Goal: Task Accomplishment & Management: Complete application form

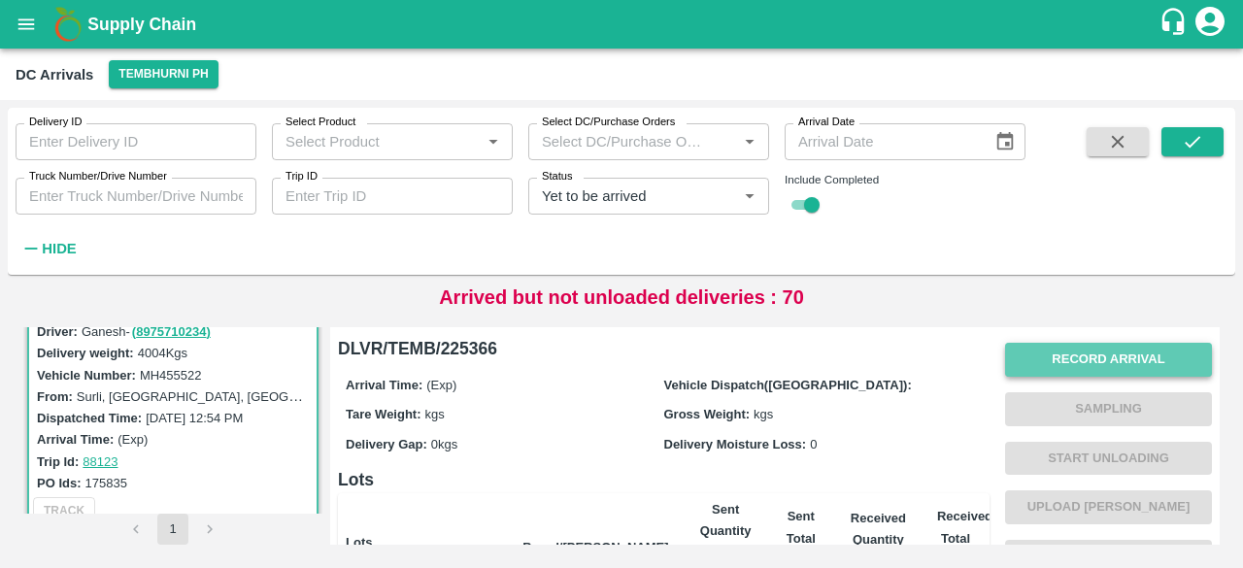
click at [1070, 354] on button "Record Arrival" at bounding box center [1108, 360] width 207 height 34
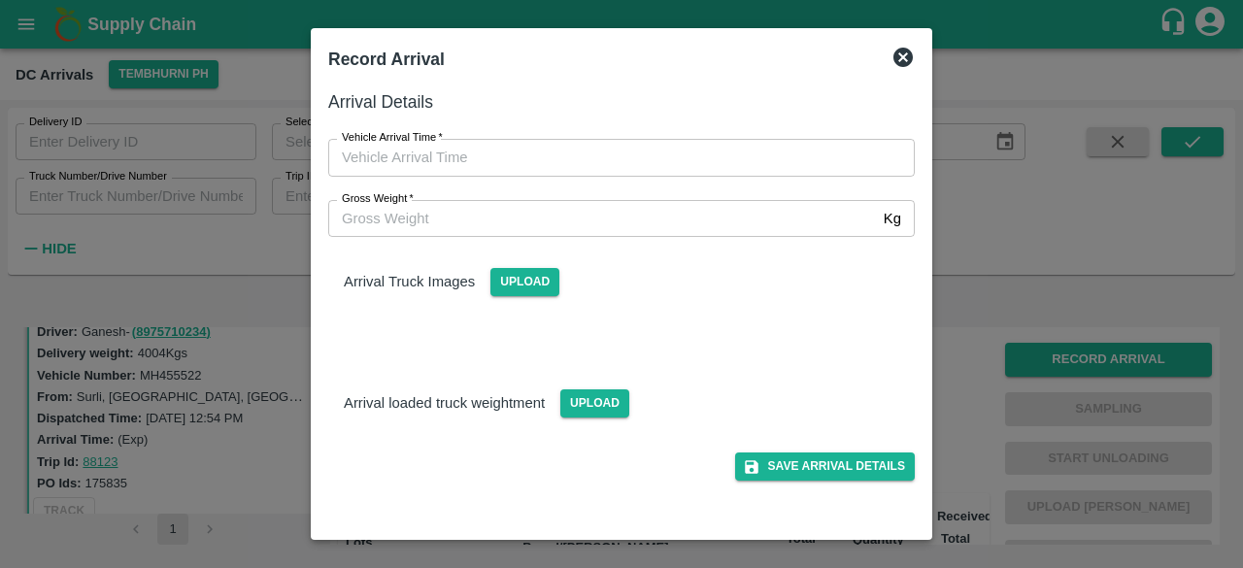
type input "DD/MM/YYYY hh:mm aa"
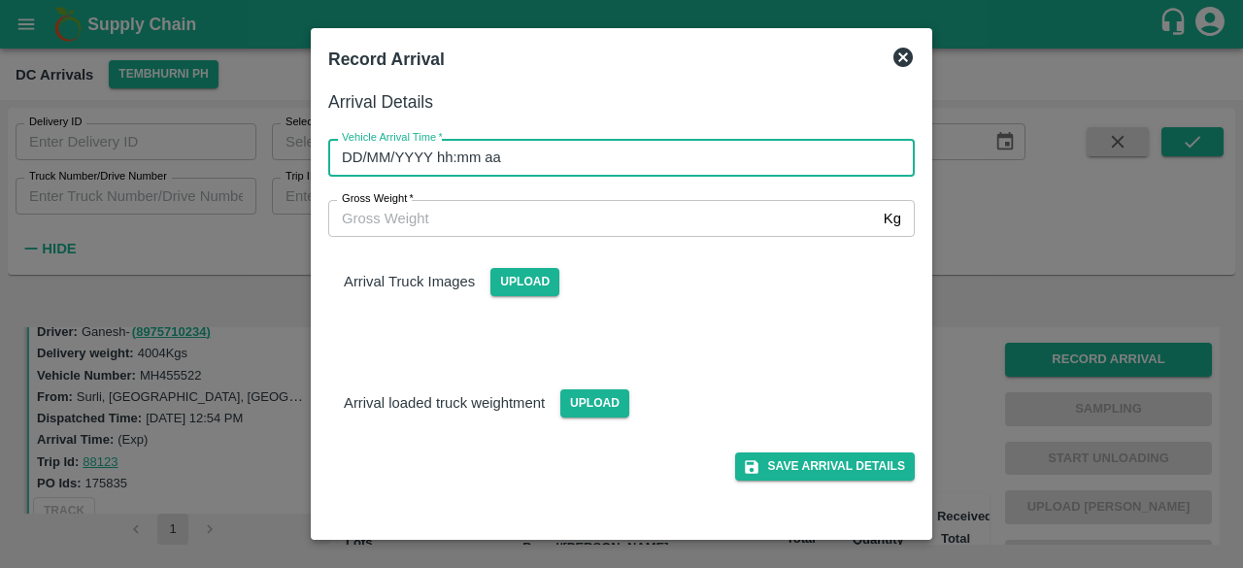
click at [627, 162] on input "DD/MM/YYYY hh:mm aa" at bounding box center [614, 157] width 573 height 37
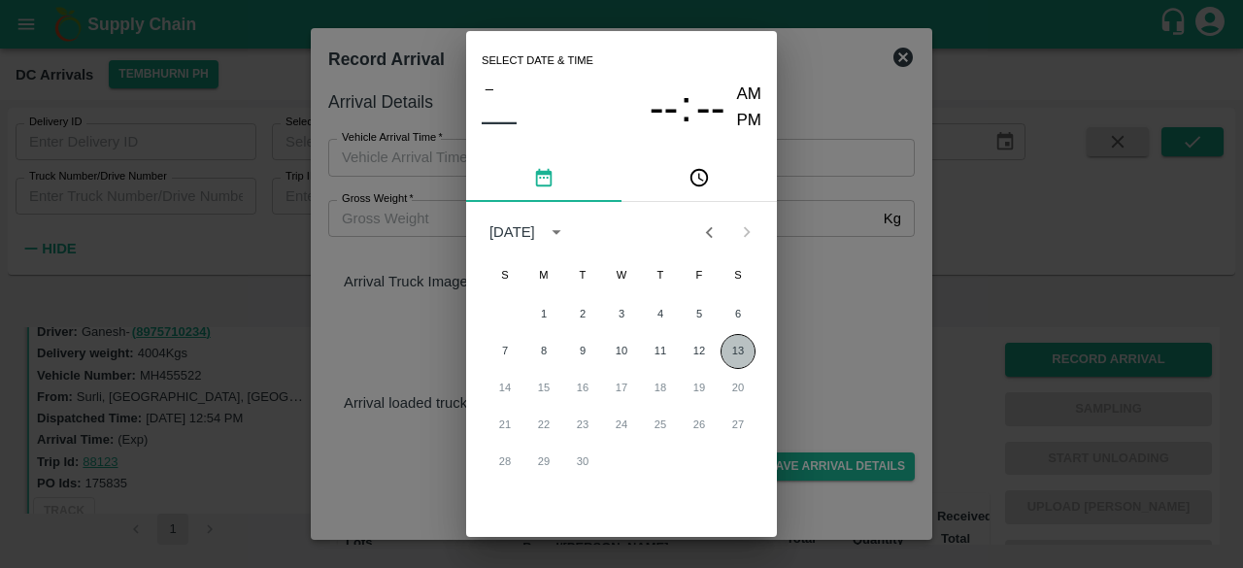
click at [737, 350] on button "13" at bounding box center [737, 351] width 35 height 35
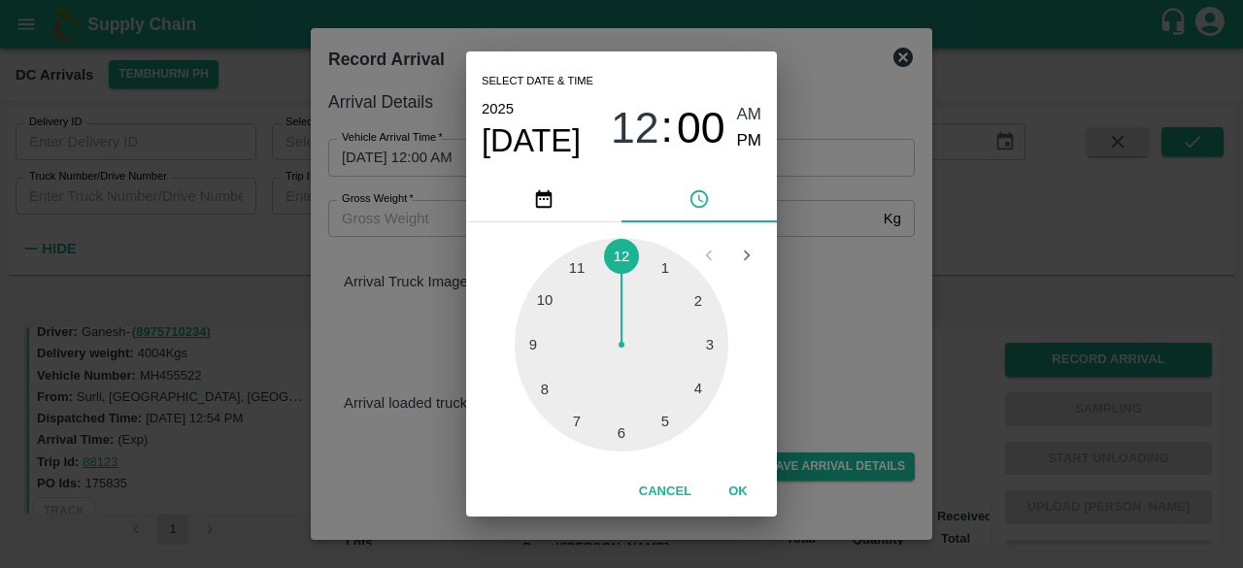
click at [695, 304] on div at bounding box center [621, 345] width 214 height 214
click at [693, 401] on div at bounding box center [621, 345] width 214 height 214
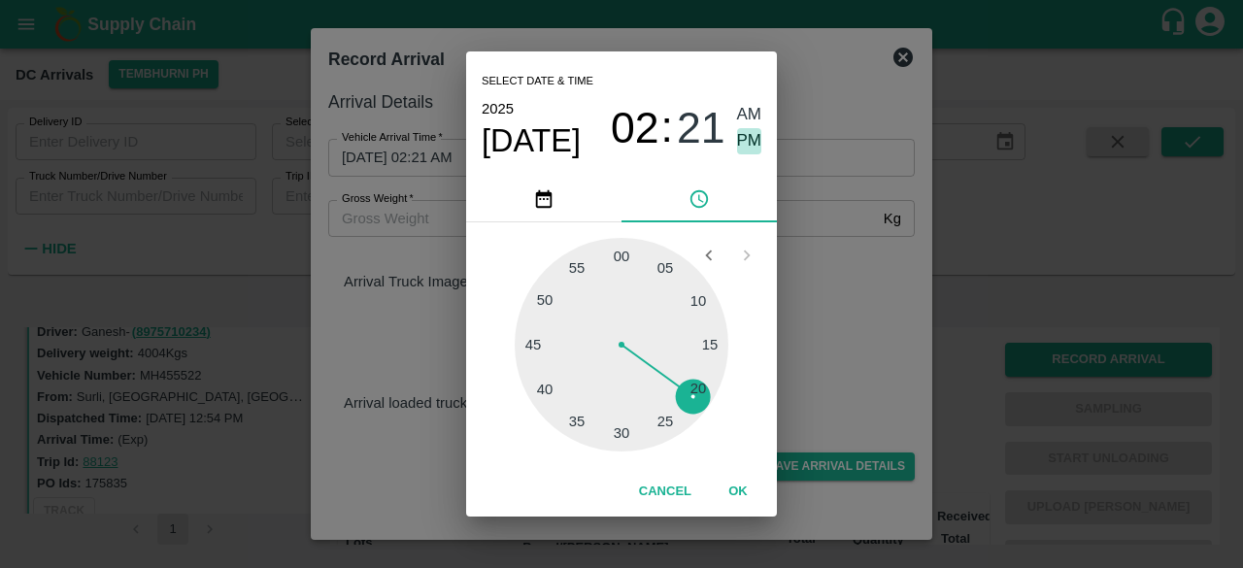
click at [748, 141] on span "PM" at bounding box center [749, 141] width 25 height 26
type input "[DATE] 02:21 PM"
click at [811, 274] on div "Select date & time [DATE] 02 : 21 AM PM 05 10 15 20 25 30 35 40 45 50 55 00 Can…" at bounding box center [621, 284] width 1243 height 568
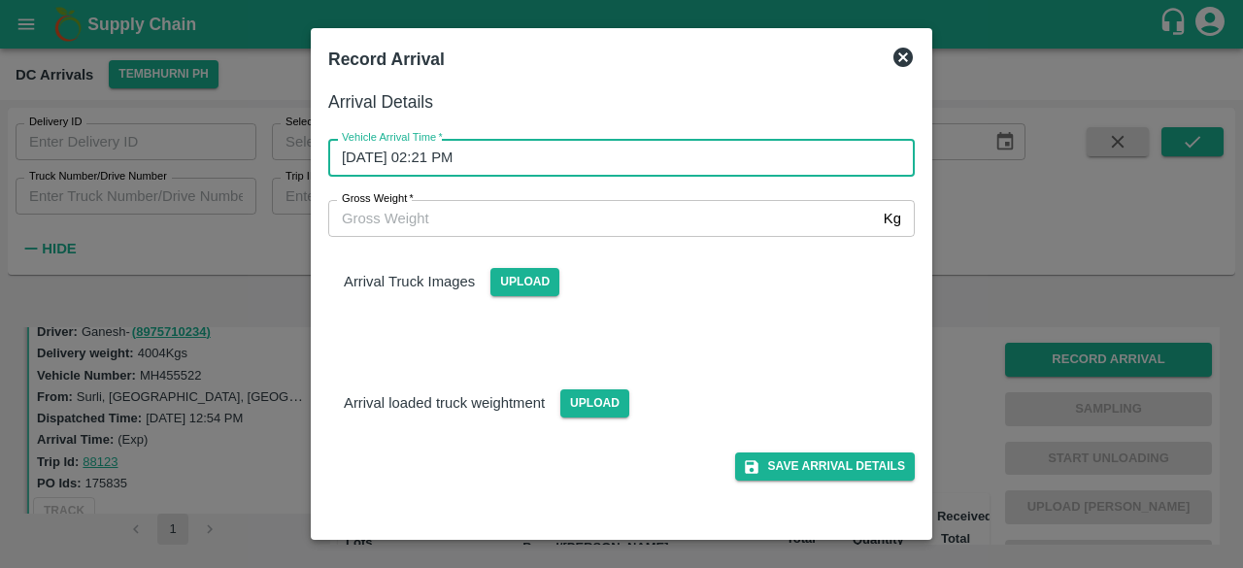
click at [423, 228] on input "Gross Weight   *" at bounding box center [601, 218] width 547 height 37
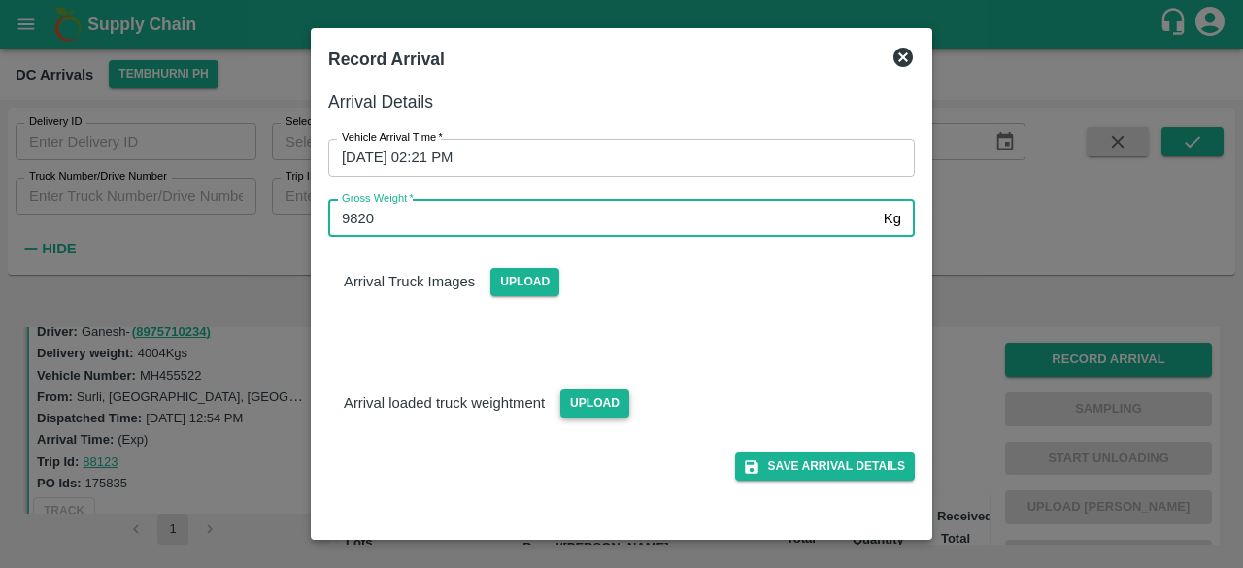
type input "9820"
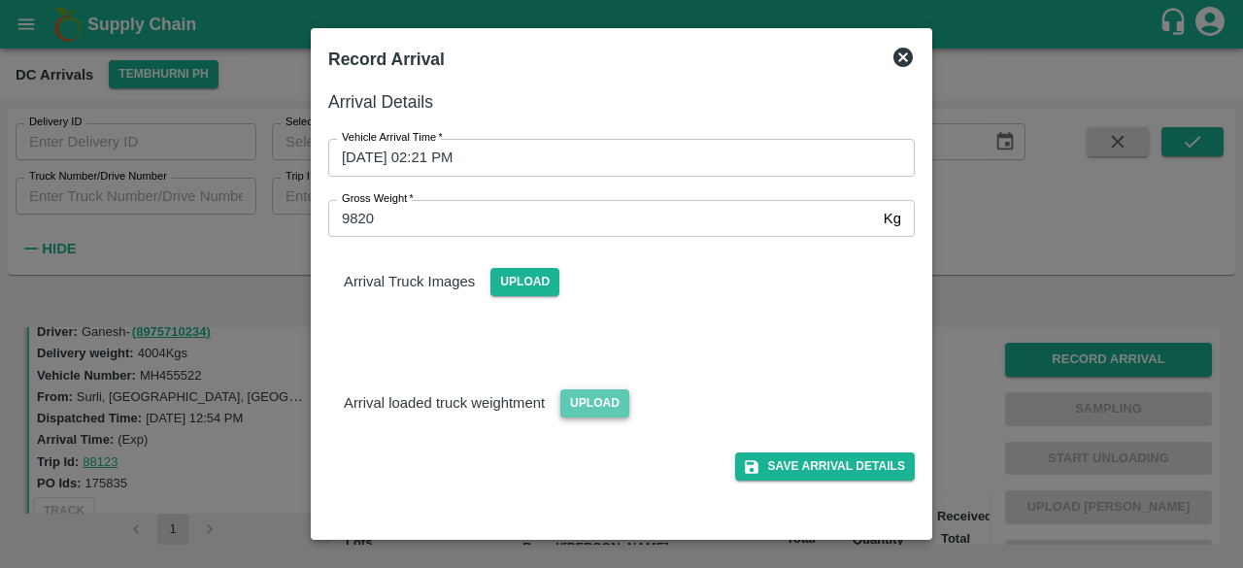
click at [580, 399] on span "Upload" at bounding box center [594, 403] width 69 height 28
click at [0, 0] on input "Upload" at bounding box center [0, 0] width 0 height 0
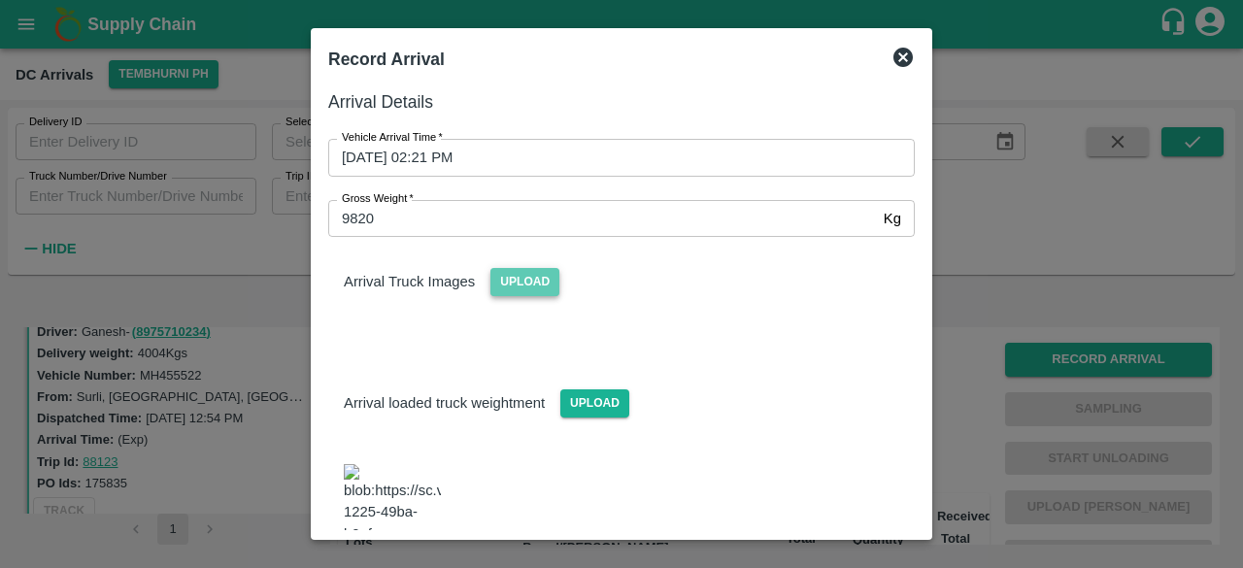
click at [529, 282] on span "Upload" at bounding box center [524, 282] width 69 height 28
click at [0, 0] on input "Upload" at bounding box center [0, 0] width 0 height 0
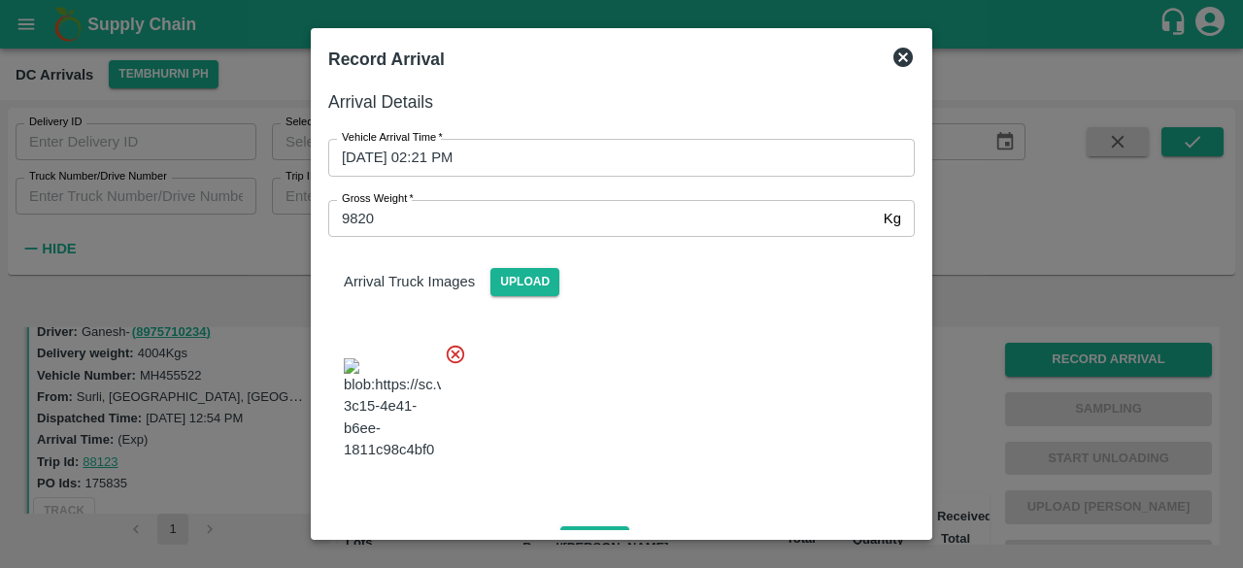
scroll to position [303, 0]
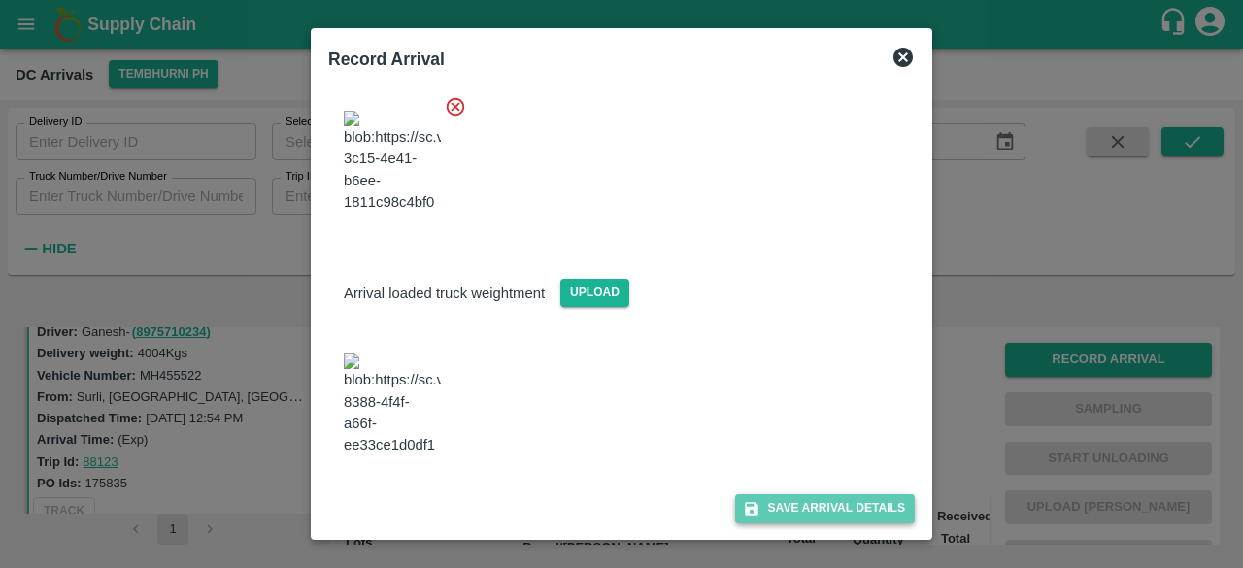
click at [794, 494] on button "Save Arrival Details" at bounding box center [825, 508] width 180 height 28
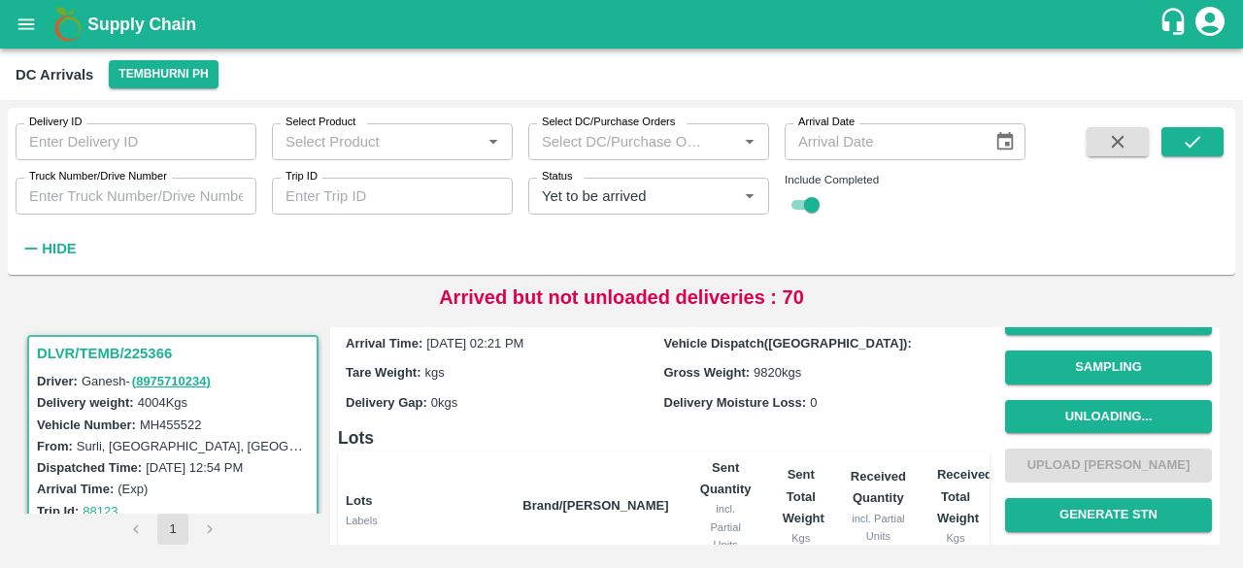
scroll to position [0, 0]
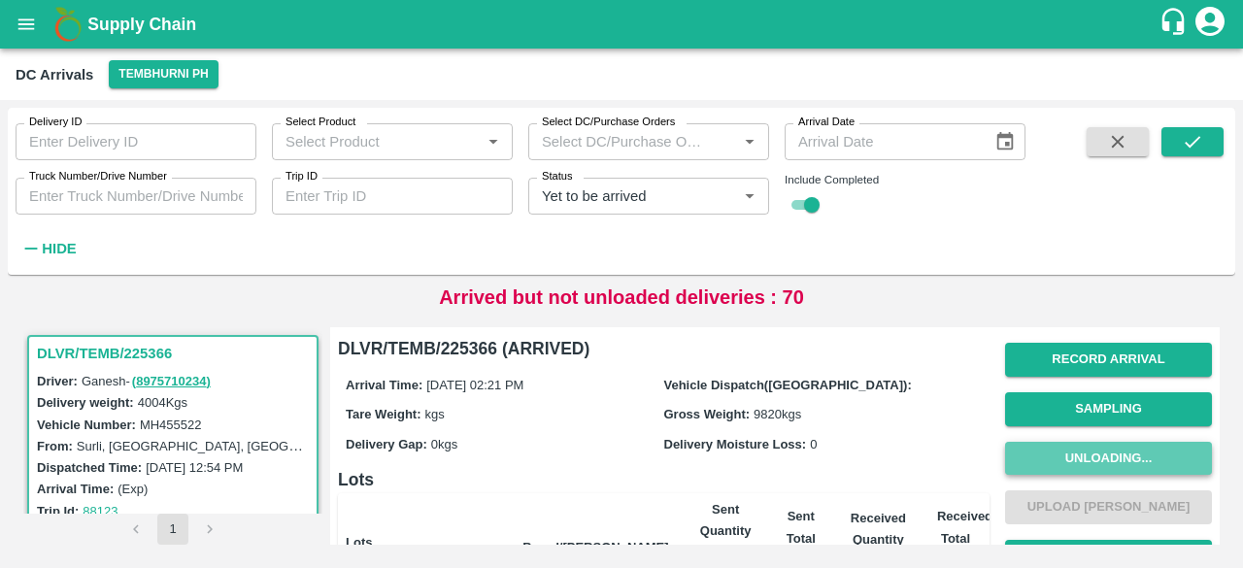
click at [1103, 449] on button "Unloading..." at bounding box center [1108, 459] width 207 height 34
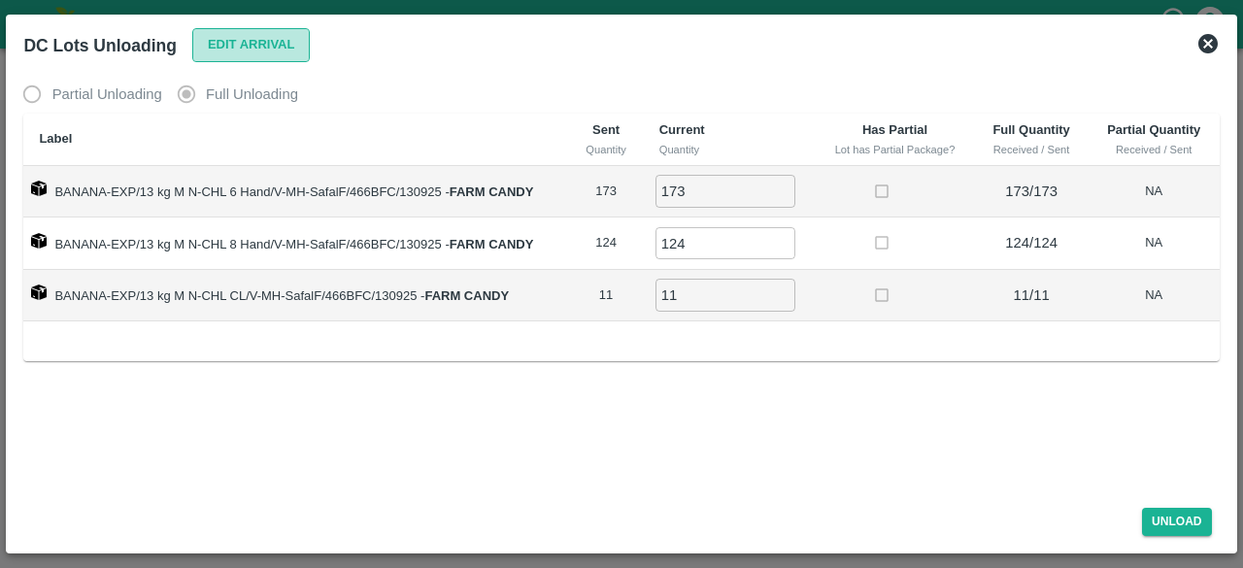
click at [245, 50] on button "Edit Arrival" at bounding box center [251, 45] width 118 height 34
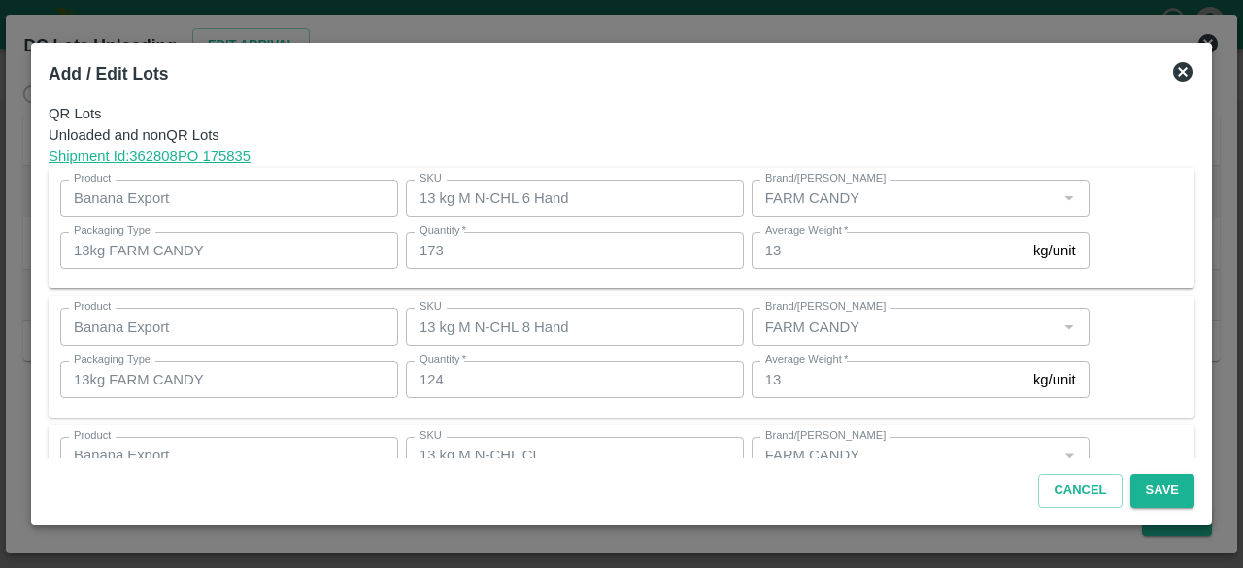
click at [1178, 75] on icon at bounding box center [1182, 71] width 23 height 23
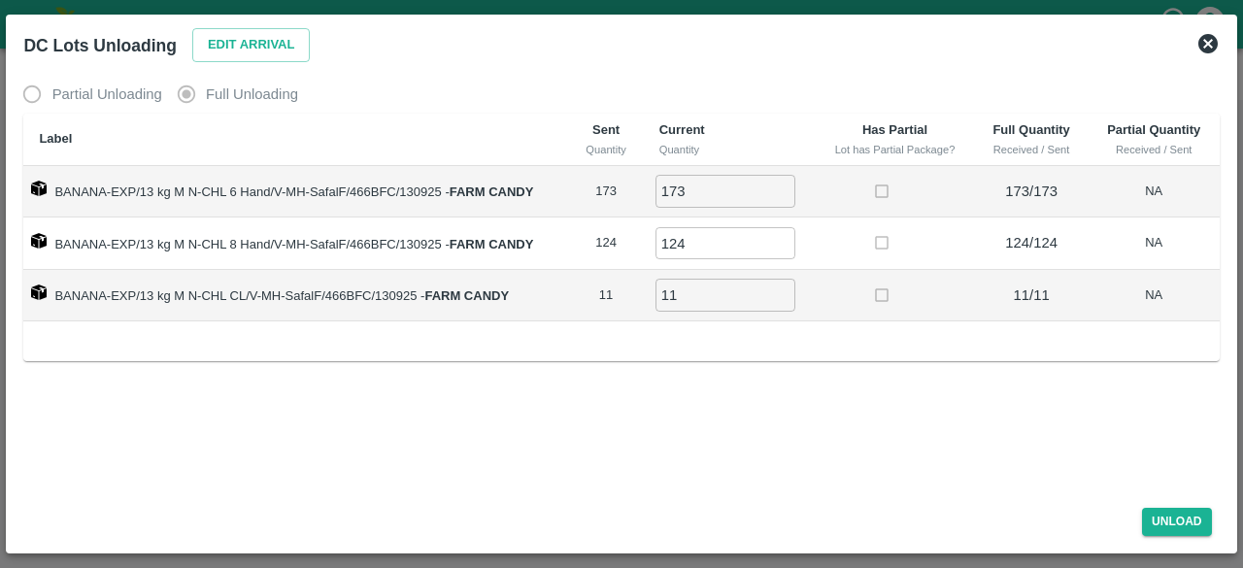
click at [1207, 49] on icon at bounding box center [1207, 43] width 19 height 19
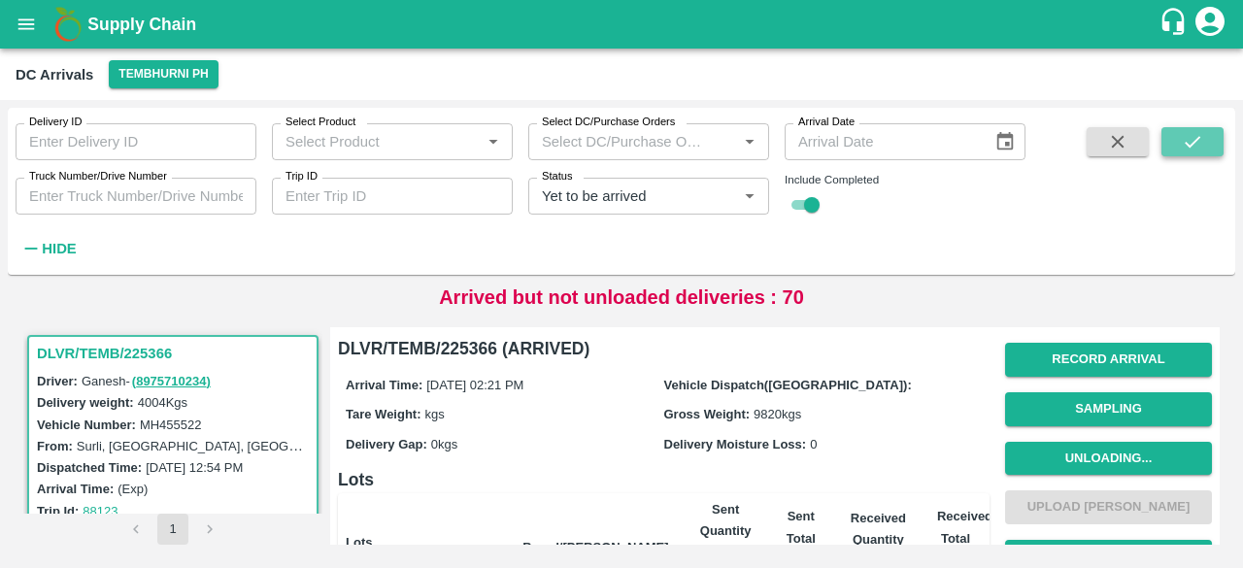
click at [1201, 133] on icon "submit" at bounding box center [1191, 141] width 21 height 21
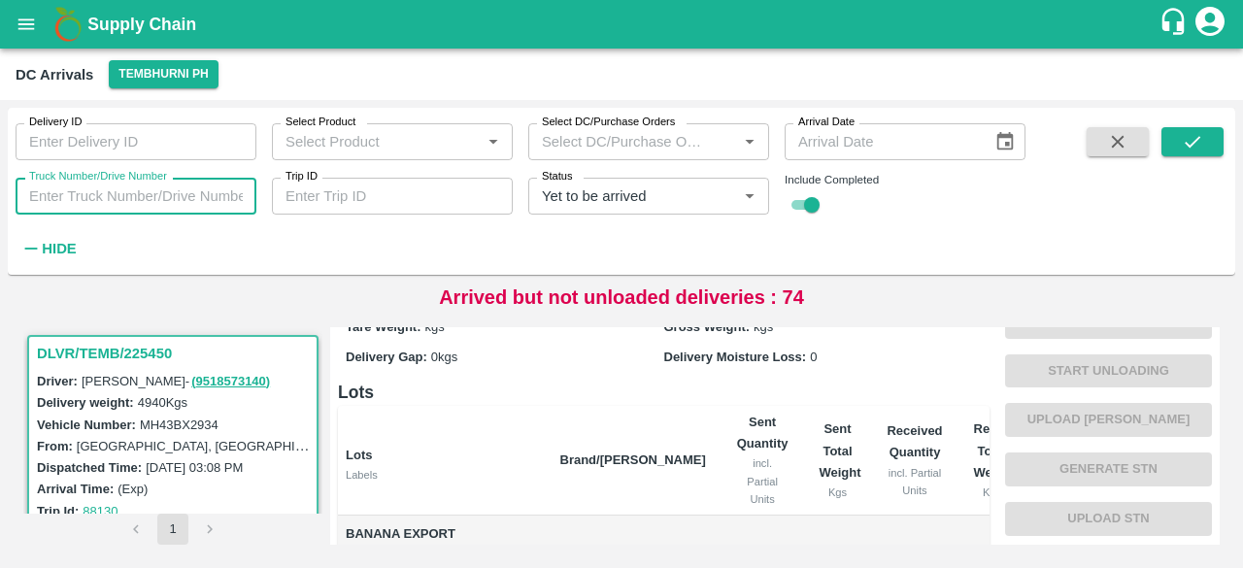
click at [94, 193] on input "Truck Number/Drive Number" at bounding box center [136, 196] width 241 height 37
type input "5522"
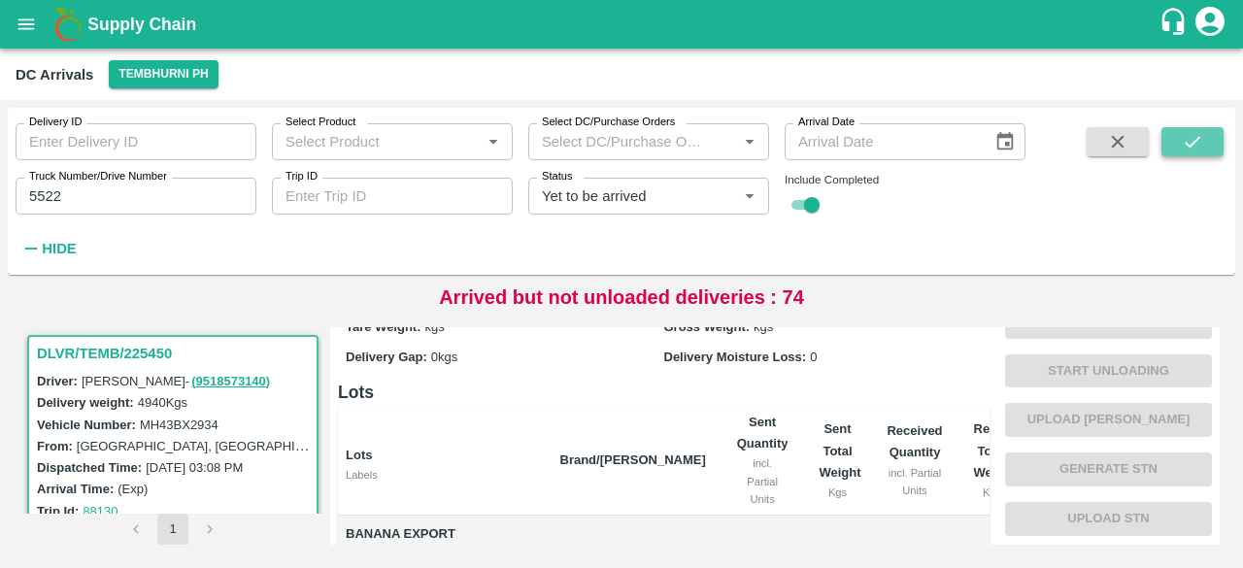
click at [1203, 154] on button "submit" at bounding box center [1192, 141] width 62 height 29
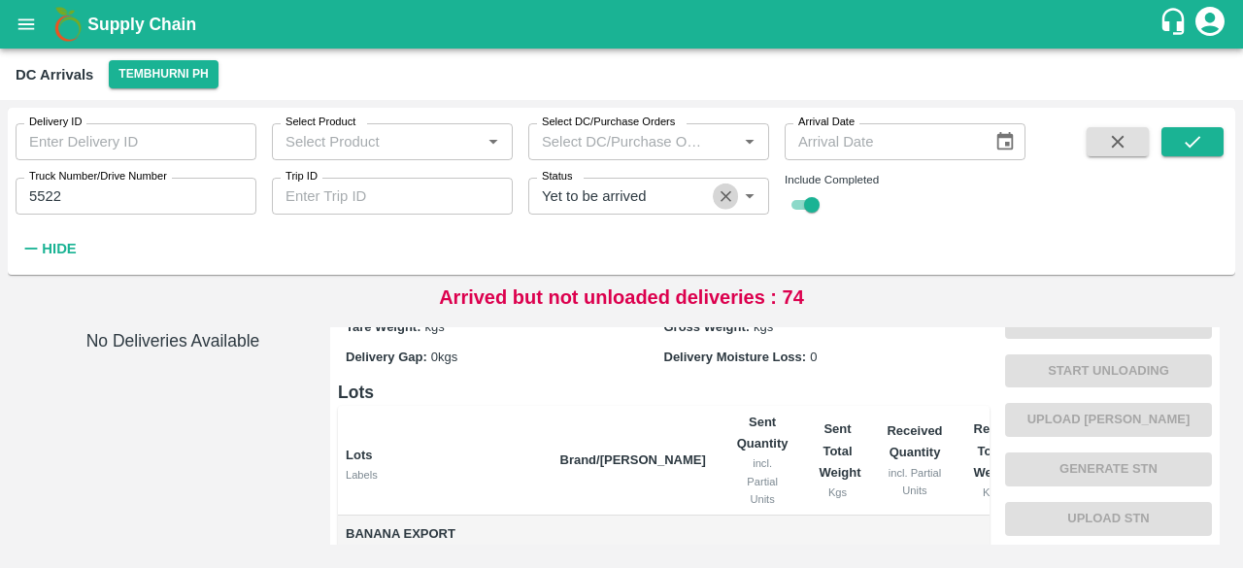
click at [730, 197] on icon "Clear" at bounding box center [725, 196] width 18 height 18
click at [1181, 133] on icon "submit" at bounding box center [1191, 141] width 21 height 21
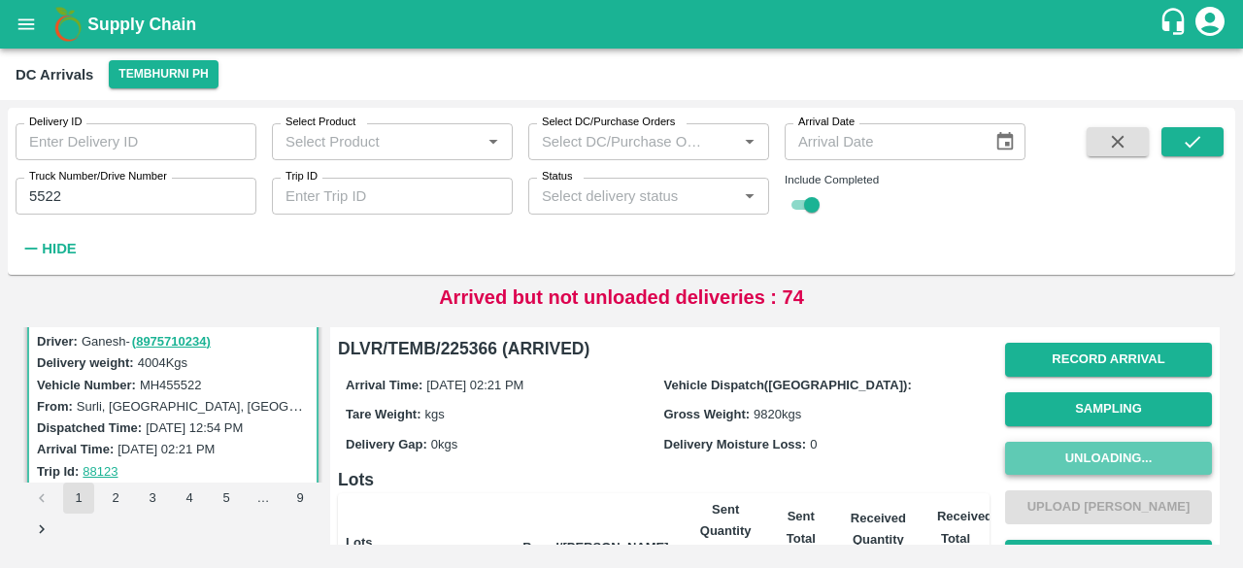
click at [1139, 467] on button "Unloading..." at bounding box center [1108, 459] width 207 height 34
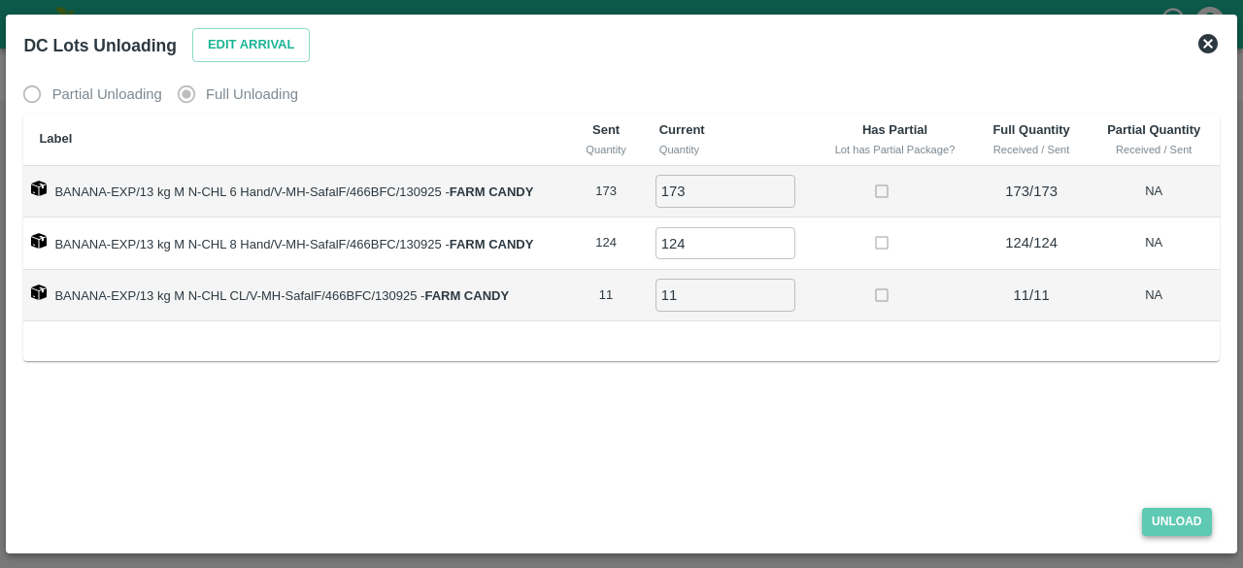
click at [1180, 522] on button "Unload" at bounding box center [1177, 522] width 70 height 28
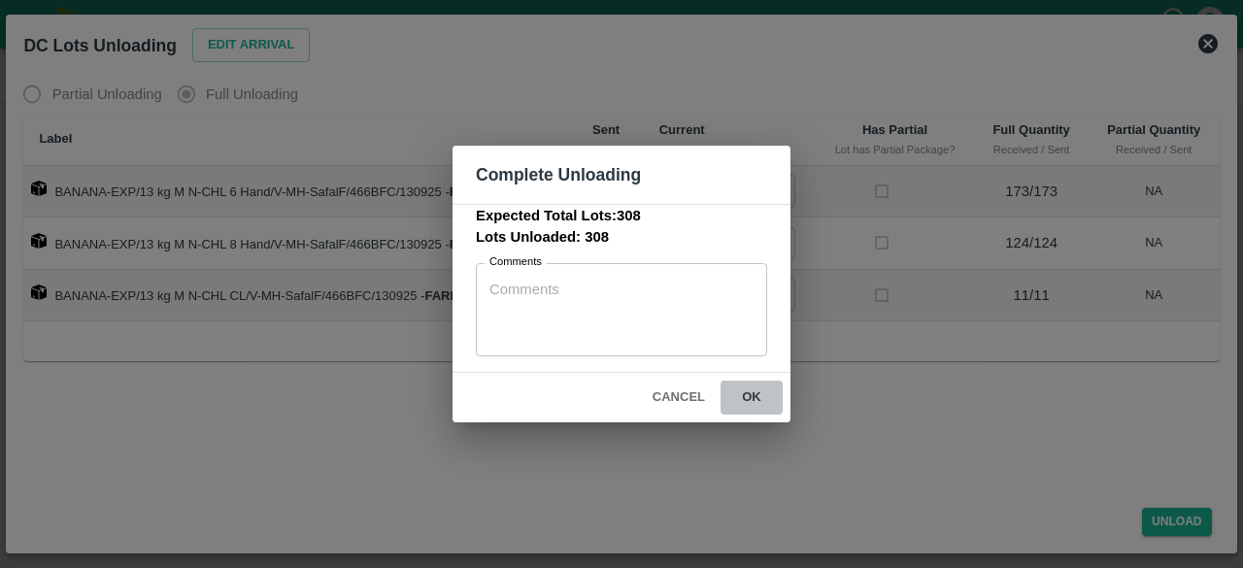
click at [749, 395] on button "ok" at bounding box center [751, 398] width 62 height 34
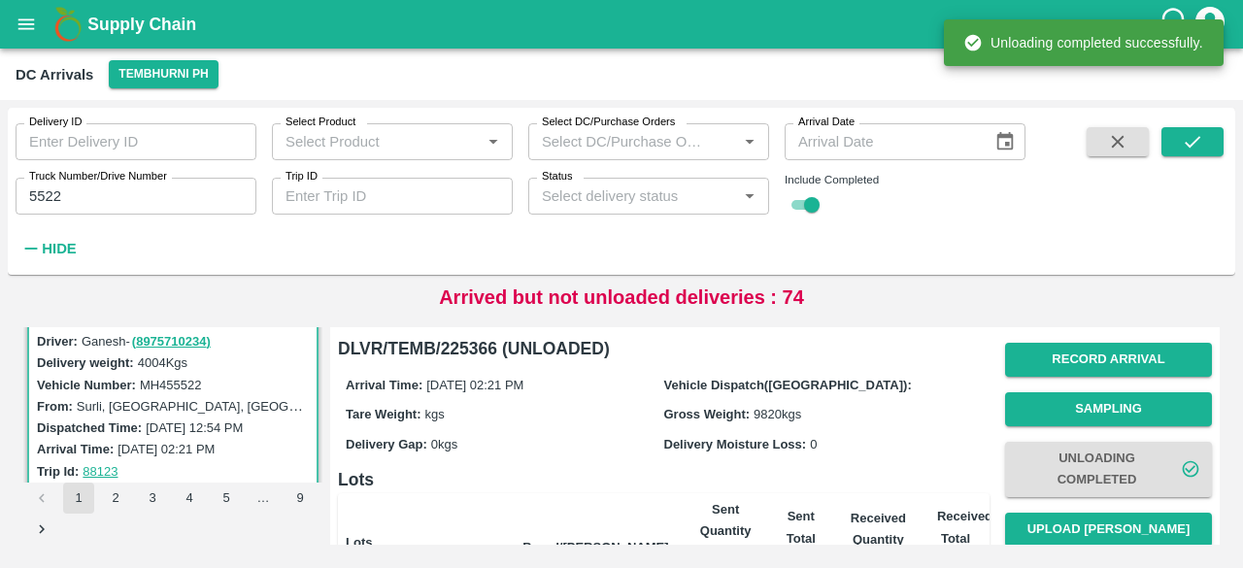
scroll to position [137, 0]
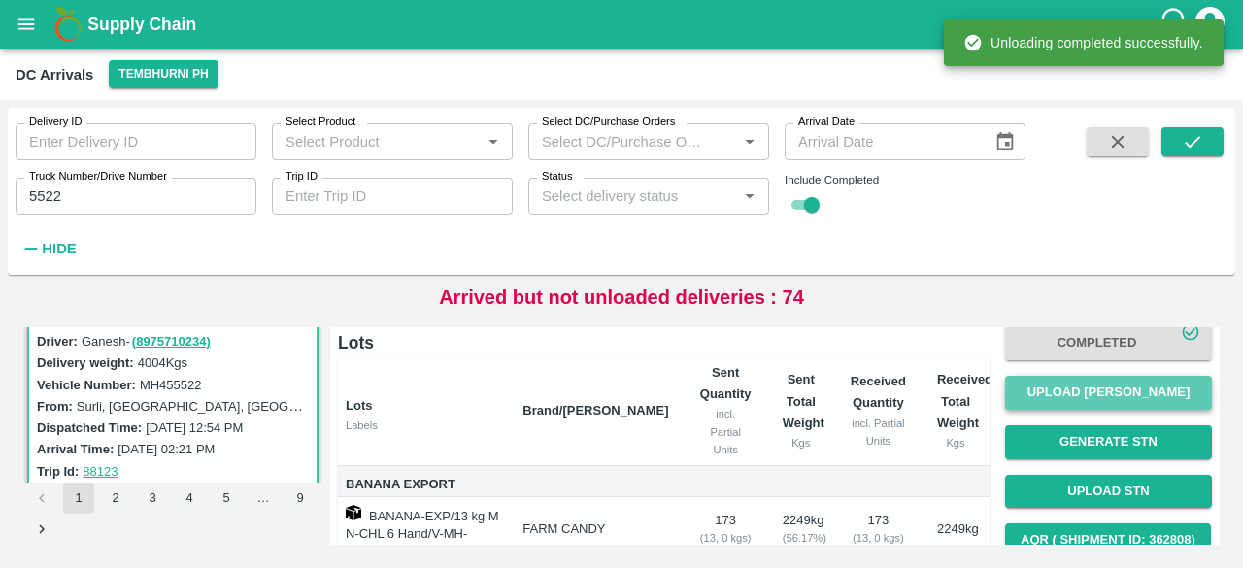
click at [1112, 382] on button "Upload [PERSON_NAME]" at bounding box center [1108, 393] width 207 height 34
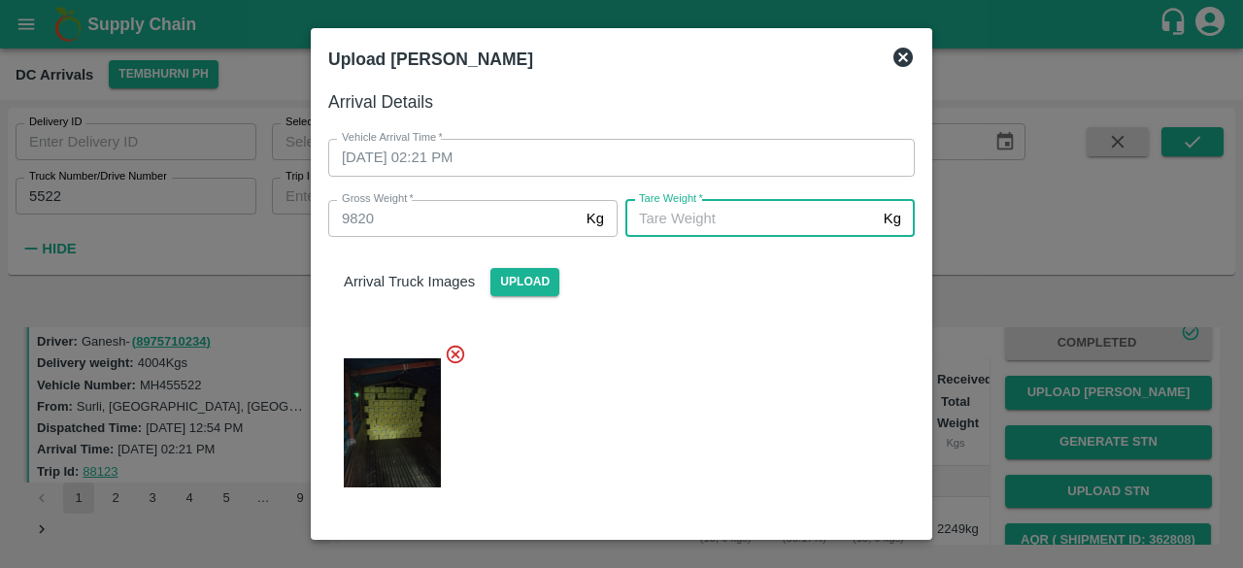
click at [739, 224] on input "[PERSON_NAME]   *" at bounding box center [750, 218] width 250 height 37
type input "5460"
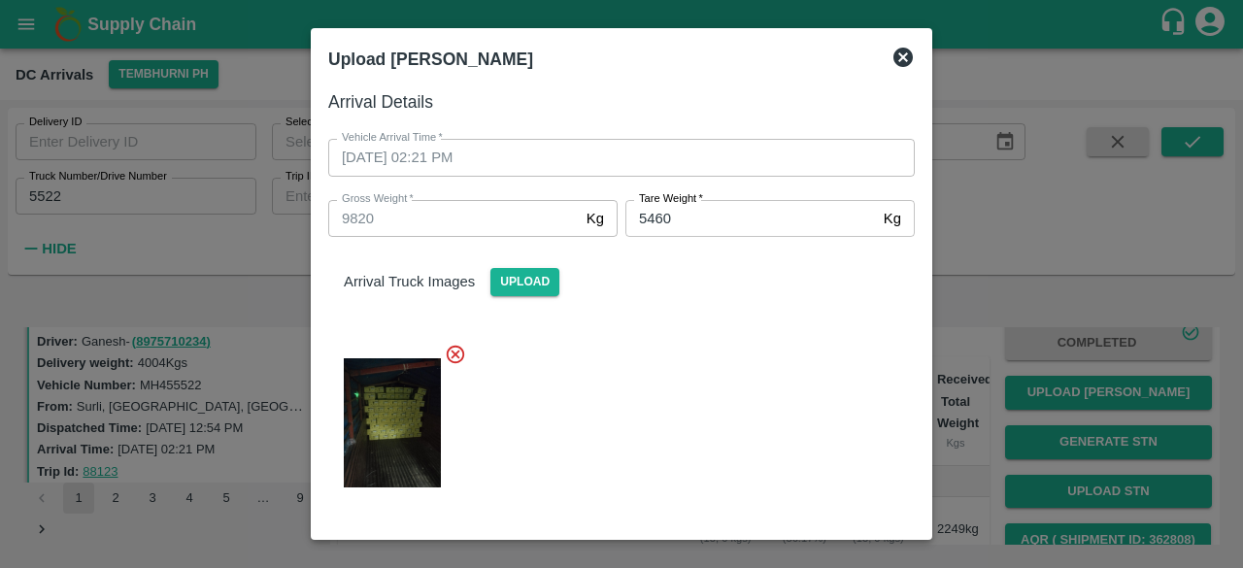
click at [693, 377] on div at bounding box center [614, 417] width 602 height 180
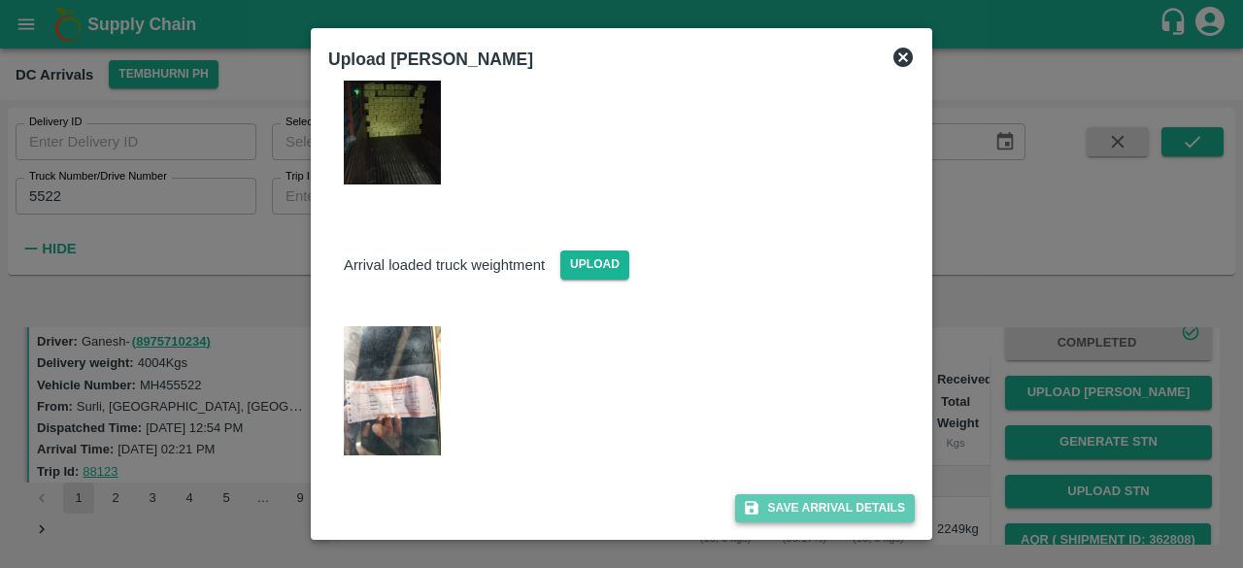
click at [810, 508] on button "Save Arrival Details" at bounding box center [825, 508] width 180 height 28
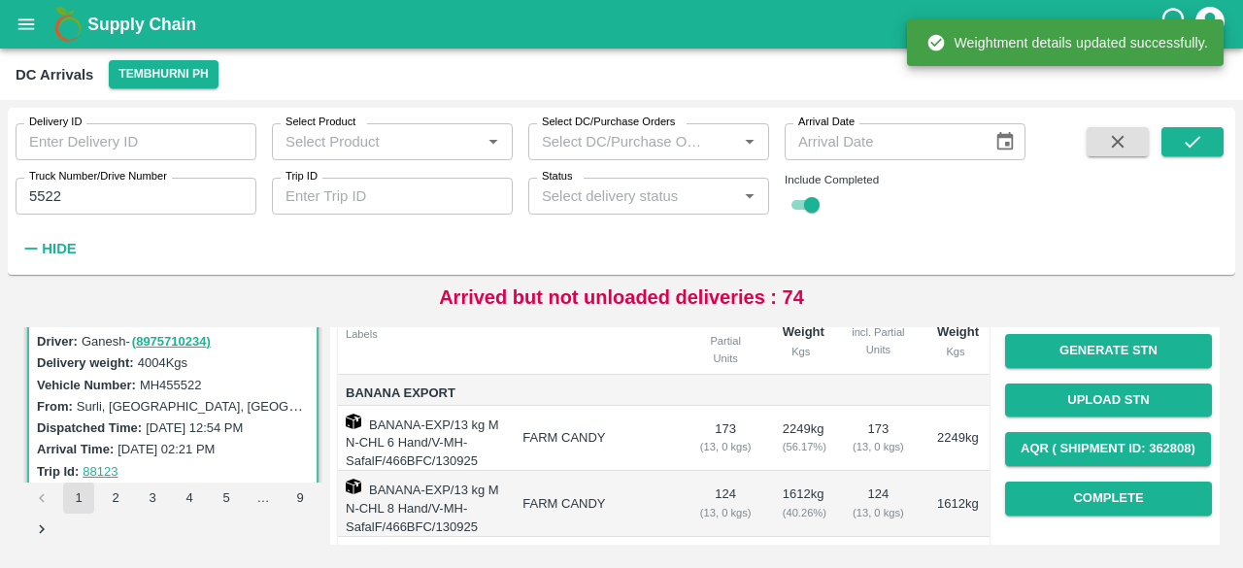
scroll to position [231, 0]
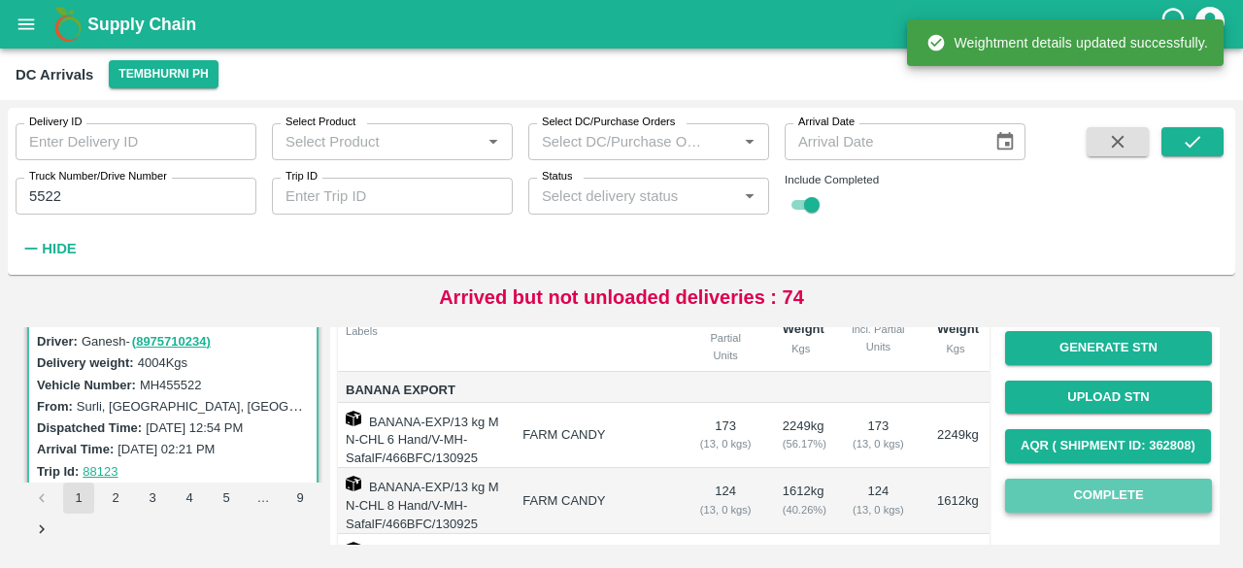
click at [1108, 498] on button "Complete" at bounding box center [1108, 496] width 207 height 34
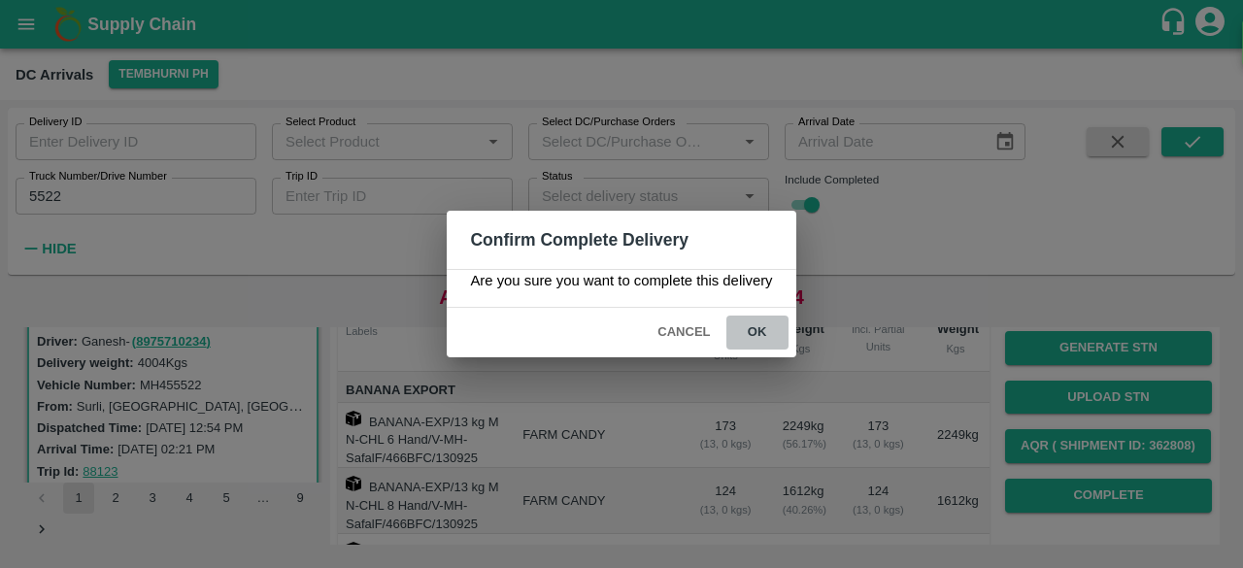
click at [760, 334] on button "ok" at bounding box center [757, 332] width 62 height 34
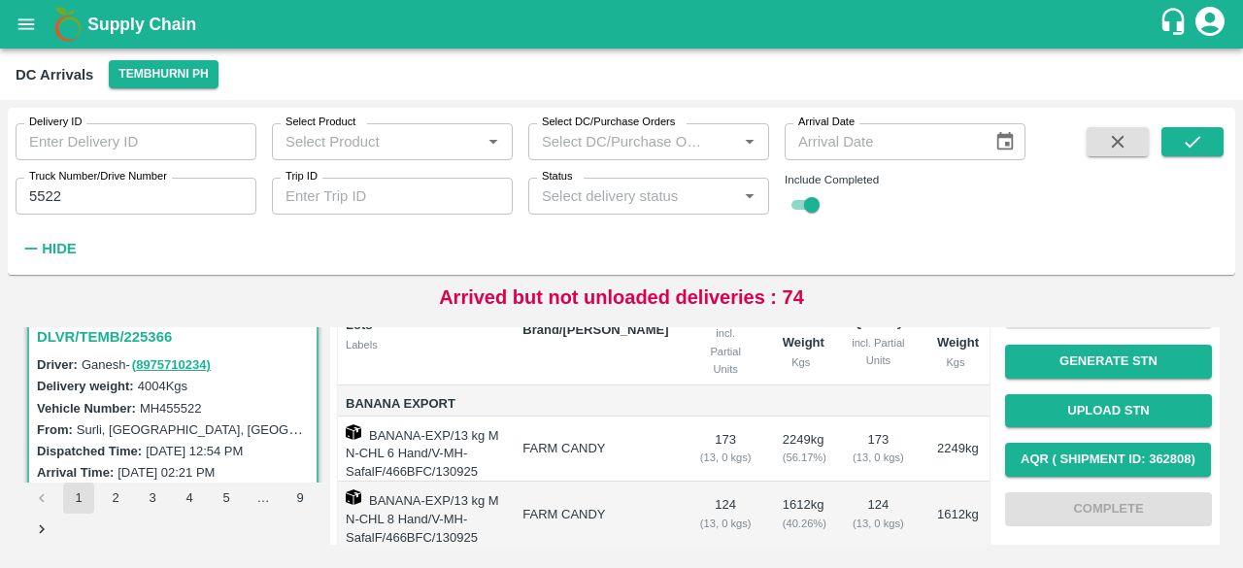
scroll to position [0, 0]
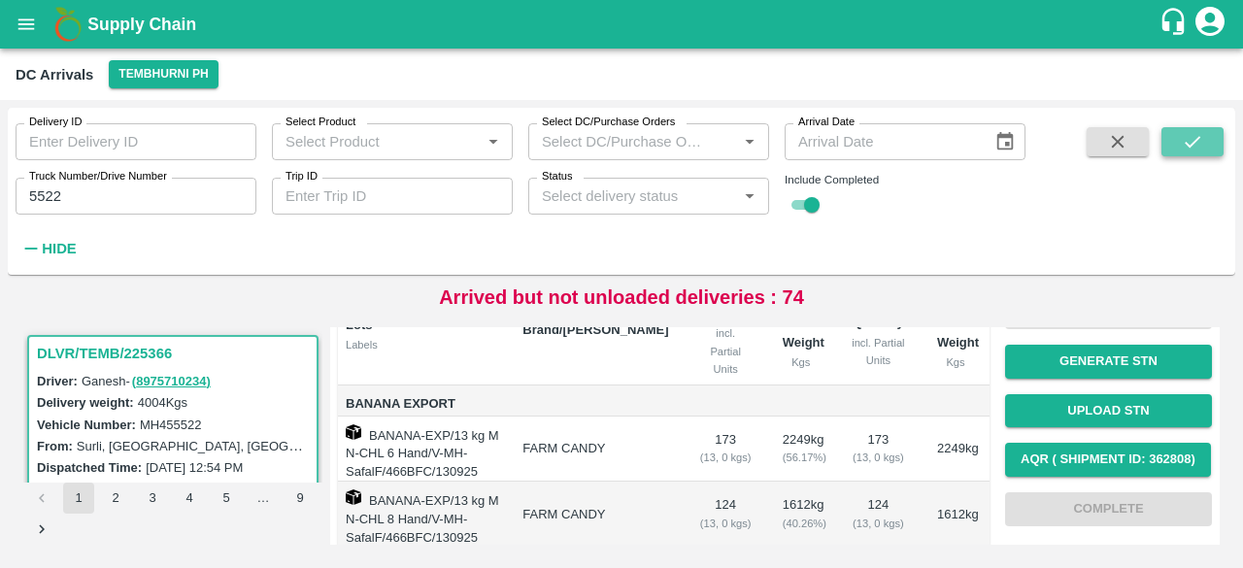
click at [1184, 143] on icon "submit" at bounding box center [1192, 142] width 16 height 12
click at [158, 69] on button "Tembhurni PH" at bounding box center [163, 74] width 109 height 28
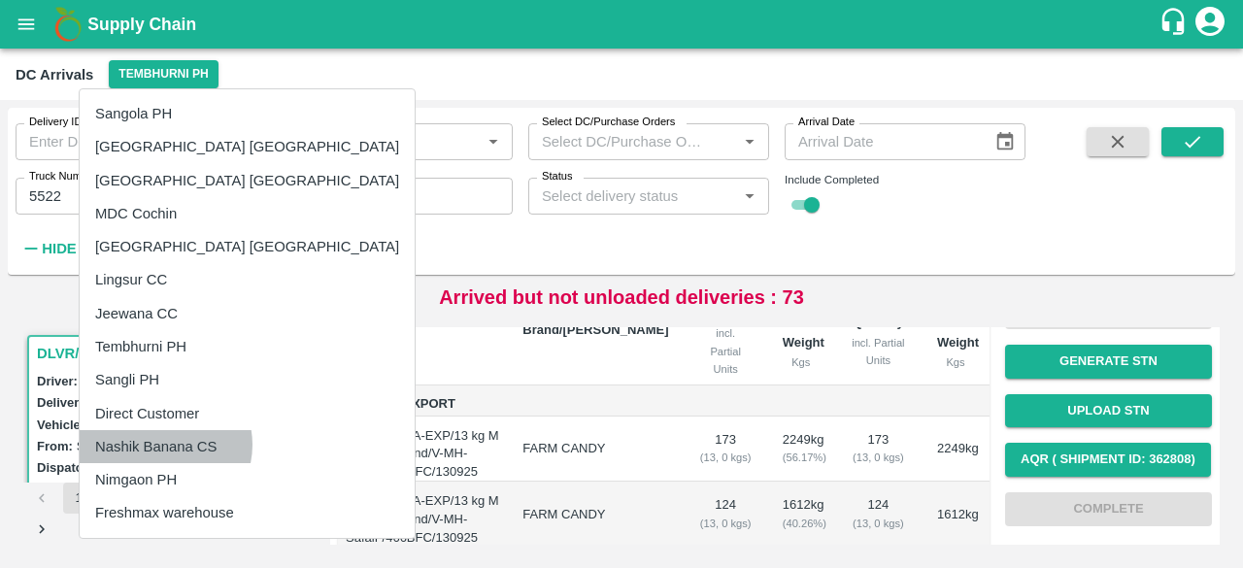
click at [164, 444] on li "Nashik Banana CS" at bounding box center [247, 446] width 335 height 33
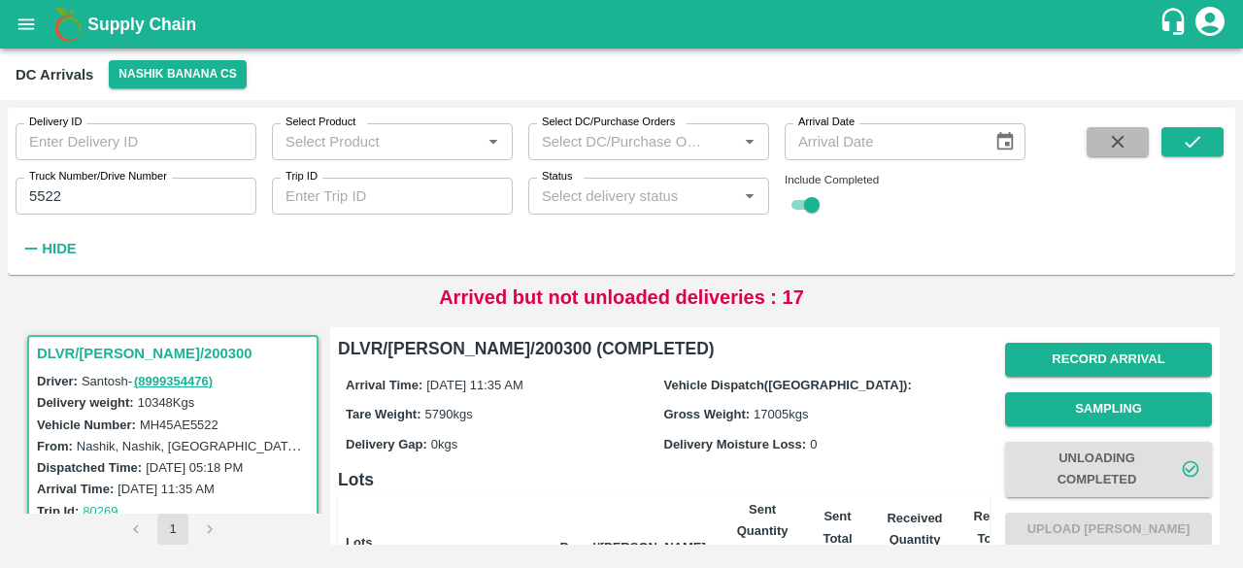
click at [1121, 147] on icon "button" at bounding box center [1117, 142] width 13 height 13
checkbox input "false"
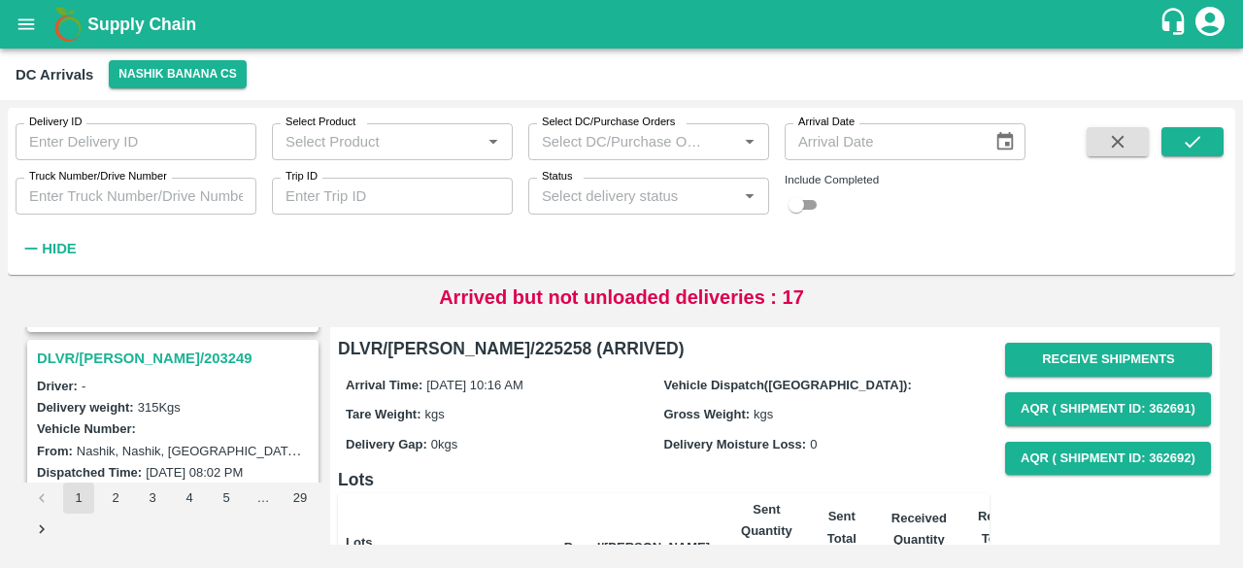
scroll to position [5785, 0]
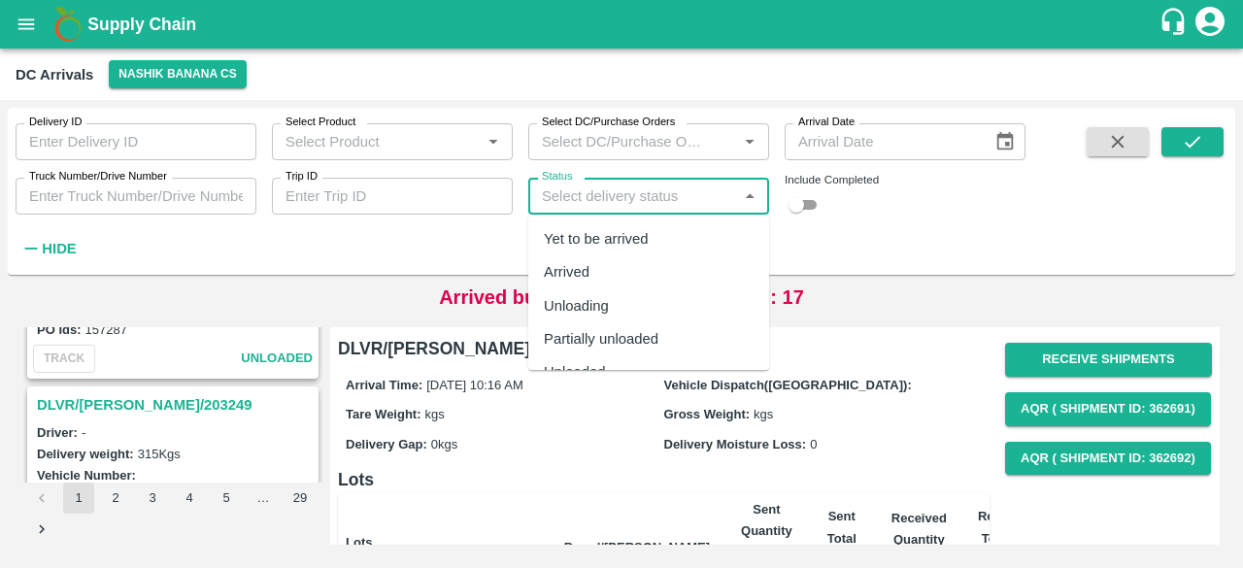
click at [707, 194] on input "Status" at bounding box center [632, 195] width 197 height 25
click at [639, 263] on div "Arrived" at bounding box center [648, 272] width 241 height 33
type input "Arrived"
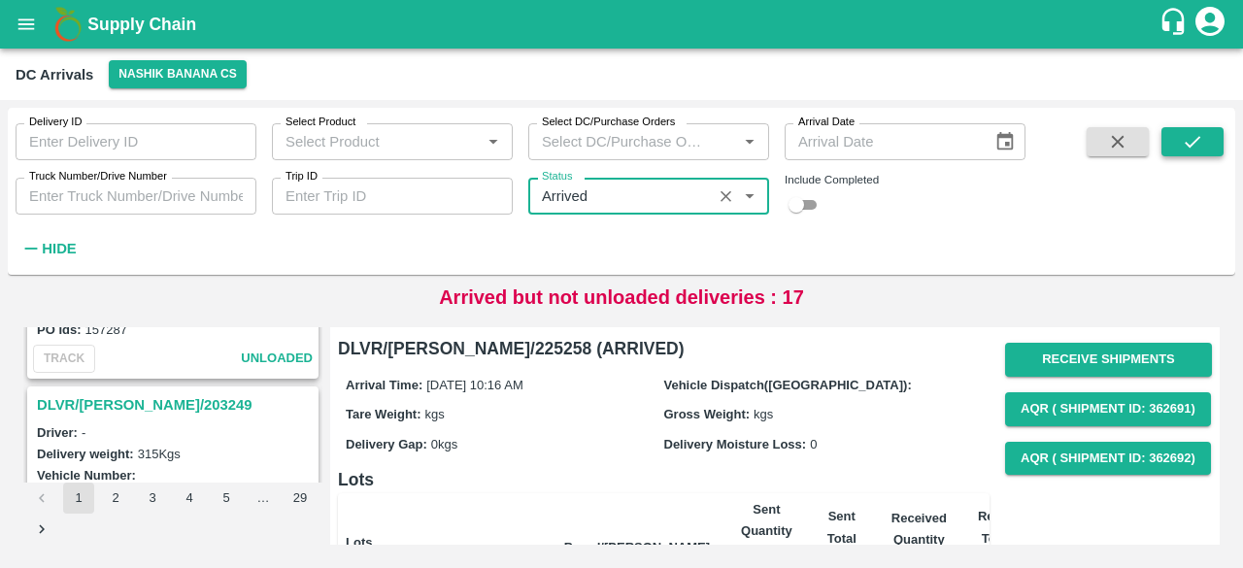
click at [1186, 151] on icon "submit" at bounding box center [1191, 141] width 21 height 21
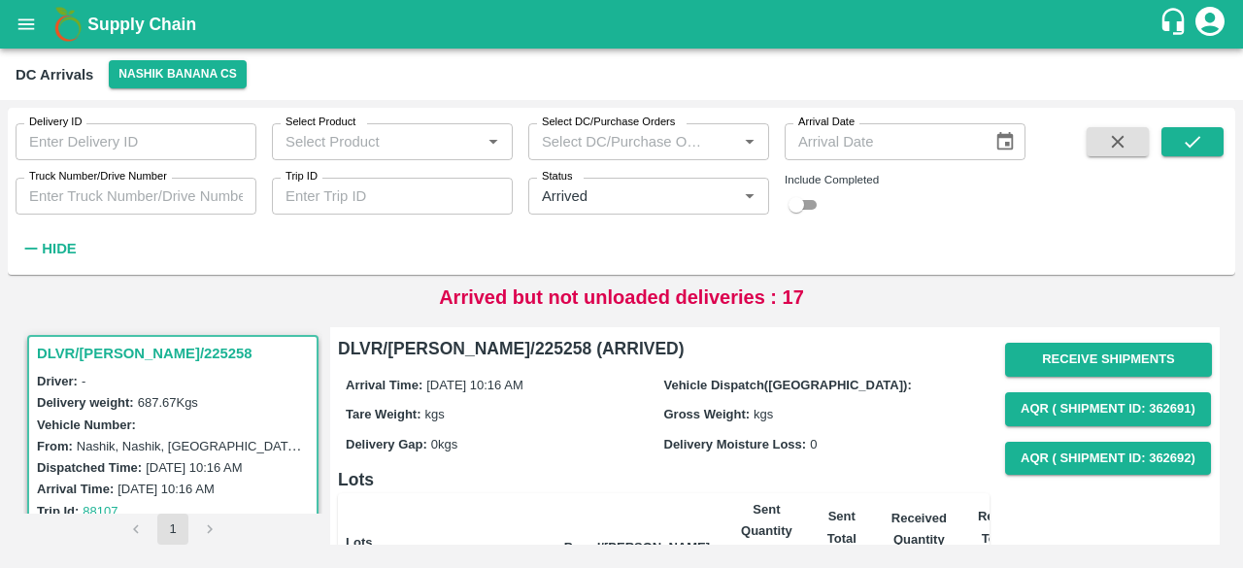
click at [213, 408] on div "Delivery weight: 687.67 Kgs" at bounding box center [176, 401] width 278 height 21
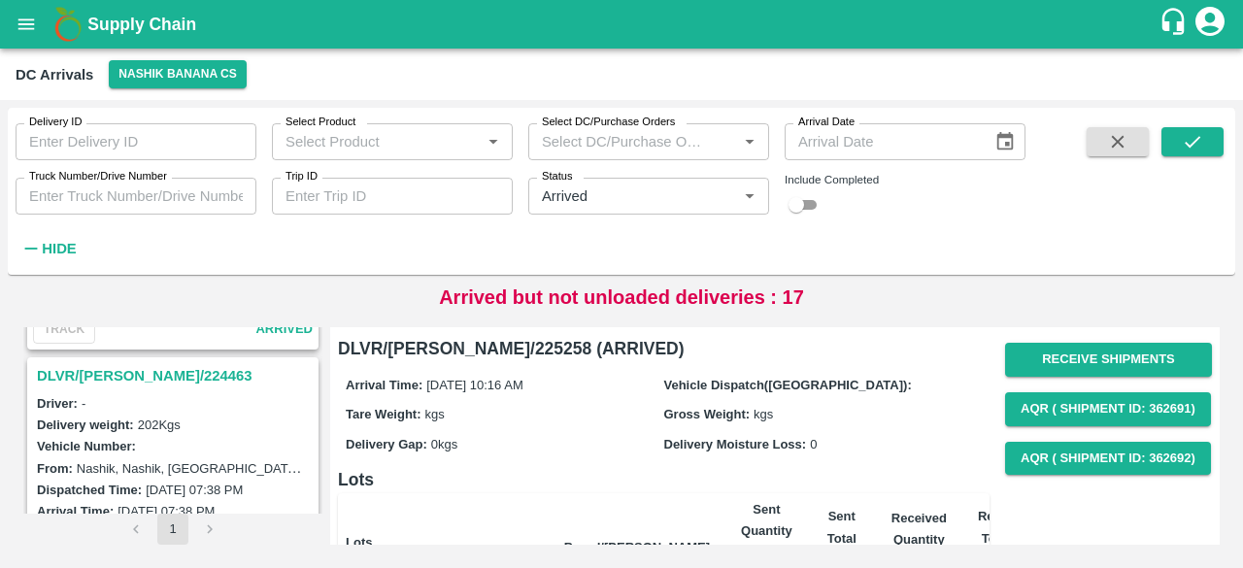
scroll to position [4123, 0]
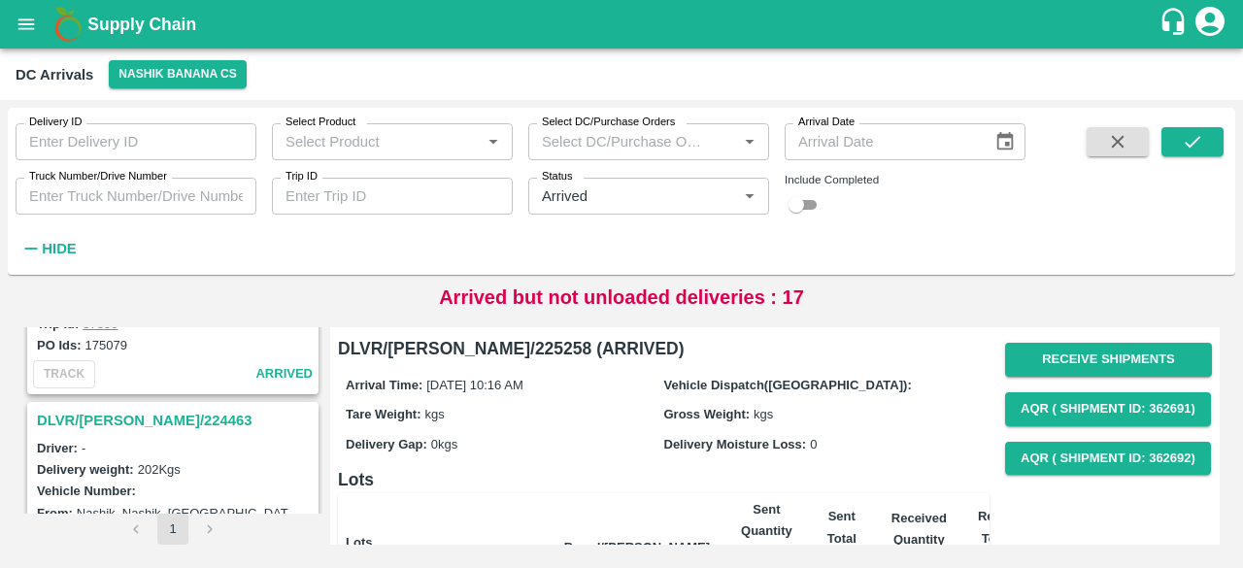
click at [125, 408] on h3 "DLVR/[PERSON_NAME]/224463" at bounding box center [176, 420] width 278 height 25
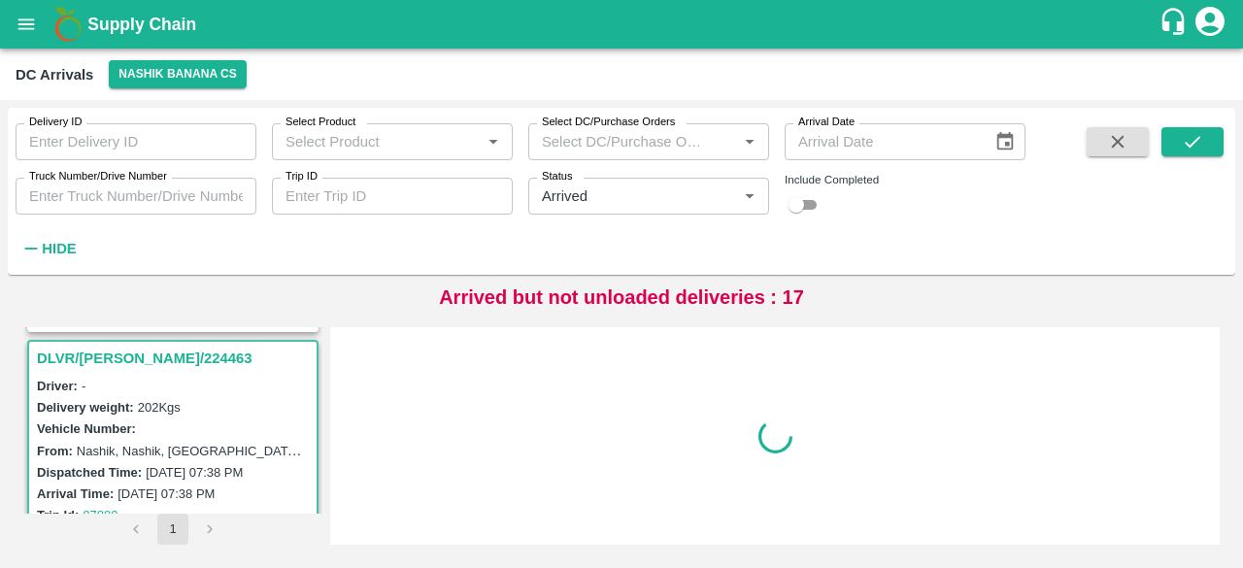
scroll to position [3803, 0]
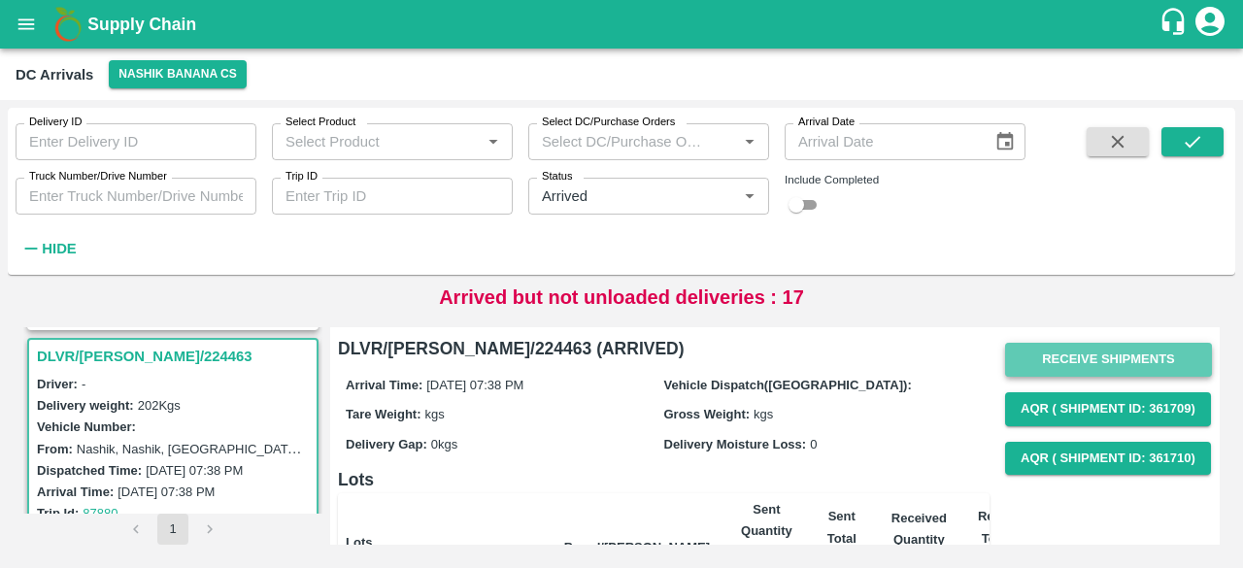
click at [1104, 350] on button "Receive Shipments" at bounding box center [1108, 360] width 207 height 34
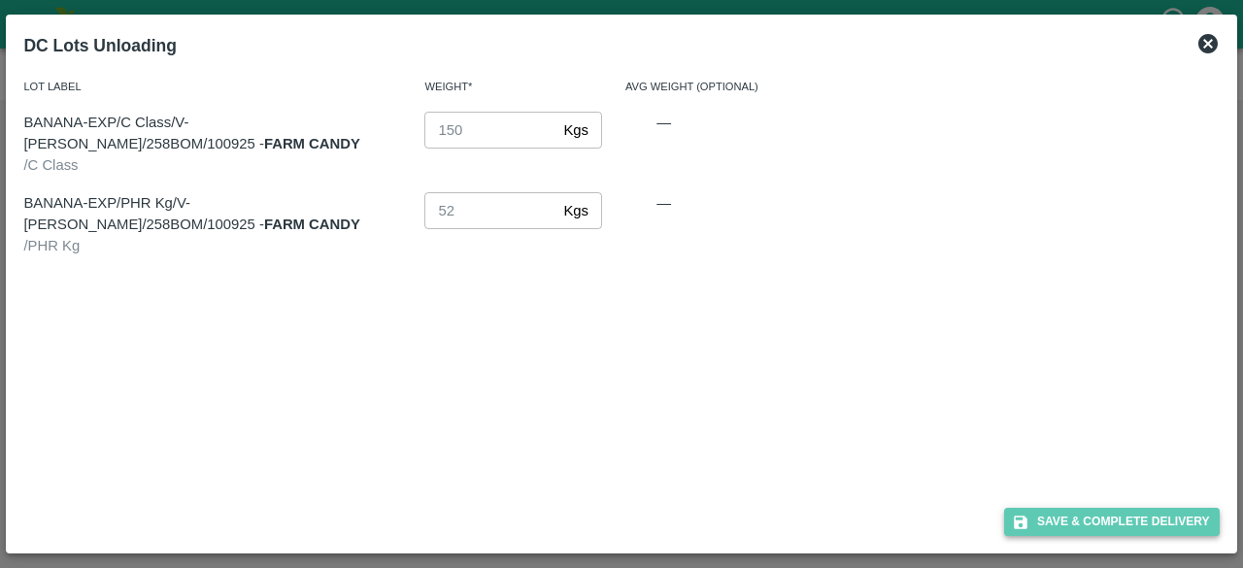
click at [1109, 523] on button "Save & Complete Delivery" at bounding box center [1112, 522] width 216 height 28
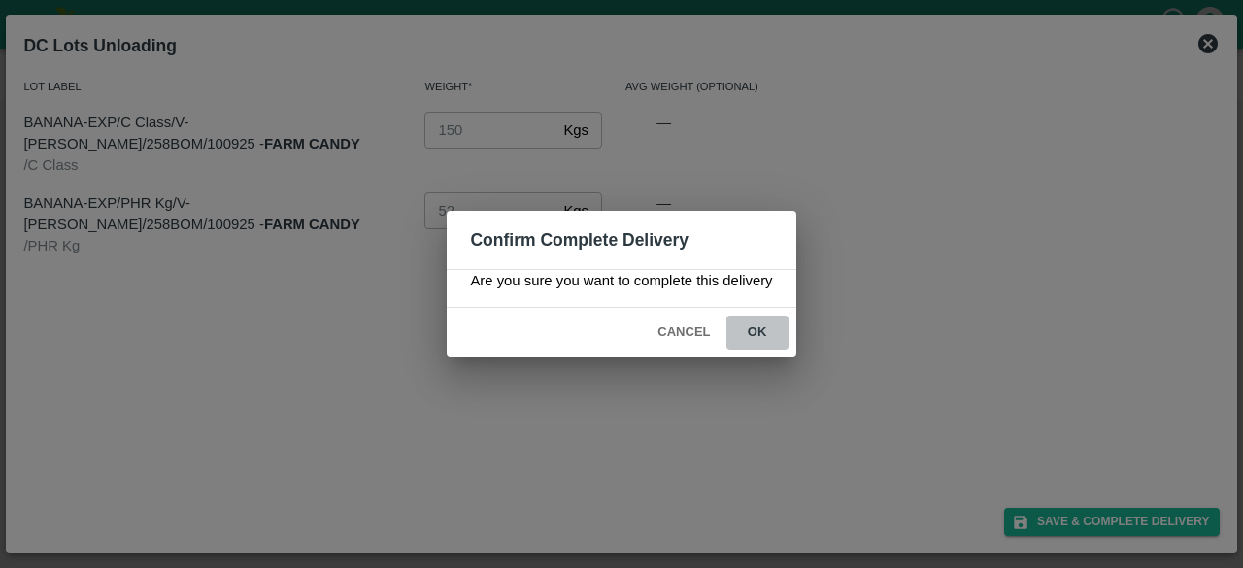
click at [746, 333] on button "ok" at bounding box center [757, 332] width 62 height 34
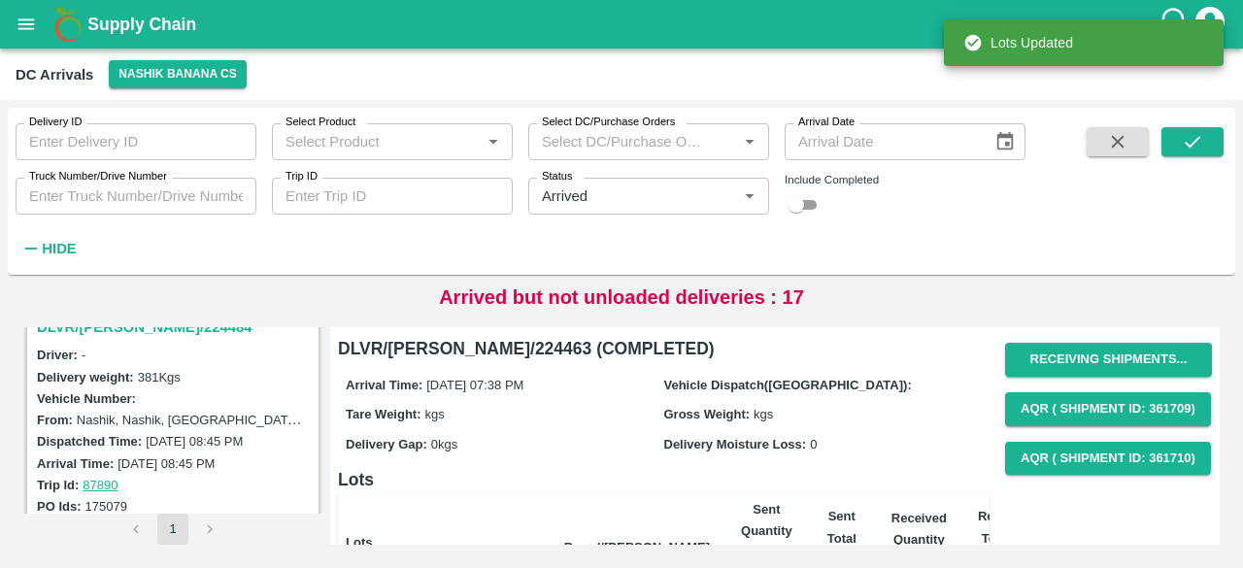
scroll to position [3522, 0]
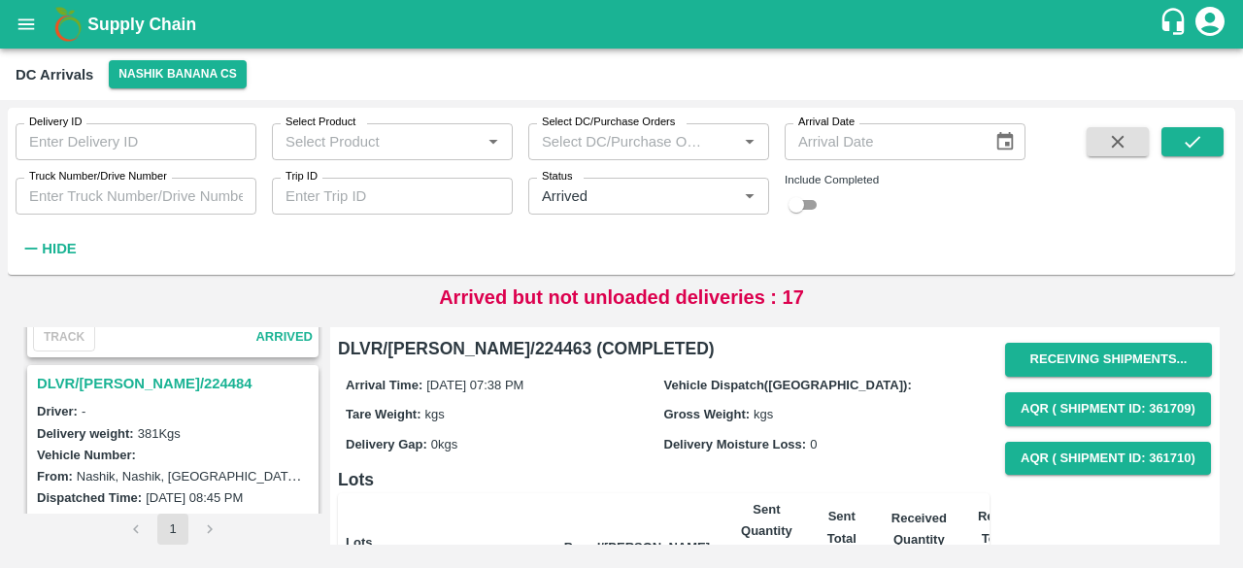
click at [138, 374] on h3 "DLVR/[PERSON_NAME]/224484" at bounding box center [176, 383] width 278 height 25
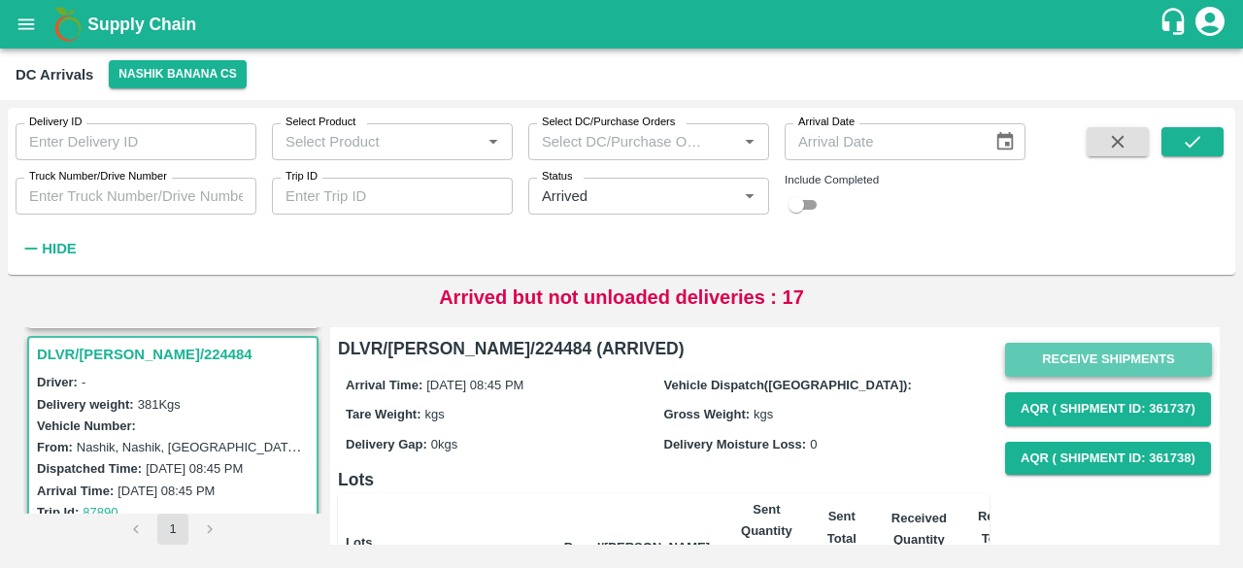
click at [1116, 361] on button "Receive Shipments" at bounding box center [1108, 360] width 207 height 34
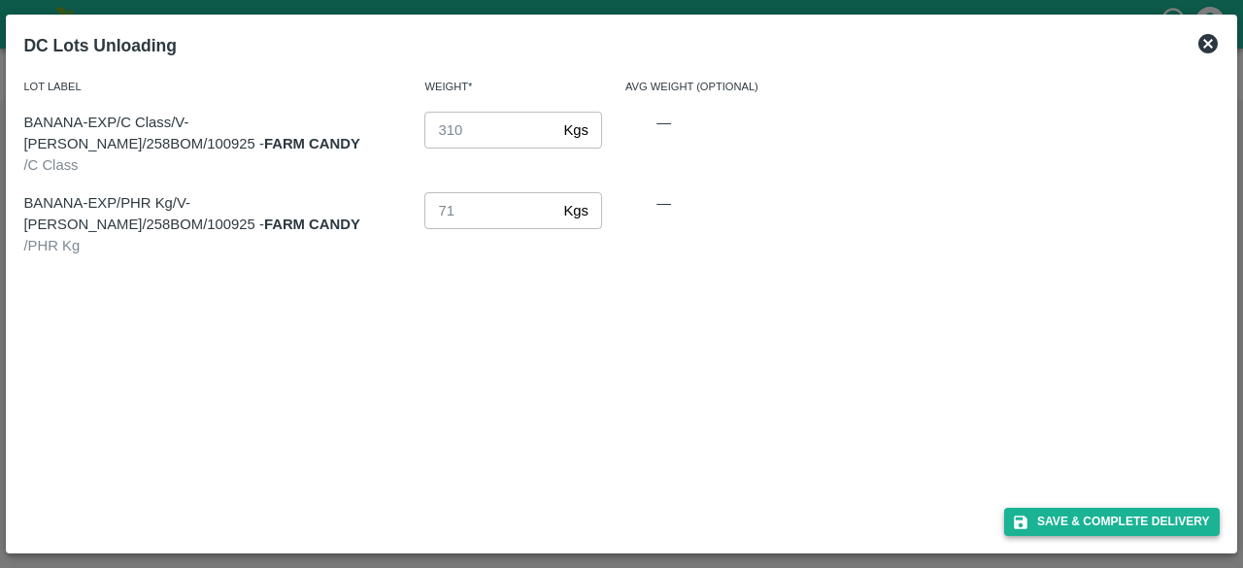
click at [1116, 522] on button "Save & Complete Delivery" at bounding box center [1112, 522] width 216 height 28
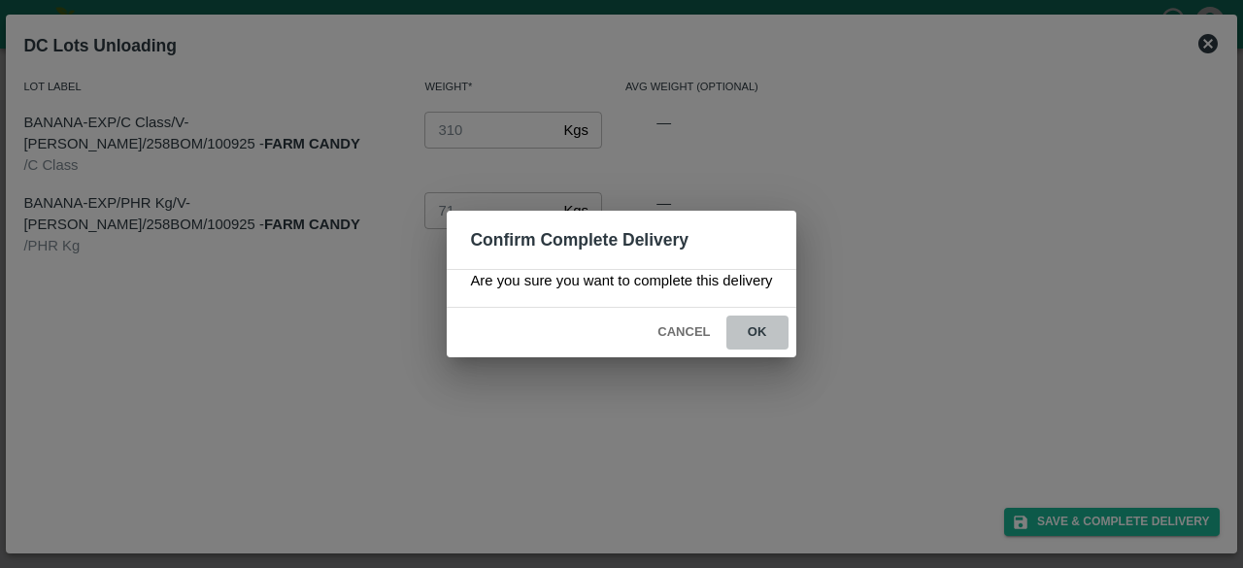
click at [760, 330] on button "ok" at bounding box center [757, 332] width 62 height 34
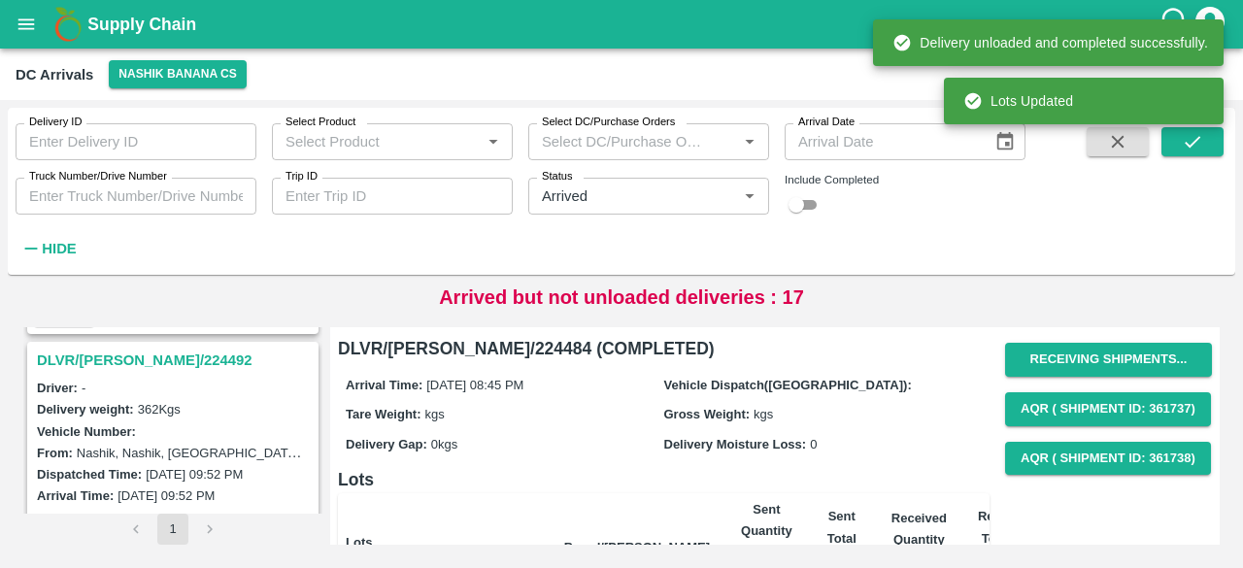
scroll to position [3291, 0]
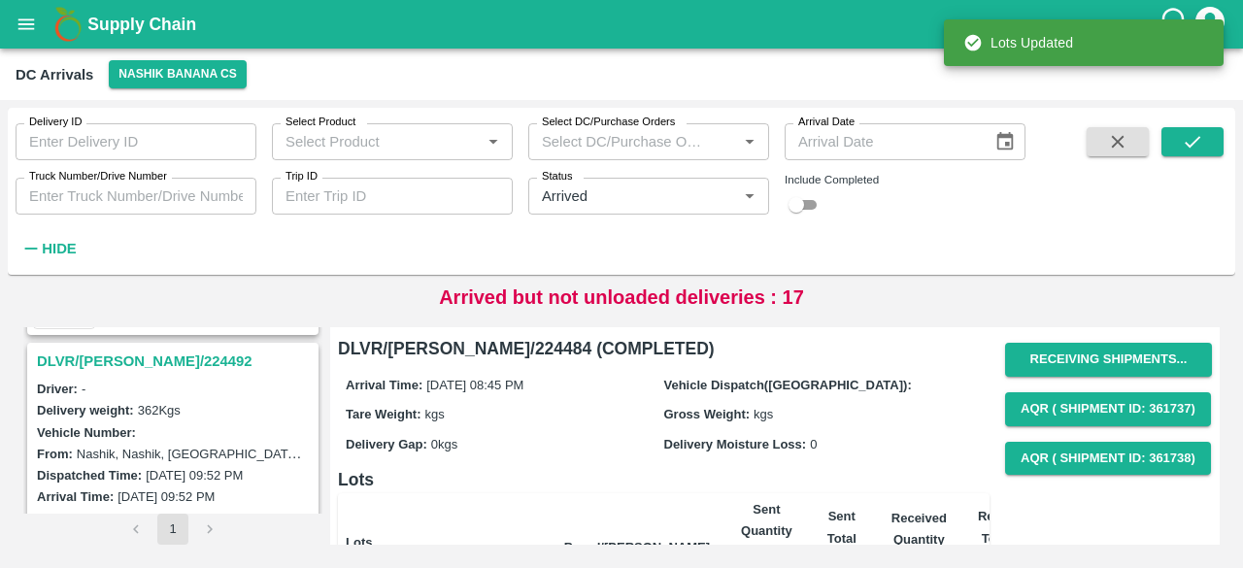
click at [134, 357] on h3 "DLVR/[PERSON_NAME]/224492" at bounding box center [176, 360] width 278 height 25
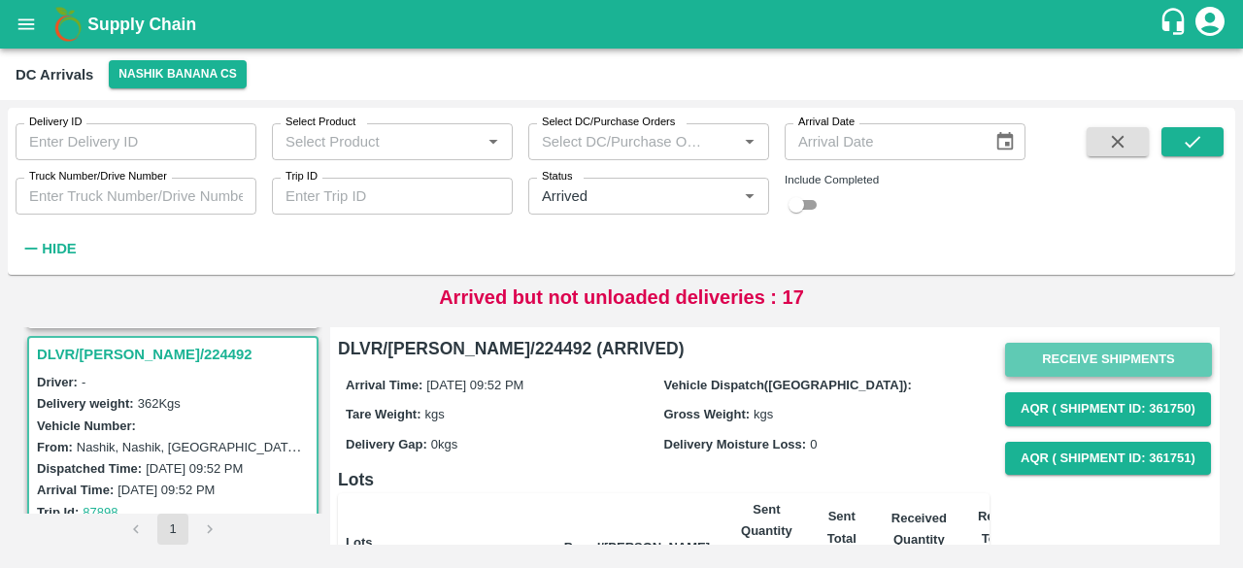
click at [1101, 362] on button "Receive Shipments" at bounding box center [1108, 360] width 207 height 34
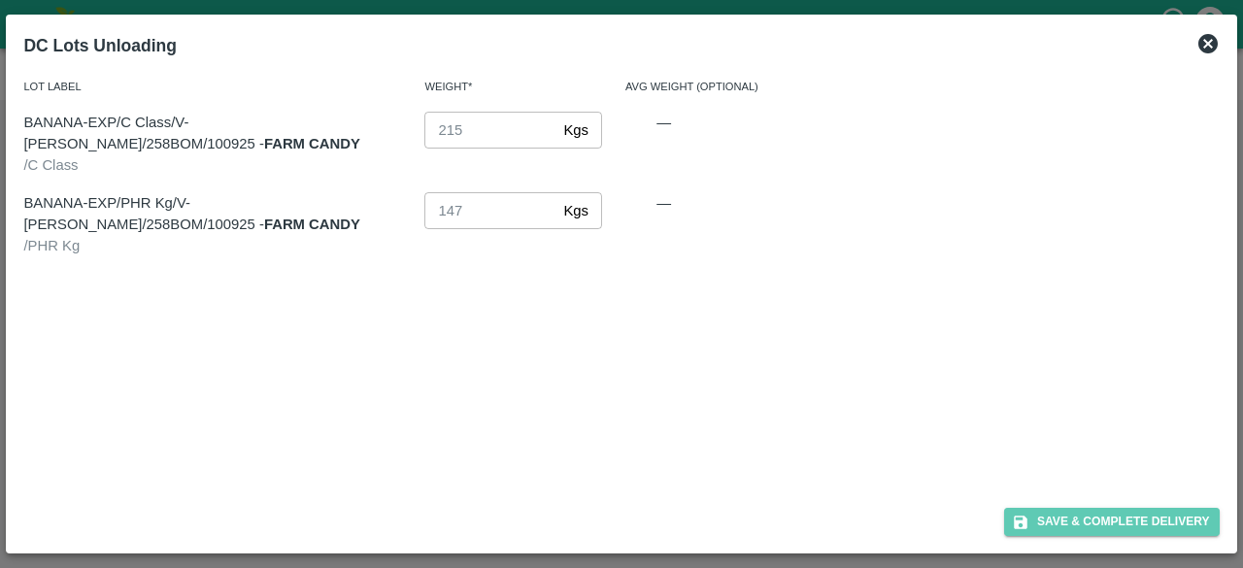
click at [1128, 531] on button "Save & Complete Delivery" at bounding box center [1112, 522] width 216 height 28
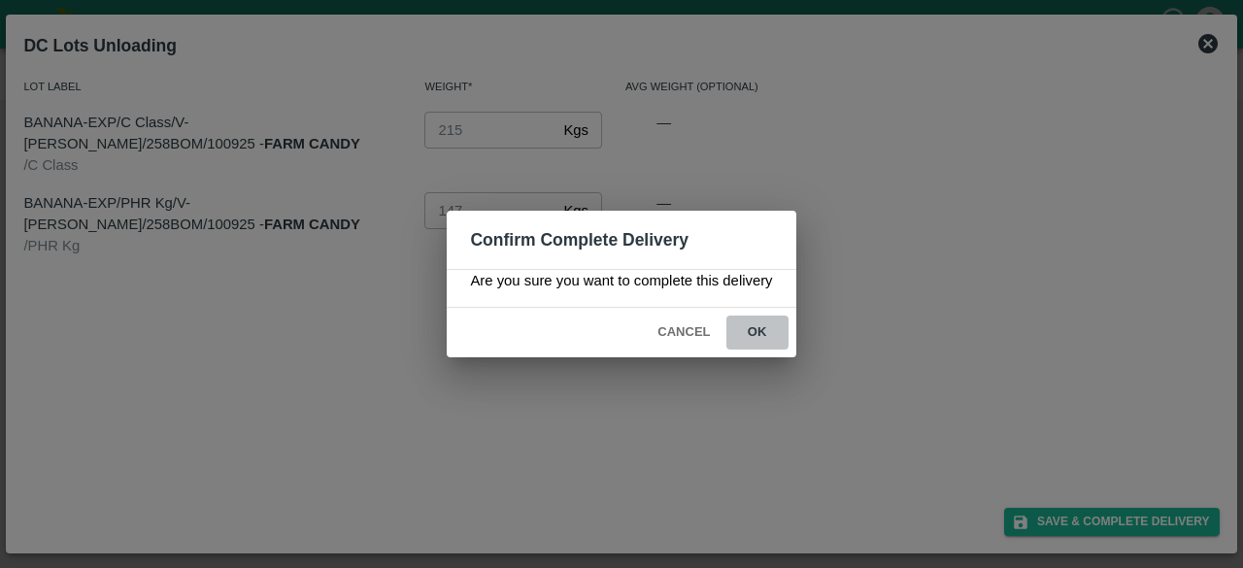
click at [751, 331] on button "ok" at bounding box center [757, 332] width 62 height 34
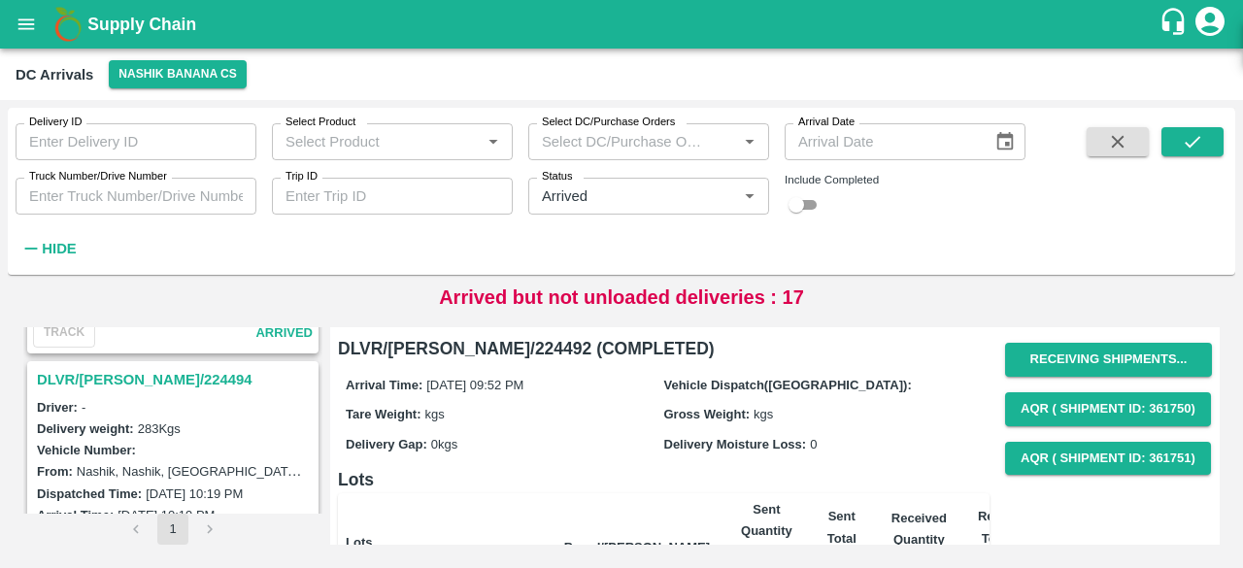
click at [148, 367] on h3 "DLVR/[PERSON_NAME]/224494" at bounding box center [176, 379] width 278 height 25
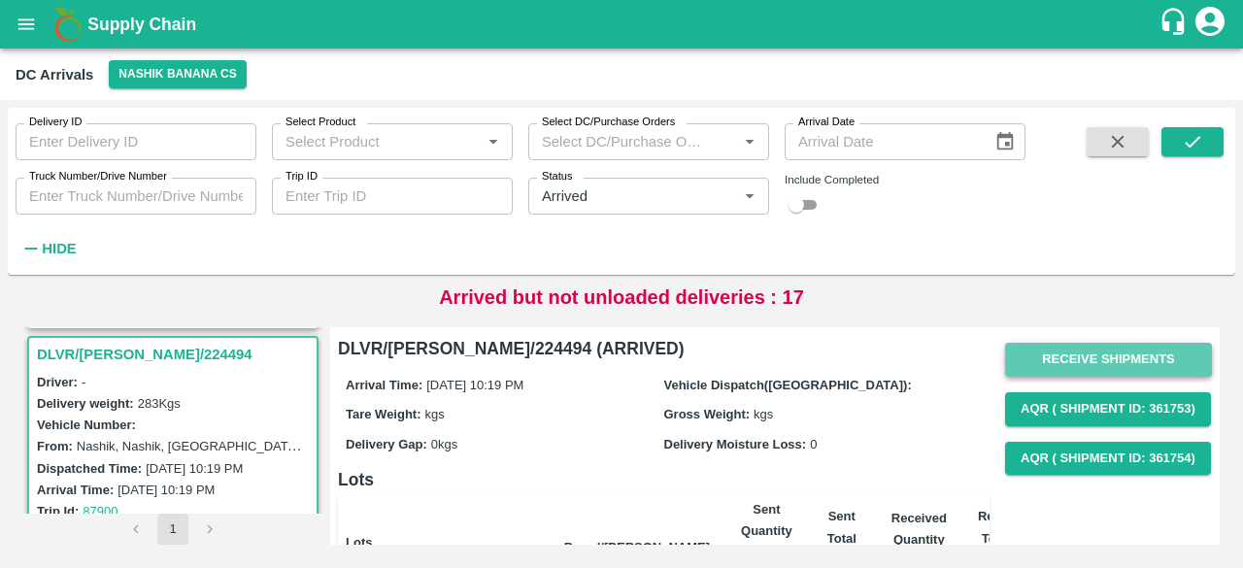
click at [1111, 362] on button "Receive Shipments" at bounding box center [1108, 360] width 207 height 34
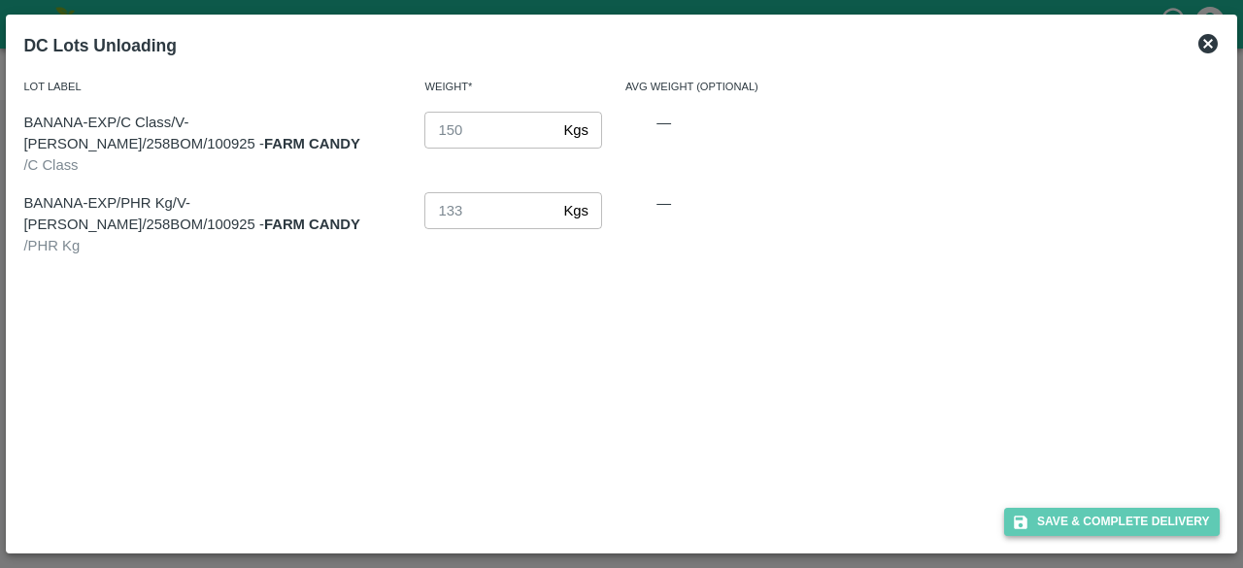
click at [1127, 520] on button "Save & Complete Delivery" at bounding box center [1112, 522] width 216 height 28
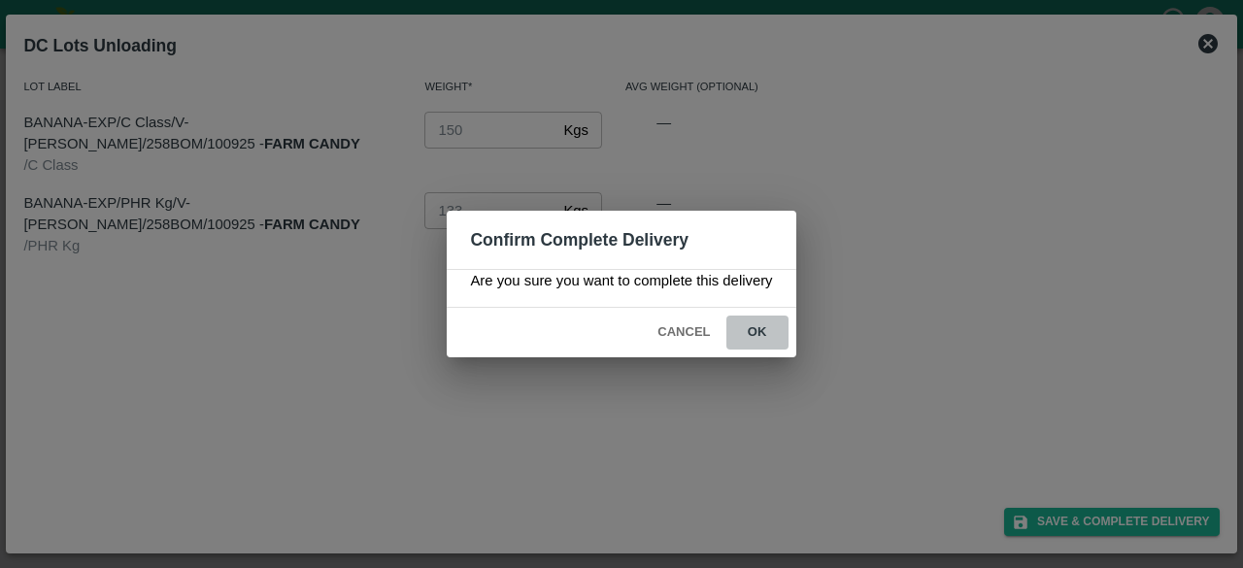
click at [763, 332] on button "ok" at bounding box center [757, 332] width 62 height 34
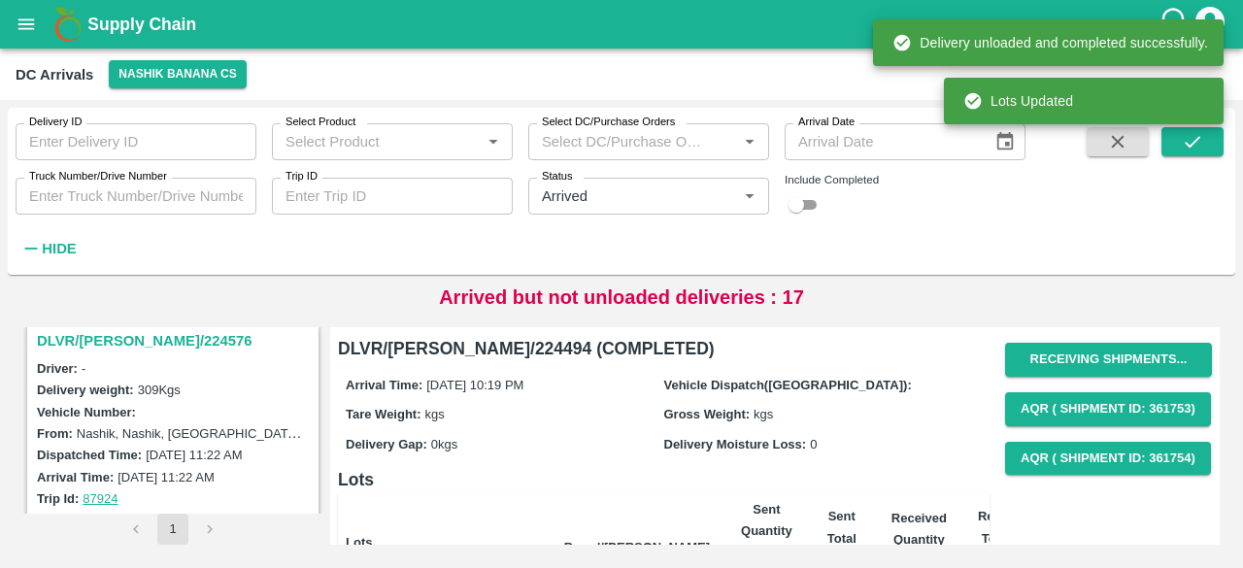
scroll to position [2753, 0]
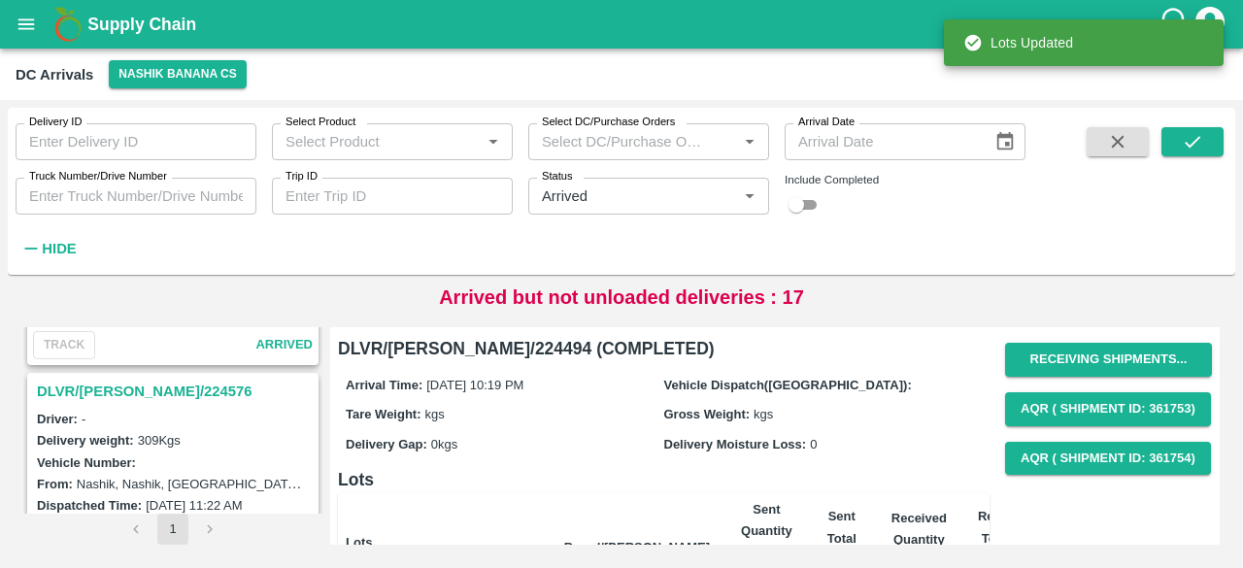
click at [128, 381] on h3 "DLVR/[PERSON_NAME]/224576" at bounding box center [176, 391] width 278 height 25
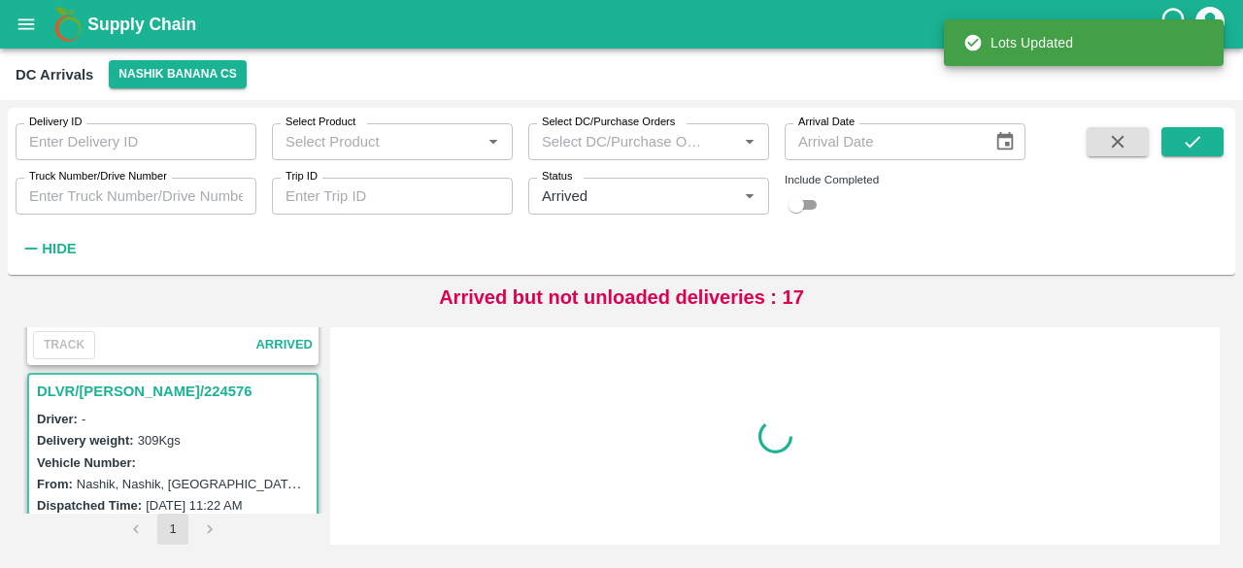
scroll to position [2792, 0]
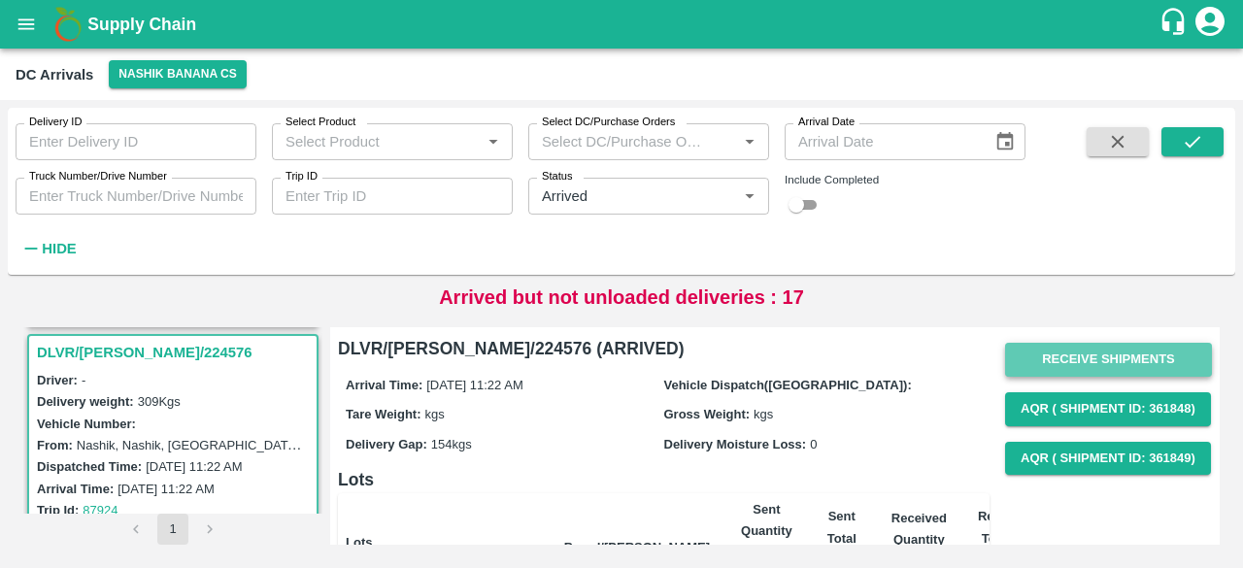
click at [1094, 354] on button "Receive Shipments" at bounding box center [1108, 360] width 207 height 34
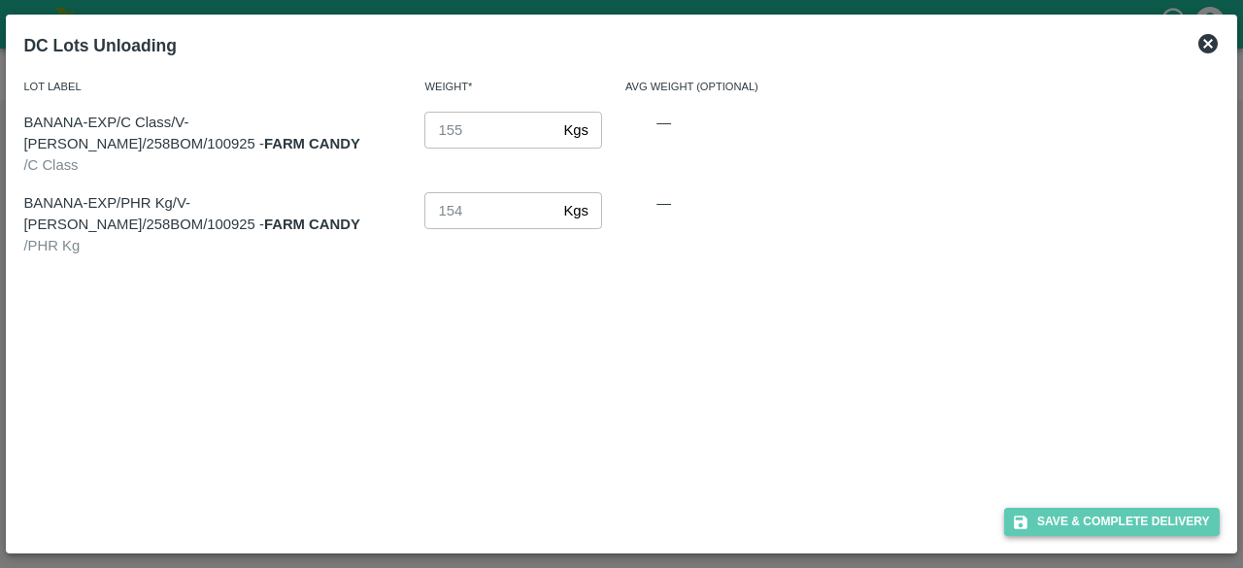
click at [1118, 523] on button "Save & Complete Delivery" at bounding box center [1112, 522] width 216 height 28
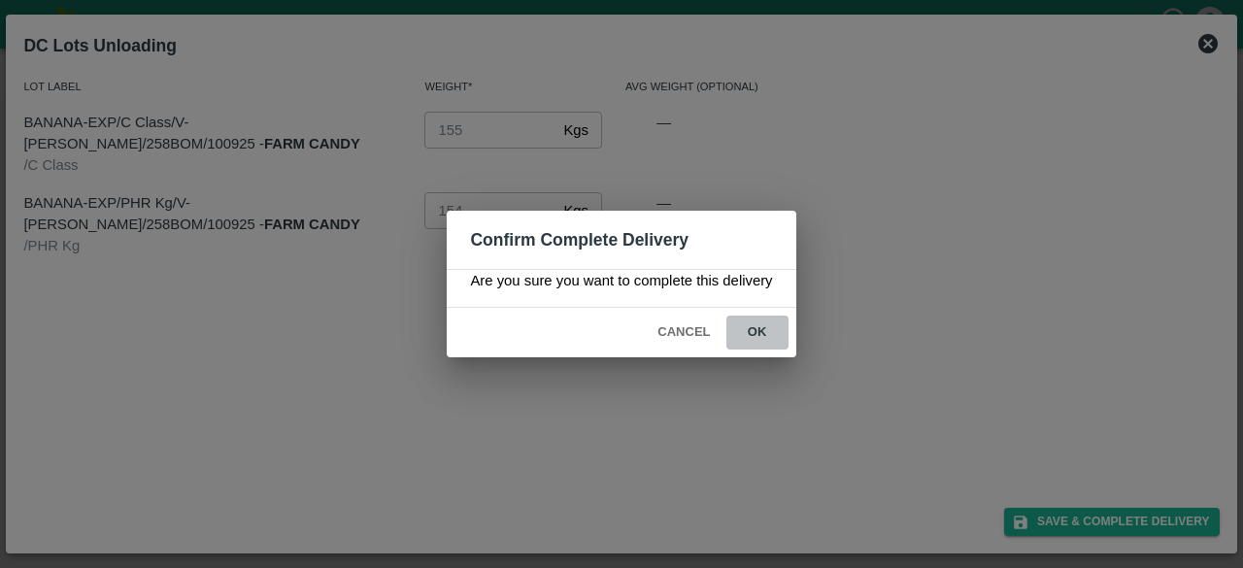
click at [753, 329] on button "ok" at bounding box center [757, 332] width 62 height 34
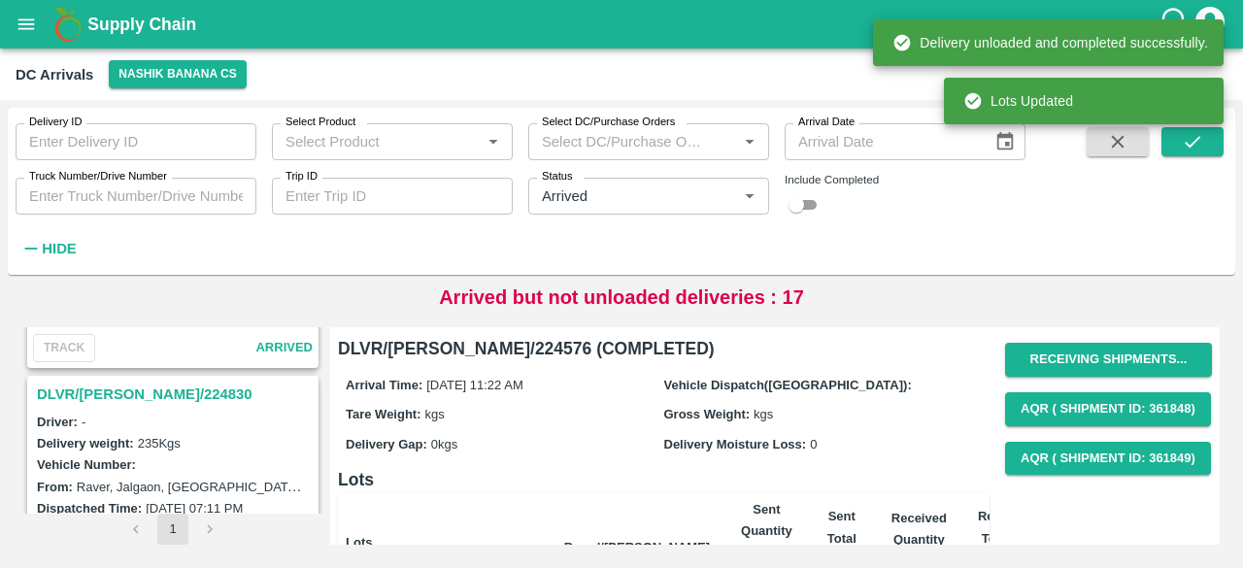
click at [134, 382] on h3 "DLVR/[PERSON_NAME]/224830" at bounding box center [176, 393] width 278 height 25
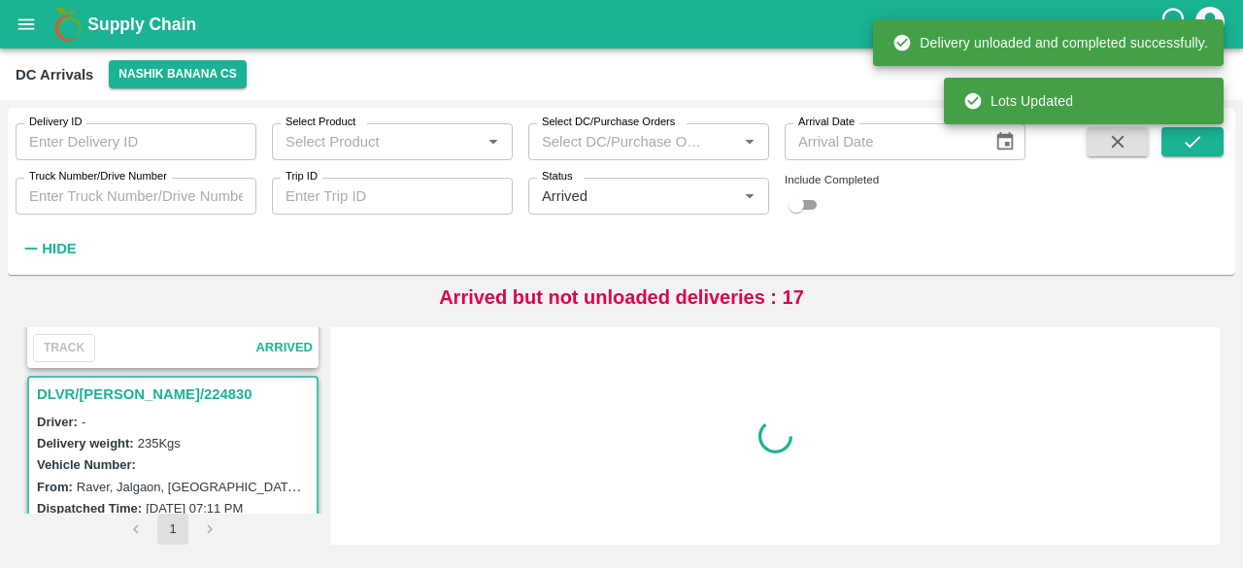
scroll to position [2537, 0]
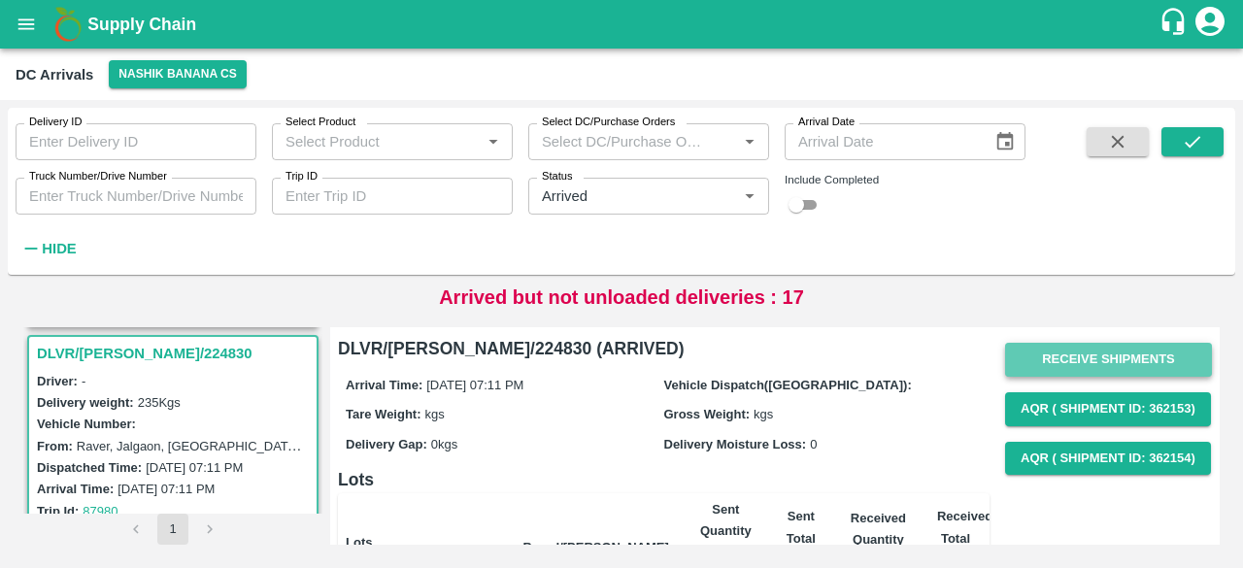
click at [1092, 358] on button "Receive Shipments" at bounding box center [1108, 360] width 207 height 34
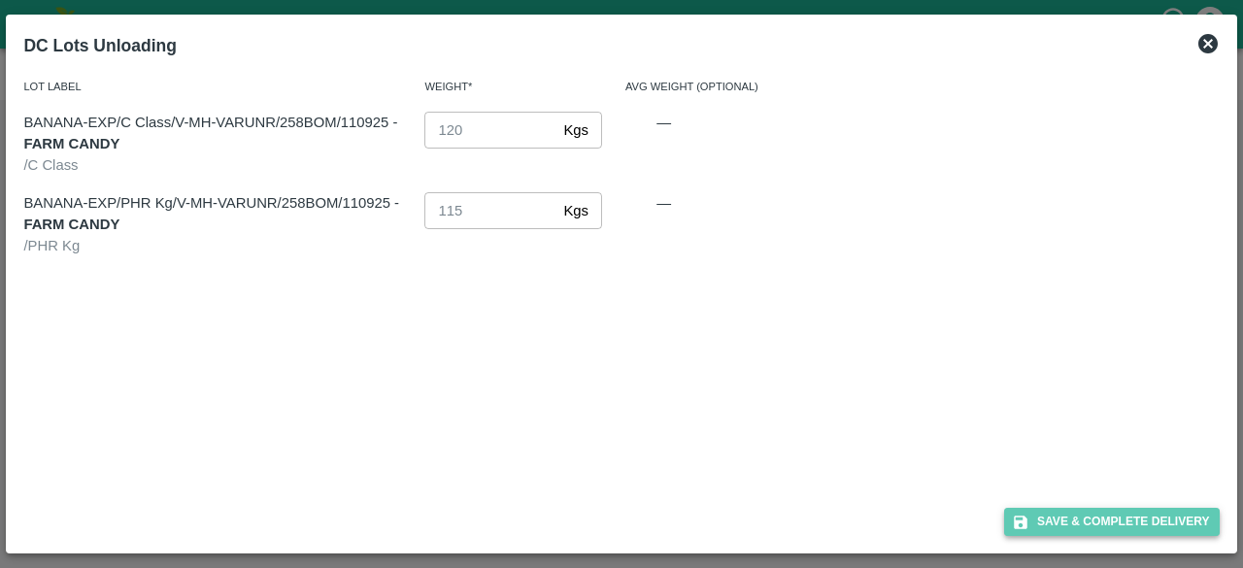
click at [1108, 518] on button "Save & Complete Delivery" at bounding box center [1112, 522] width 216 height 28
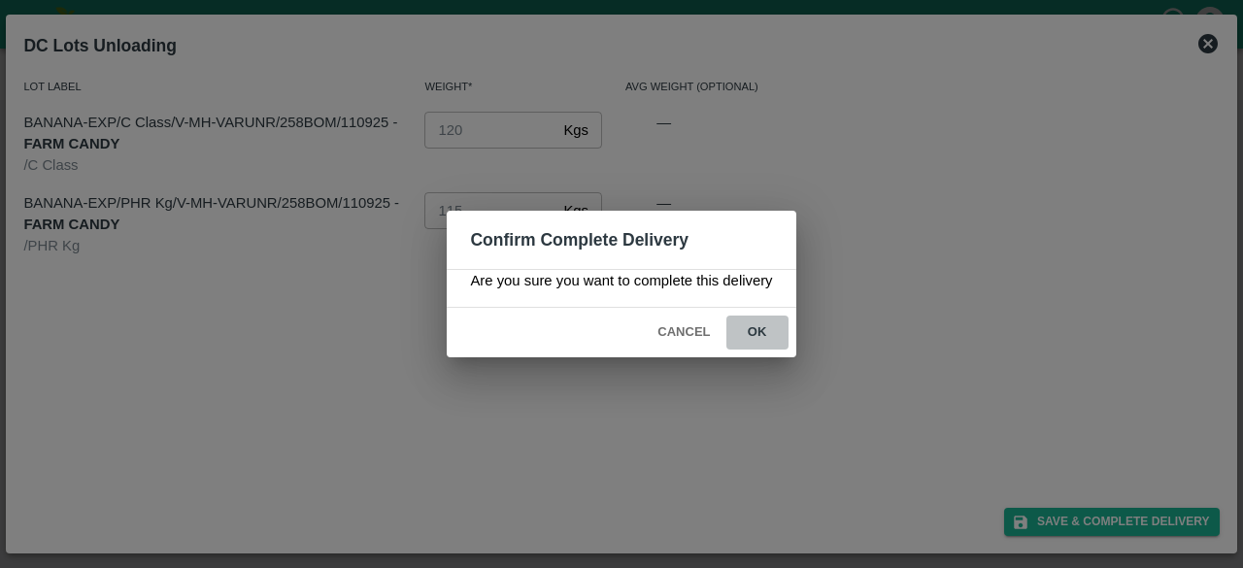
click at [757, 329] on button "ok" at bounding box center [757, 332] width 62 height 34
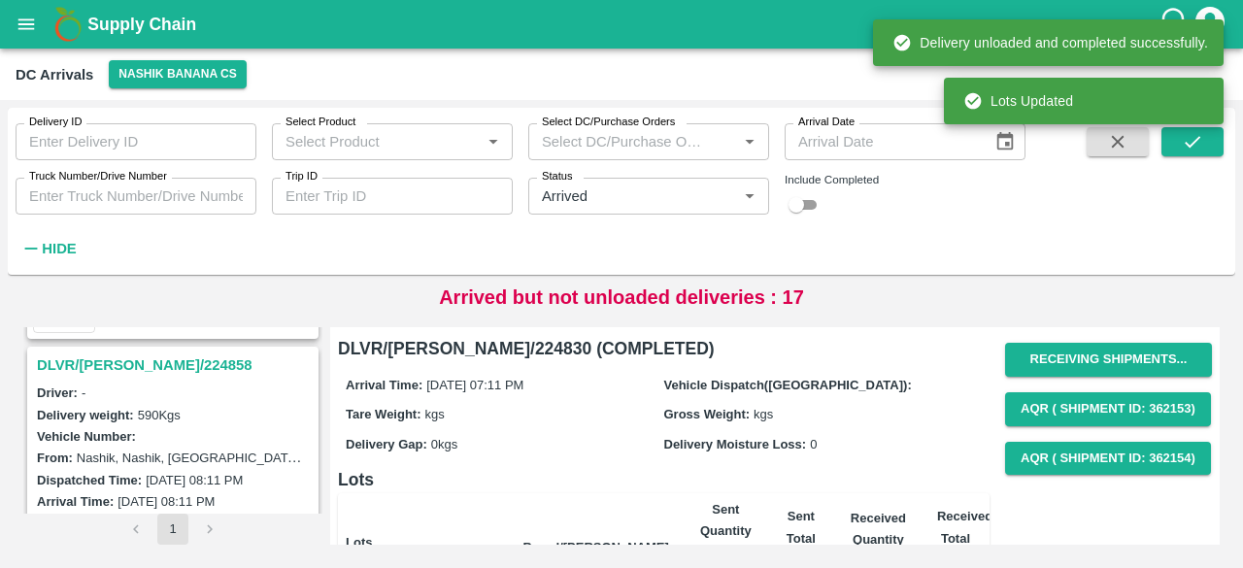
scroll to position [2270, 0]
click at [126, 358] on h3 "DLVR/[PERSON_NAME]/224858" at bounding box center [176, 366] width 278 height 25
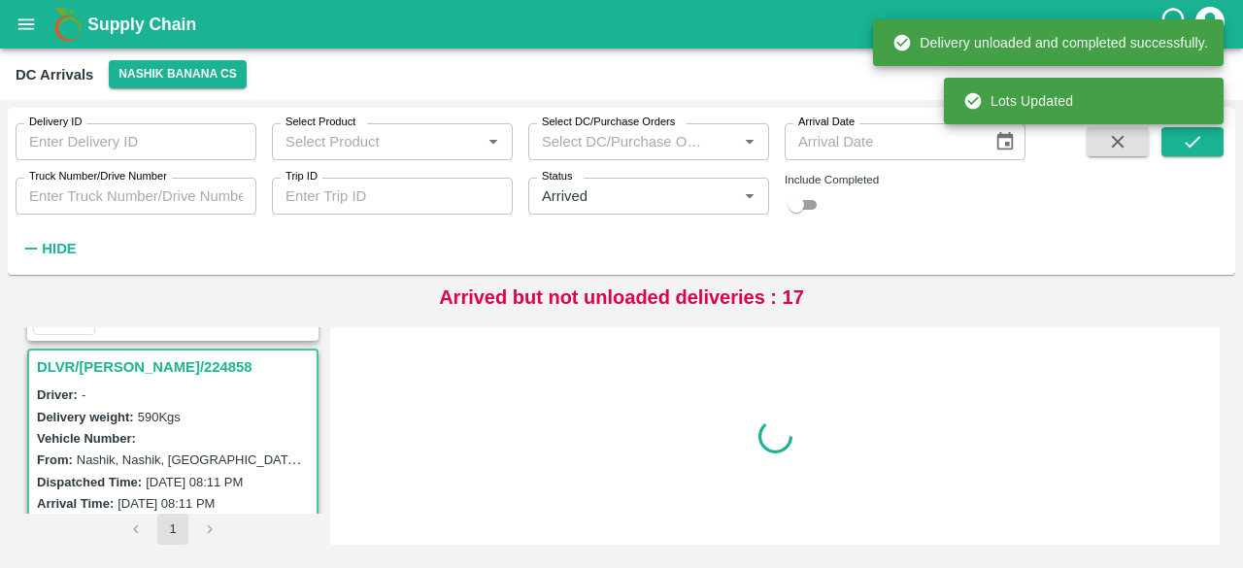
scroll to position [2285, 0]
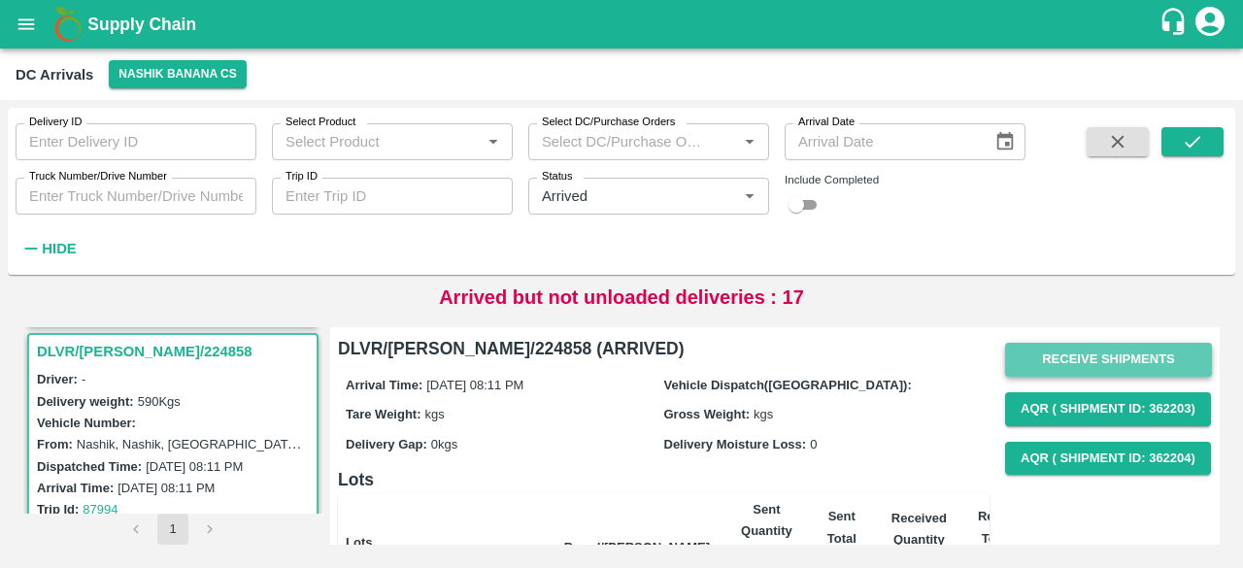
click at [1093, 363] on button "Receive Shipments" at bounding box center [1108, 360] width 207 height 34
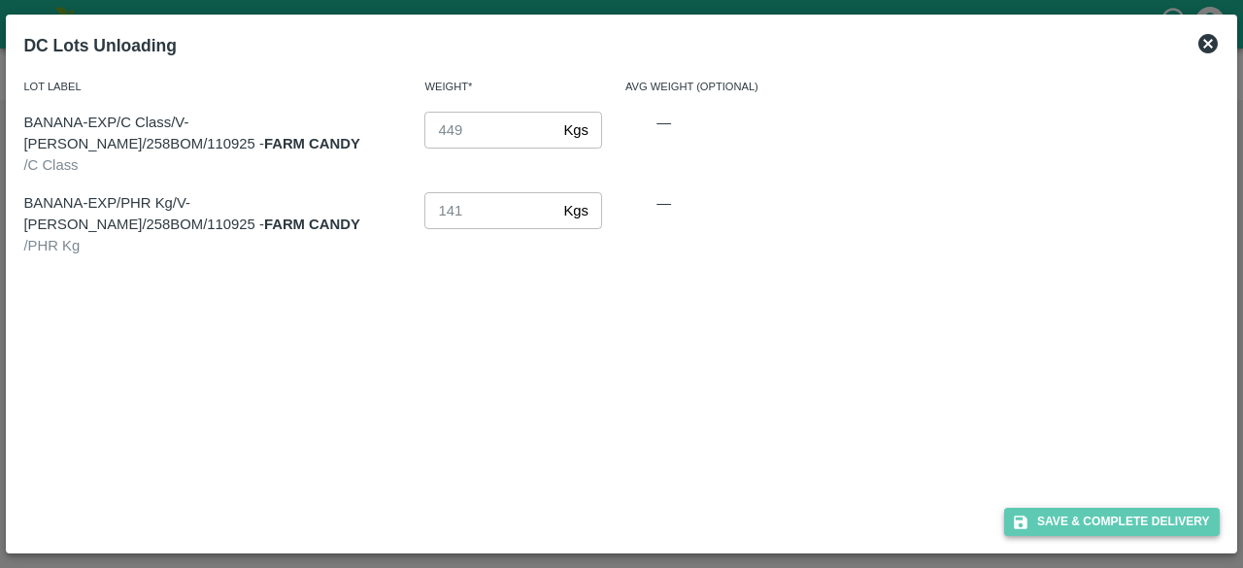
click at [1111, 523] on button "Save & Complete Delivery" at bounding box center [1112, 522] width 216 height 28
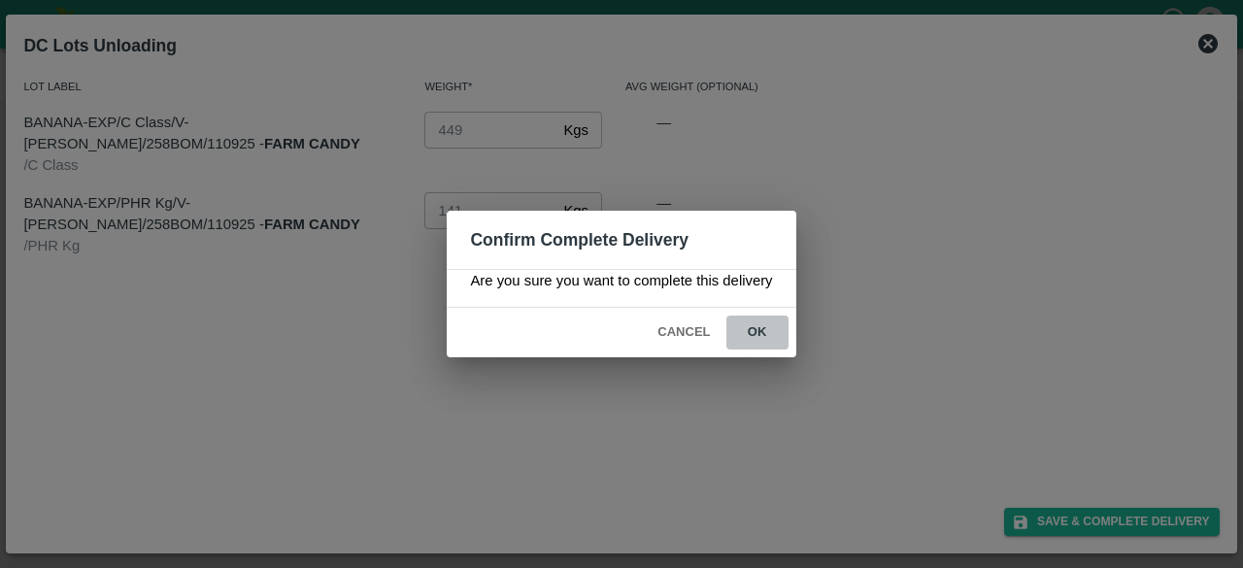
click at [763, 323] on button "ok" at bounding box center [757, 332] width 62 height 34
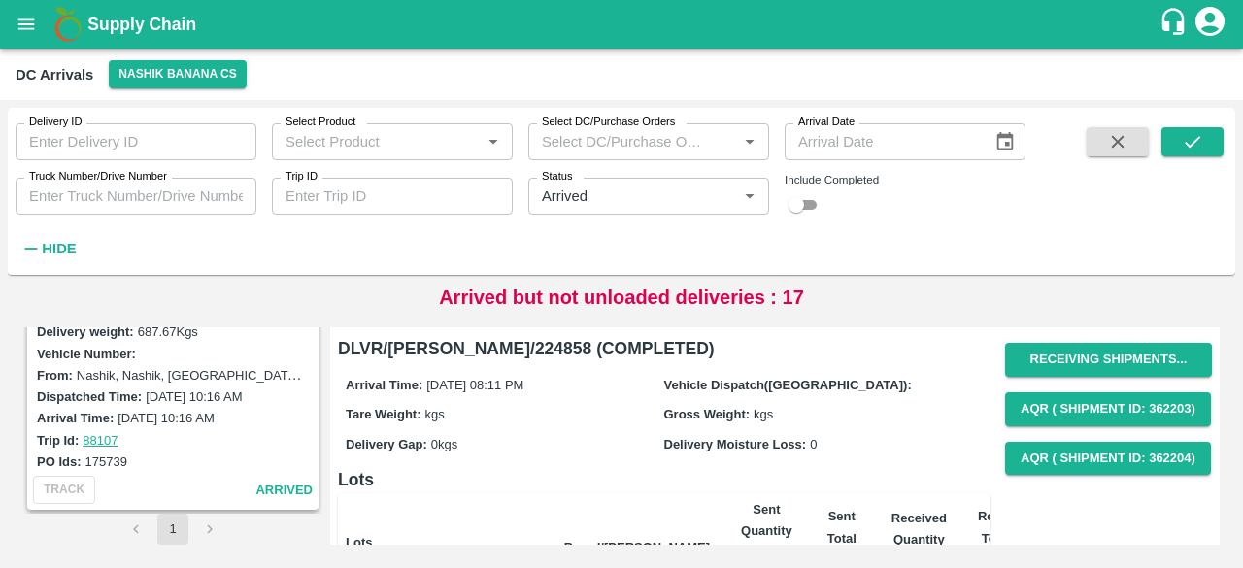
scroll to position [0, 0]
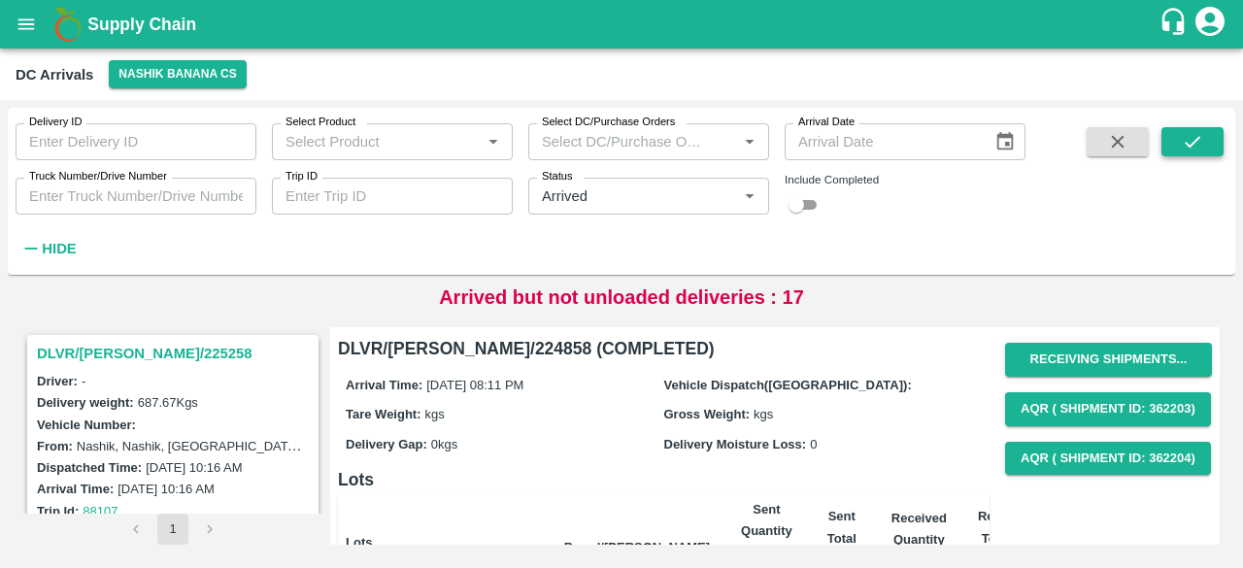
click at [1189, 132] on icon "submit" at bounding box center [1191, 141] width 21 height 21
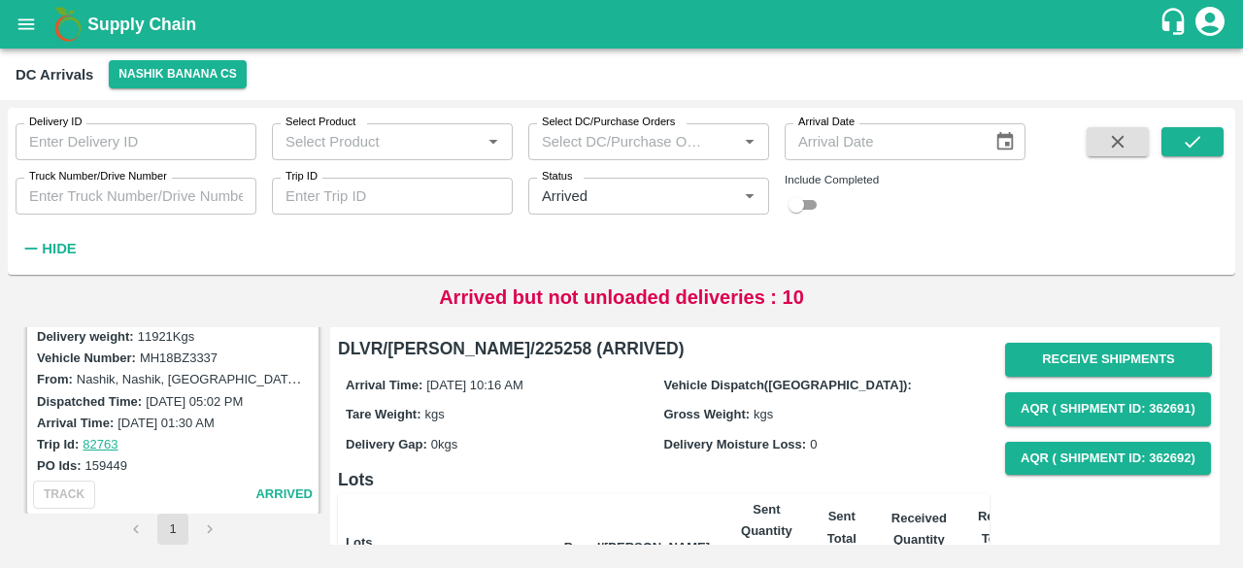
scroll to position [2351, 0]
click at [167, 72] on button "Nashik Banana CS" at bounding box center [178, 74] width 138 height 28
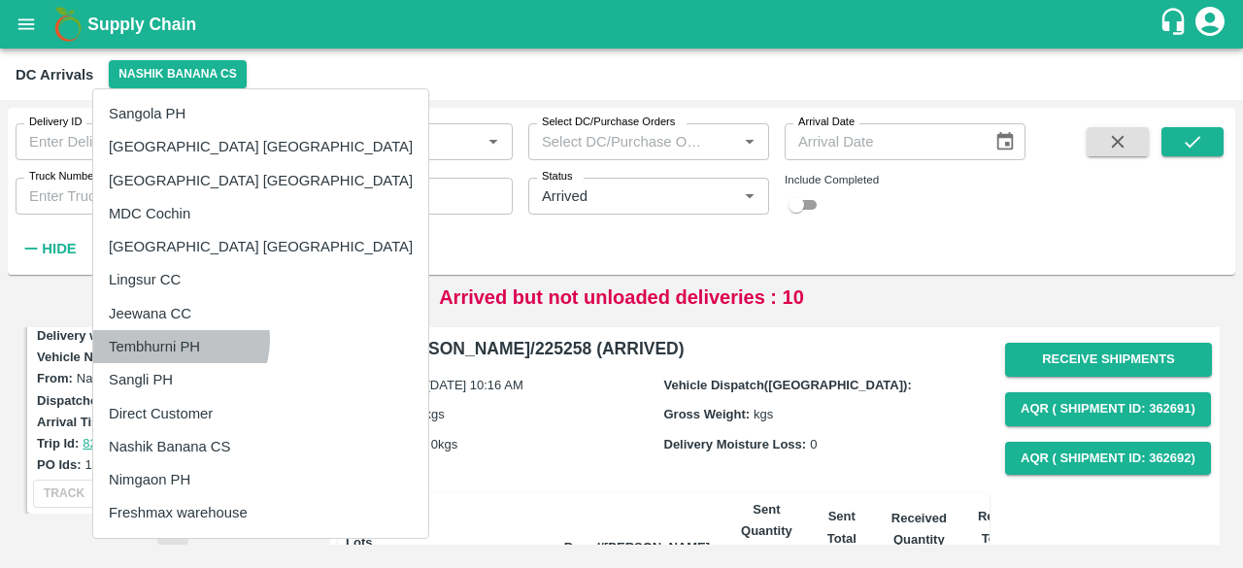
click at [180, 340] on li "Tembhurni PH" at bounding box center [260, 346] width 335 height 33
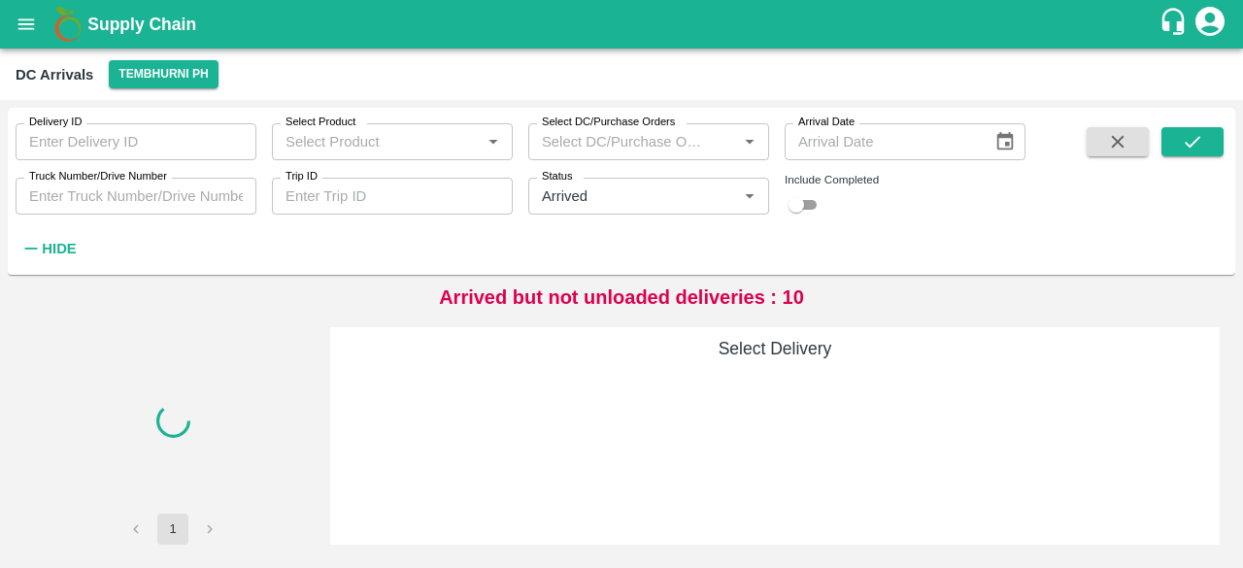
scroll to position [0, 0]
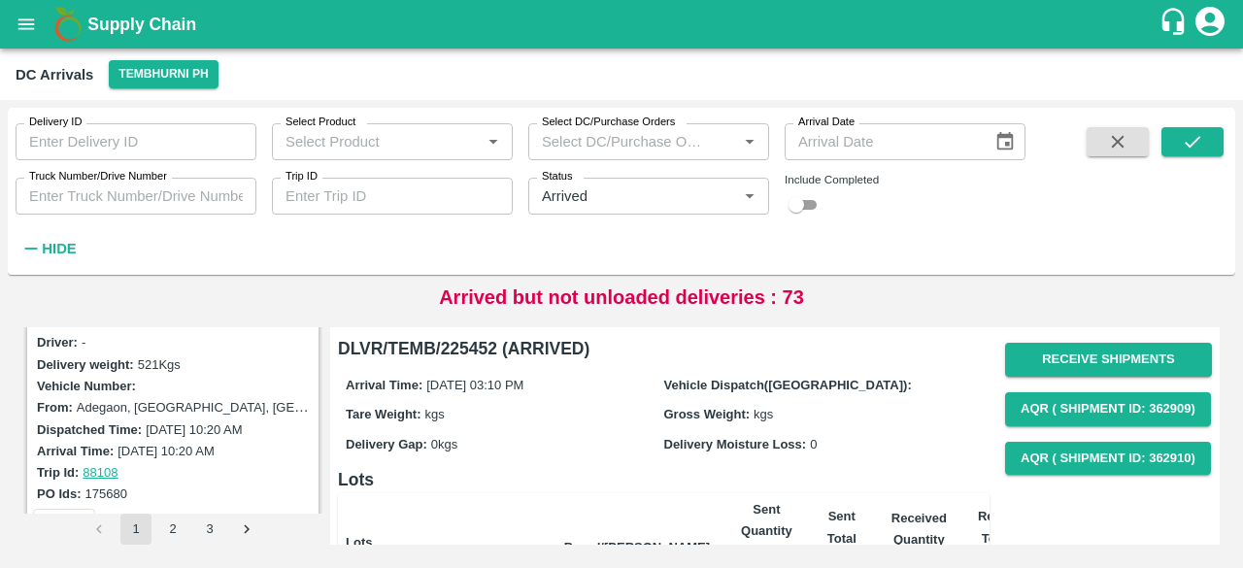
scroll to position [2434, 0]
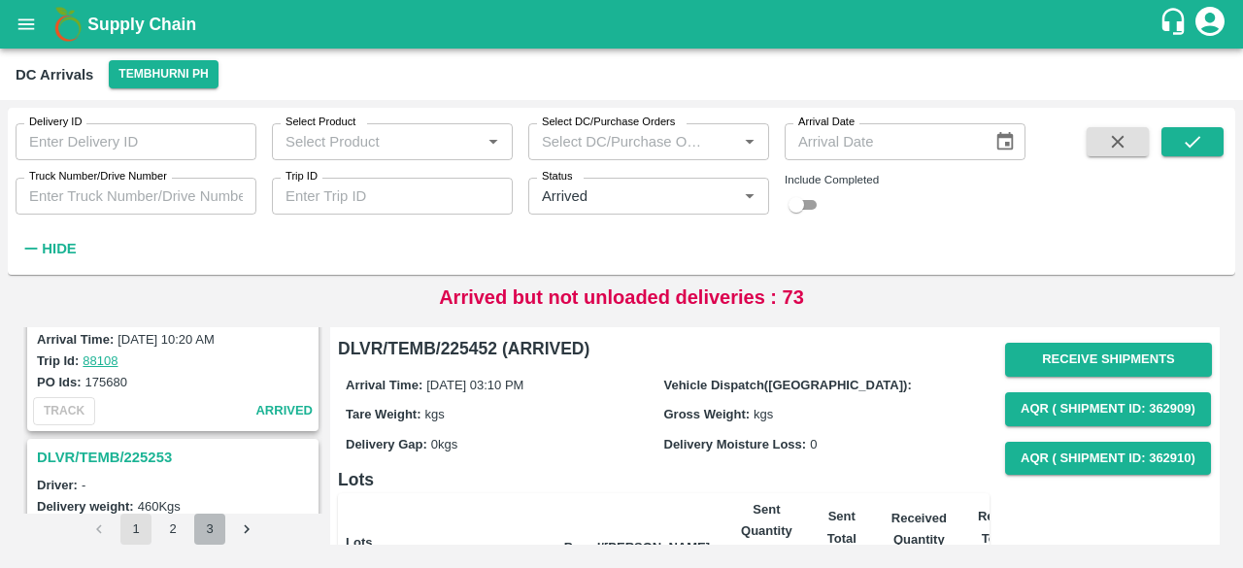
click at [206, 528] on button "3" at bounding box center [209, 529] width 31 height 31
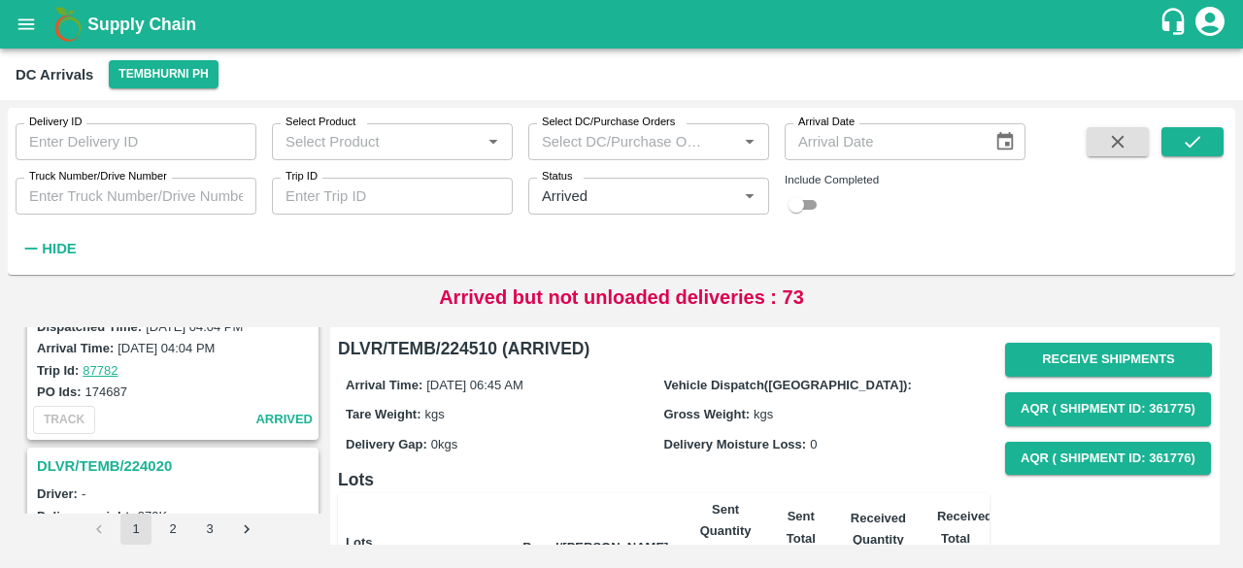
scroll to position [5461, 0]
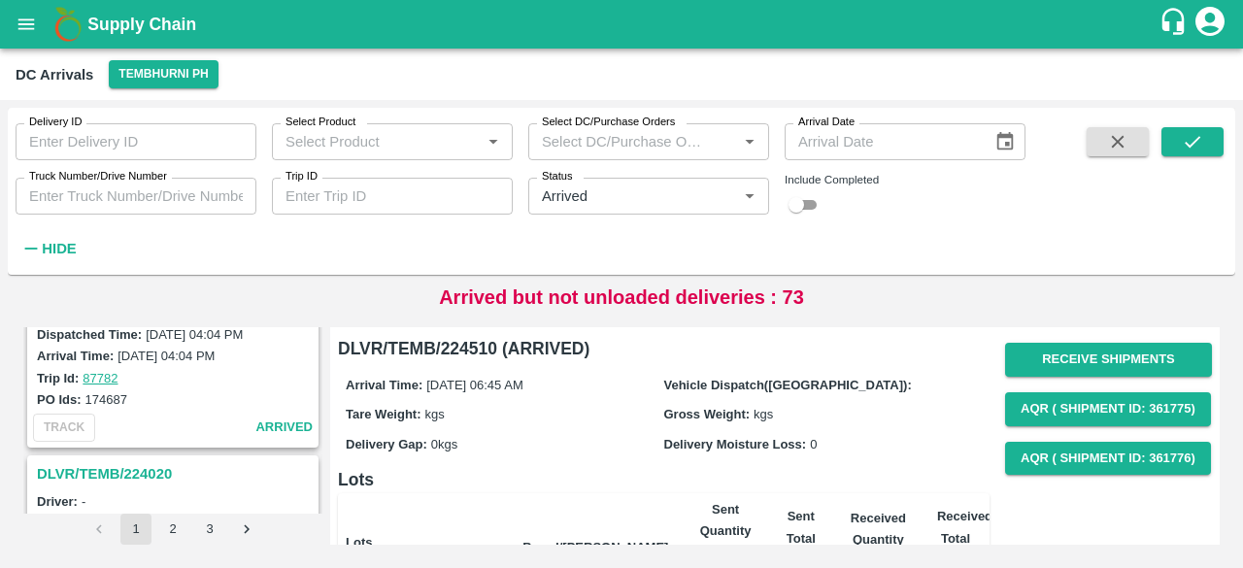
click at [129, 461] on h3 "DLVR/TEMB/224020" at bounding box center [176, 473] width 278 height 25
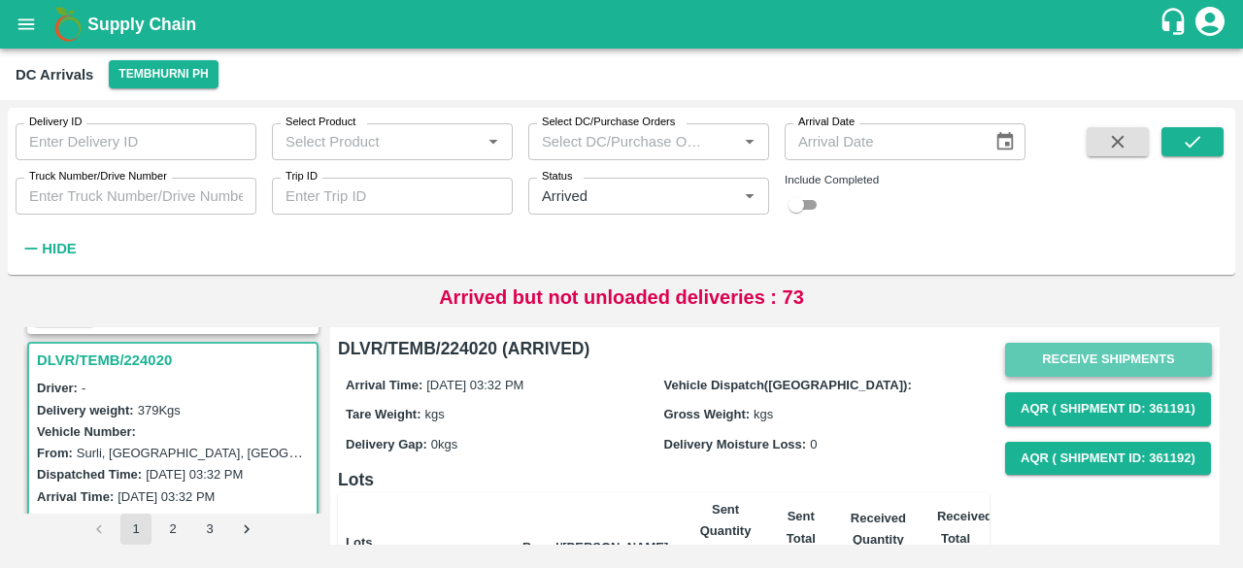
click at [1088, 358] on button "Receive Shipments" at bounding box center [1108, 360] width 207 height 34
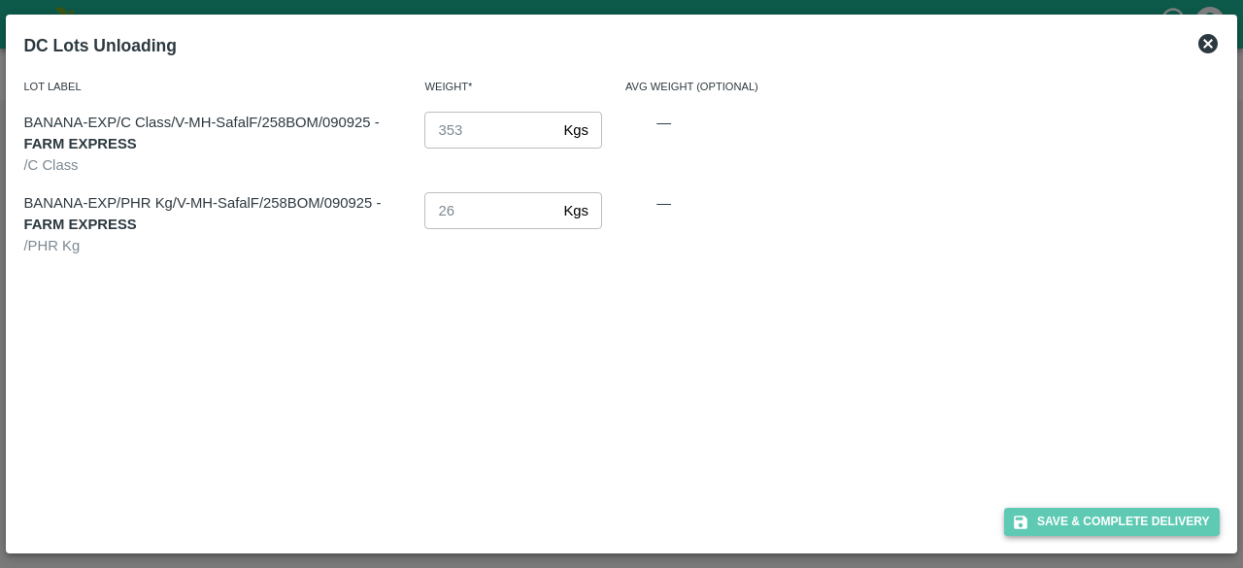
click at [1126, 523] on button "Save & Complete Delivery" at bounding box center [1112, 522] width 216 height 28
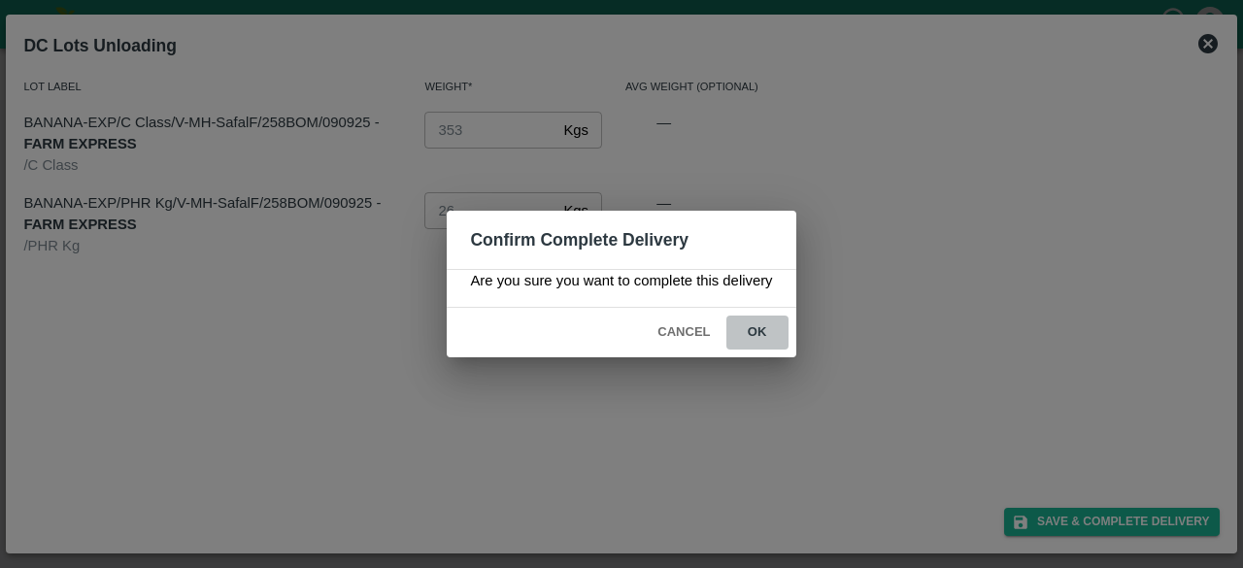
click at [757, 333] on button "ok" at bounding box center [757, 332] width 62 height 34
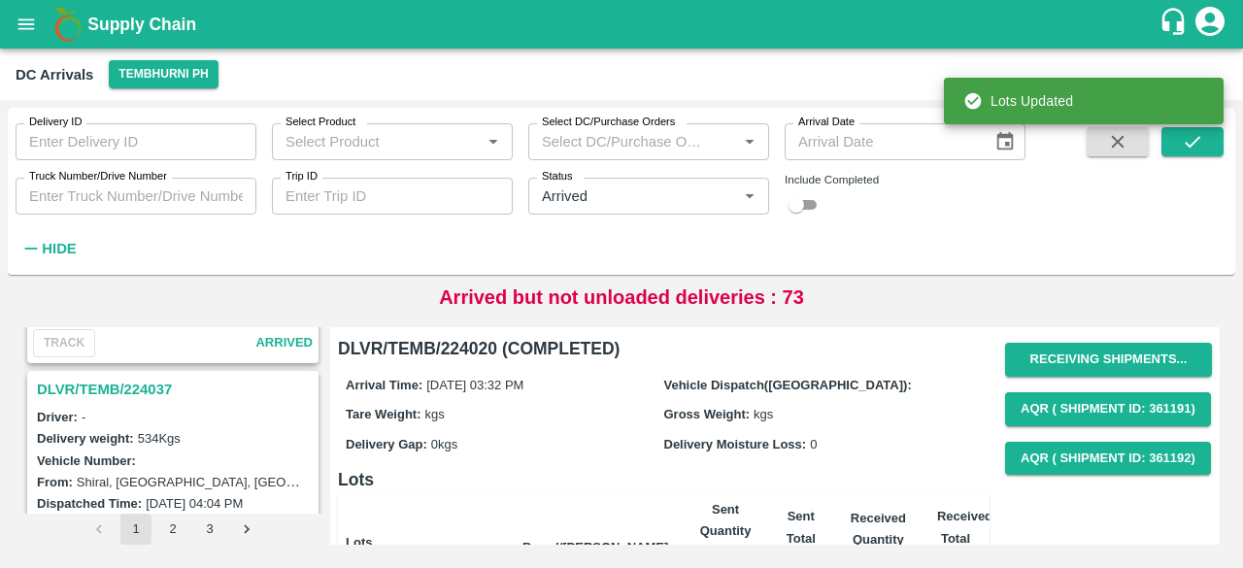
click at [111, 377] on h3 "DLVR/TEMB/224037" at bounding box center [176, 389] width 278 height 25
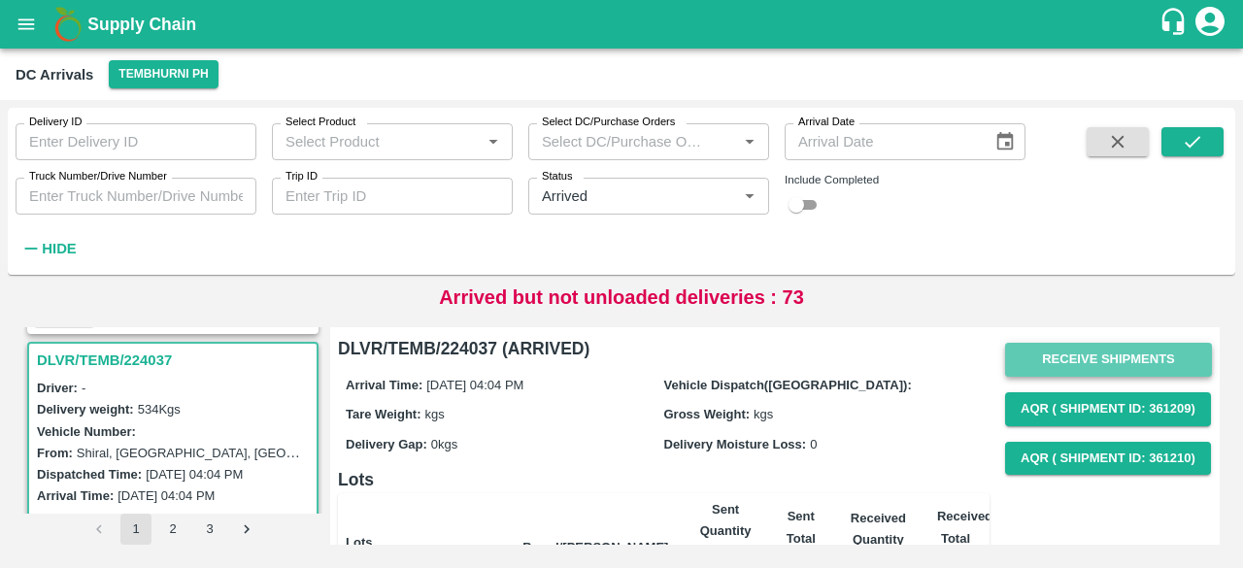
click at [1093, 366] on button "Receive Shipments" at bounding box center [1108, 360] width 207 height 34
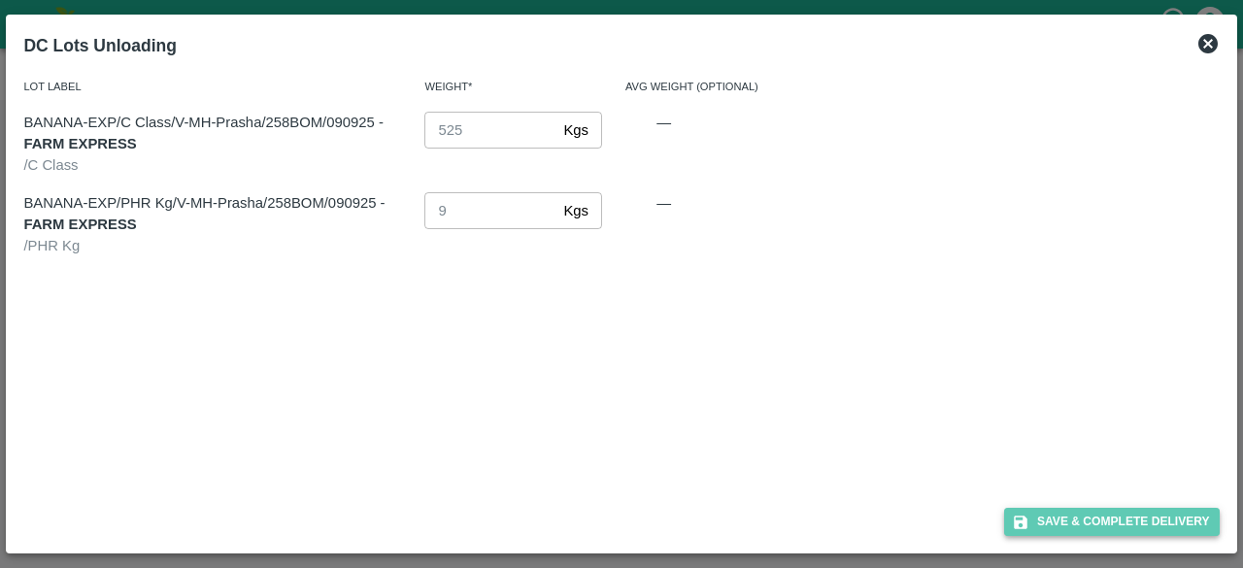
click at [1111, 525] on button "Save & Complete Delivery" at bounding box center [1112, 522] width 216 height 28
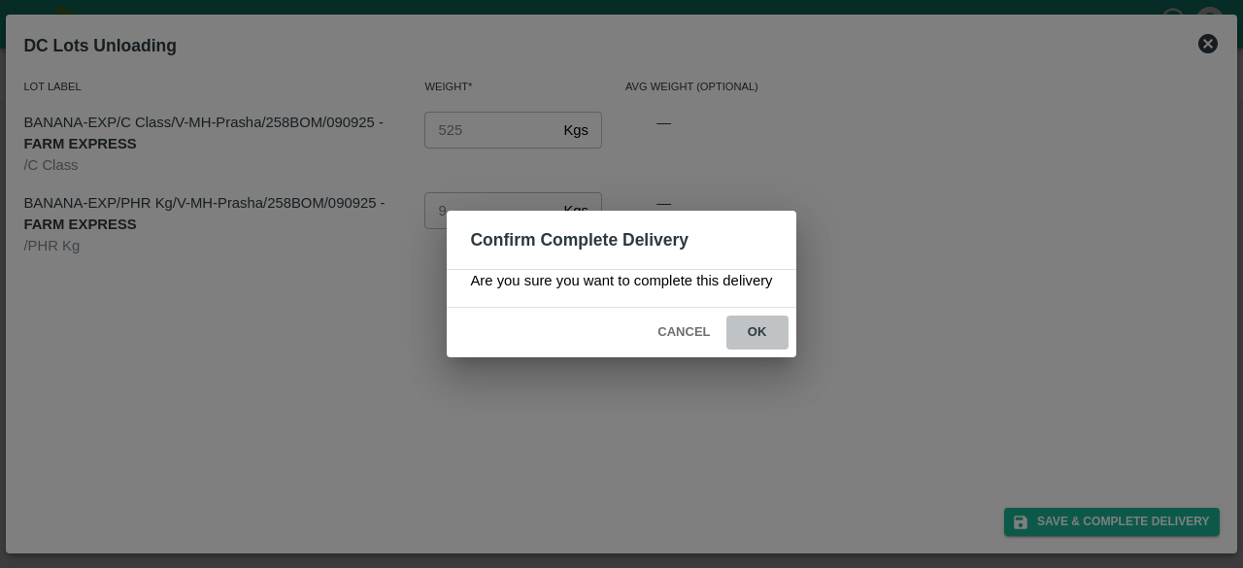
click at [746, 331] on button "ok" at bounding box center [757, 332] width 62 height 34
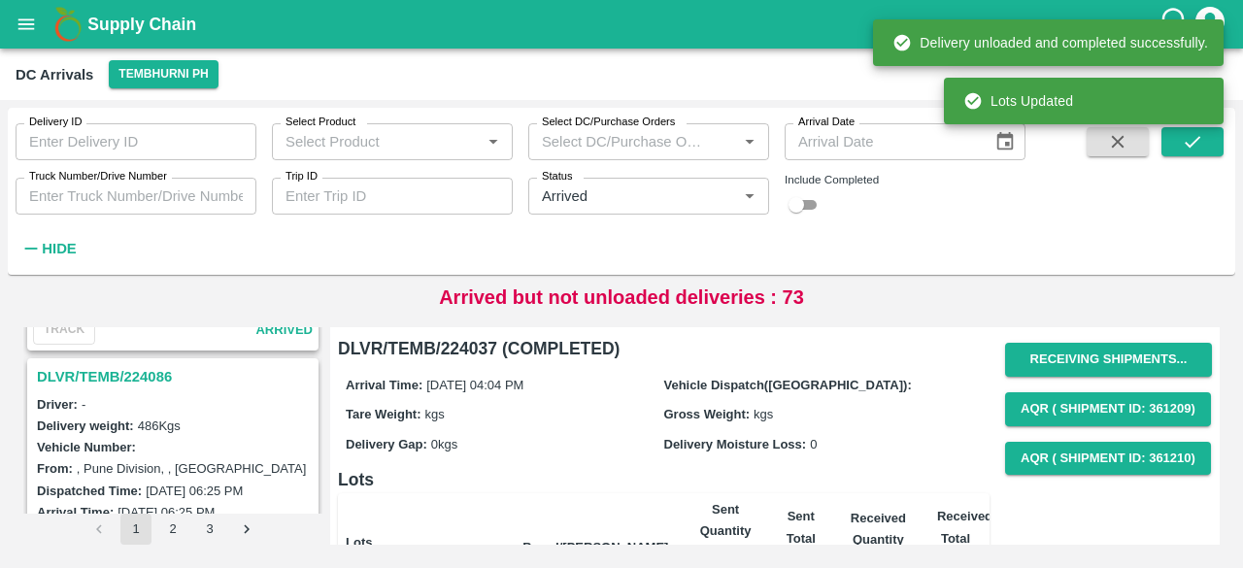
scroll to position [5052, 0]
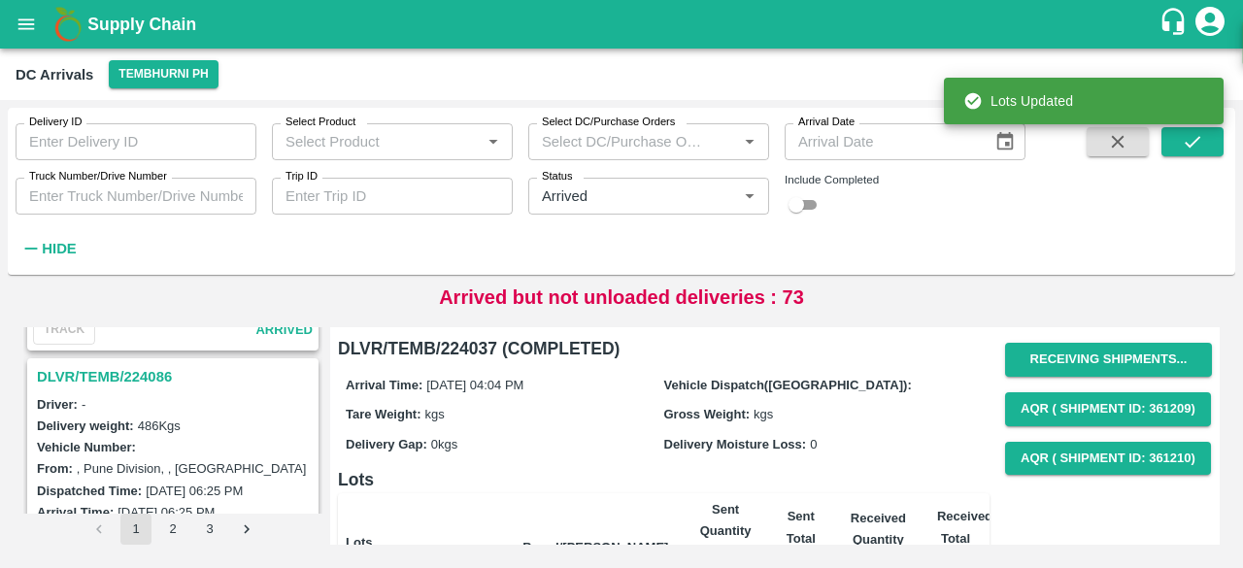
click at [123, 364] on h3 "DLVR/TEMB/224086" at bounding box center [176, 376] width 278 height 25
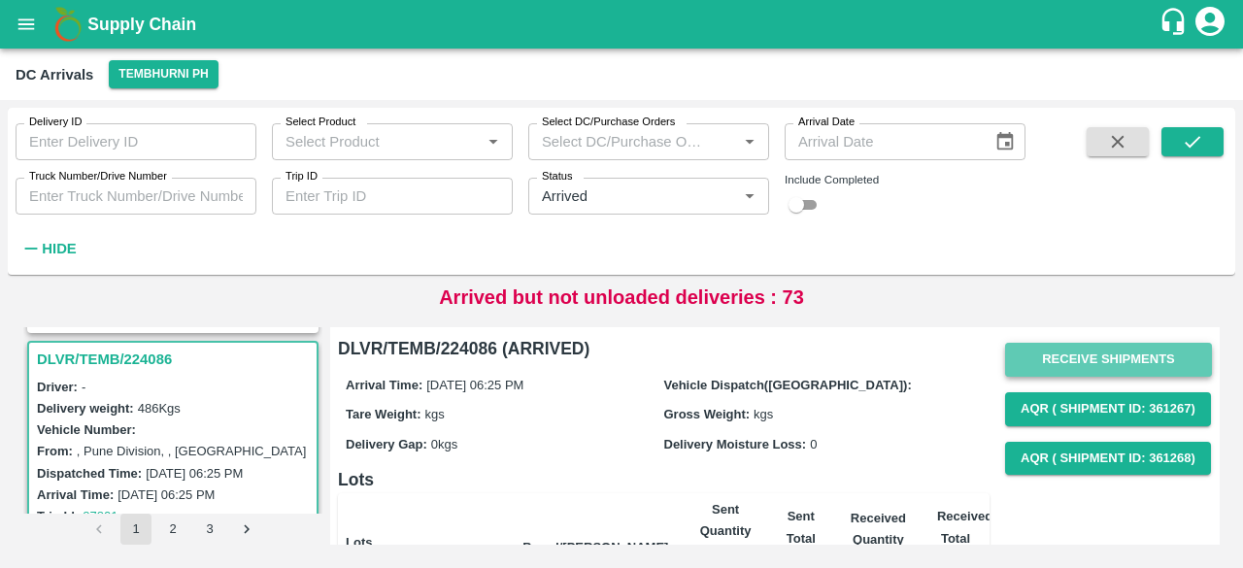
click at [1070, 348] on button "Receive Shipments" at bounding box center [1108, 360] width 207 height 34
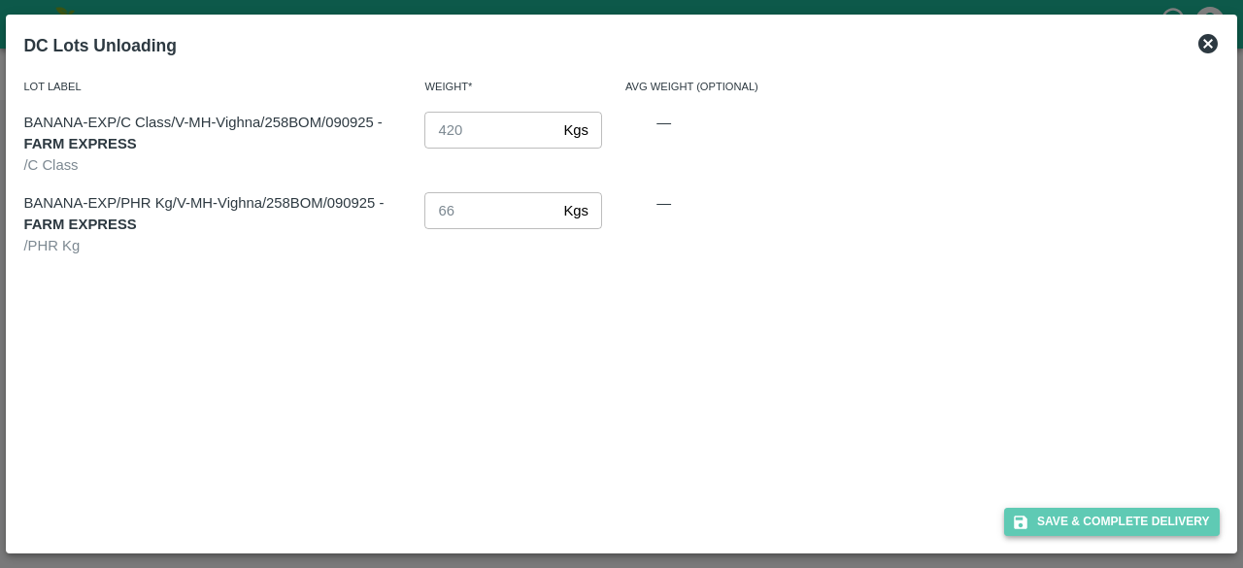
click at [1114, 518] on button "Save & Complete Delivery" at bounding box center [1112, 522] width 216 height 28
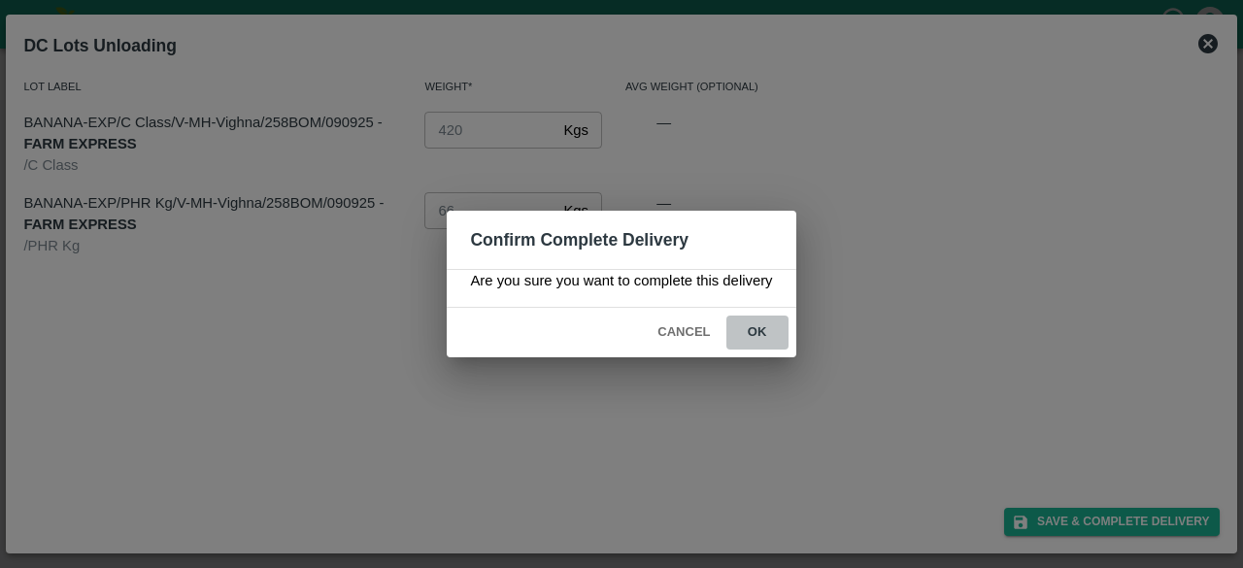
click at [750, 322] on button "ok" at bounding box center [757, 332] width 62 height 34
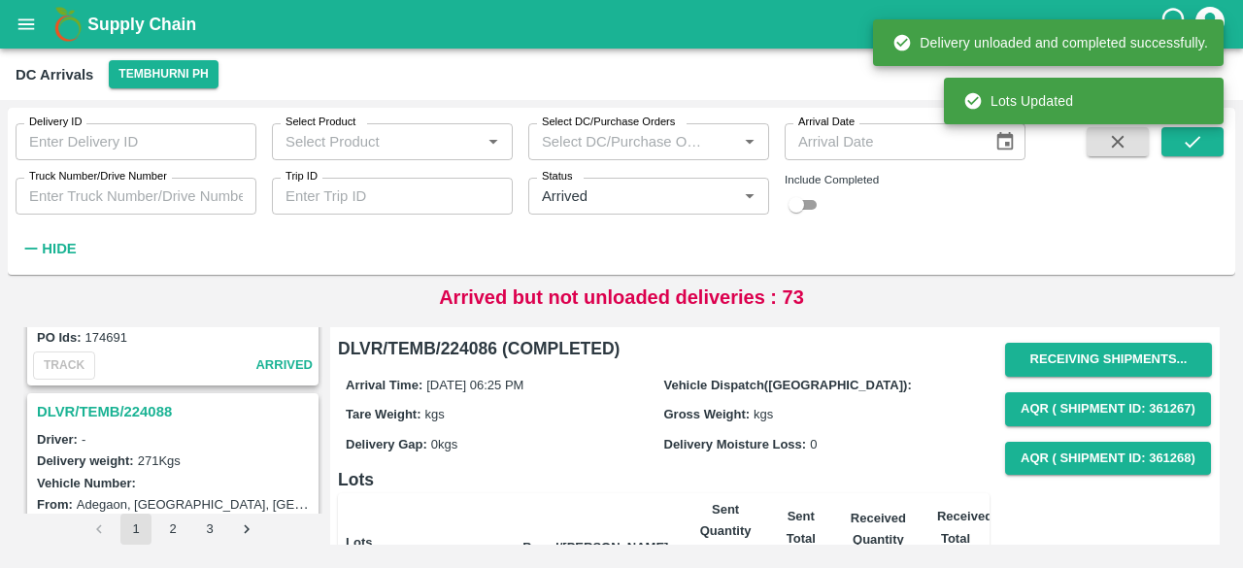
click at [118, 399] on h3 "DLVR/TEMB/224088" at bounding box center [176, 411] width 278 height 25
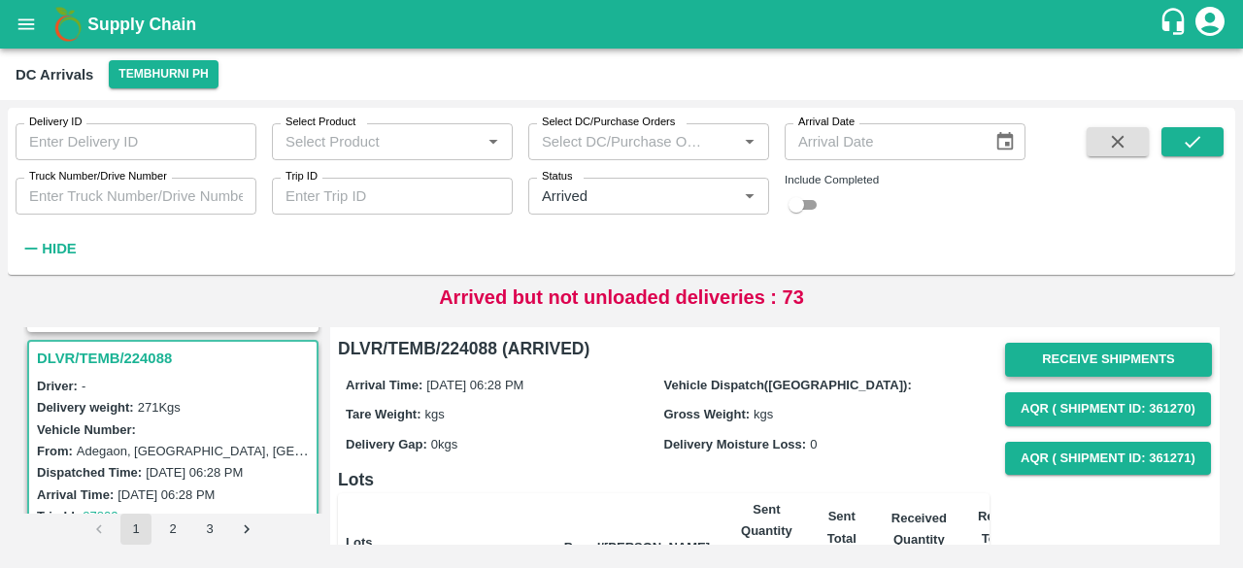
scroll to position [1, 0]
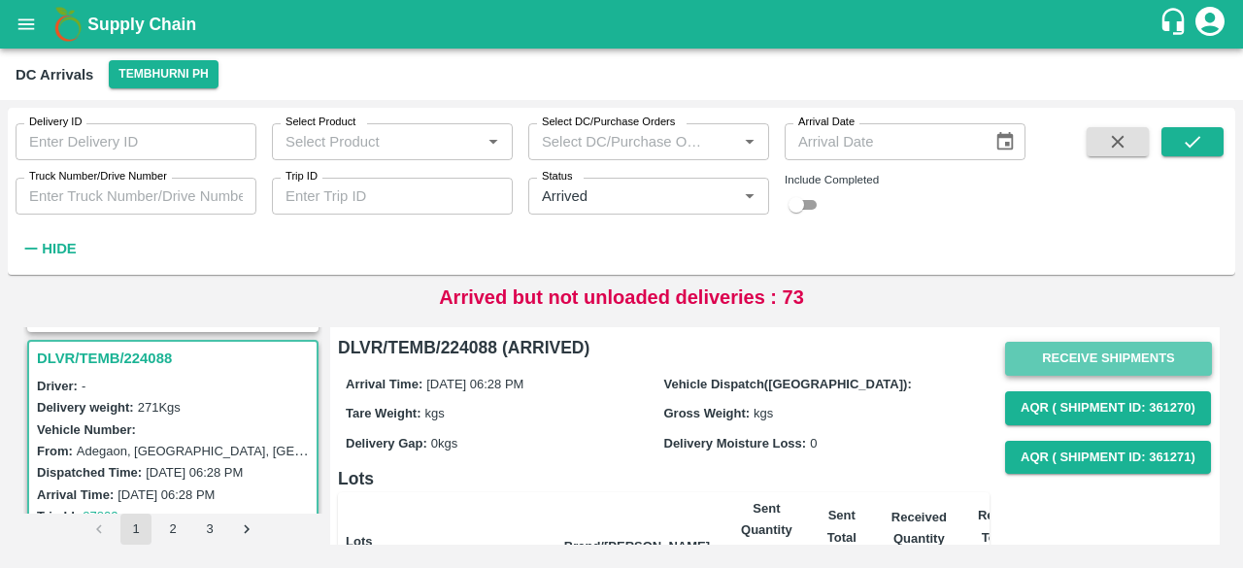
click at [1120, 356] on button "Receive Shipments" at bounding box center [1108, 359] width 207 height 34
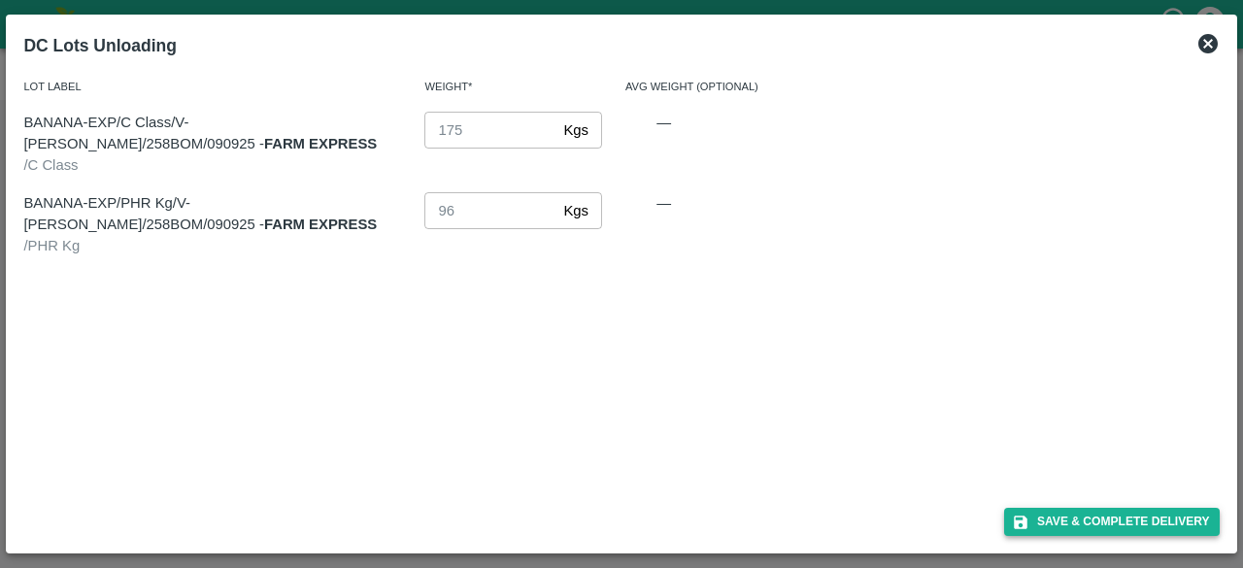
click at [1109, 524] on button "Save & Complete Delivery" at bounding box center [1112, 522] width 216 height 28
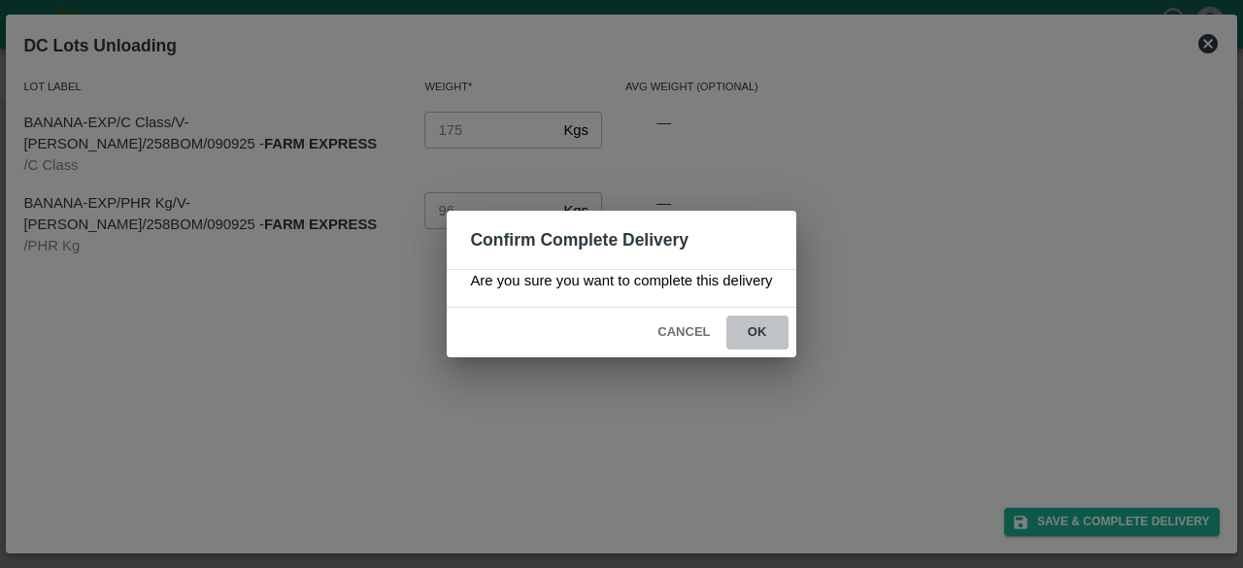
click at [757, 329] on button "ok" at bounding box center [757, 332] width 62 height 34
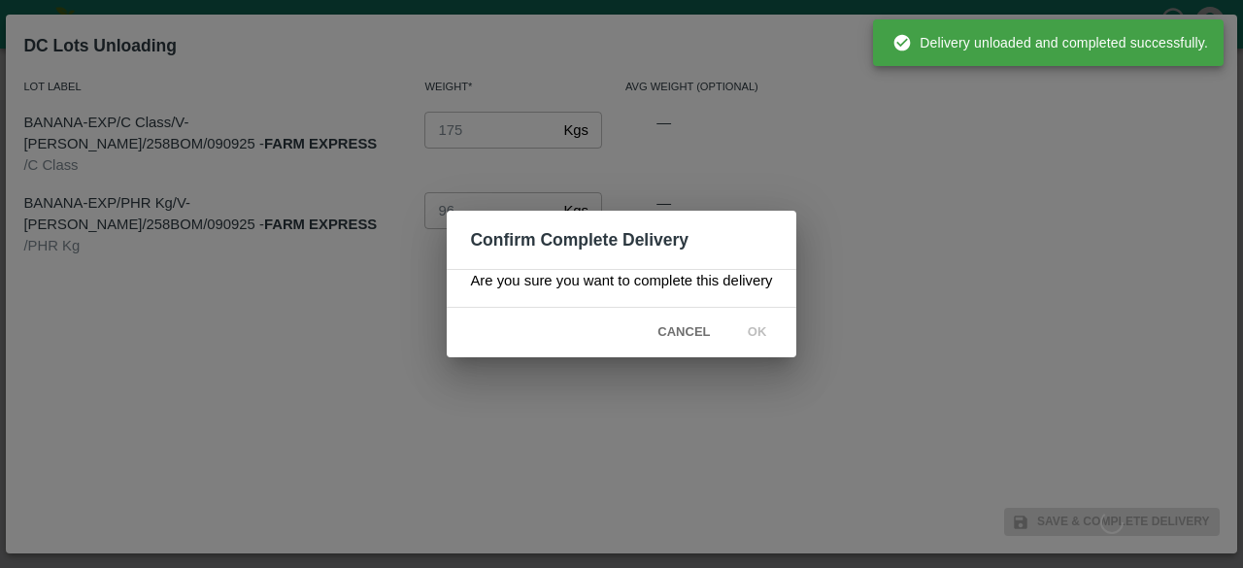
scroll to position [0, 0]
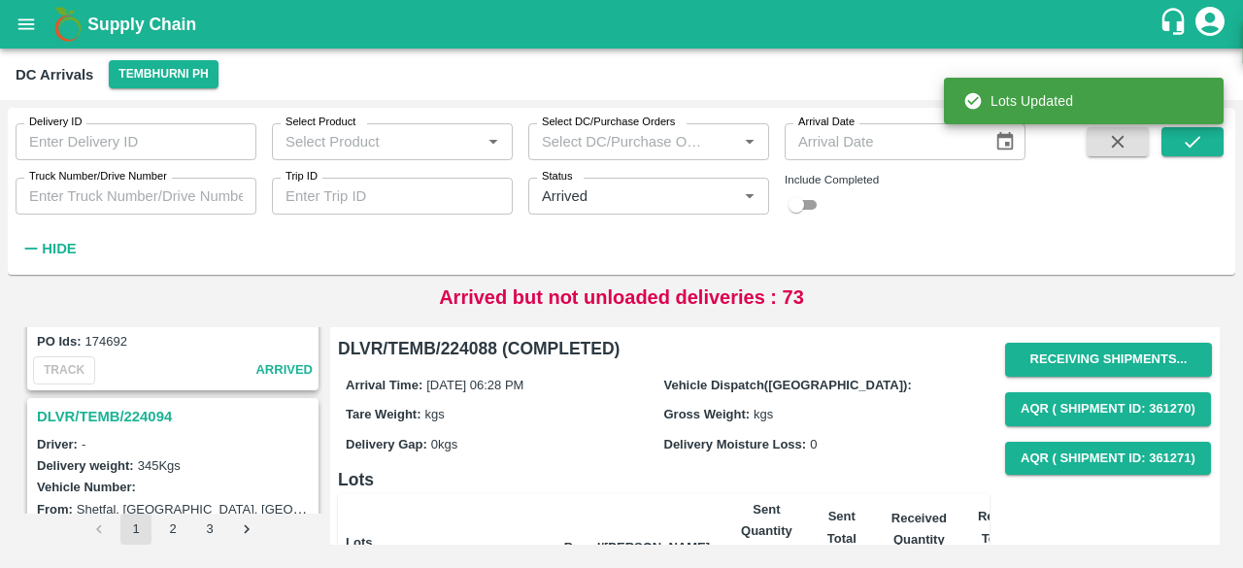
click at [126, 407] on h3 "DLVR/TEMB/224094" at bounding box center [176, 416] width 278 height 25
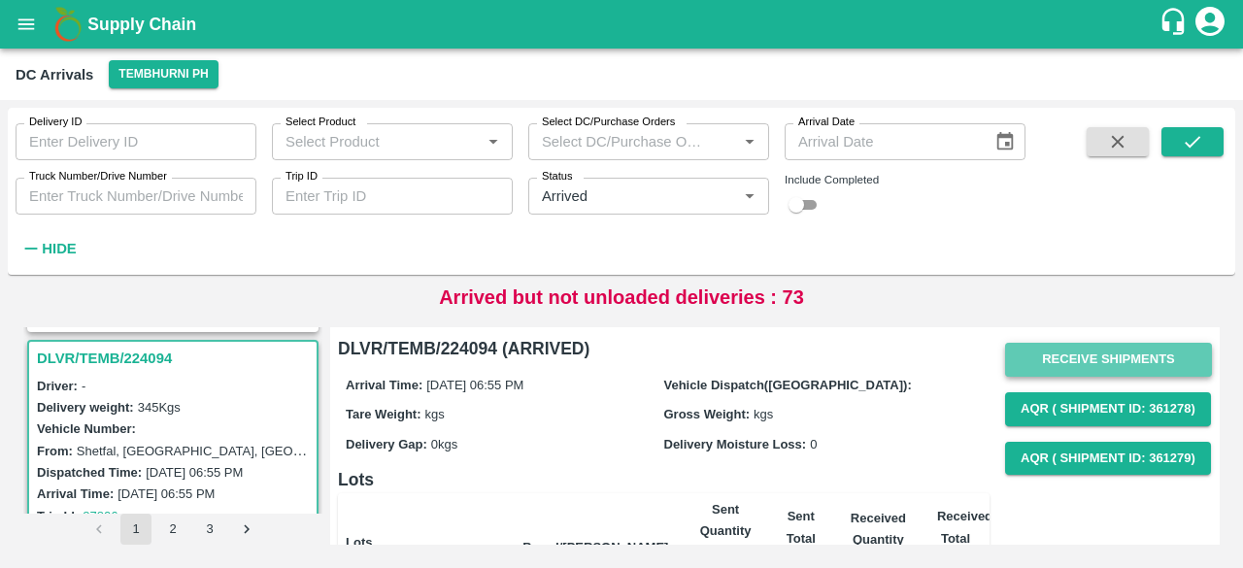
click at [1124, 356] on button "Receive Shipments" at bounding box center [1108, 360] width 207 height 34
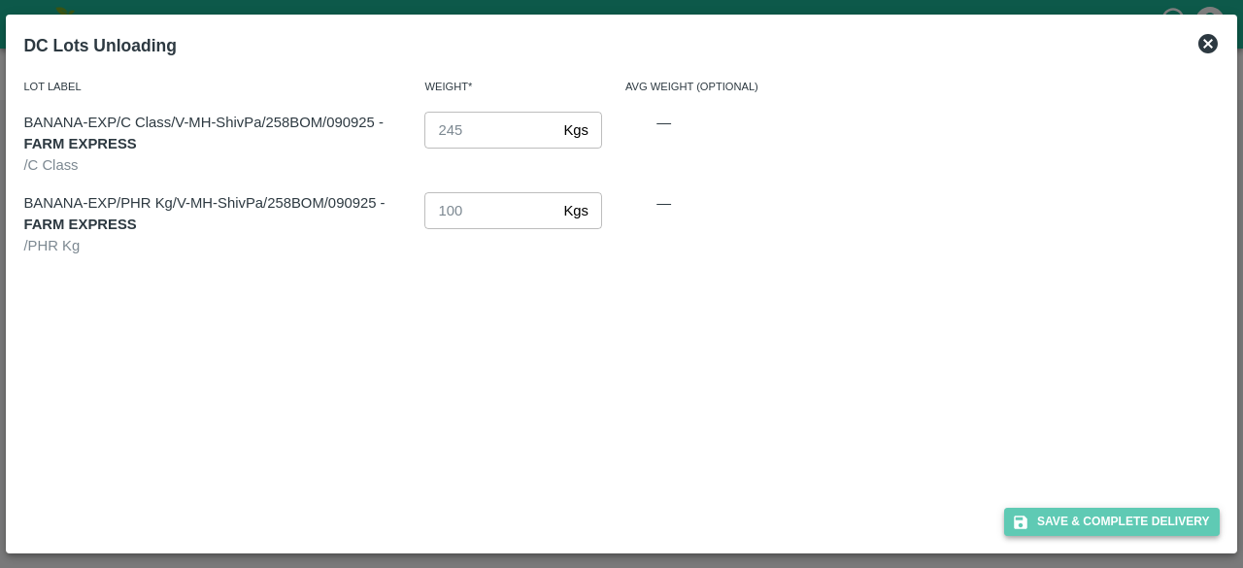
click at [1101, 533] on button "Save & Complete Delivery" at bounding box center [1112, 522] width 216 height 28
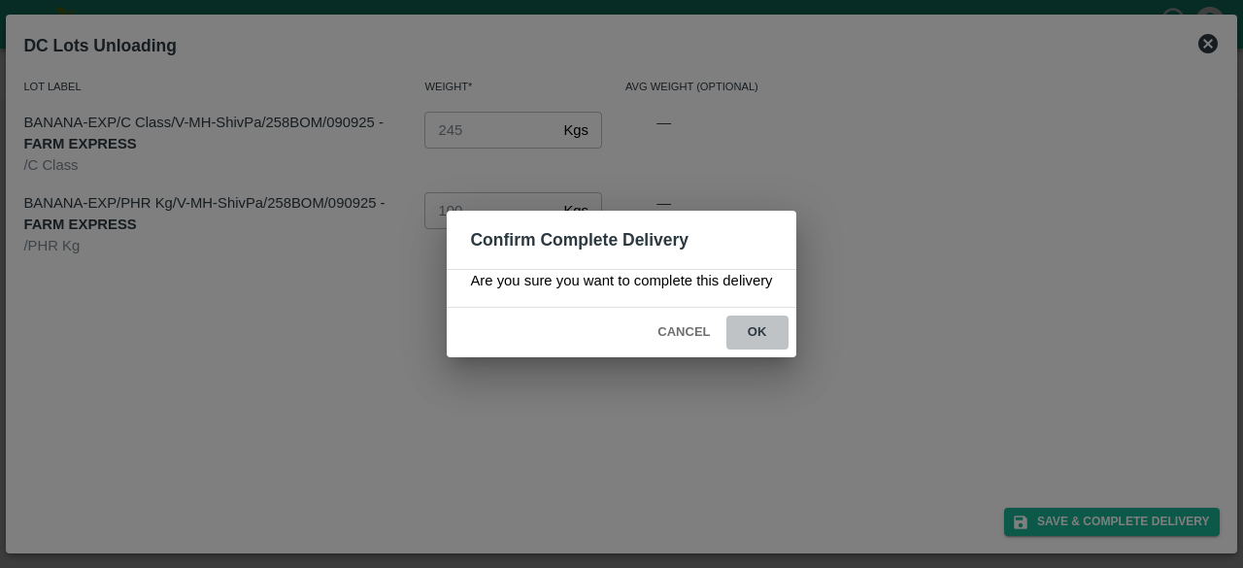
click at [751, 329] on button "ok" at bounding box center [757, 332] width 62 height 34
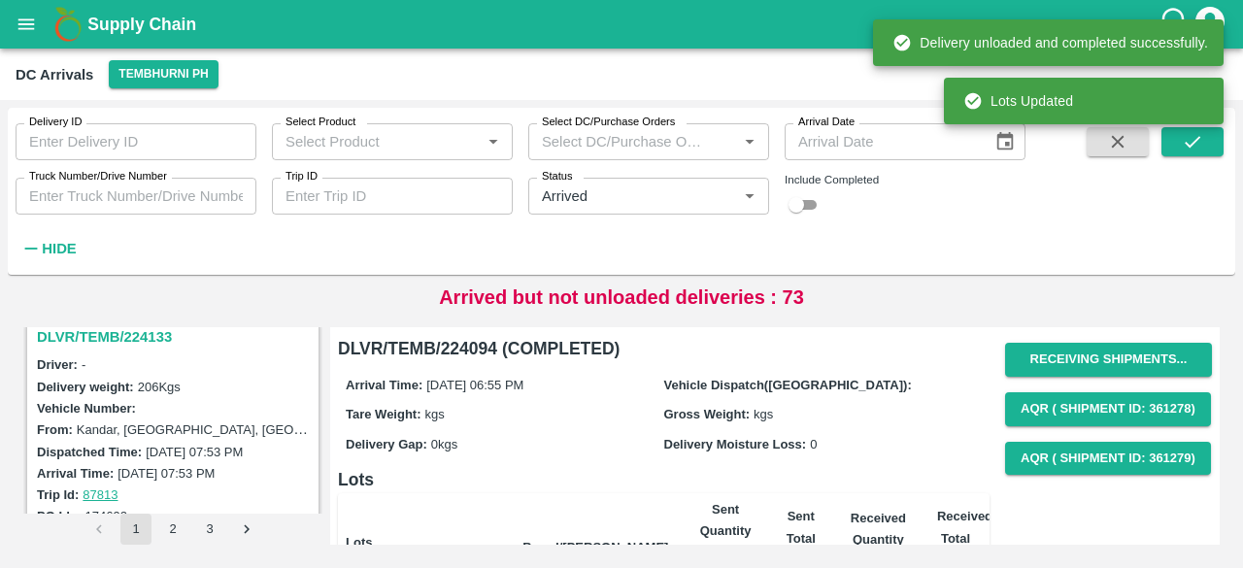
scroll to position [4316, 0]
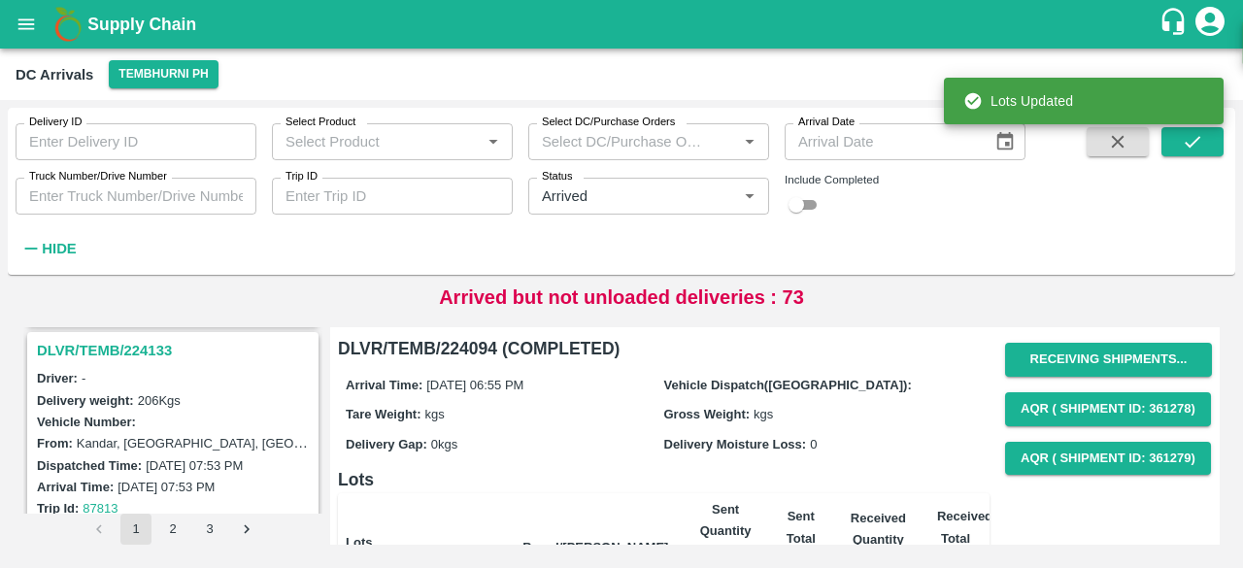
click at [134, 338] on h3 "DLVR/TEMB/224133" at bounding box center [176, 350] width 278 height 25
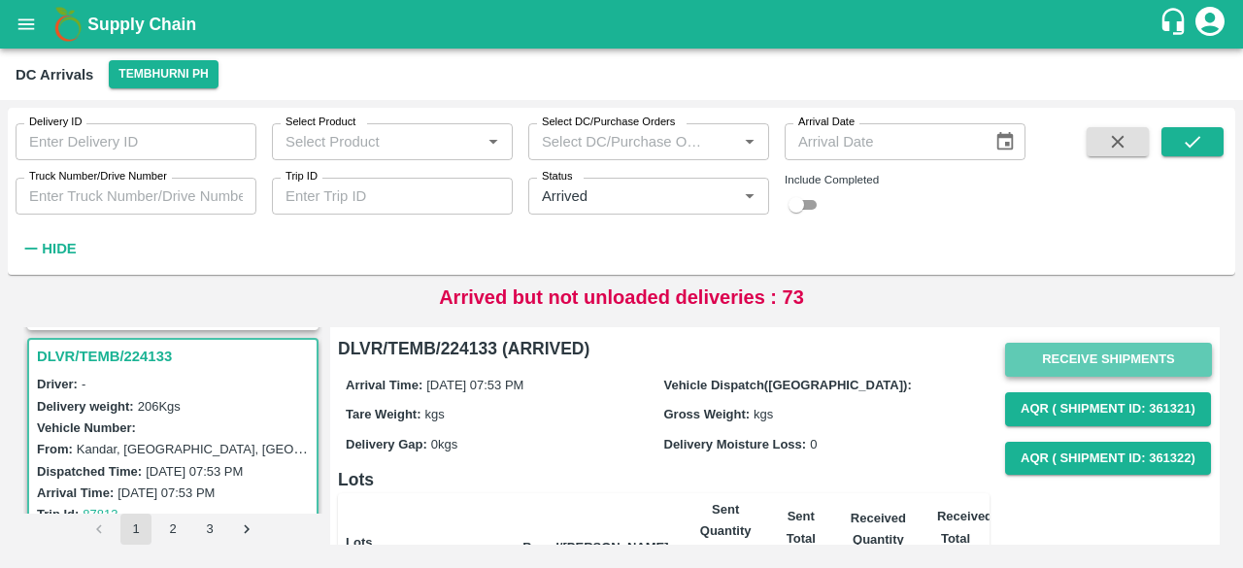
click at [1092, 360] on button "Receive Shipments" at bounding box center [1108, 360] width 207 height 34
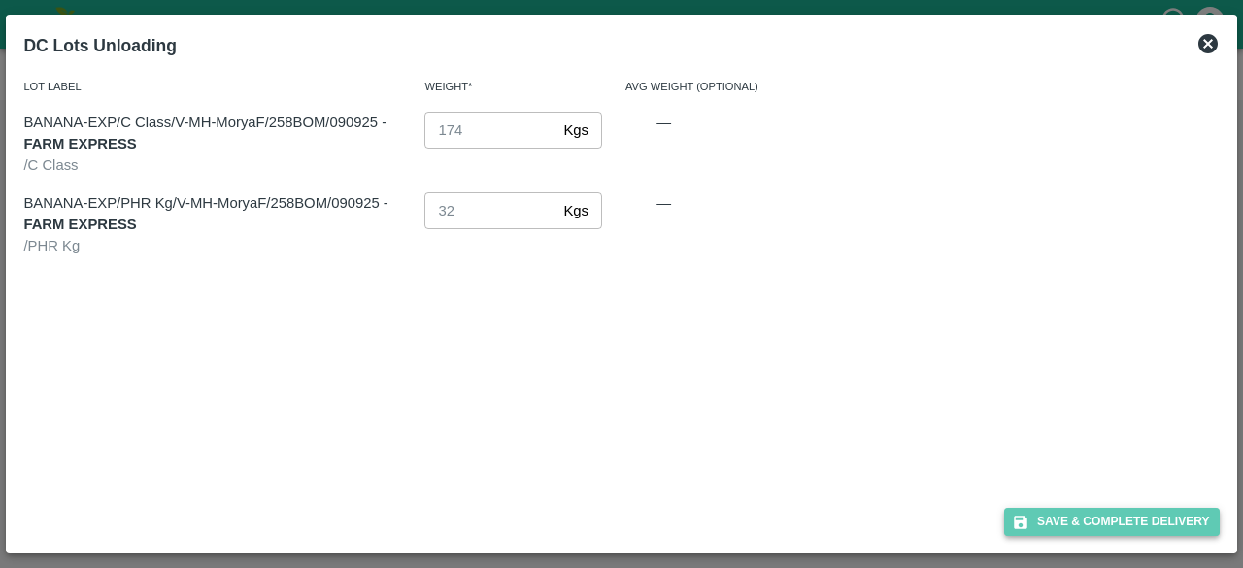
click at [1114, 525] on button "Save & Complete Delivery" at bounding box center [1112, 522] width 216 height 28
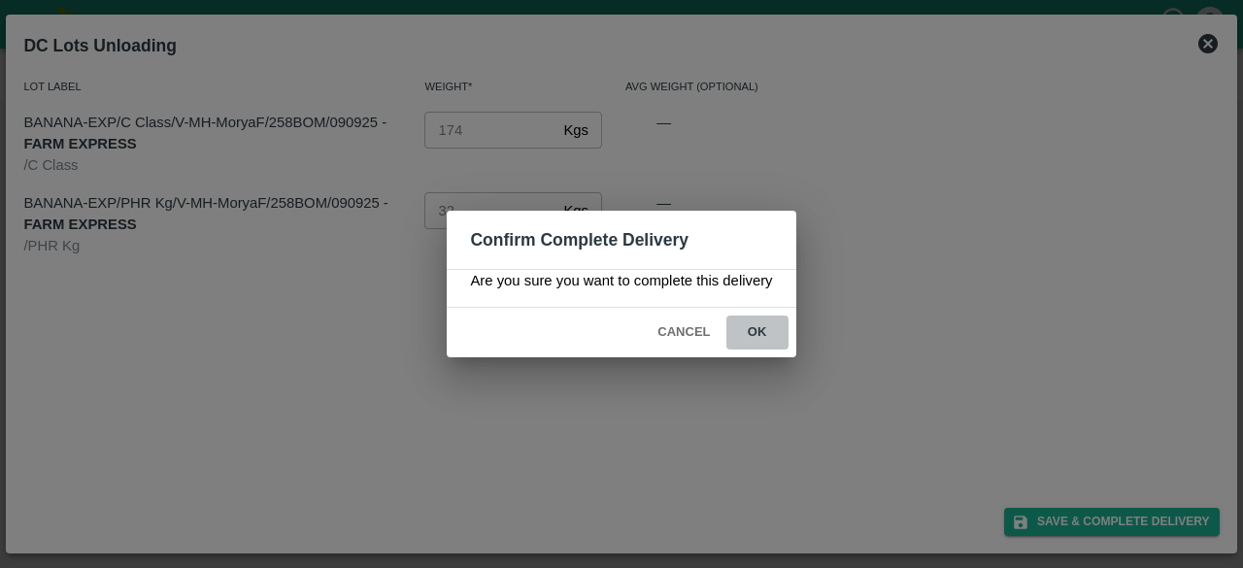
click at [761, 331] on button "ok" at bounding box center [757, 332] width 62 height 34
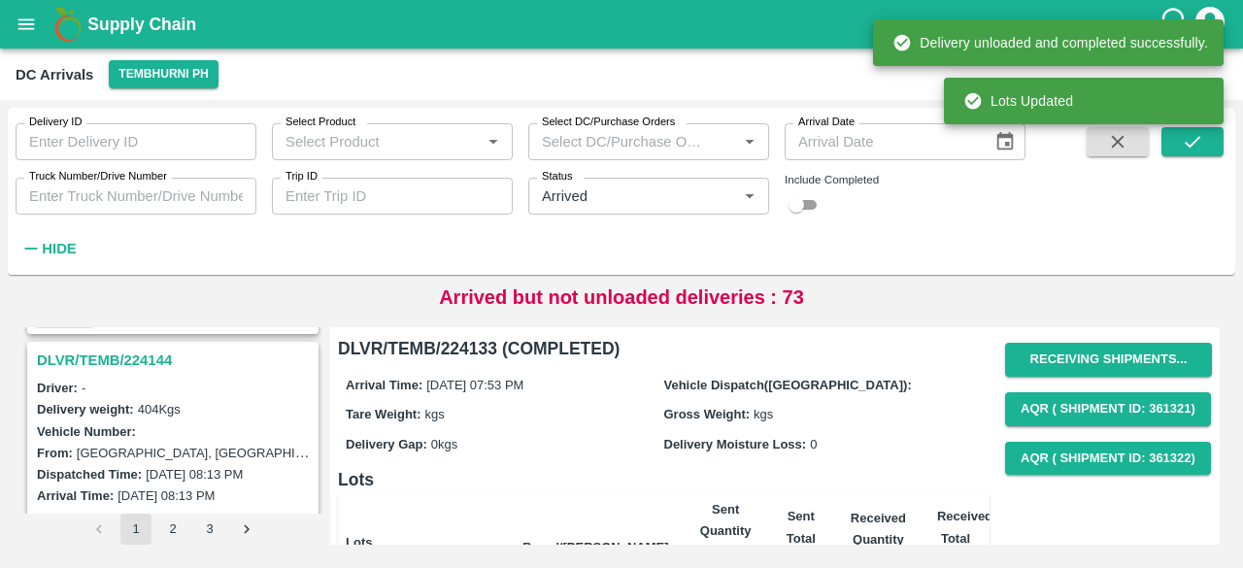
scroll to position [3988, 0]
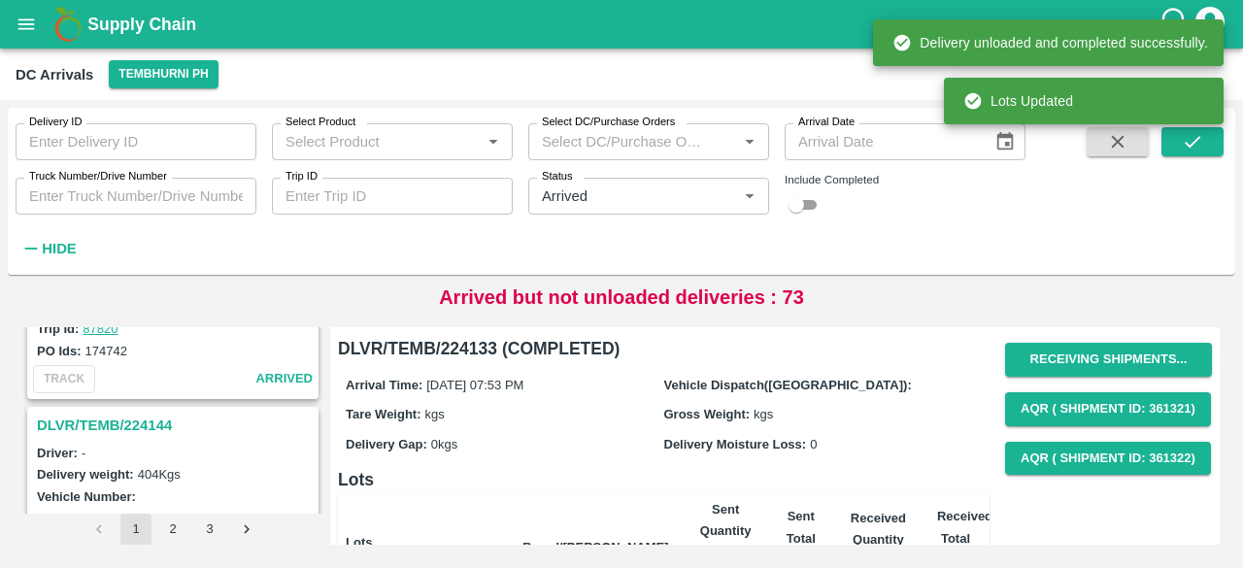
click at [139, 413] on h3 "DLVR/TEMB/224144" at bounding box center [176, 425] width 278 height 25
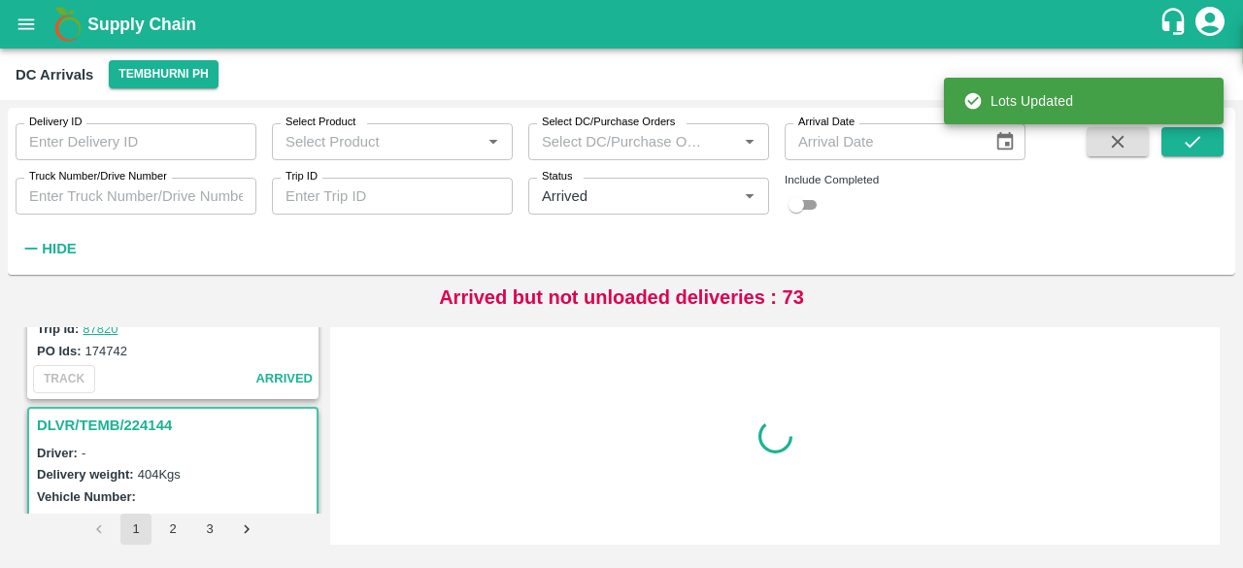
scroll to position [4057, 0]
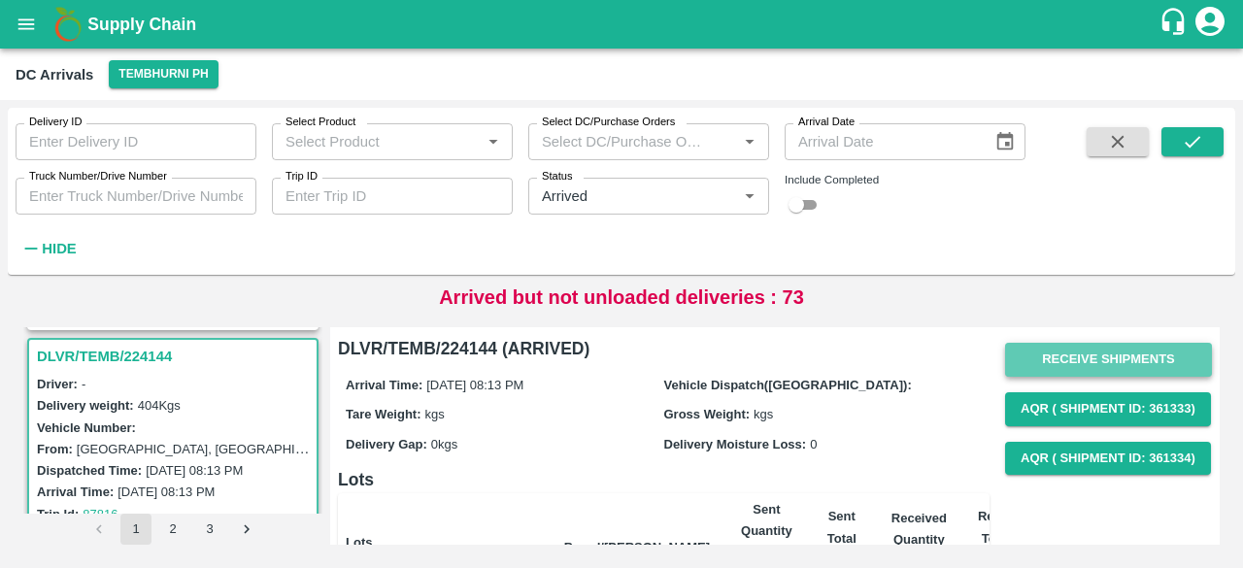
click at [1078, 355] on button "Receive Shipments" at bounding box center [1108, 360] width 207 height 34
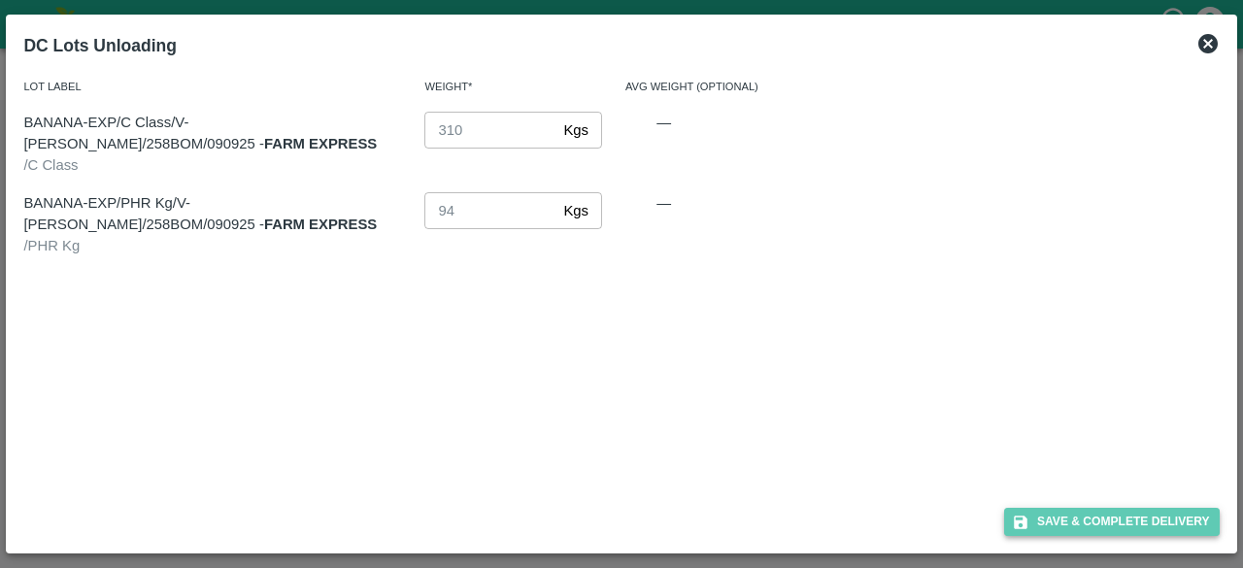
click at [1112, 508] on button "Save & Complete Delivery" at bounding box center [1112, 522] width 216 height 28
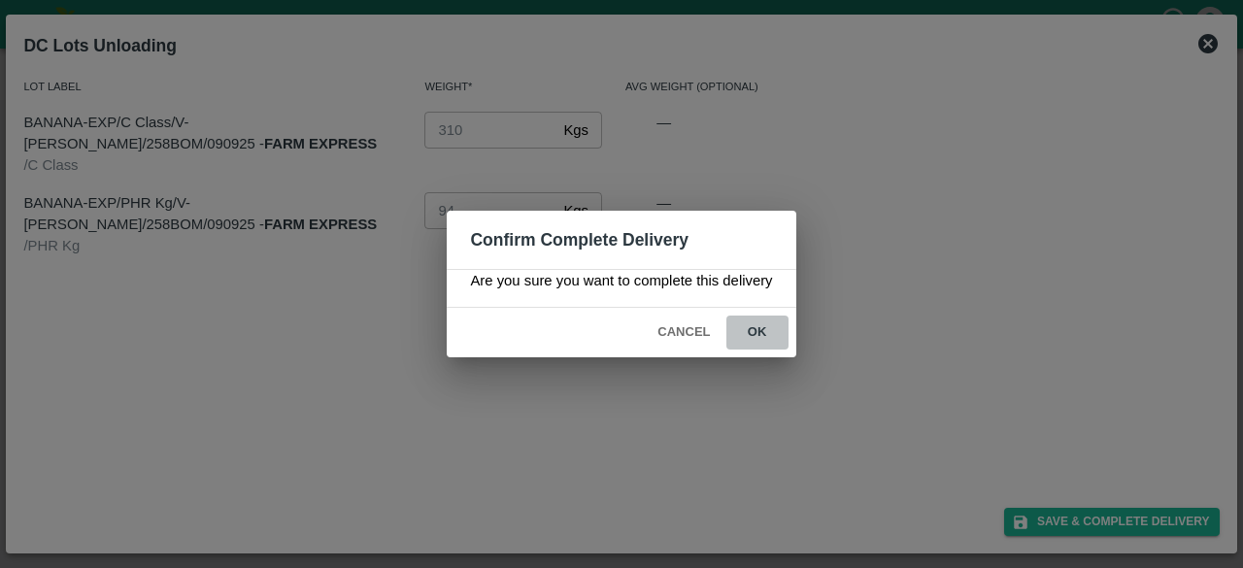
click at [755, 332] on button "ok" at bounding box center [757, 332] width 62 height 34
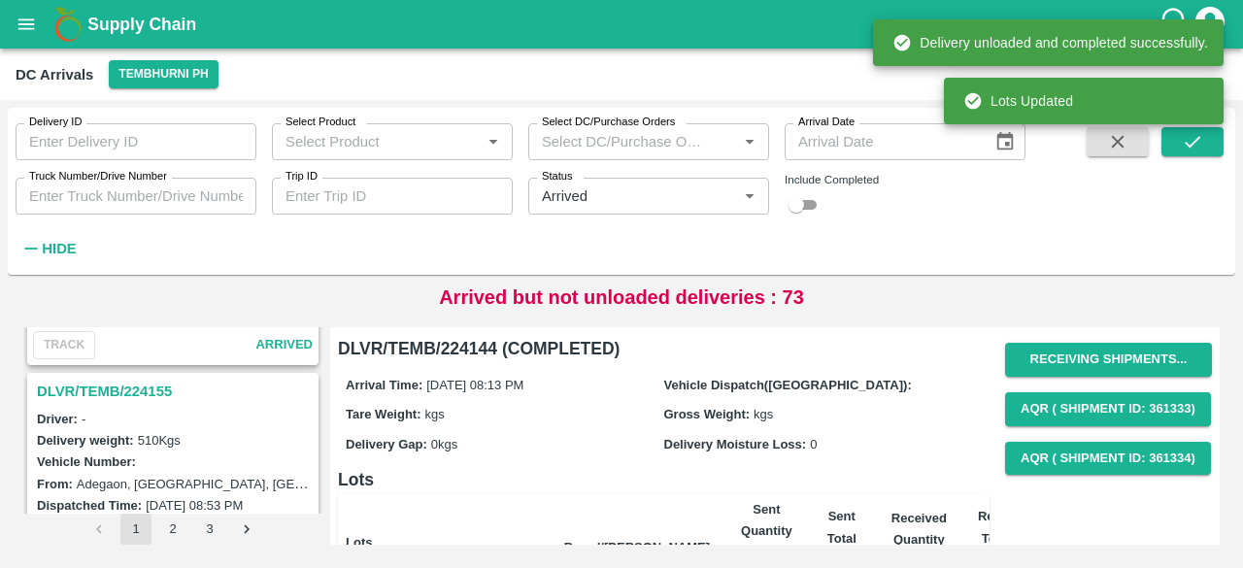
scroll to position [3767, 0]
click at [130, 383] on h3 "DLVR/TEMB/224155" at bounding box center [176, 392] width 278 height 25
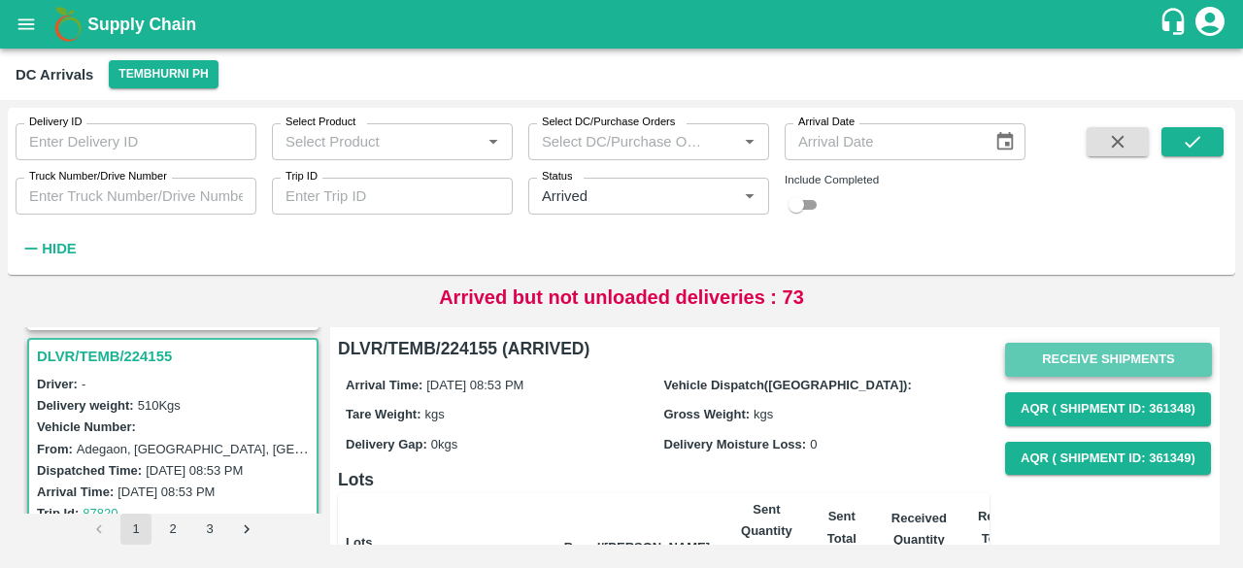
click at [1094, 362] on button "Receive Shipments" at bounding box center [1108, 360] width 207 height 34
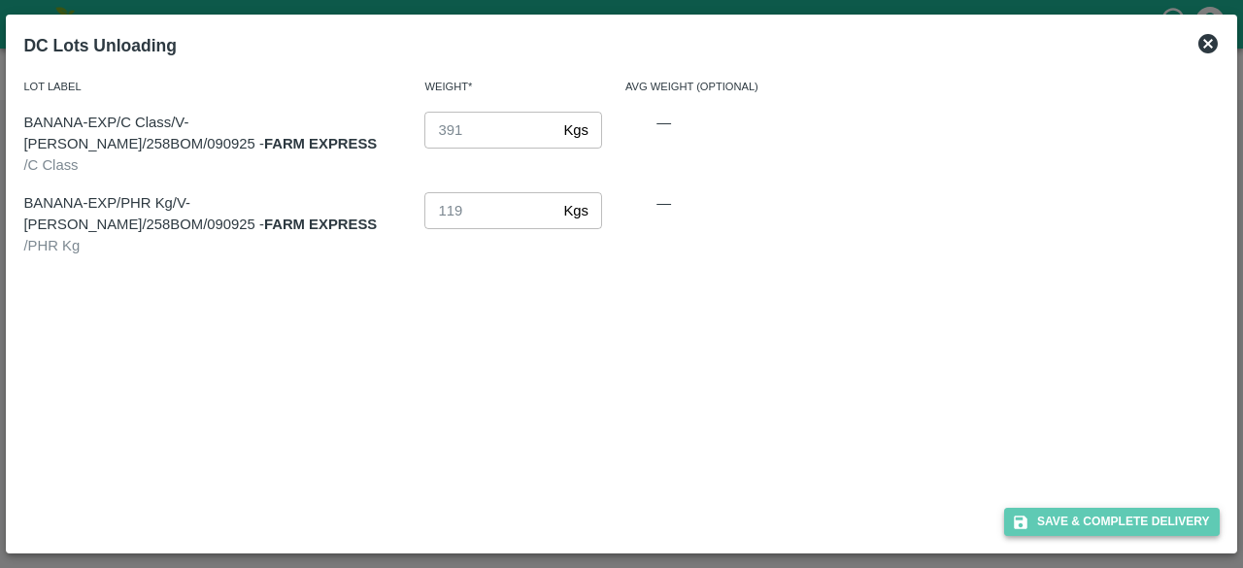
click at [1108, 523] on button "Save & Complete Delivery" at bounding box center [1112, 522] width 216 height 28
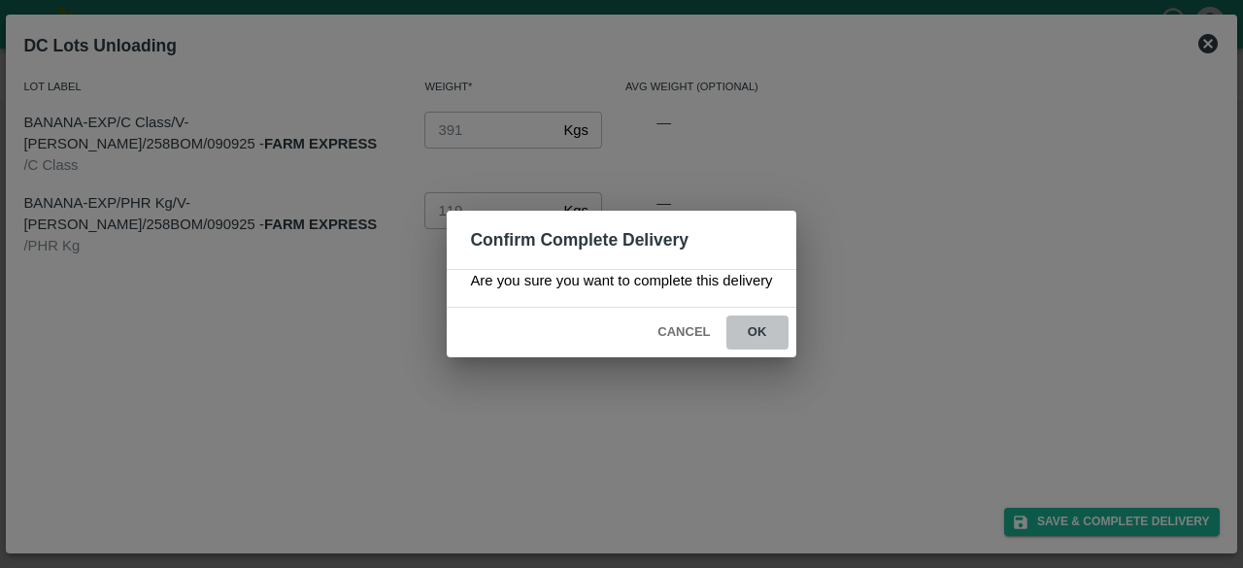
click at [755, 333] on button "ok" at bounding box center [757, 332] width 62 height 34
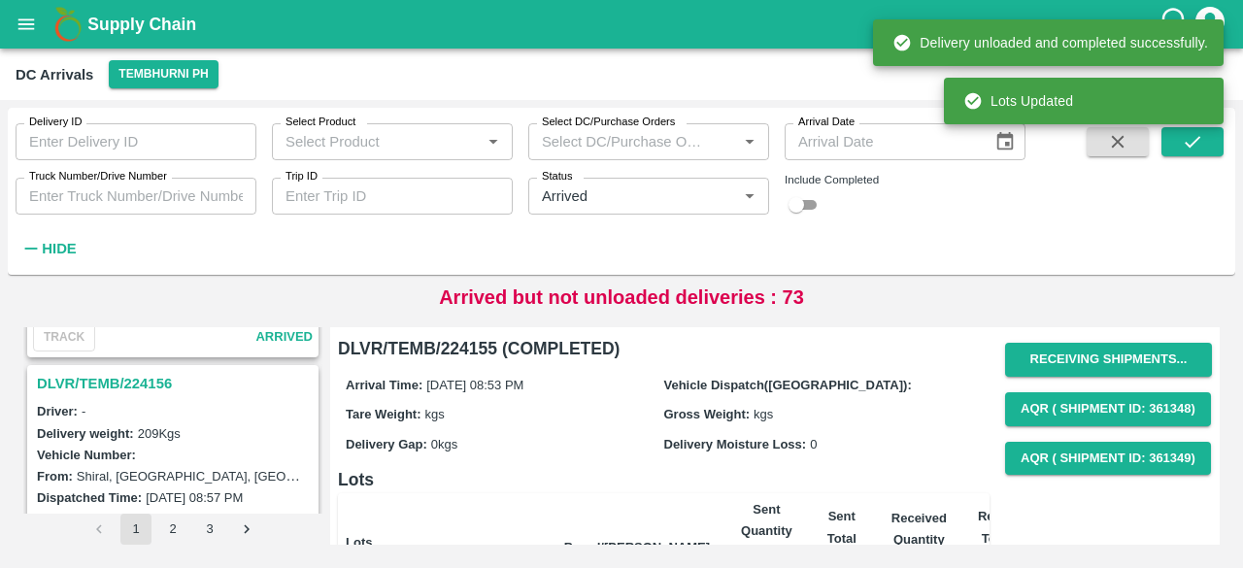
click at [132, 371] on h3 "DLVR/TEMB/224156" at bounding box center [176, 383] width 278 height 25
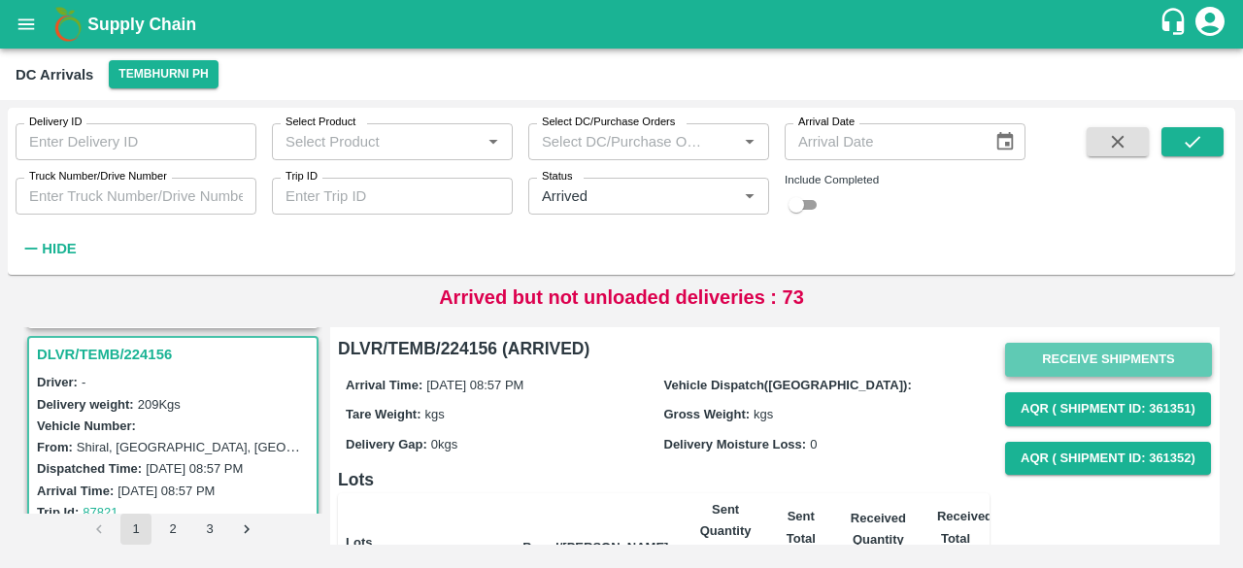
click at [1085, 366] on button "Receive Shipments" at bounding box center [1108, 360] width 207 height 34
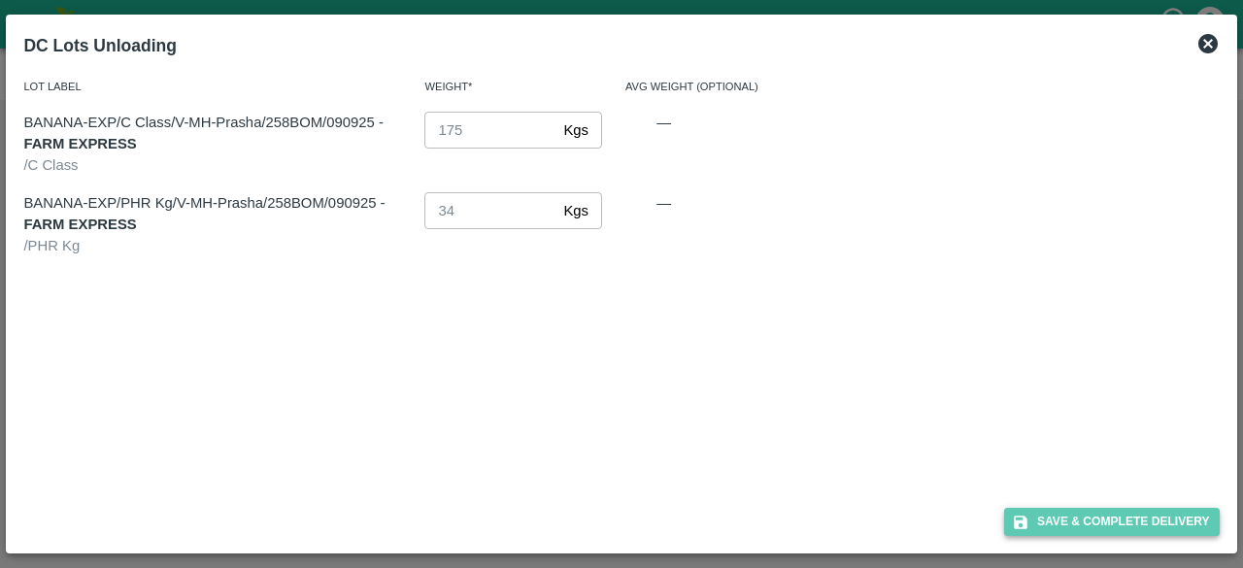
click at [1122, 531] on button "Save & Complete Delivery" at bounding box center [1112, 522] width 216 height 28
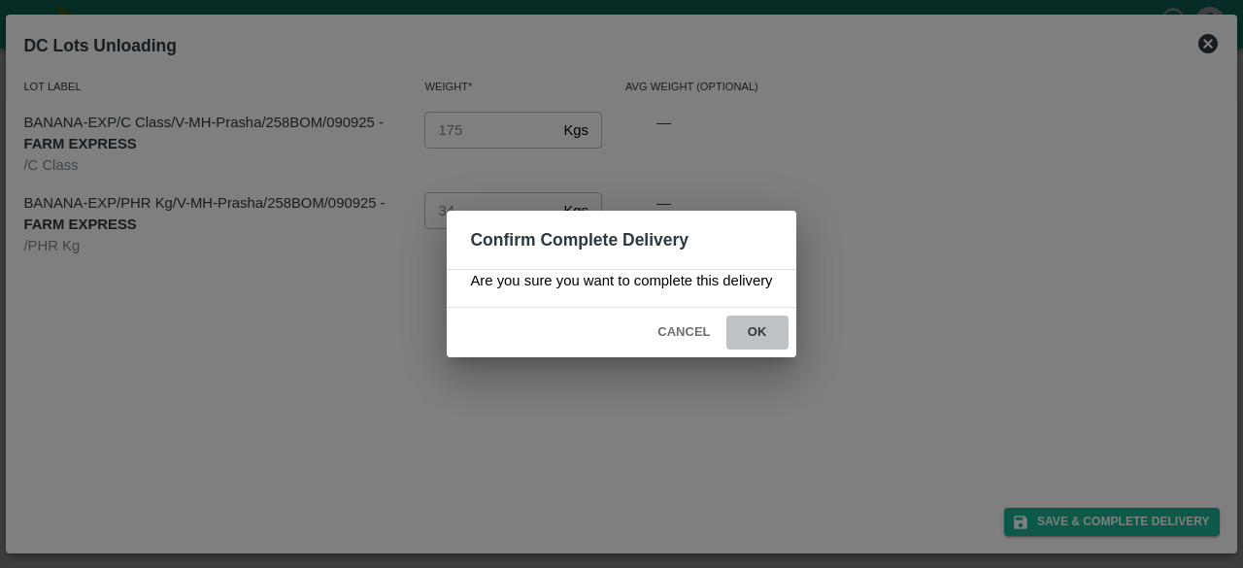
click at [755, 331] on button "ok" at bounding box center [757, 332] width 62 height 34
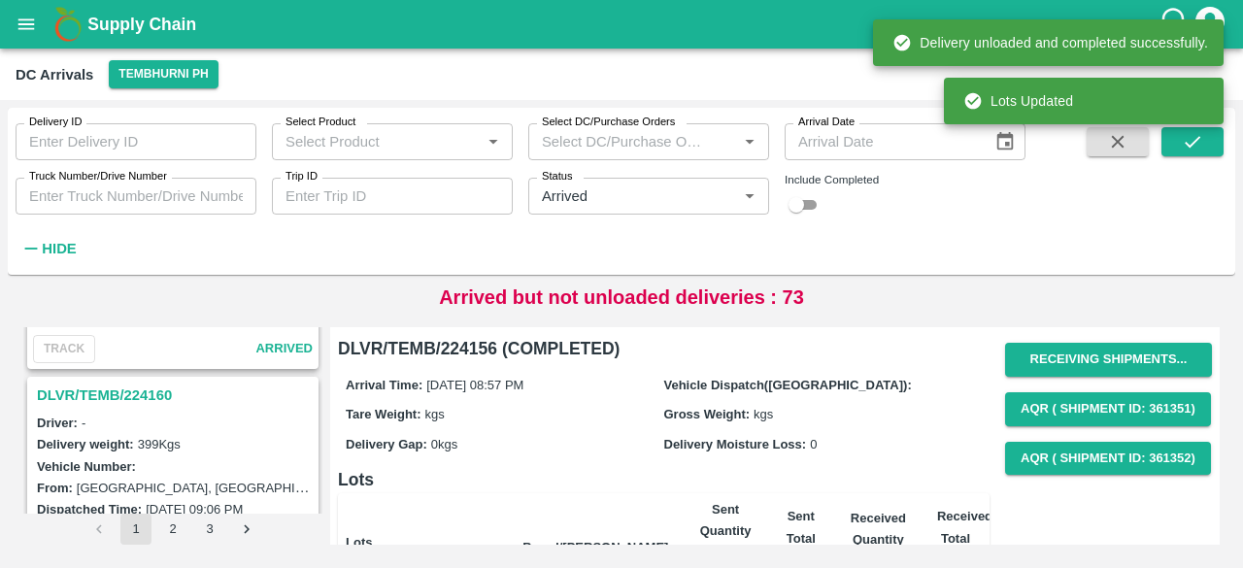
click at [122, 384] on h3 "DLVR/TEMB/224160" at bounding box center [176, 394] width 278 height 25
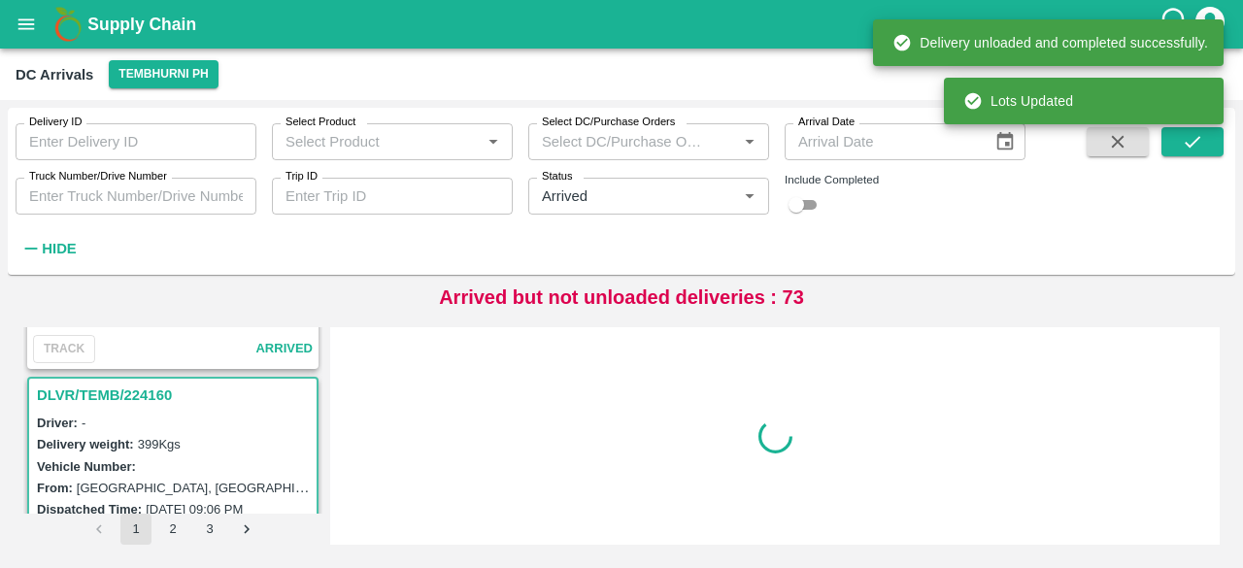
scroll to position [3298, 0]
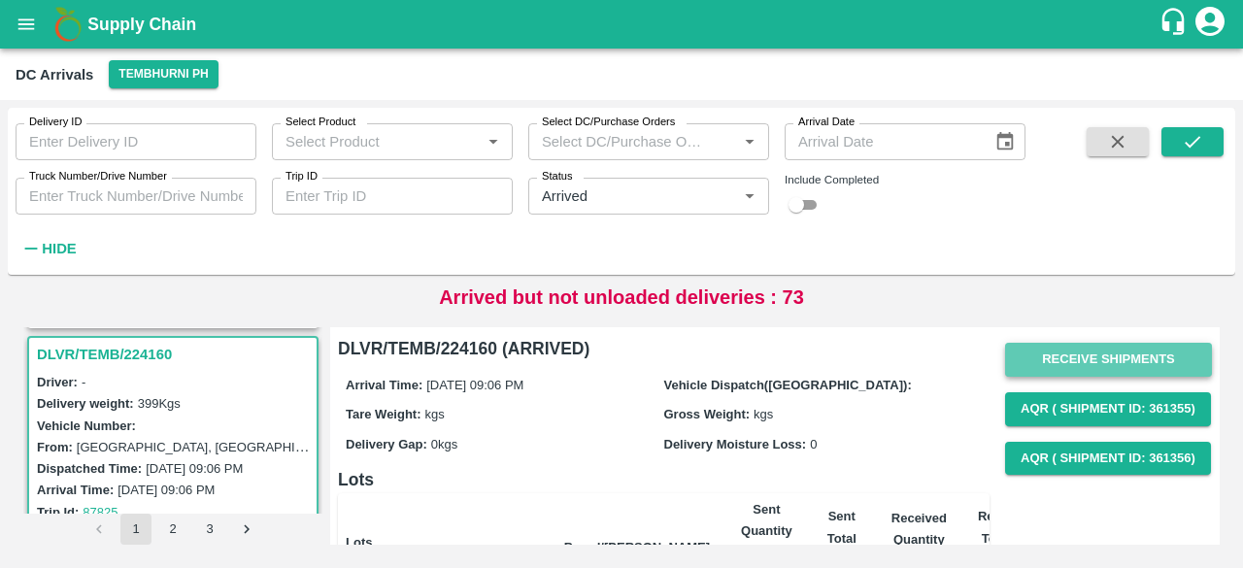
click at [1087, 357] on button "Receive Shipments" at bounding box center [1108, 360] width 207 height 34
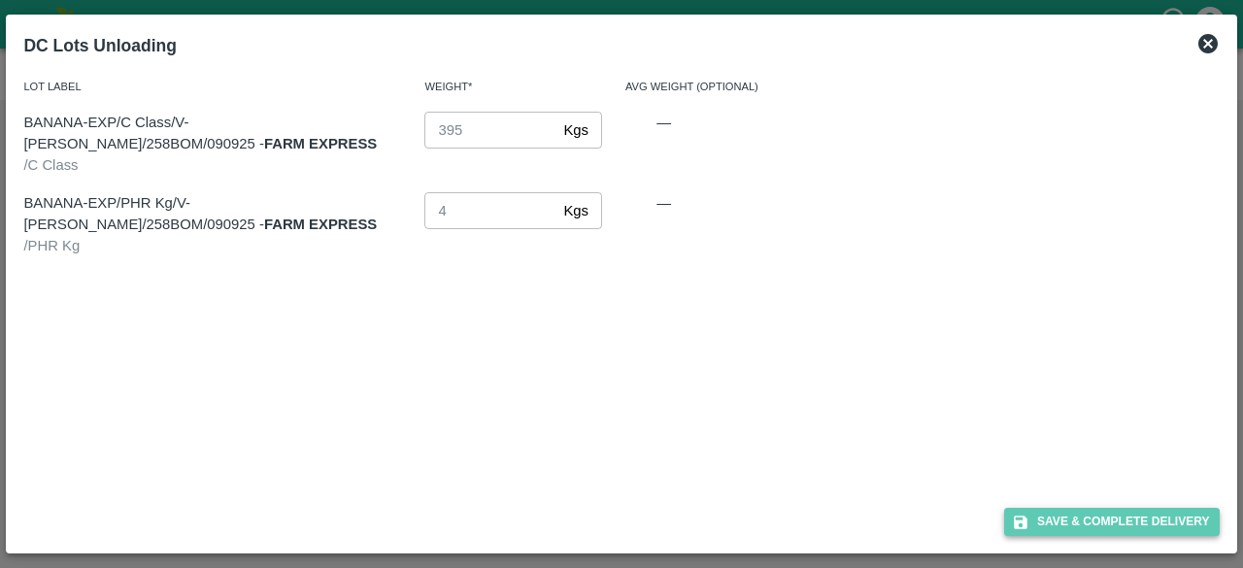
click at [1128, 519] on button "Save & Complete Delivery" at bounding box center [1112, 522] width 216 height 28
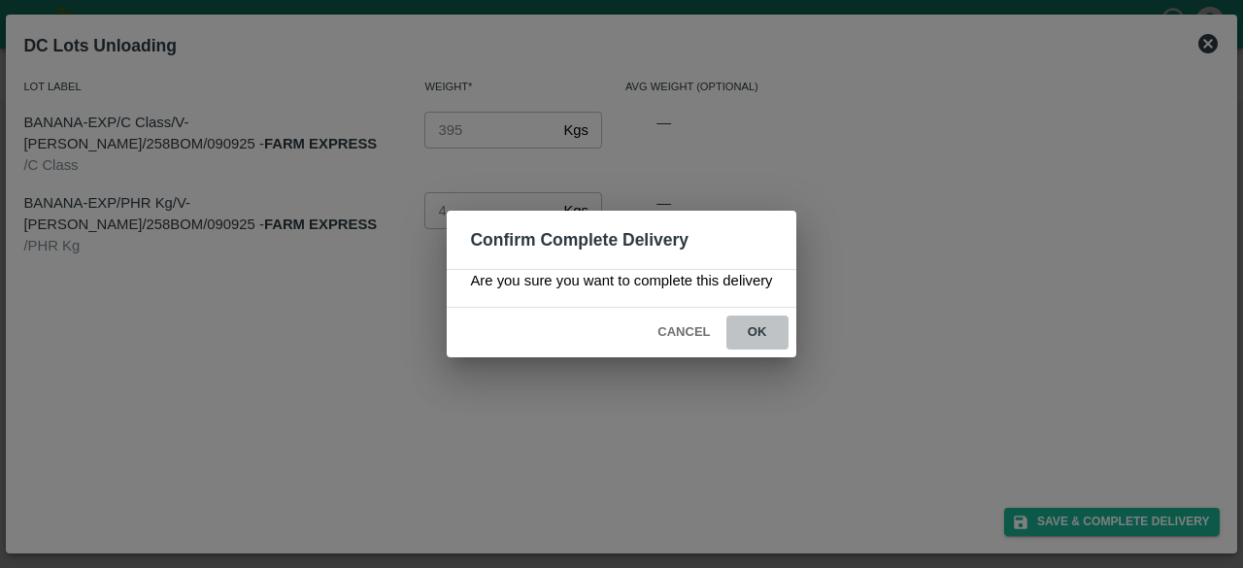
click at [757, 323] on button "ok" at bounding box center [757, 332] width 62 height 34
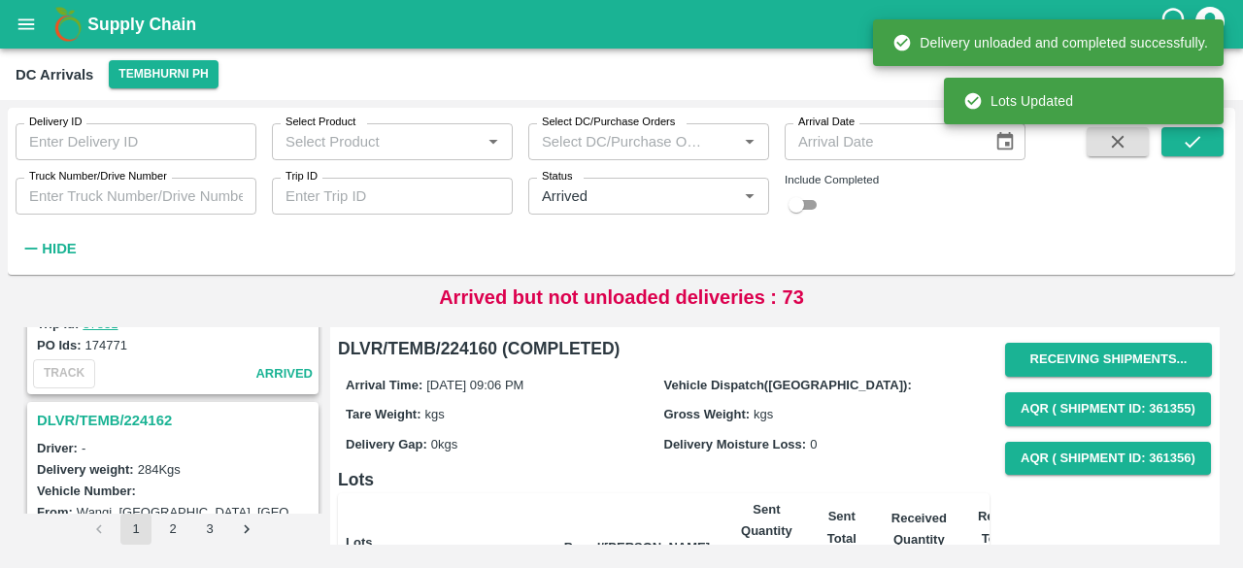
click at [116, 415] on h3 "DLVR/TEMB/224162" at bounding box center [176, 420] width 278 height 25
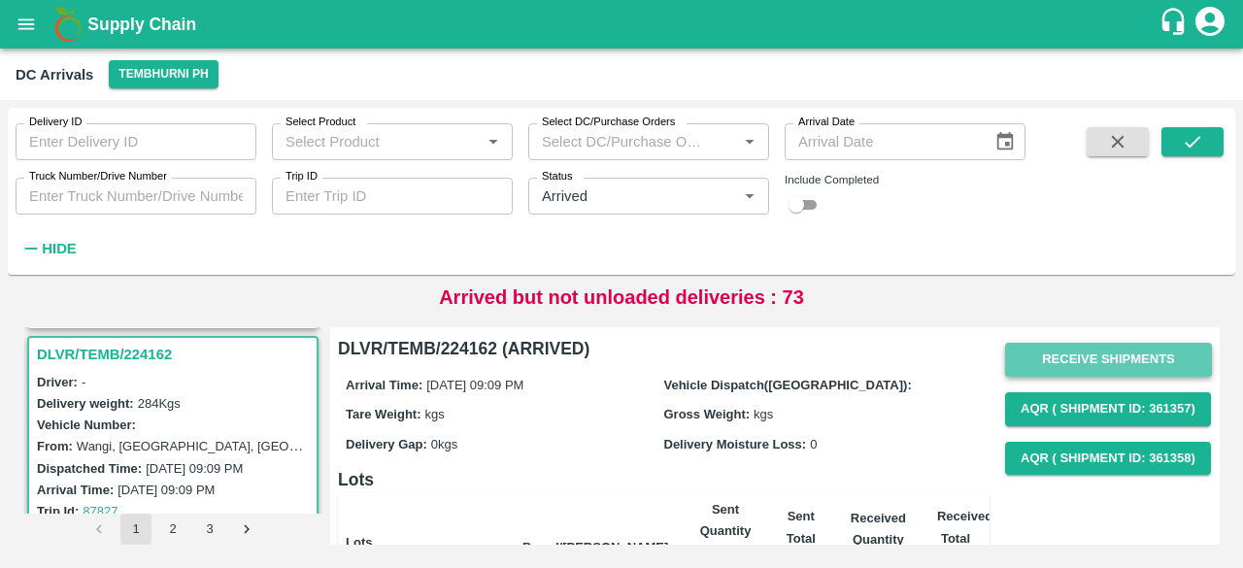
click at [1103, 359] on button "Receive Shipments" at bounding box center [1108, 360] width 207 height 34
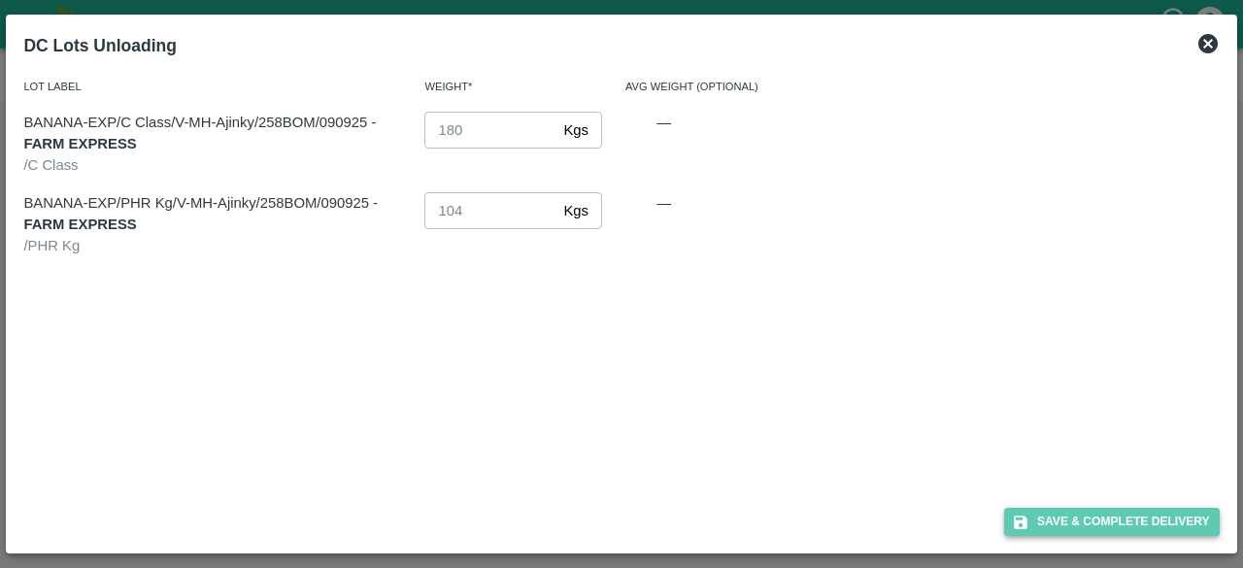
click at [1106, 519] on button "Save & Complete Delivery" at bounding box center [1112, 522] width 216 height 28
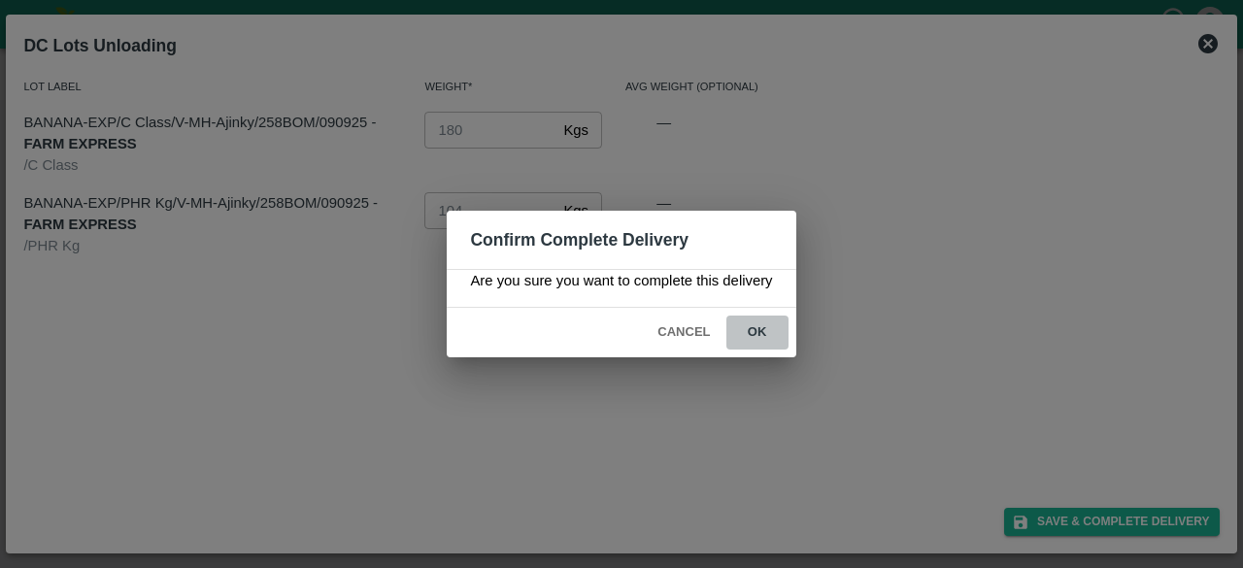
click at [751, 329] on button "ok" at bounding box center [757, 332] width 62 height 34
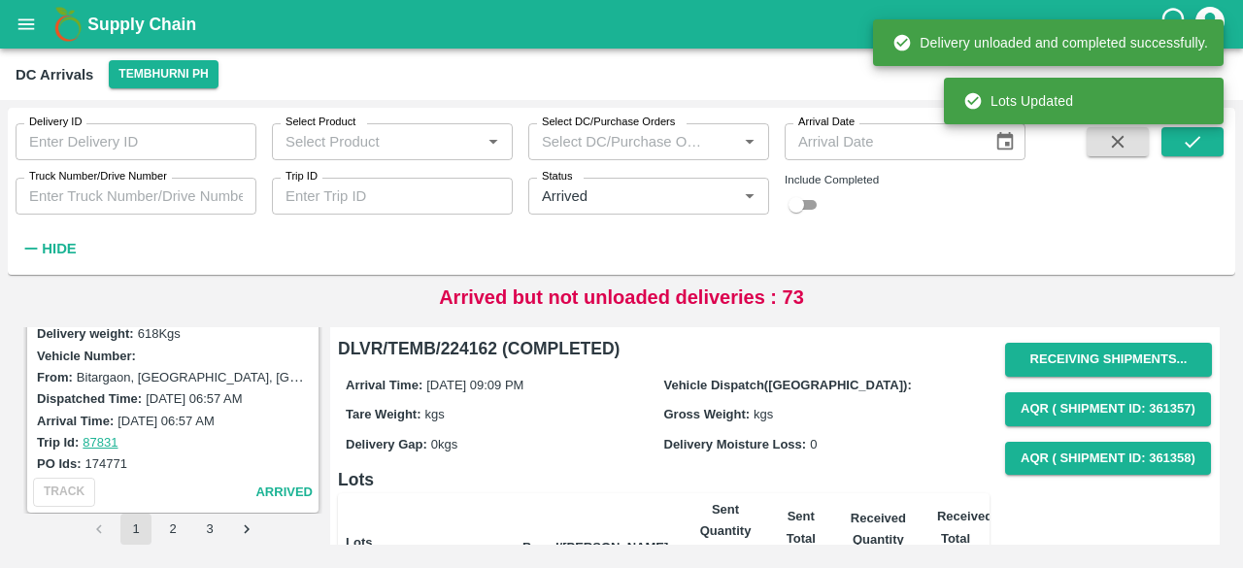
scroll to position [2735, 0]
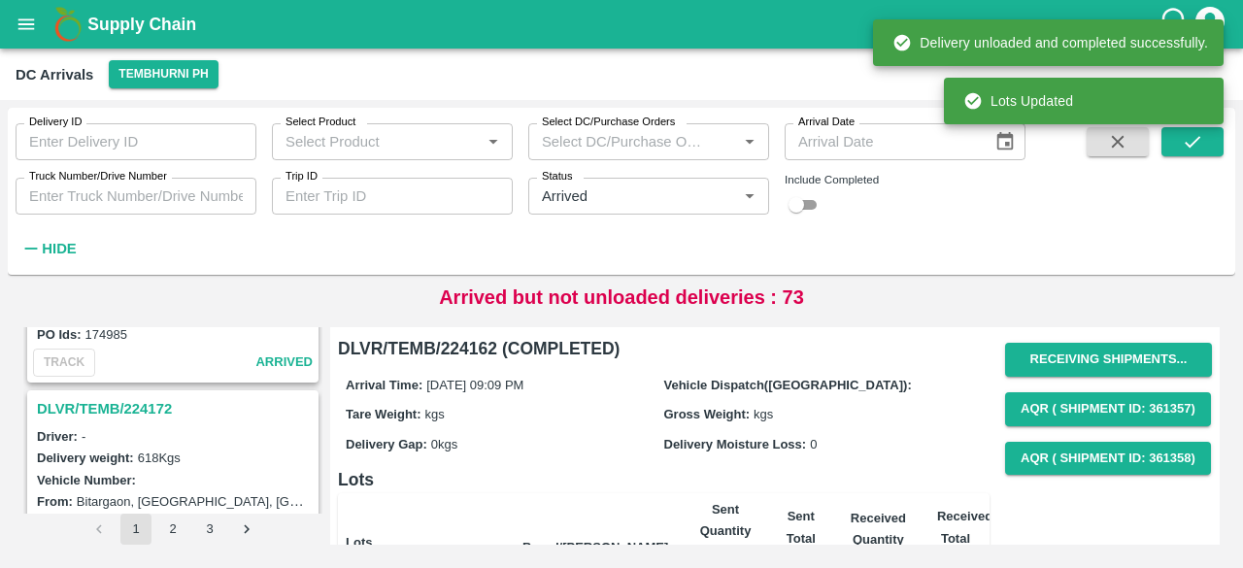
click at [122, 396] on h3 "DLVR/TEMB/224172" at bounding box center [176, 408] width 278 height 25
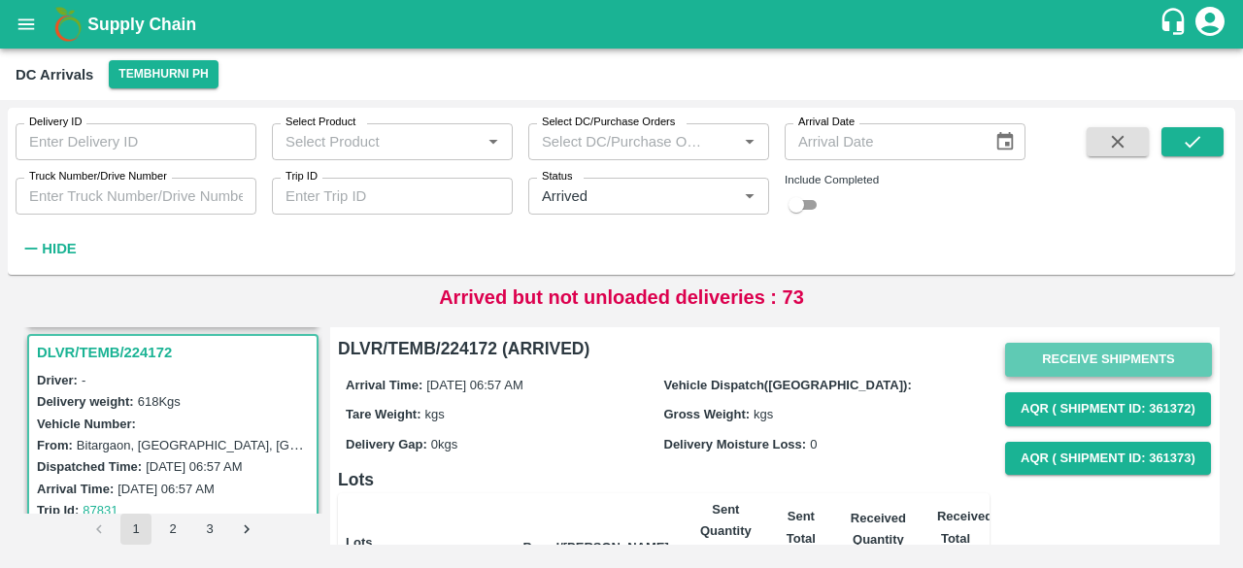
click at [1106, 360] on button "Receive Shipments" at bounding box center [1108, 360] width 207 height 34
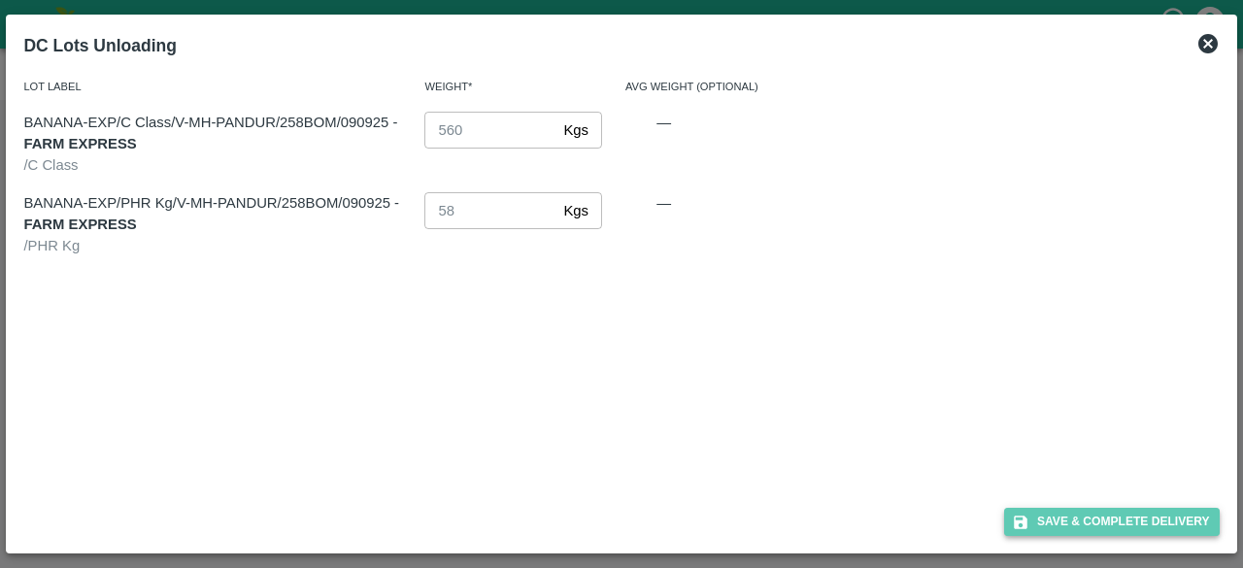
click at [1099, 528] on button "Save & Complete Delivery" at bounding box center [1112, 522] width 216 height 28
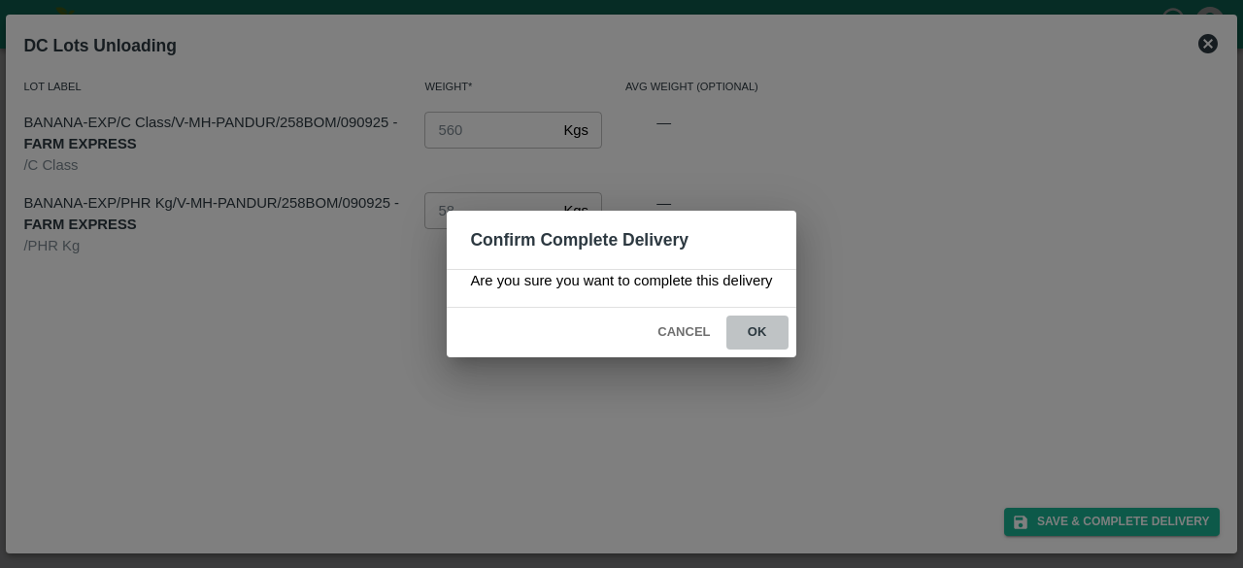
click at [755, 331] on button "ok" at bounding box center [757, 332] width 62 height 34
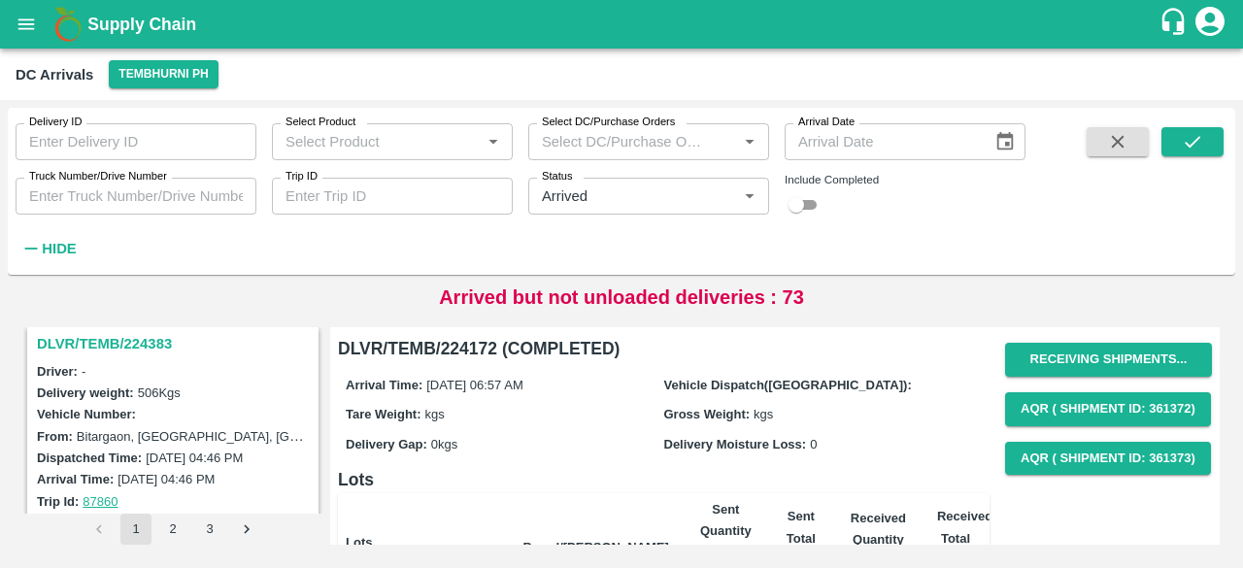
scroll to position [2546, 0]
click at [148, 333] on h3 "DLVR/TEMB/224383" at bounding box center [176, 344] width 278 height 25
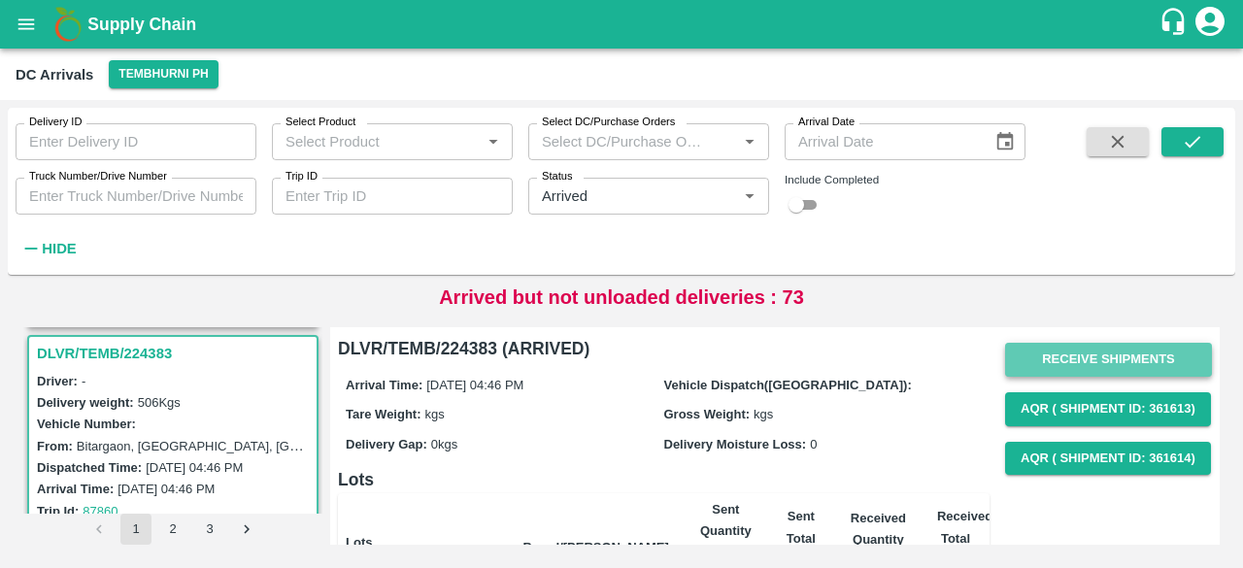
click at [1111, 356] on button "Receive Shipments" at bounding box center [1108, 360] width 207 height 34
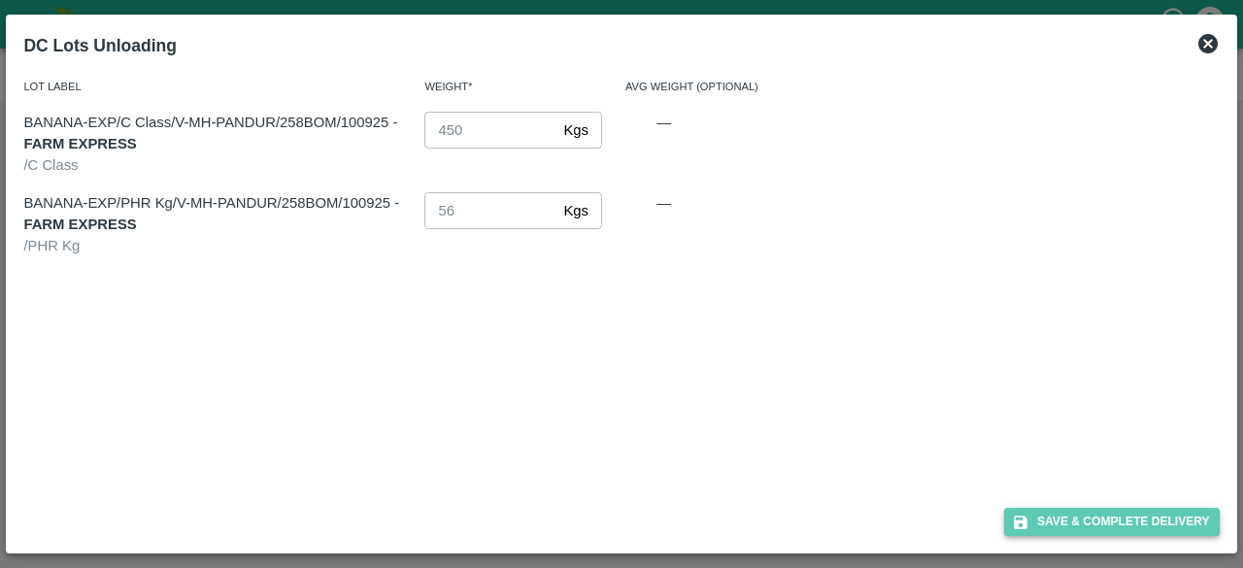
click at [1112, 523] on button "Save & Complete Delivery" at bounding box center [1112, 522] width 216 height 28
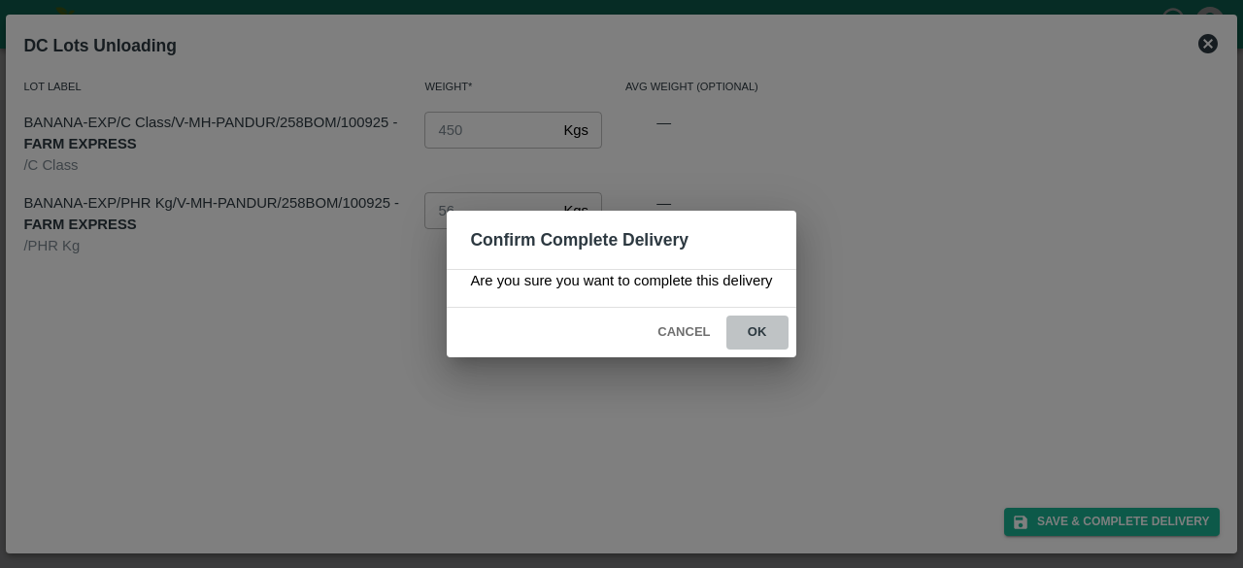
click at [753, 324] on button "ok" at bounding box center [757, 332] width 62 height 34
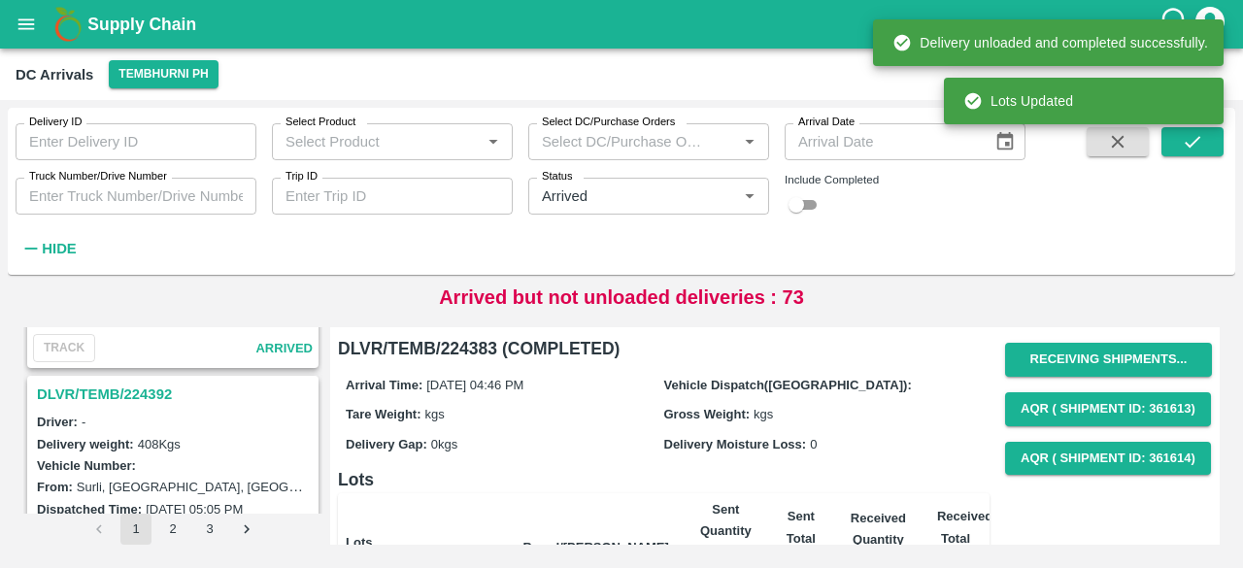
click at [121, 385] on h3 "DLVR/TEMB/224392" at bounding box center [176, 393] width 278 height 25
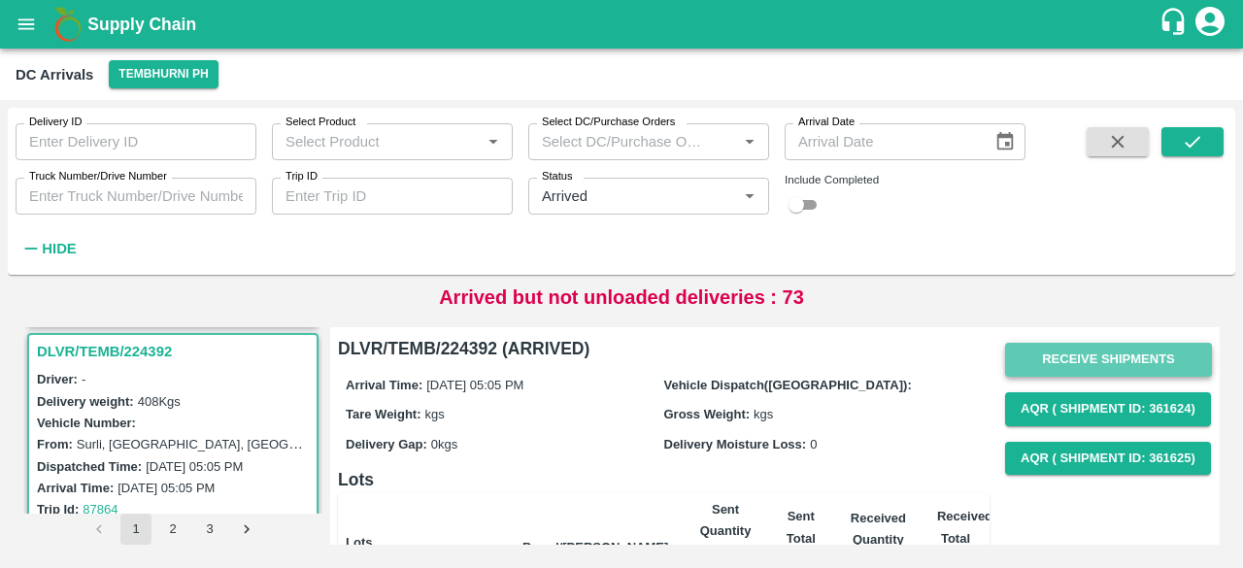
click at [1105, 345] on button "Receive Shipments" at bounding box center [1108, 360] width 207 height 34
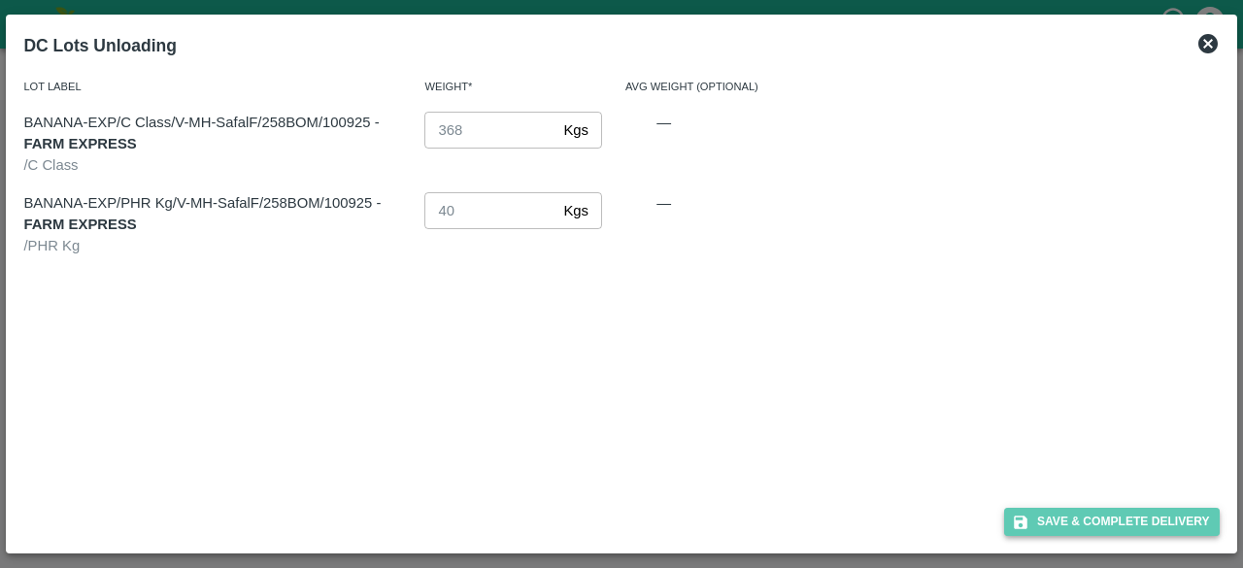
click at [1118, 528] on button "Save & Complete Delivery" at bounding box center [1112, 522] width 216 height 28
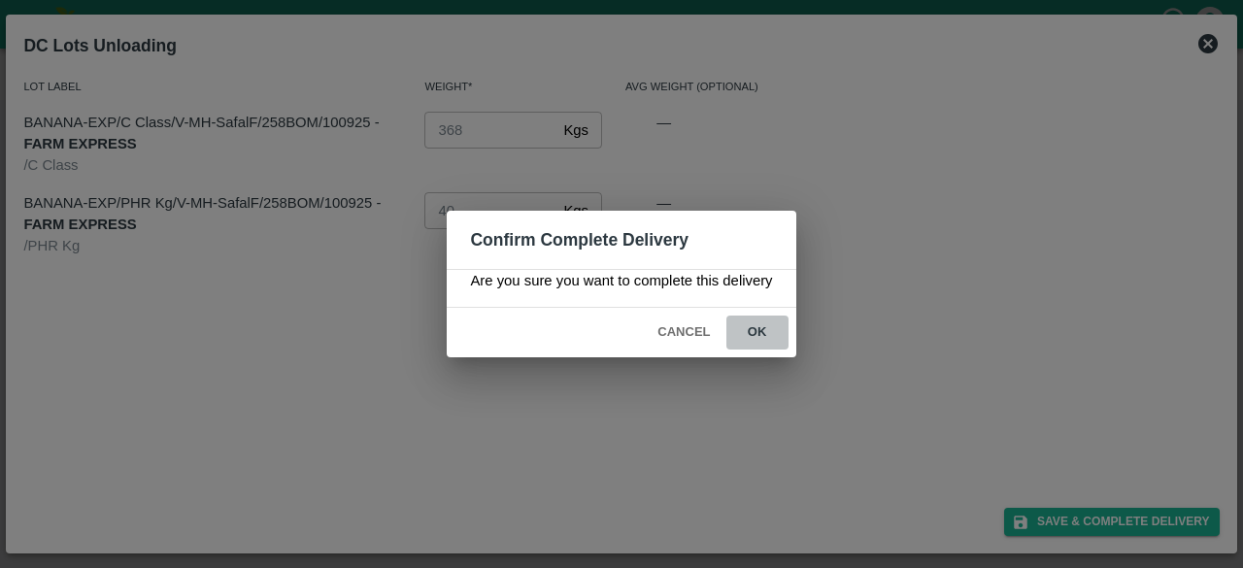
click at [757, 332] on button "ok" at bounding box center [757, 332] width 62 height 34
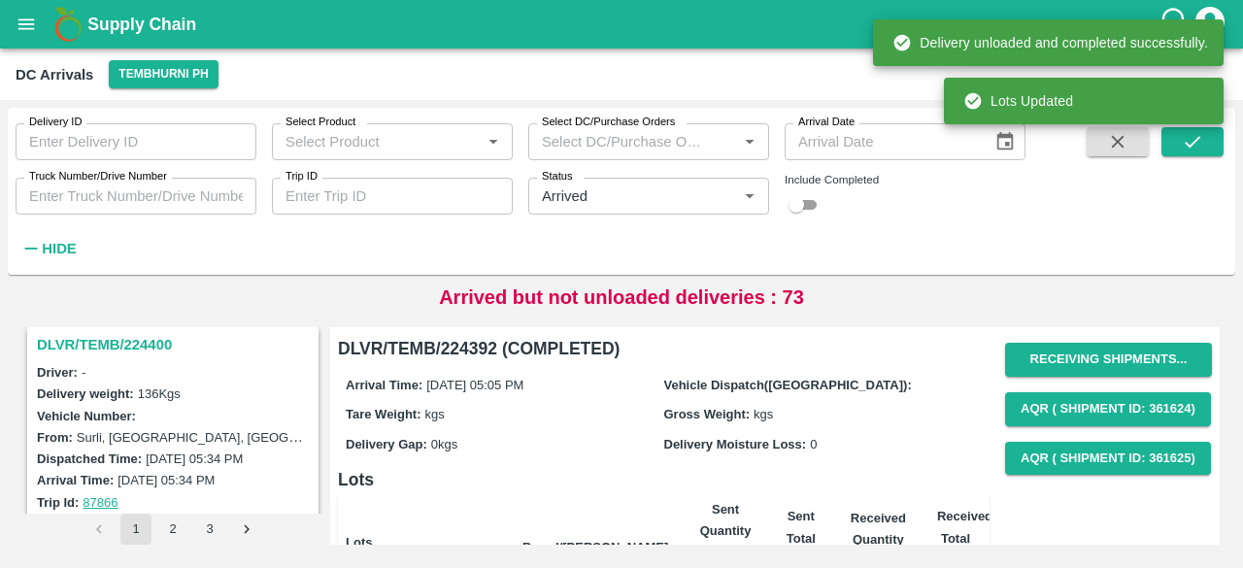
scroll to position [2027, 0]
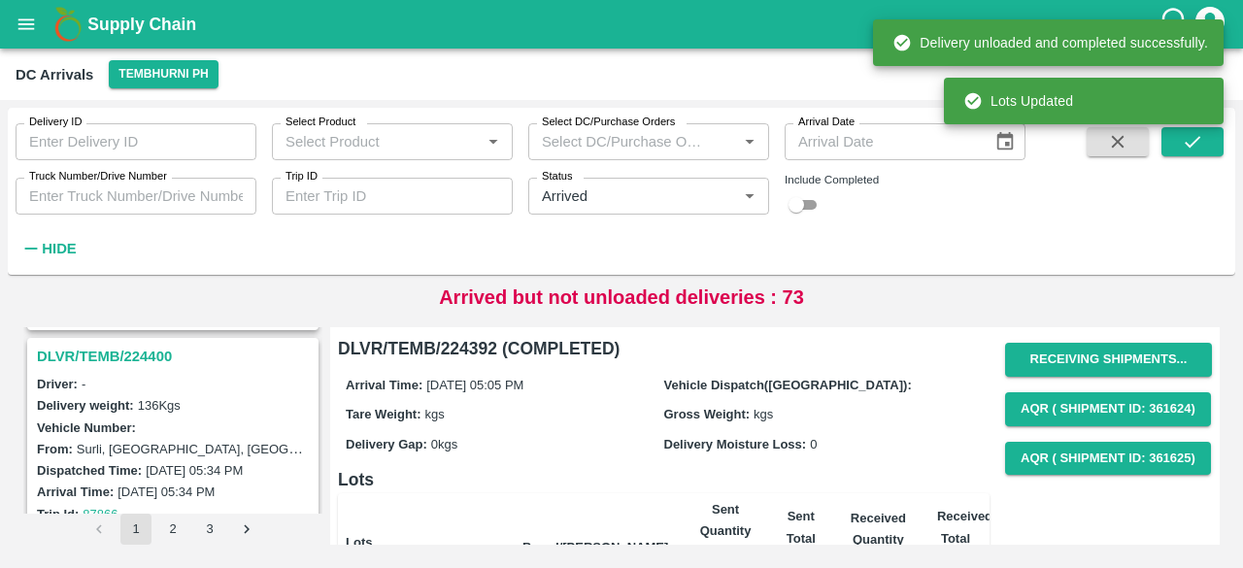
click at [143, 348] on h3 "DLVR/TEMB/224400" at bounding box center [176, 356] width 278 height 25
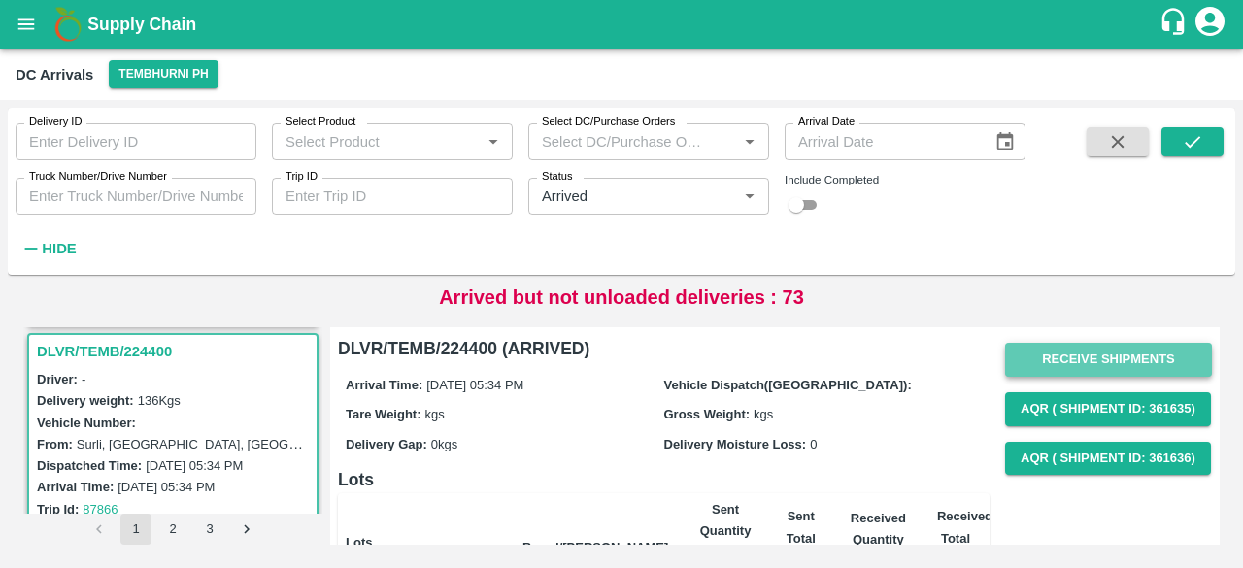
click at [1078, 362] on button "Receive Shipments" at bounding box center [1108, 360] width 207 height 34
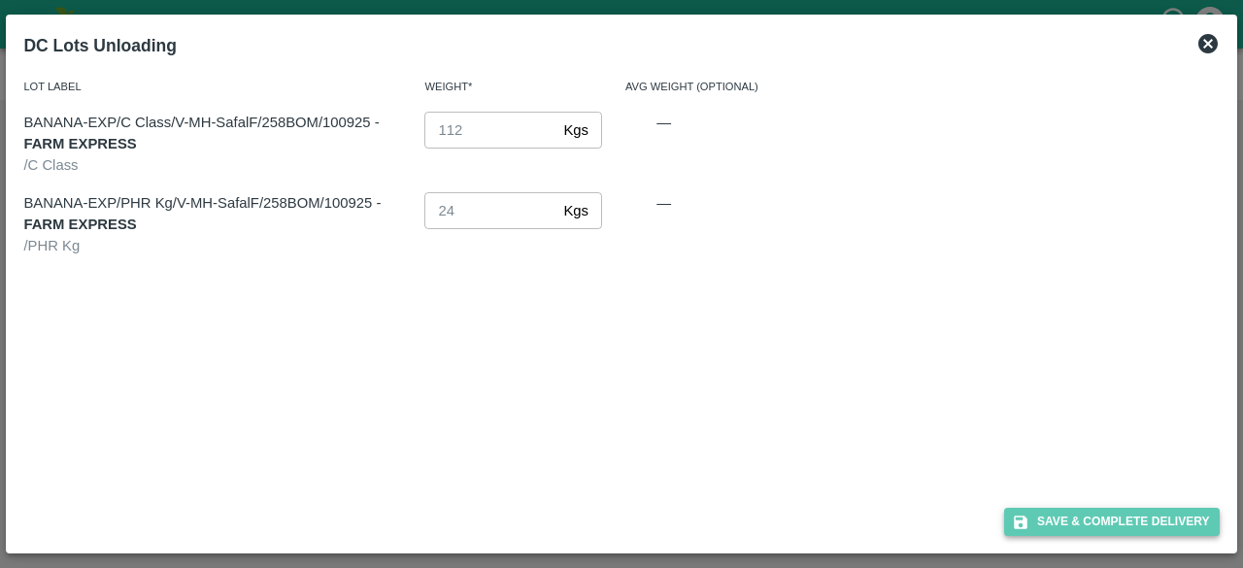
click at [1104, 523] on button "Save & Complete Delivery" at bounding box center [1112, 522] width 216 height 28
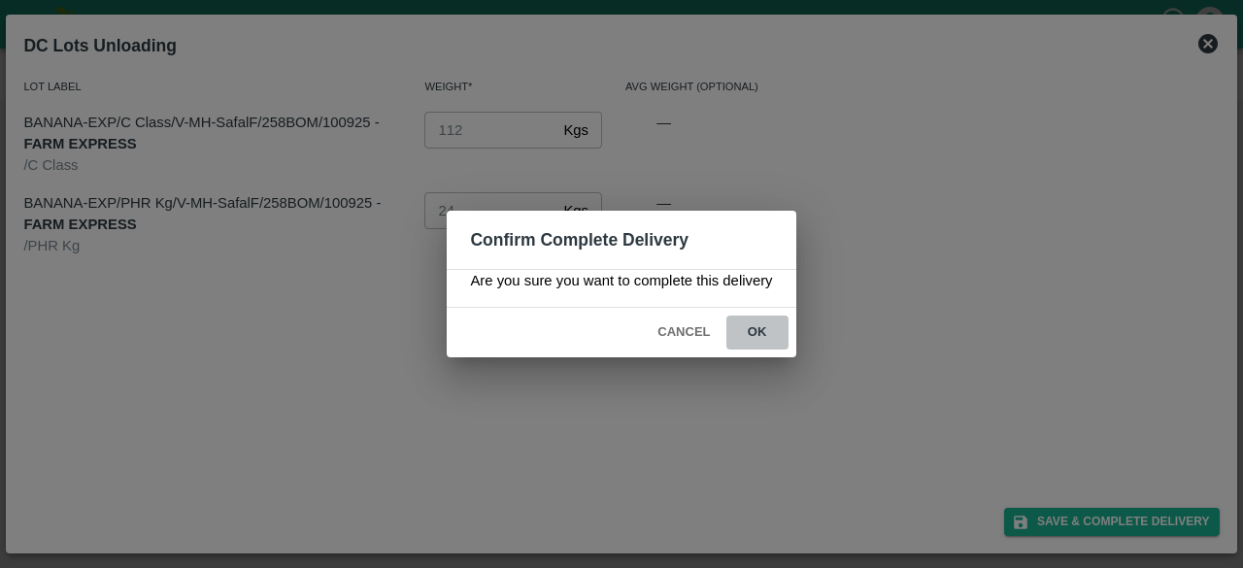
click at [758, 338] on button "ok" at bounding box center [757, 332] width 62 height 34
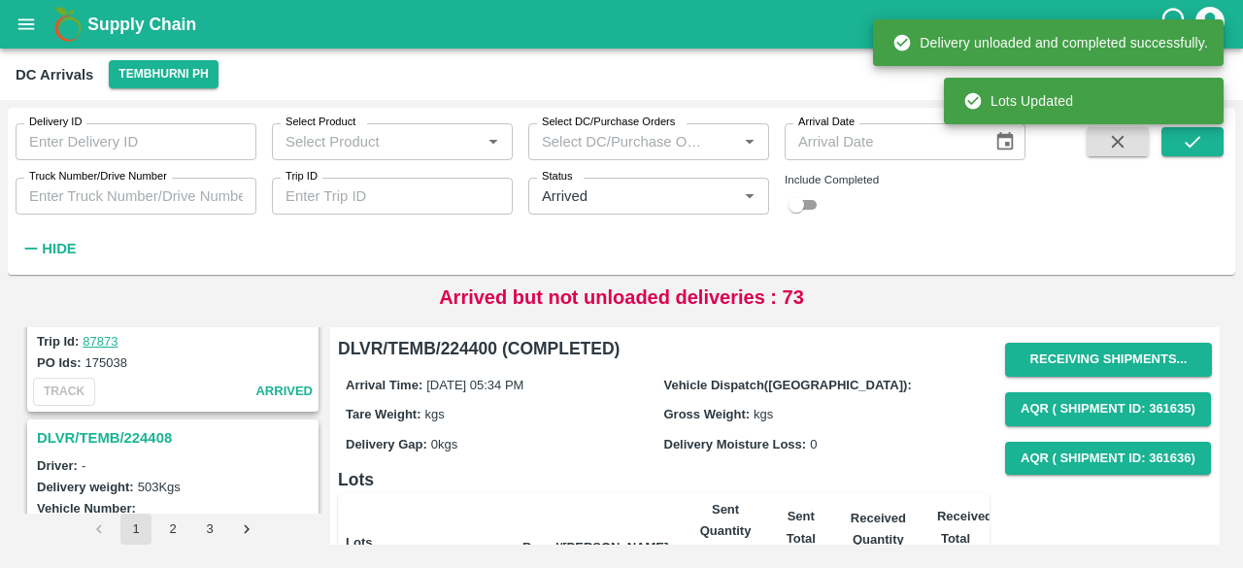
scroll to position [1683, 0]
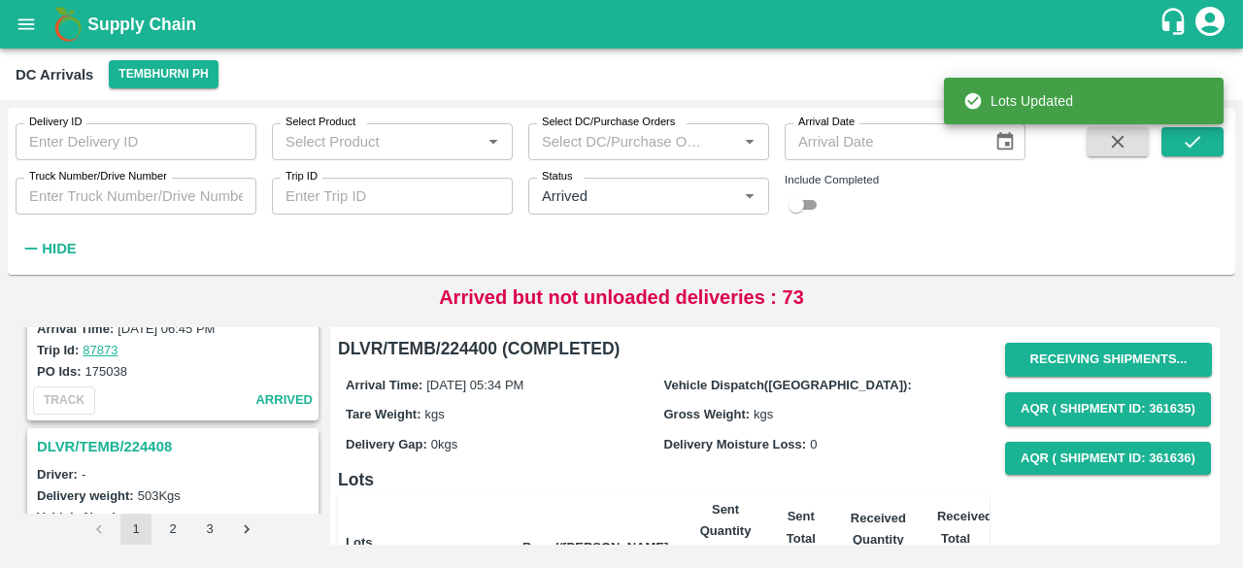
click at [140, 434] on h3 "DLVR/TEMB/224408" at bounding box center [176, 446] width 278 height 25
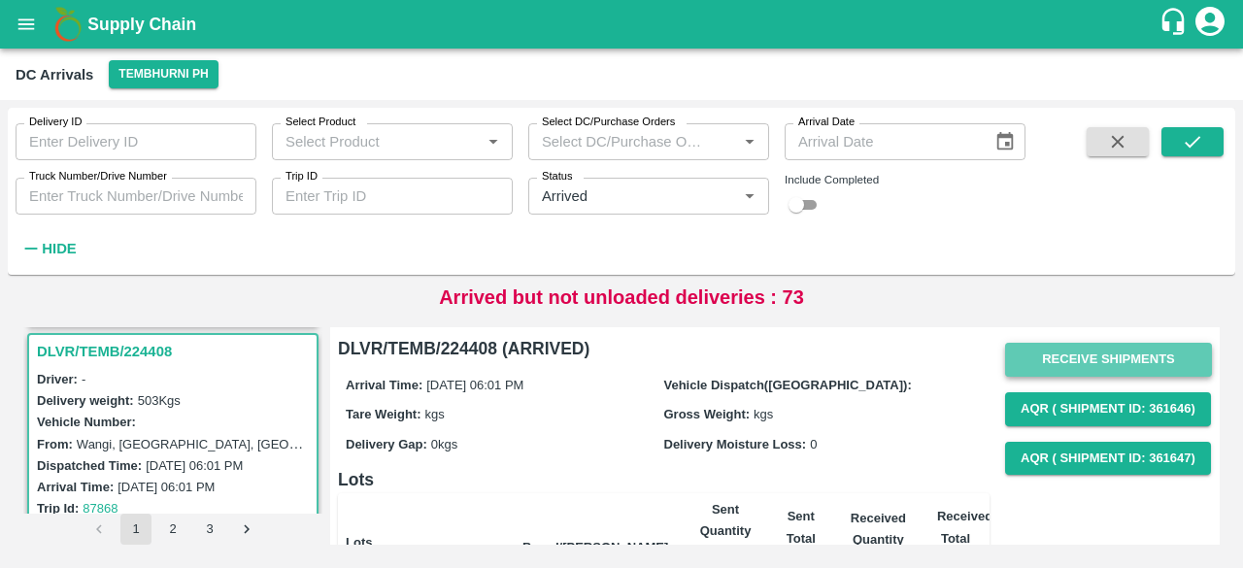
click at [1085, 353] on button "Receive Shipments" at bounding box center [1108, 360] width 207 height 34
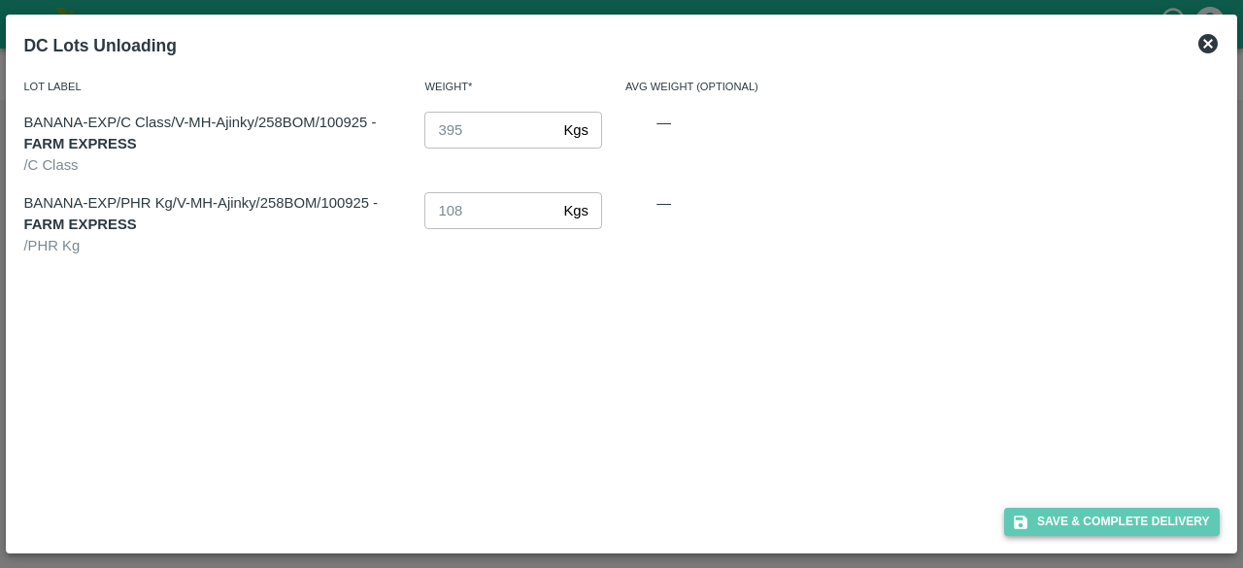
click at [1111, 529] on button "Save & Complete Delivery" at bounding box center [1112, 522] width 216 height 28
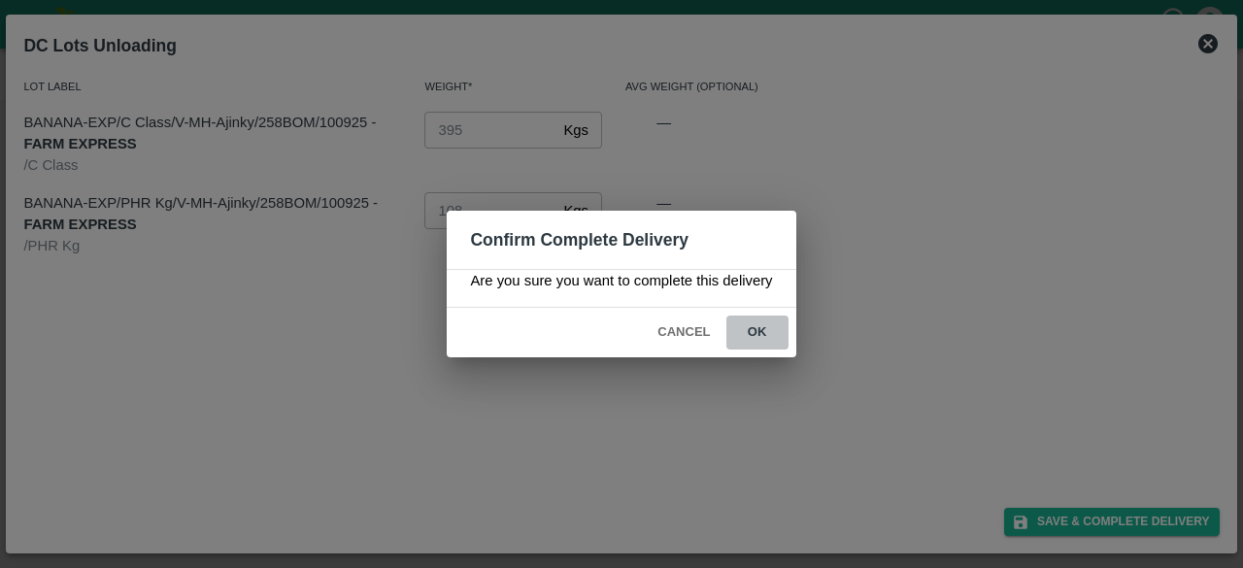
click at [751, 328] on button "ok" at bounding box center [757, 332] width 62 height 34
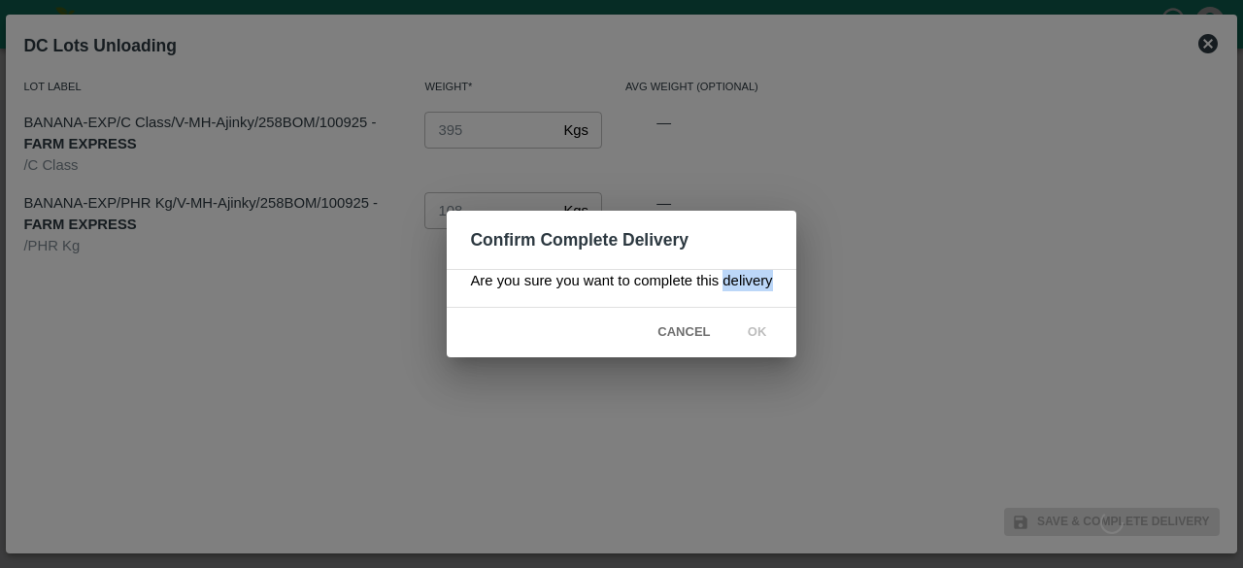
click at [559, 403] on div "Confirm Complete Delivery Are you sure you want to complete this delivery Cance…" at bounding box center [621, 284] width 1243 height 568
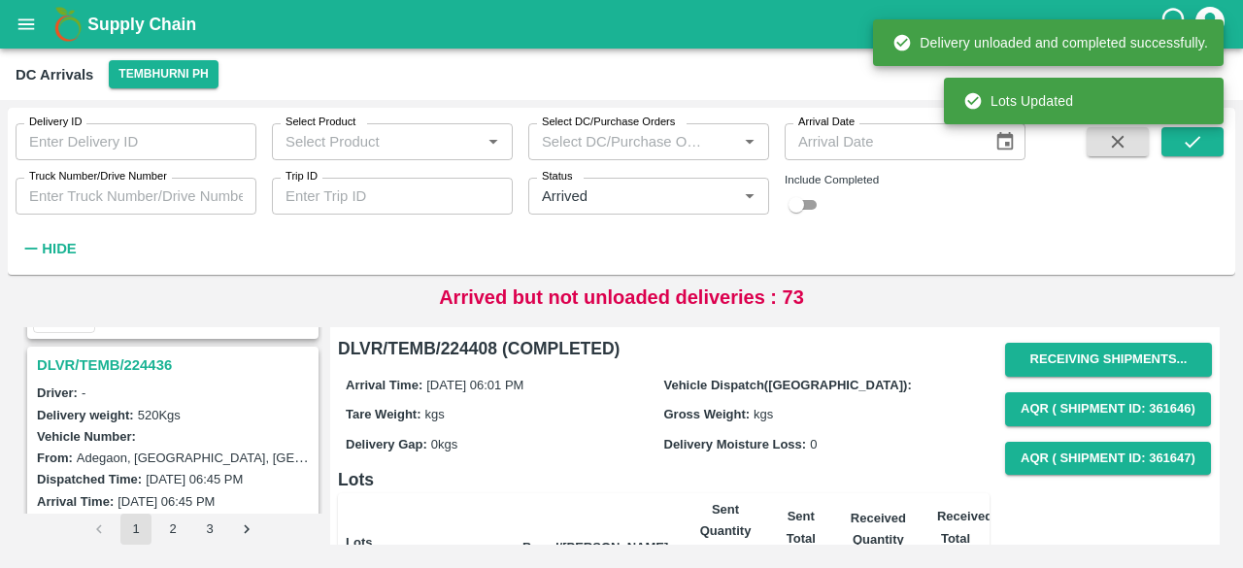
click at [128, 361] on h3 "DLVR/TEMB/224436" at bounding box center [176, 364] width 278 height 25
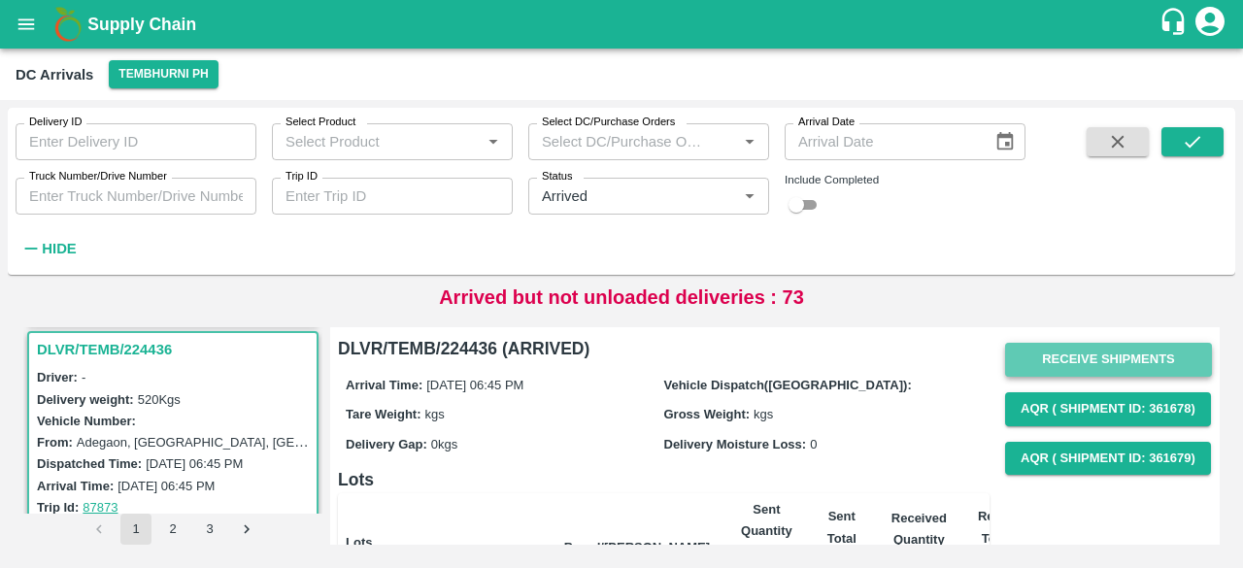
click at [1106, 369] on button "Receive Shipments" at bounding box center [1108, 360] width 207 height 34
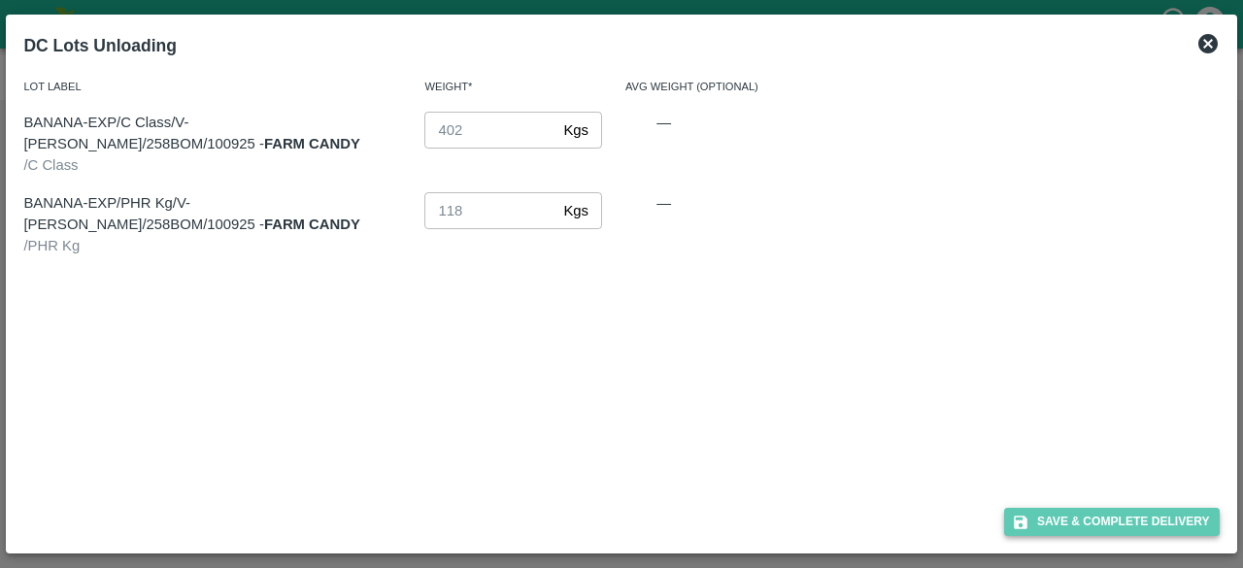
click at [1115, 514] on button "Save & Complete Delivery" at bounding box center [1112, 522] width 216 height 28
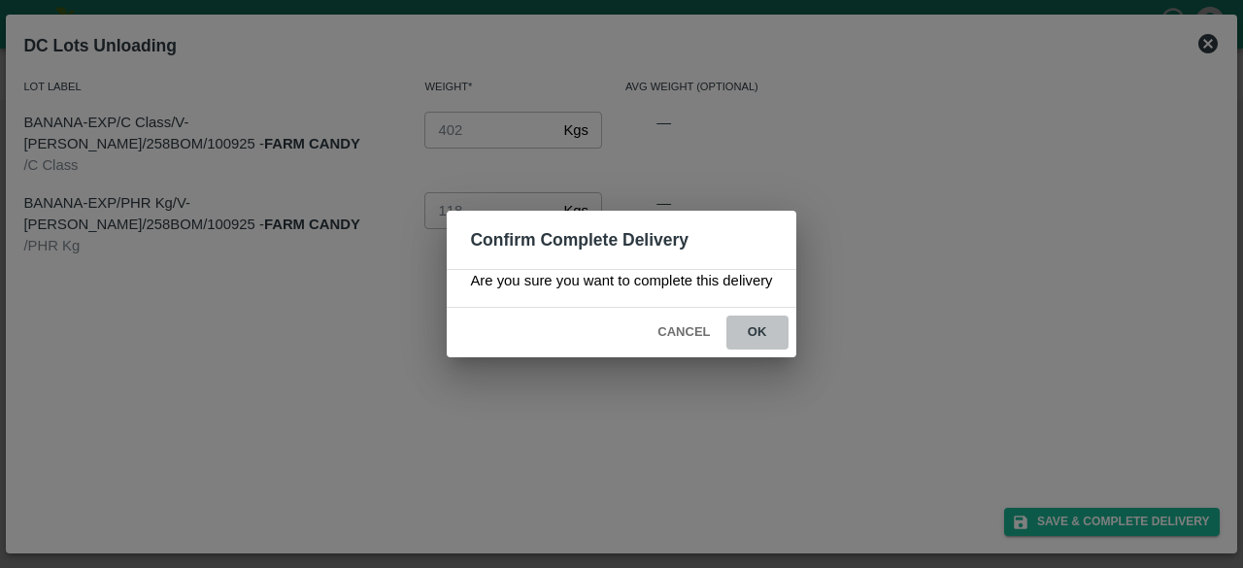
click at [759, 324] on button "ok" at bounding box center [757, 332] width 62 height 34
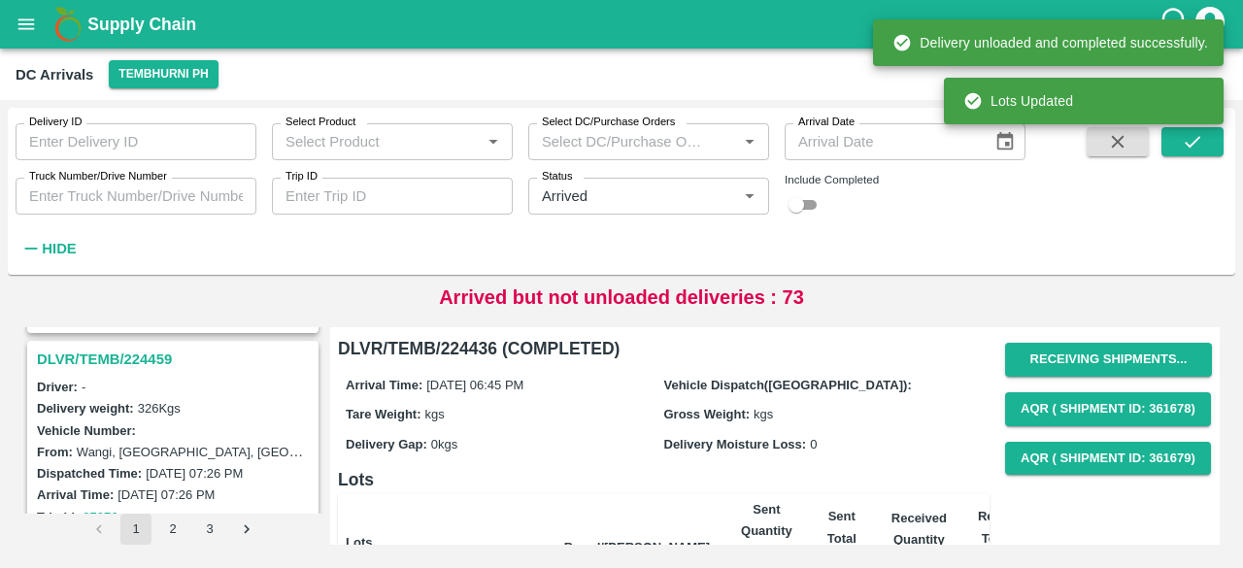
scroll to position [1230, 0]
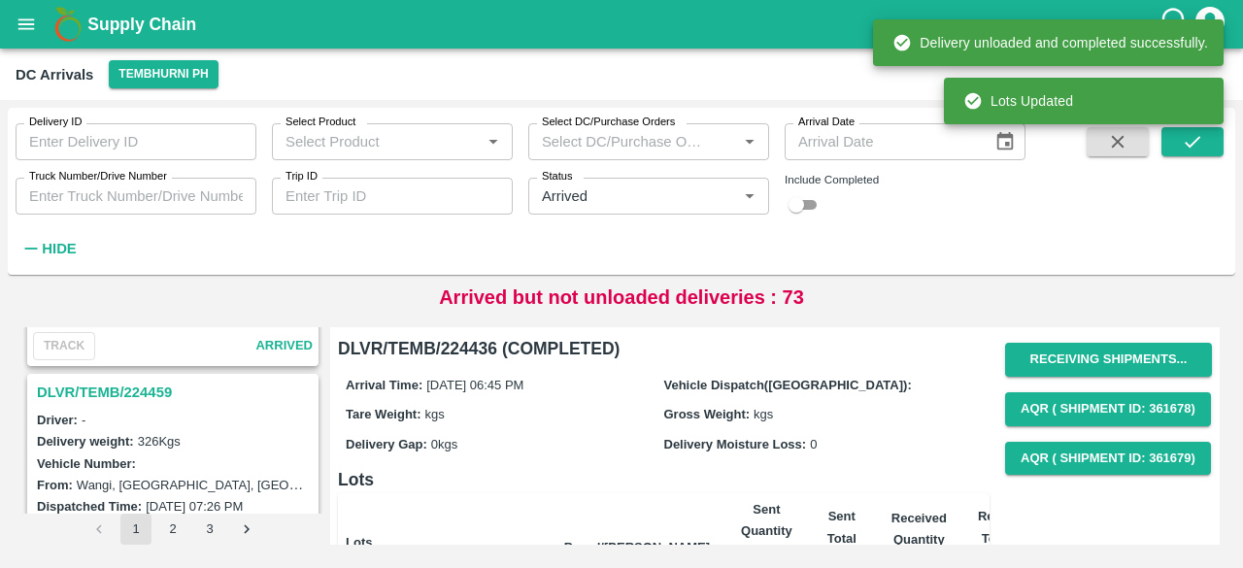
click at [132, 383] on h3 "DLVR/TEMB/224459" at bounding box center [176, 392] width 278 height 25
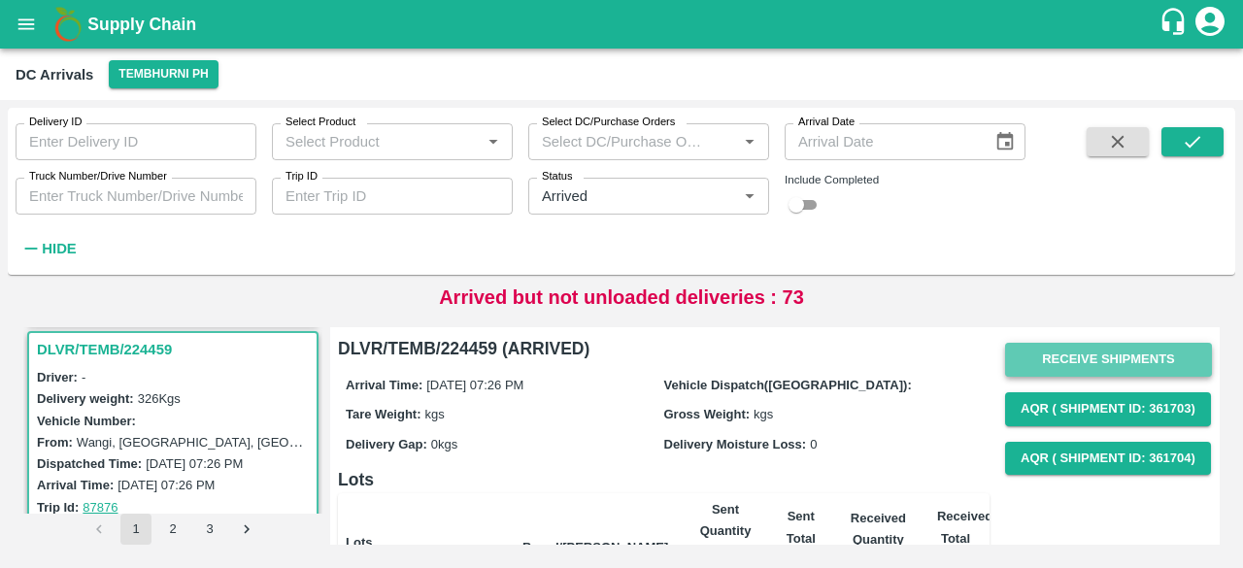
click at [1097, 356] on button "Receive Shipments" at bounding box center [1108, 360] width 207 height 34
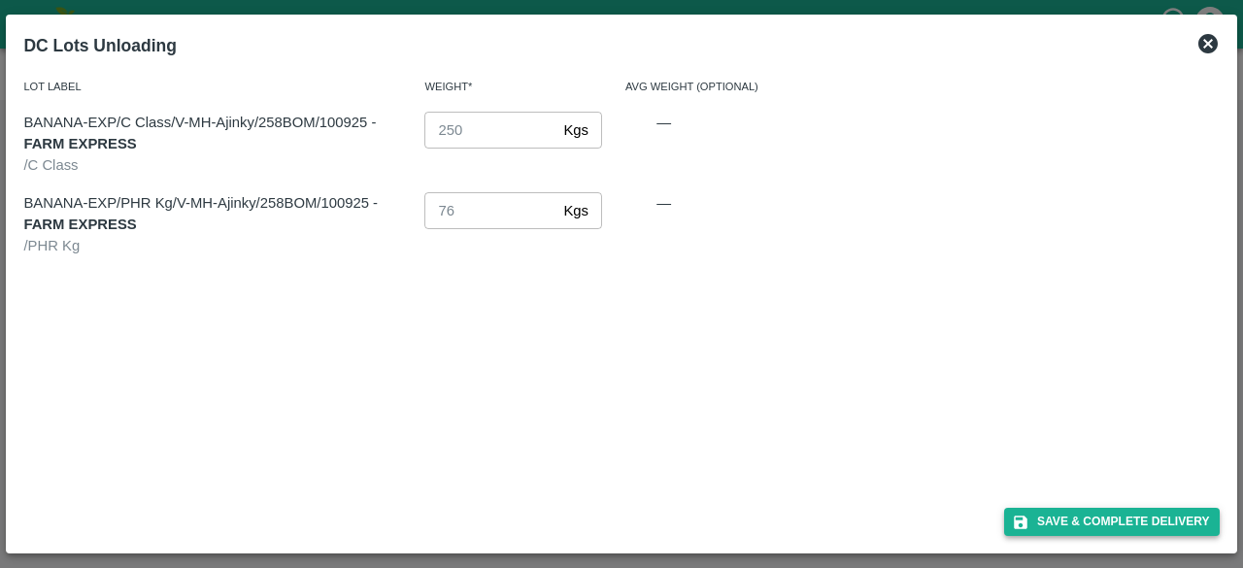
click at [1089, 519] on button "Save & Complete Delivery" at bounding box center [1112, 522] width 216 height 28
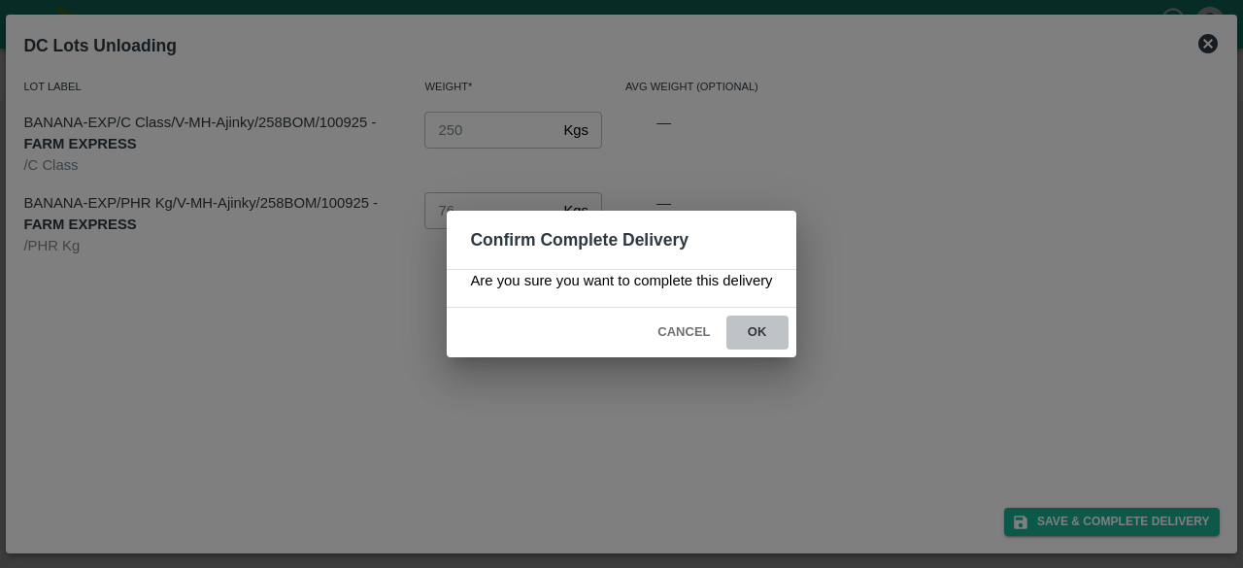
click at [764, 324] on button "ok" at bounding box center [757, 332] width 62 height 34
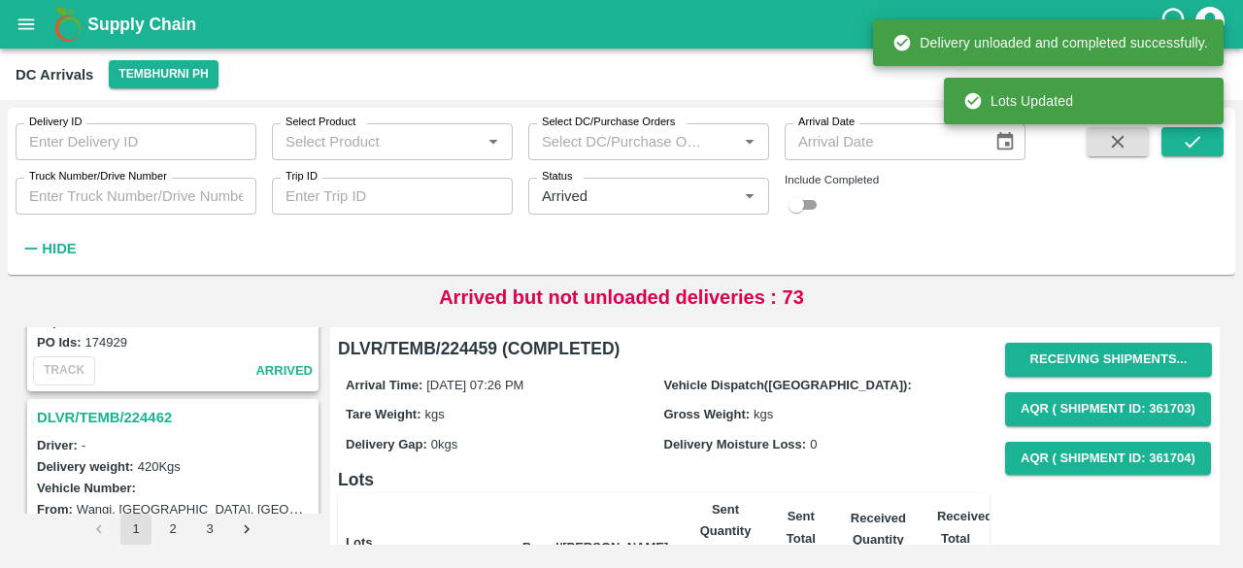
scroll to position [940, 0]
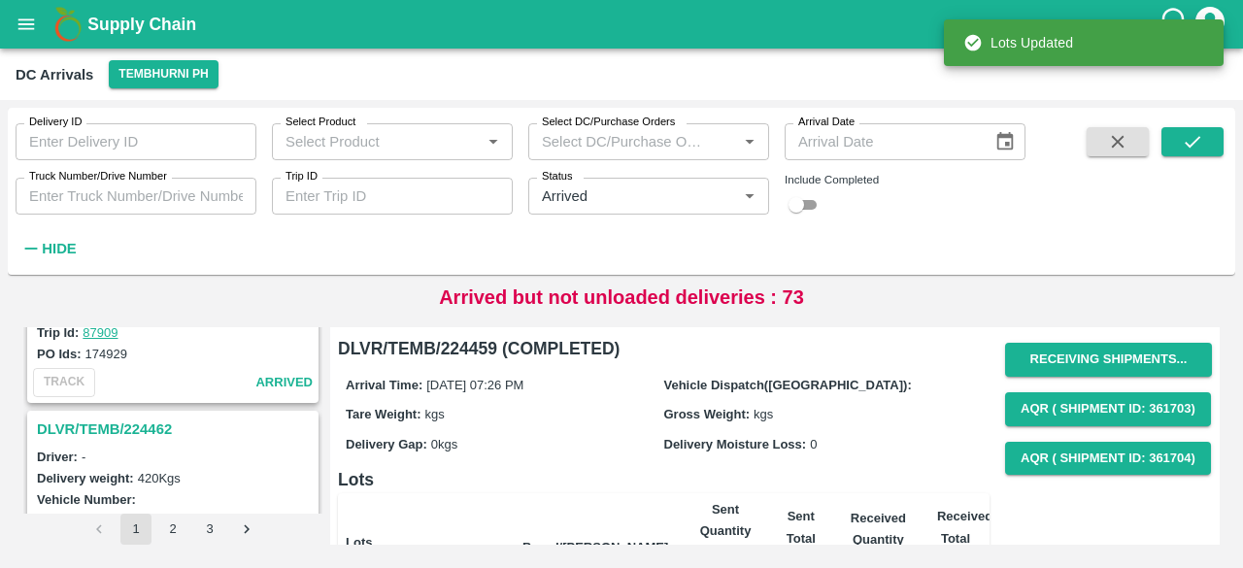
click at [144, 416] on h3 "DLVR/TEMB/224462" at bounding box center [176, 428] width 278 height 25
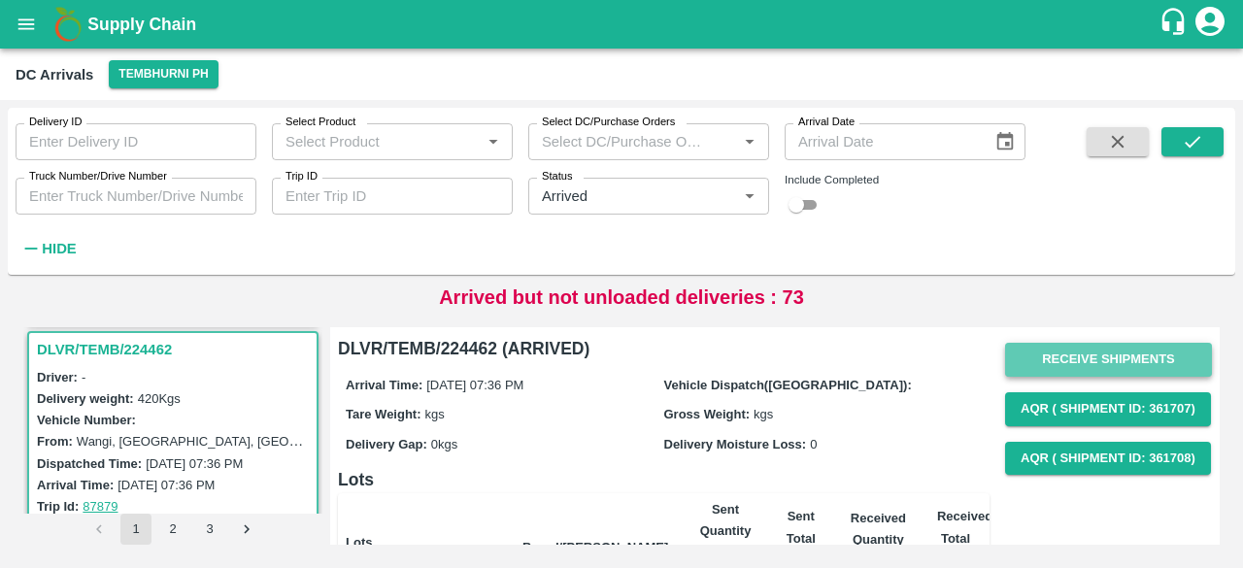
click at [1123, 355] on button "Receive Shipments" at bounding box center [1108, 360] width 207 height 34
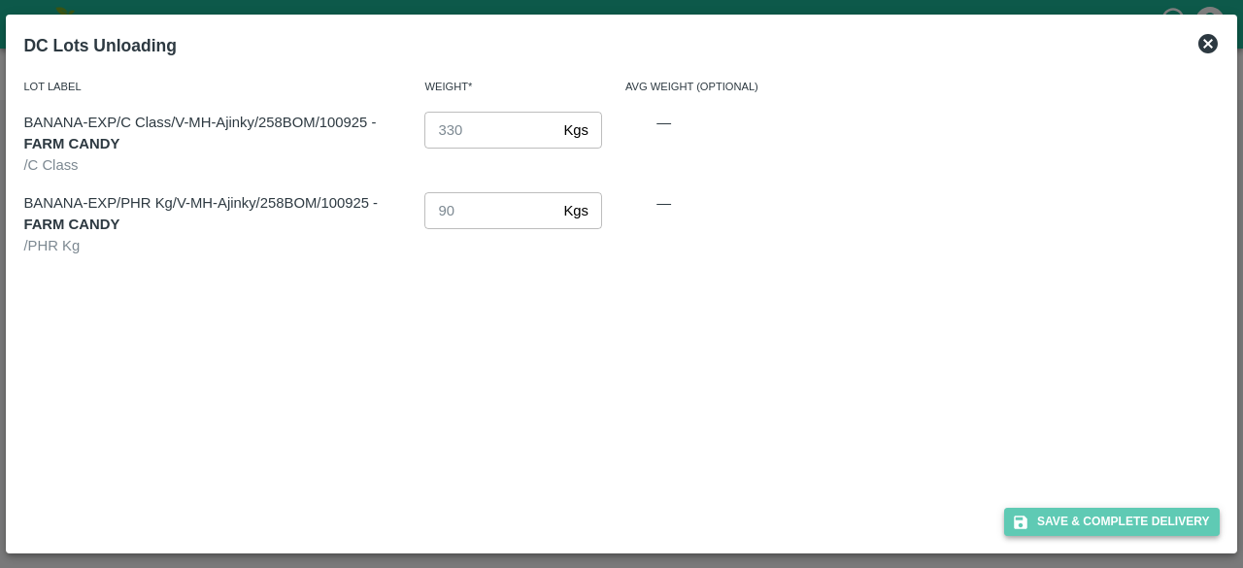
click at [1114, 521] on button "Save & Complete Delivery" at bounding box center [1112, 522] width 216 height 28
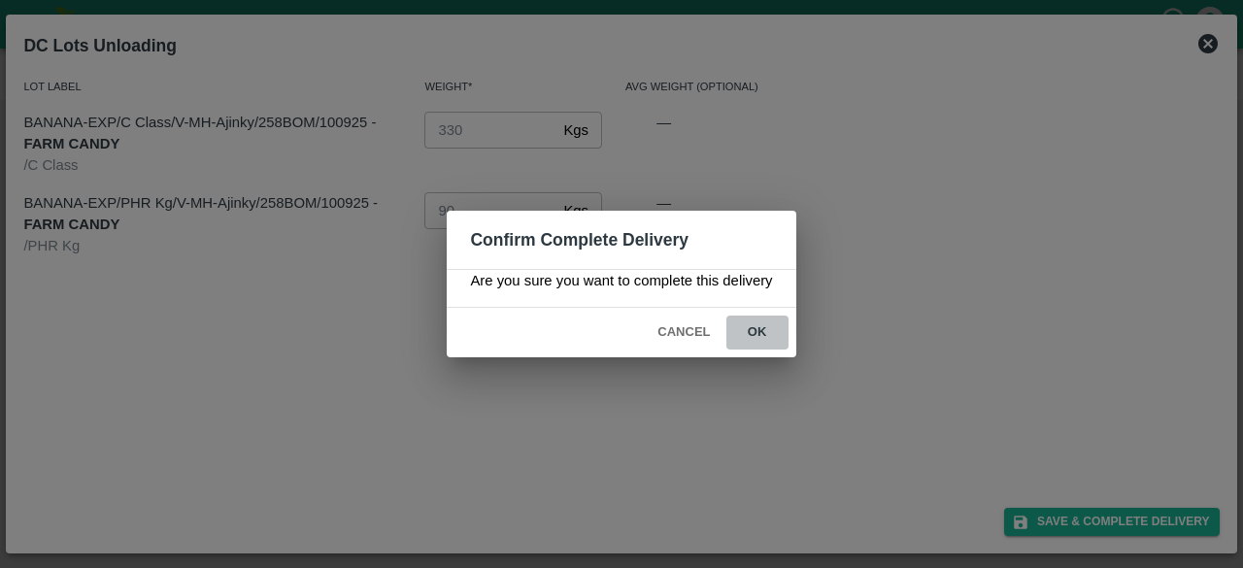
click at [750, 342] on button "ok" at bounding box center [757, 332] width 62 height 34
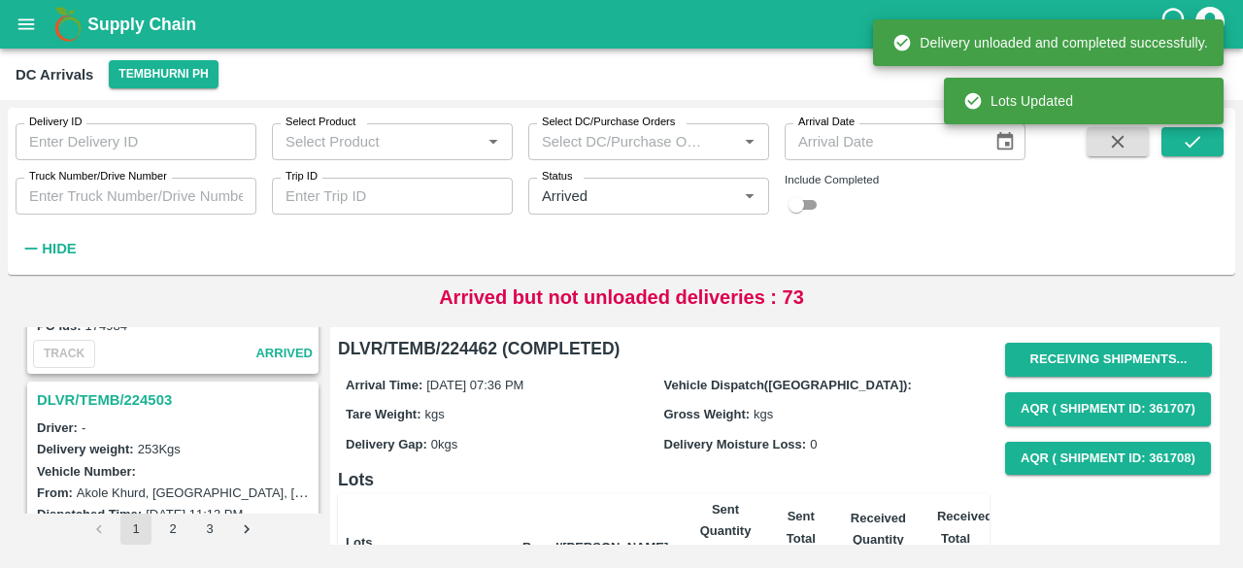
scroll to position [713, 0]
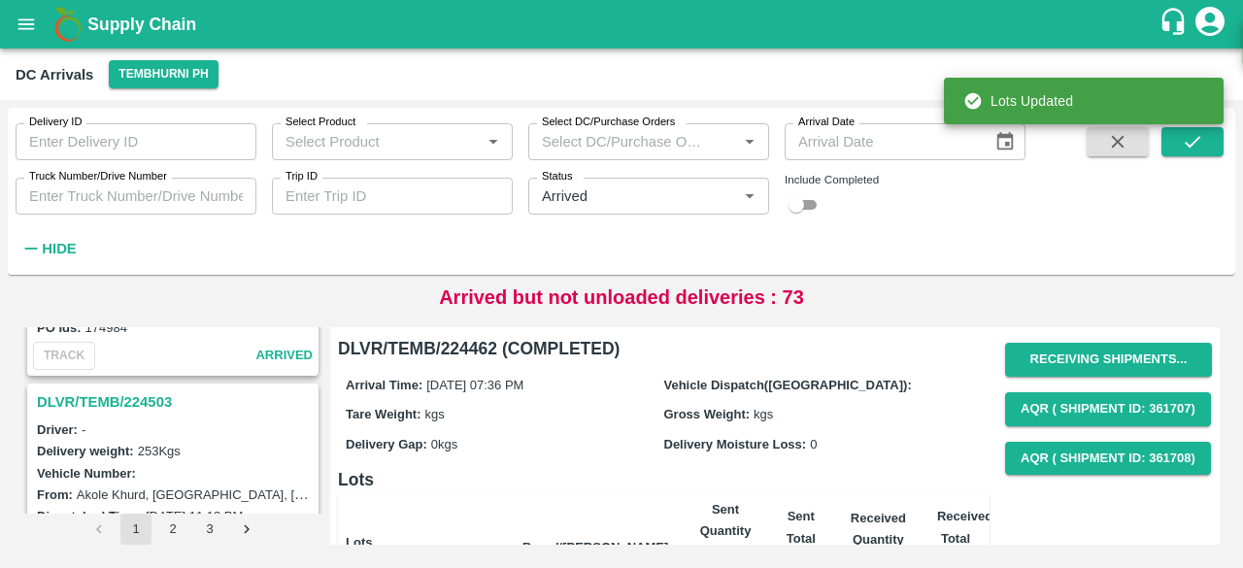
click at [125, 393] on h3 "DLVR/TEMB/224503" at bounding box center [176, 401] width 278 height 25
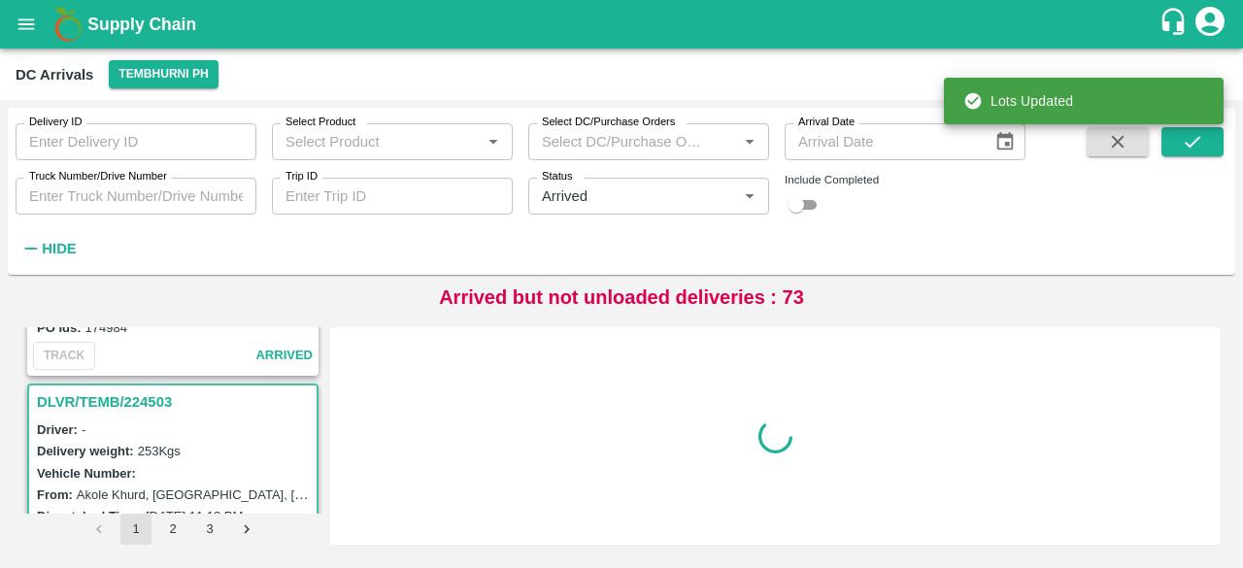
scroll to position [767, 0]
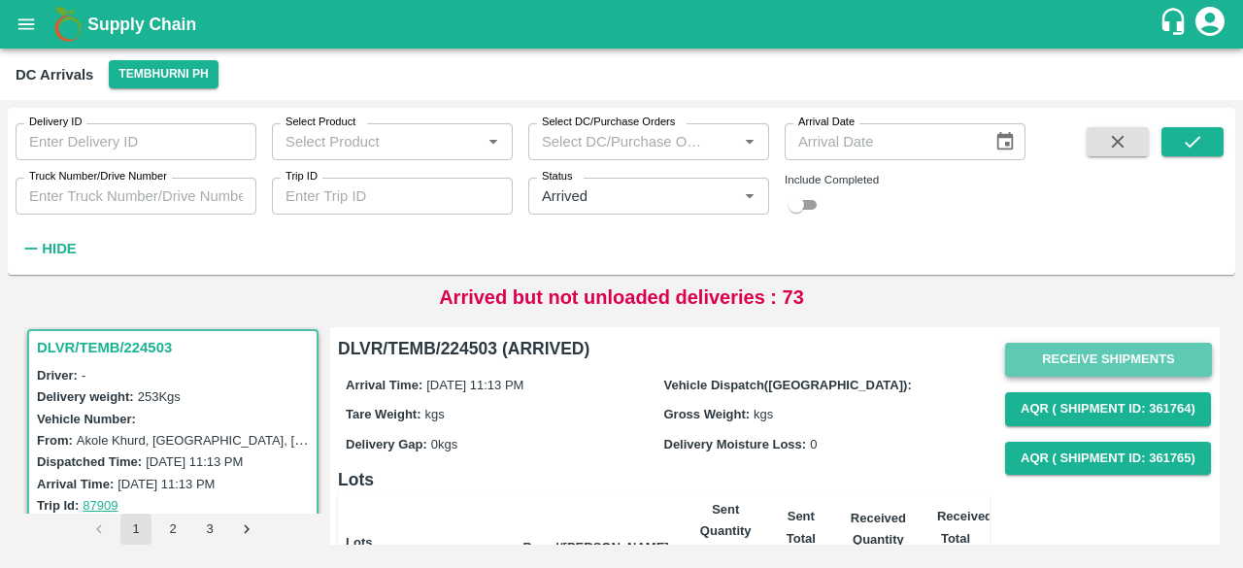
click at [1106, 354] on button "Receive Shipments" at bounding box center [1108, 360] width 207 height 34
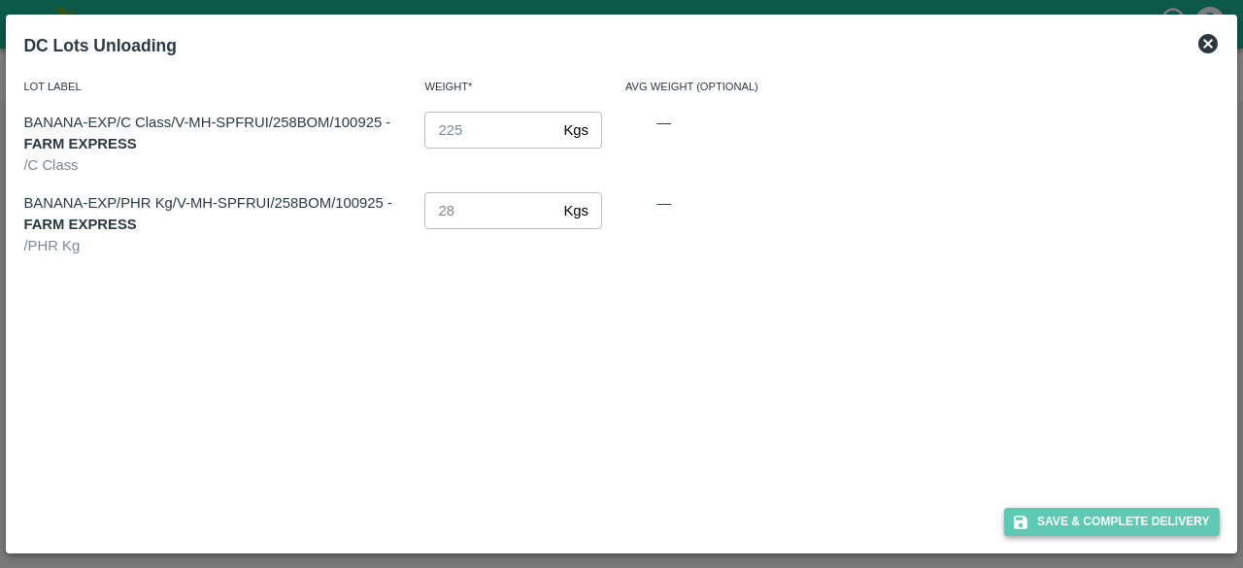
click at [1109, 523] on button "Save & Complete Delivery" at bounding box center [1112, 522] width 216 height 28
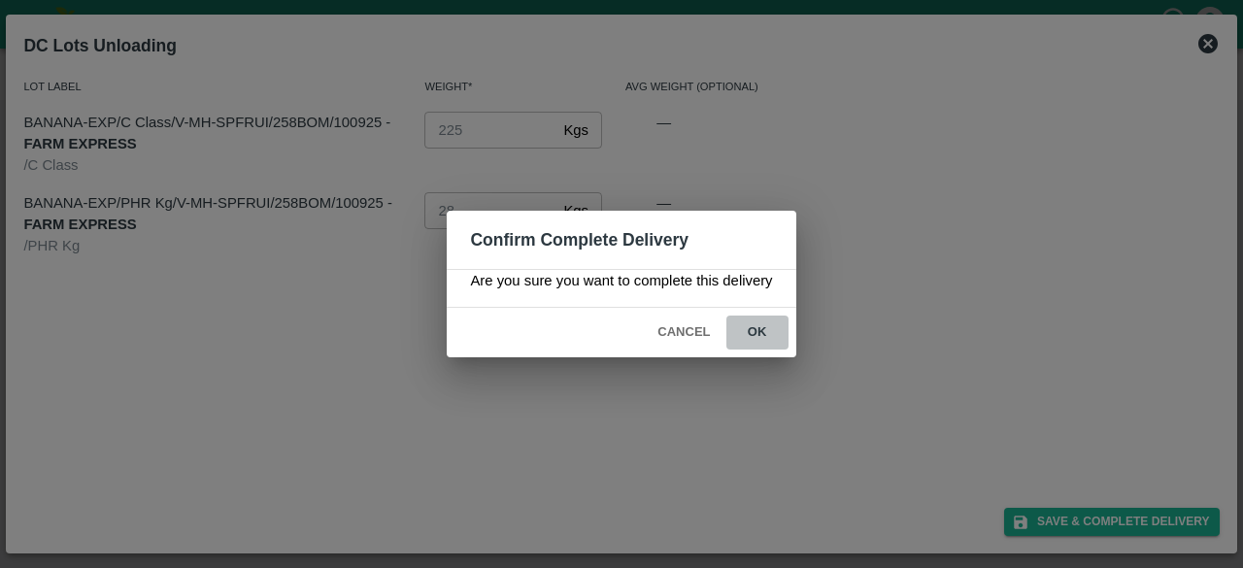
click at [746, 331] on button "ok" at bounding box center [757, 332] width 62 height 34
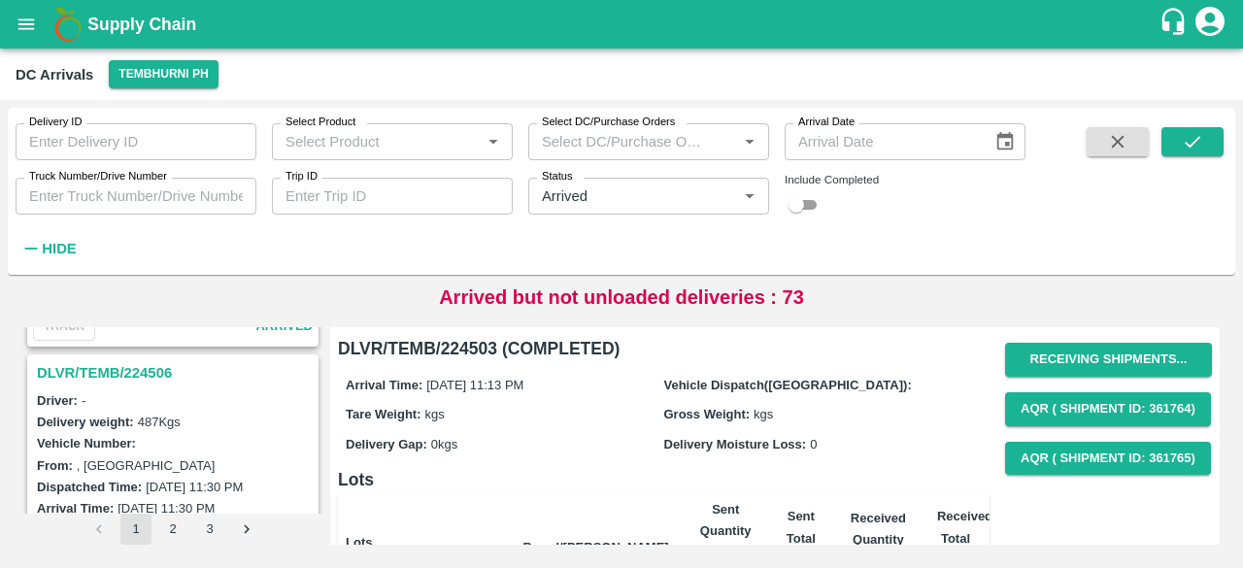
scroll to position [487, 0]
click at [115, 366] on h3 "DLVR/TEMB/224506" at bounding box center [176, 373] width 278 height 25
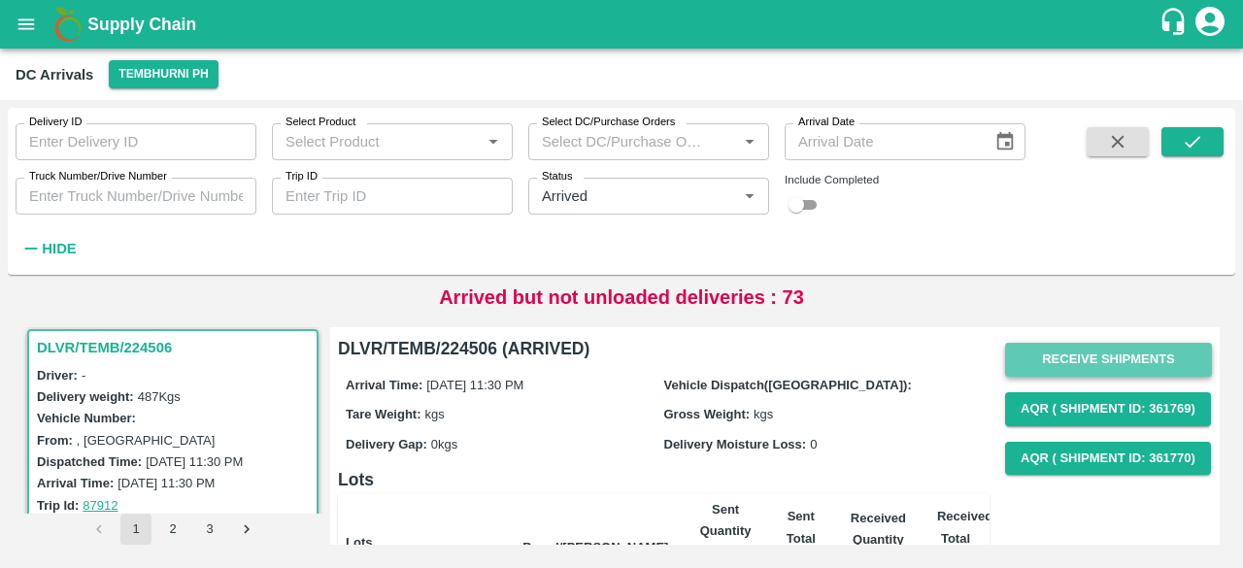
click at [1107, 365] on button "Receive Shipments" at bounding box center [1108, 360] width 207 height 34
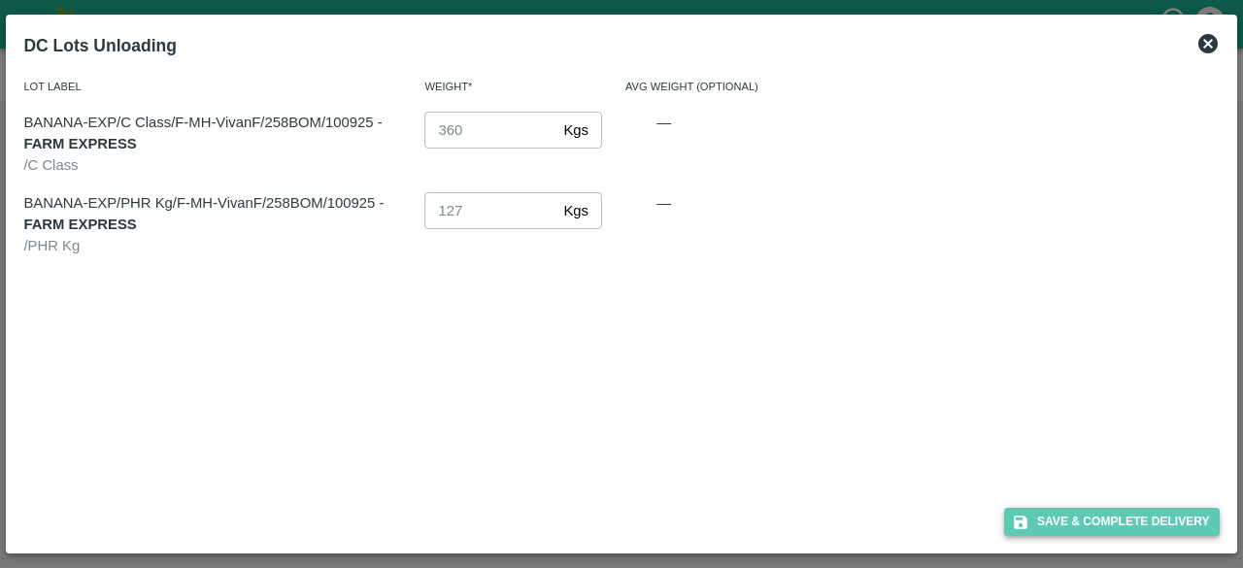
click at [1119, 517] on button "Save & Complete Delivery" at bounding box center [1112, 522] width 216 height 28
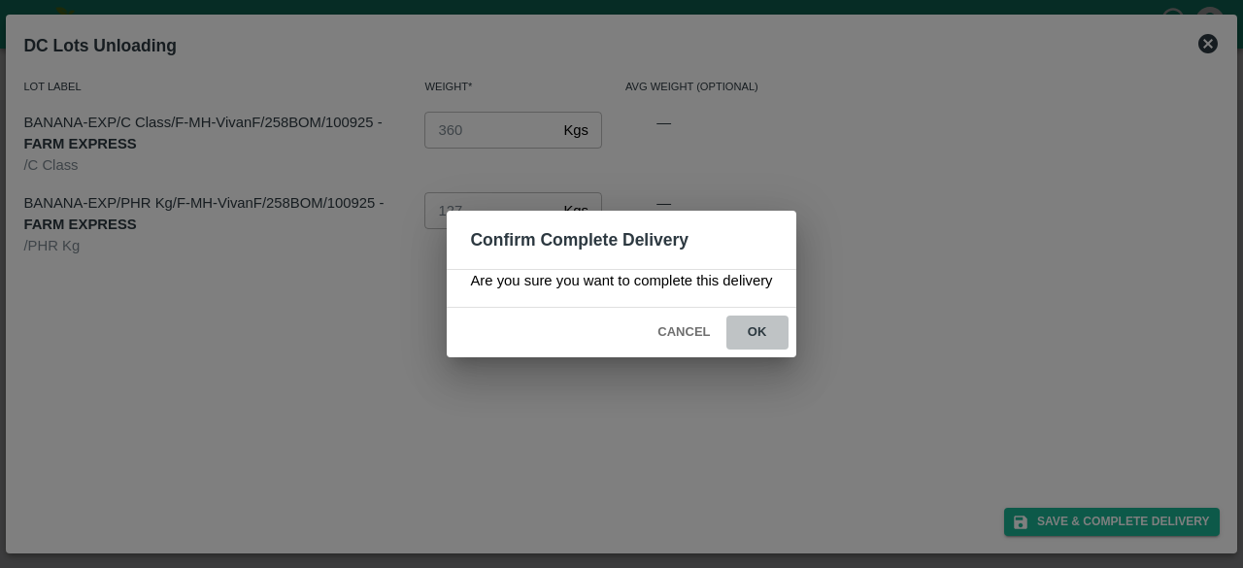
click at [771, 337] on button "ok" at bounding box center [757, 332] width 62 height 34
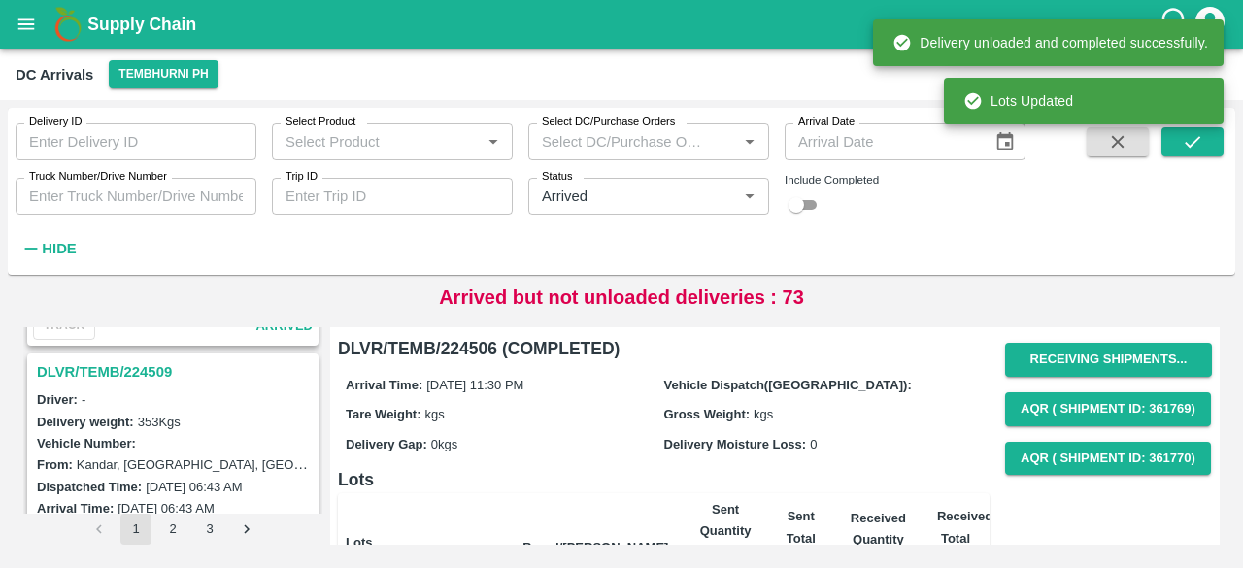
scroll to position [222, 0]
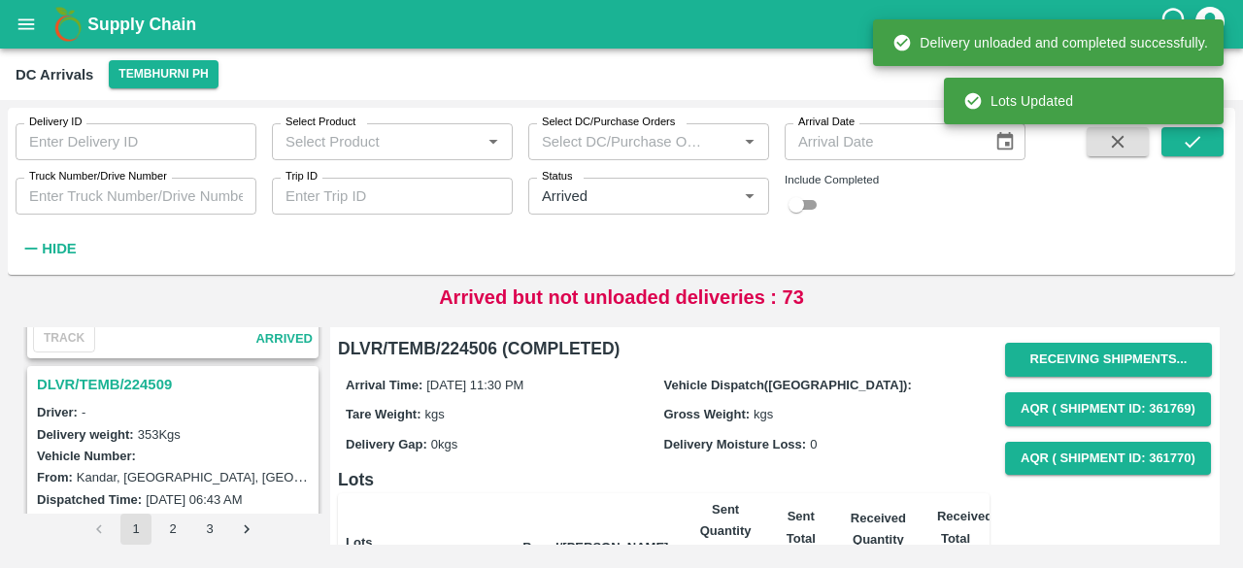
click at [140, 390] on h3 "DLVR/TEMB/224509" at bounding box center [176, 384] width 278 height 25
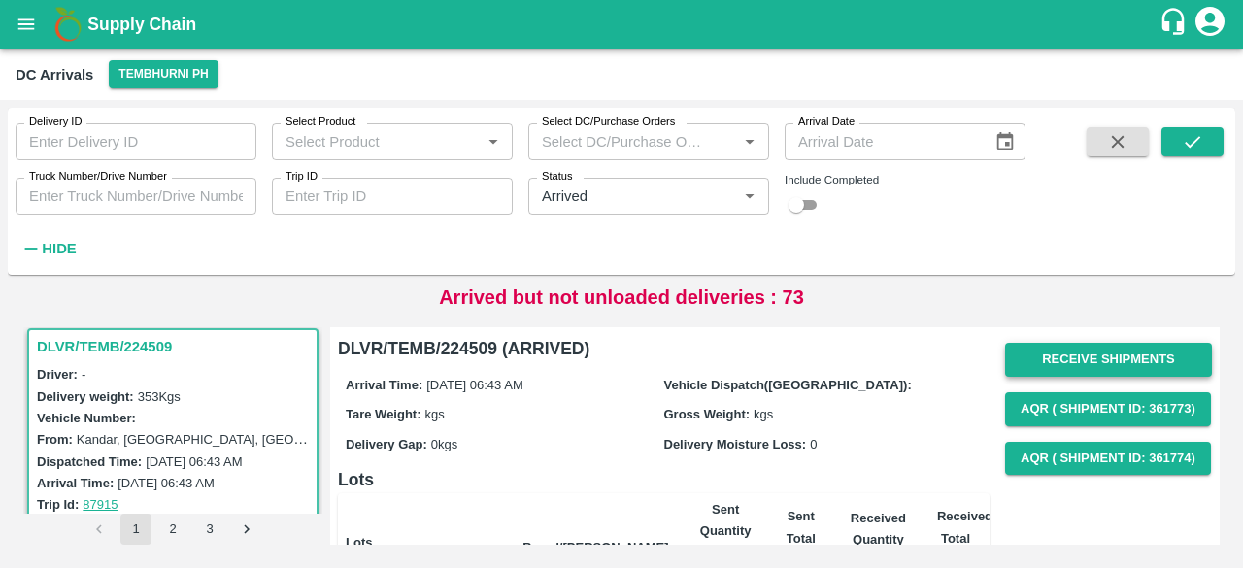
click at [1101, 349] on button "Receive Shipments" at bounding box center [1108, 360] width 207 height 34
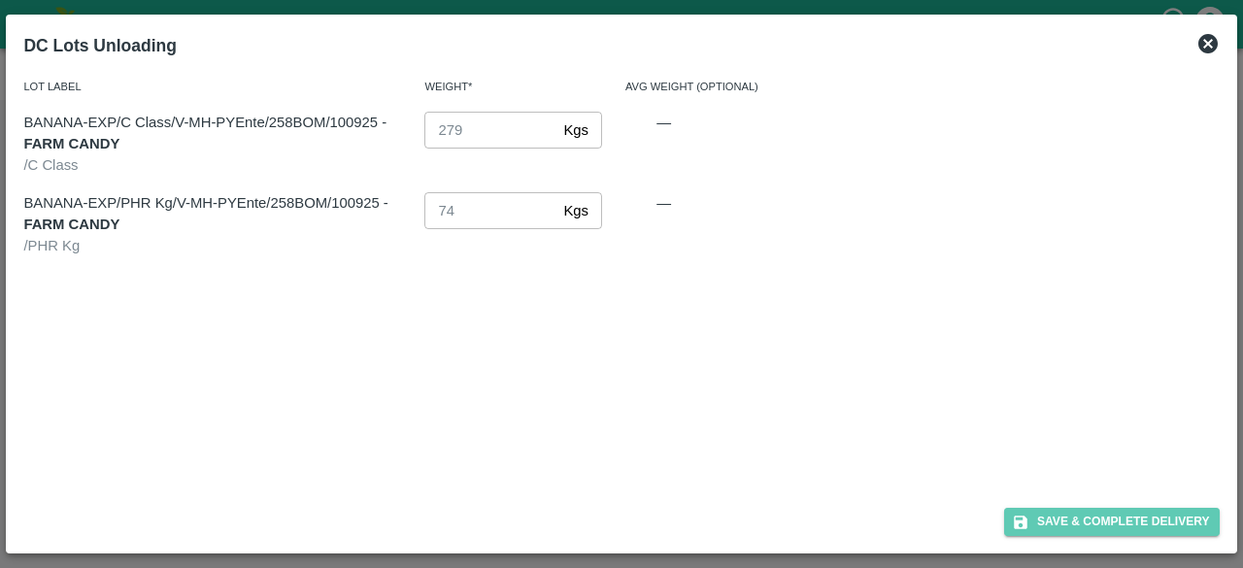
click at [1116, 529] on button "Save & Complete Delivery" at bounding box center [1112, 522] width 216 height 28
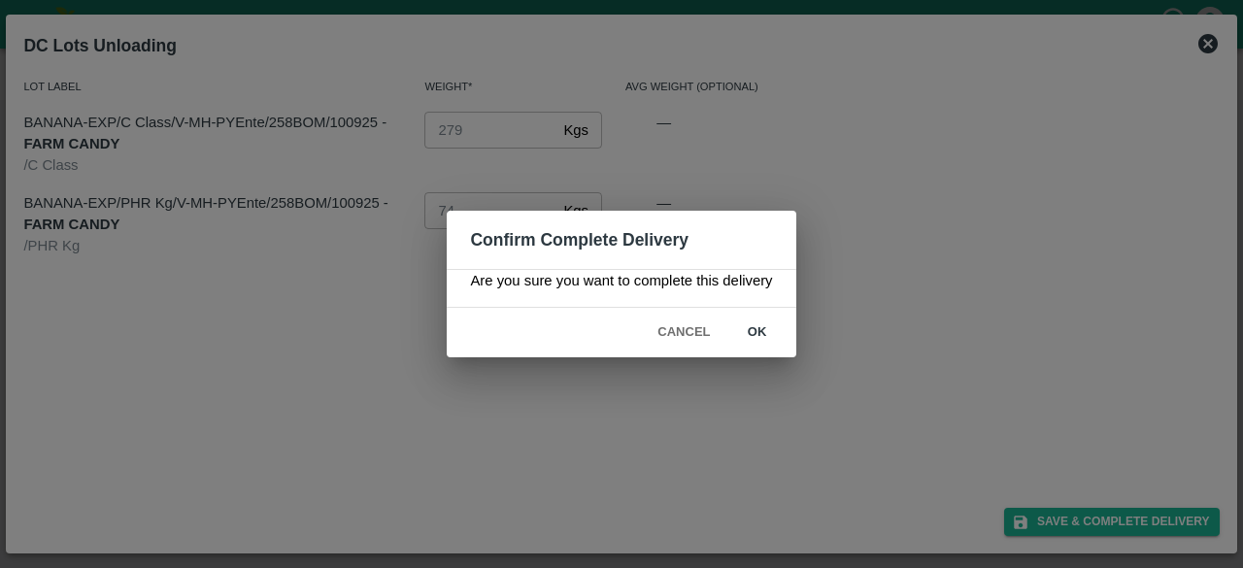
click at [754, 337] on button "ok" at bounding box center [757, 332] width 62 height 34
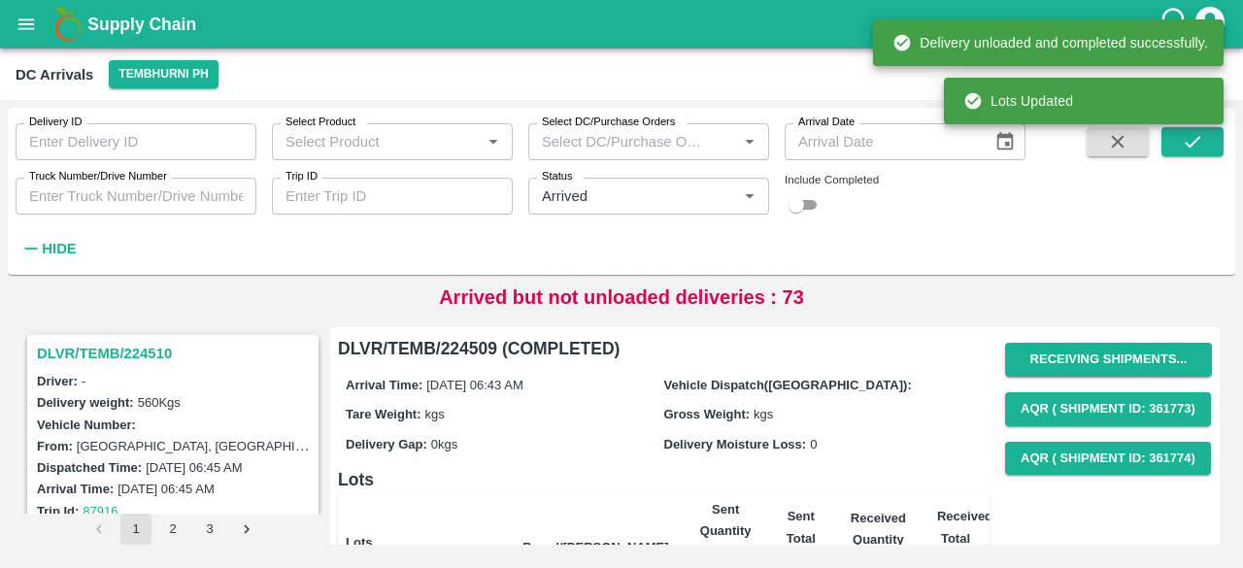
click at [140, 342] on h3 "DLVR/TEMB/224510" at bounding box center [176, 353] width 278 height 25
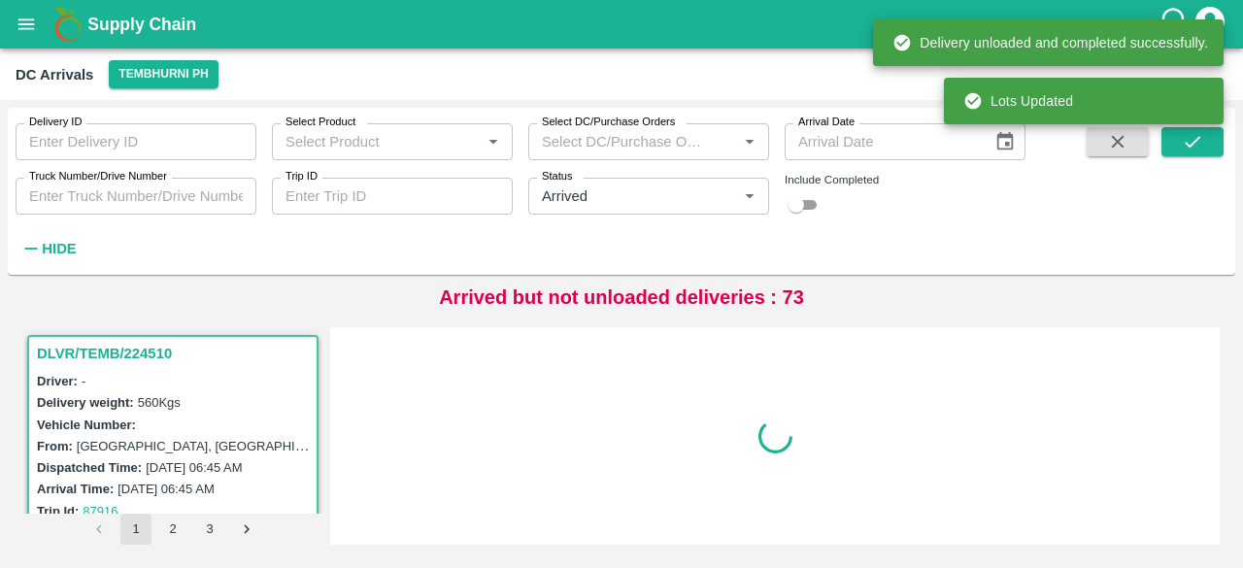
scroll to position [8, 0]
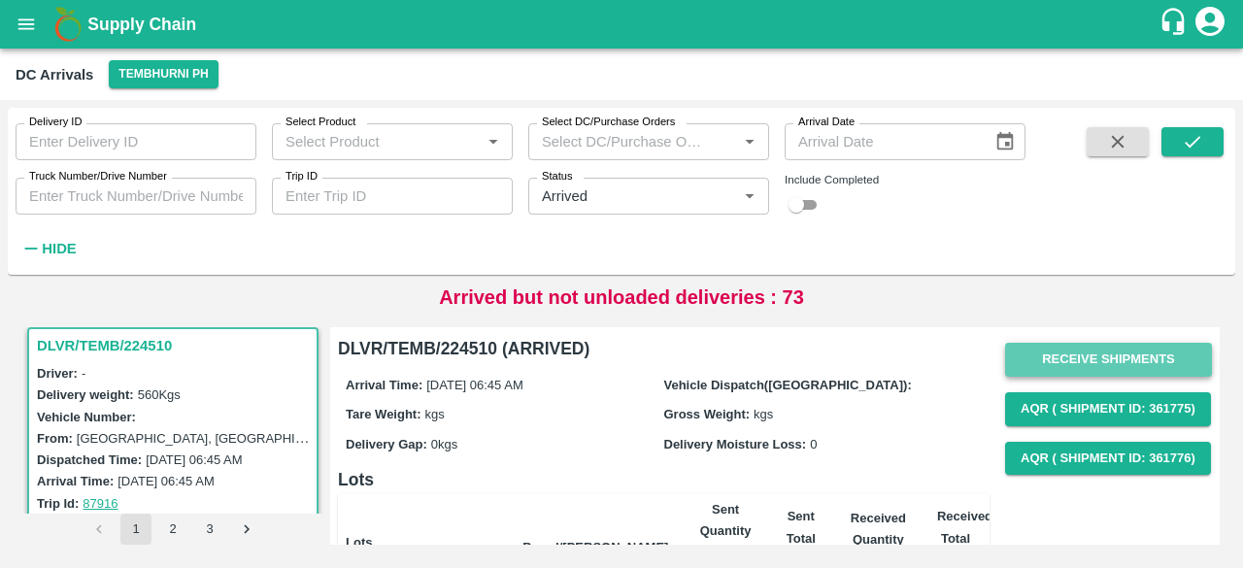
click at [1094, 354] on button "Receive Shipments" at bounding box center [1108, 360] width 207 height 34
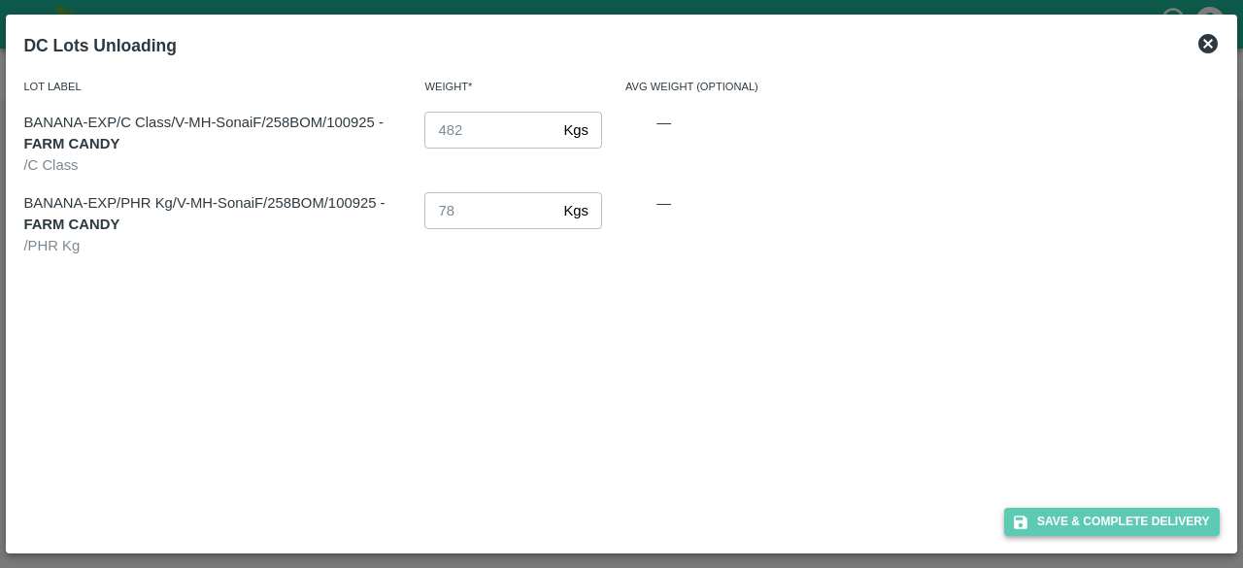
click at [1124, 526] on button "Save & Complete Delivery" at bounding box center [1112, 522] width 216 height 28
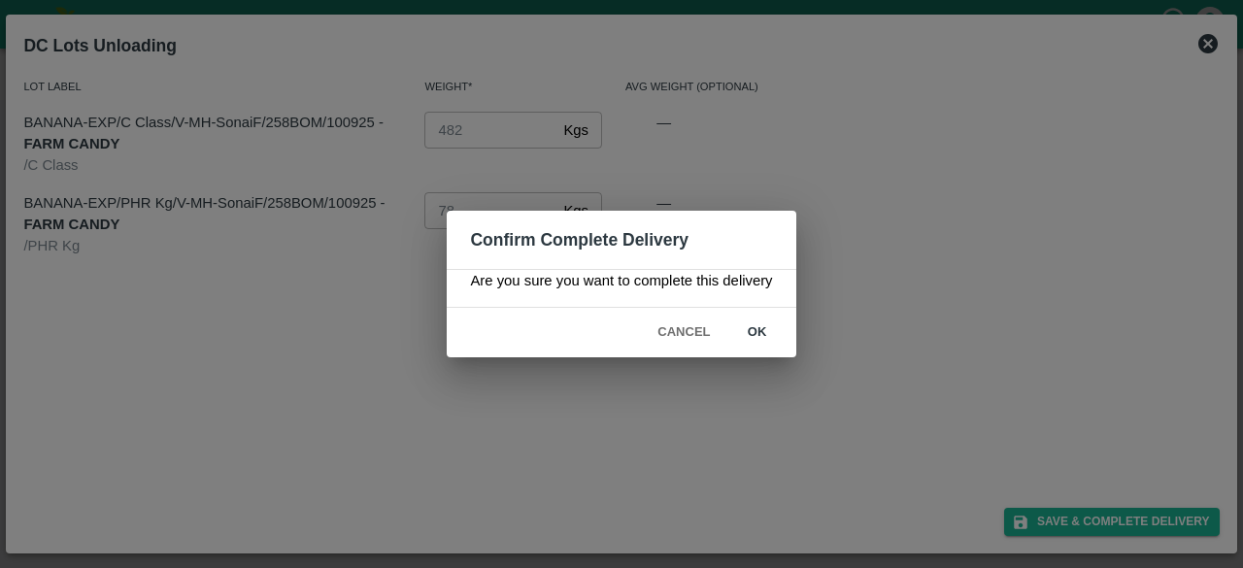
click at [749, 331] on button "ok" at bounding box center [757, 332] width 62 height 34
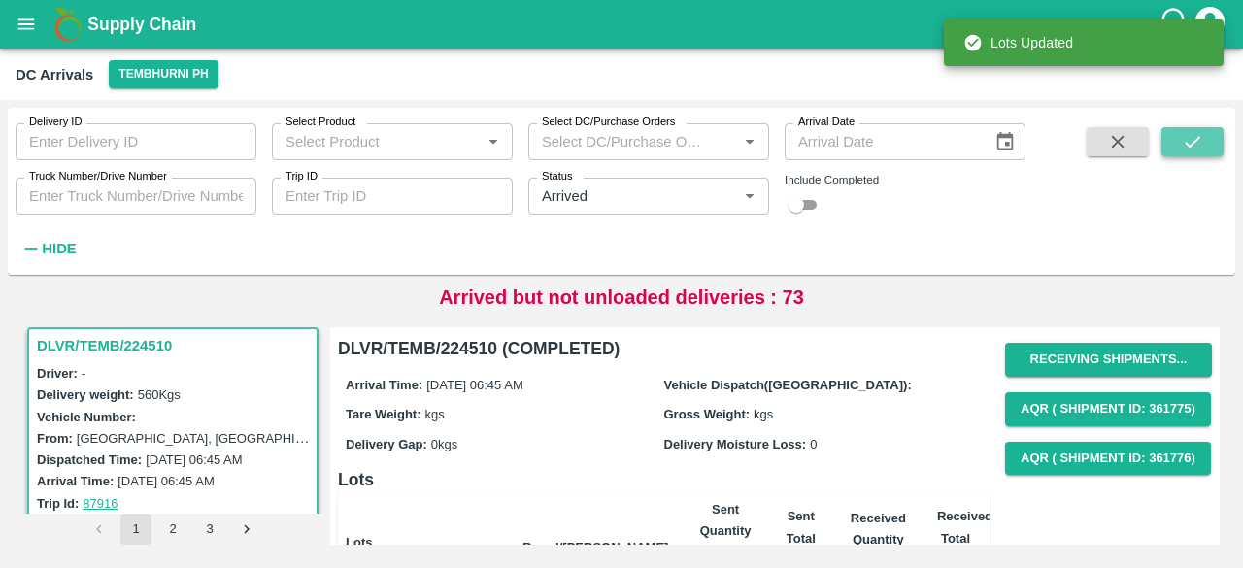
click at [1190, 143] on icon "submit" at bounding box center [1191, 141] width 21 height 21
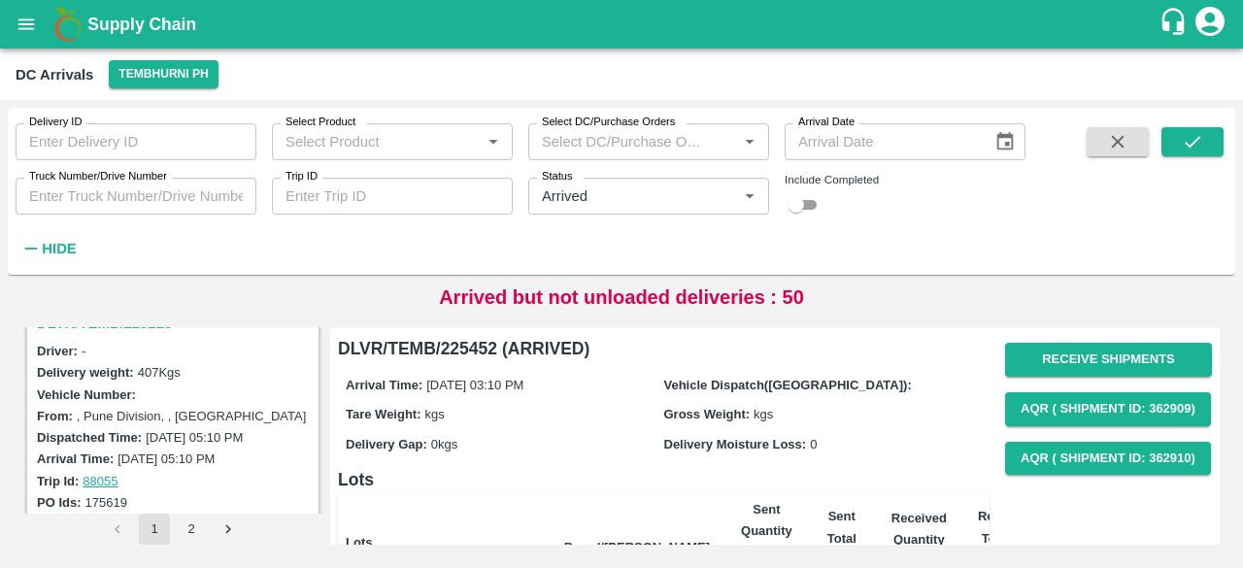
scroll to position [6148, 0]
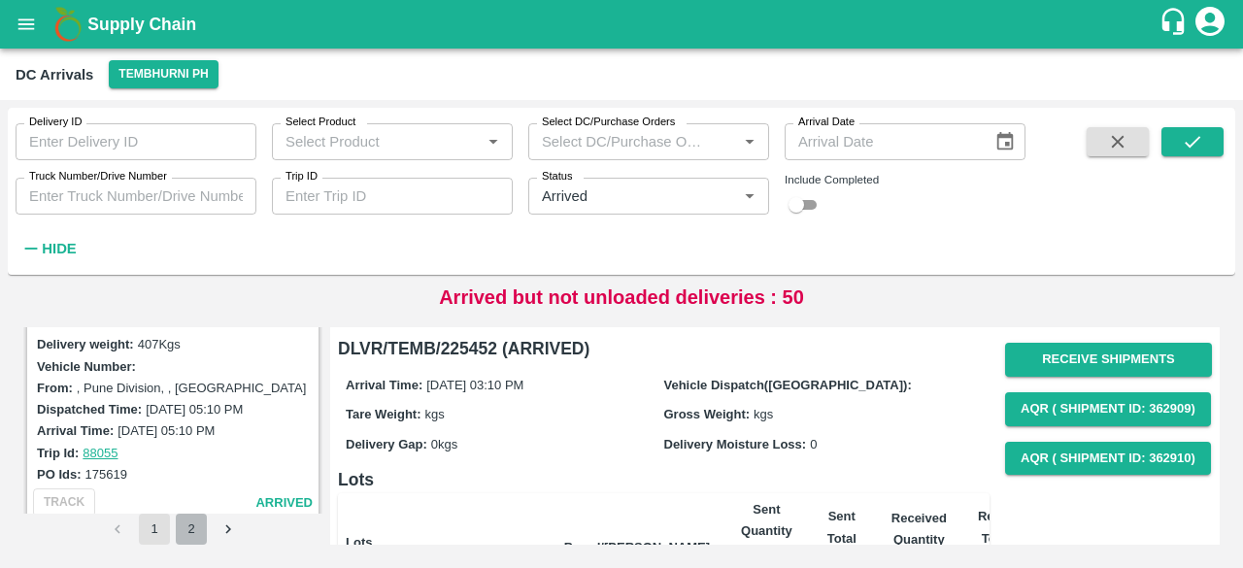
click at [182, 530] on button "2" at bounding box center [191, 529] width 31 height 31
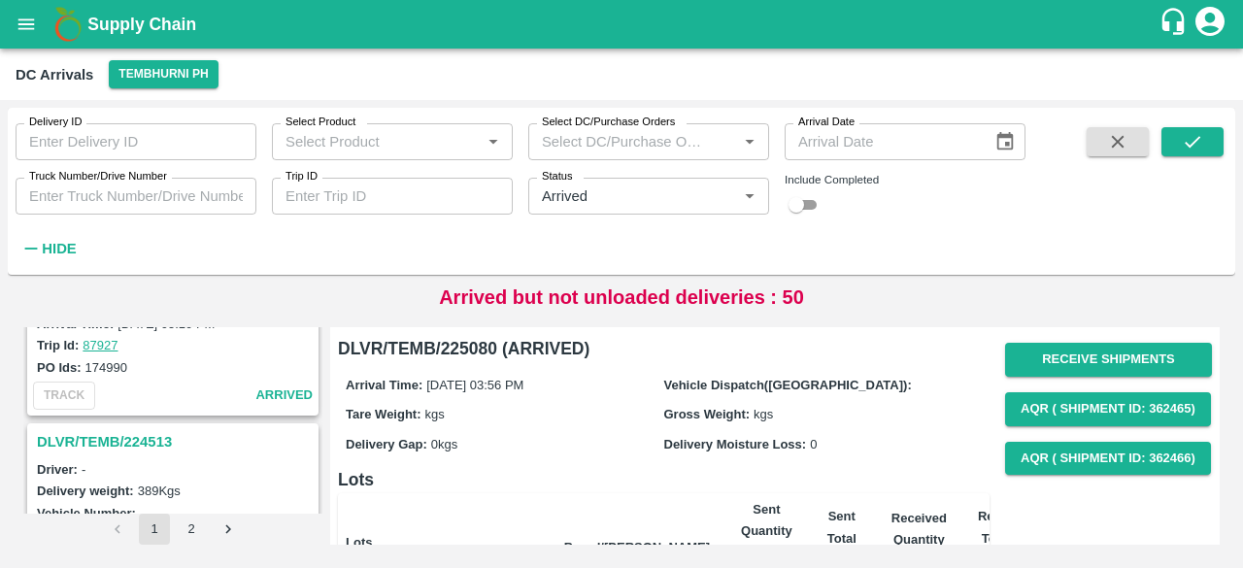
click at [155, 429] on h3 "DLVR/TEMB/224513" at bounding box center [176, 441] width 278 height 25
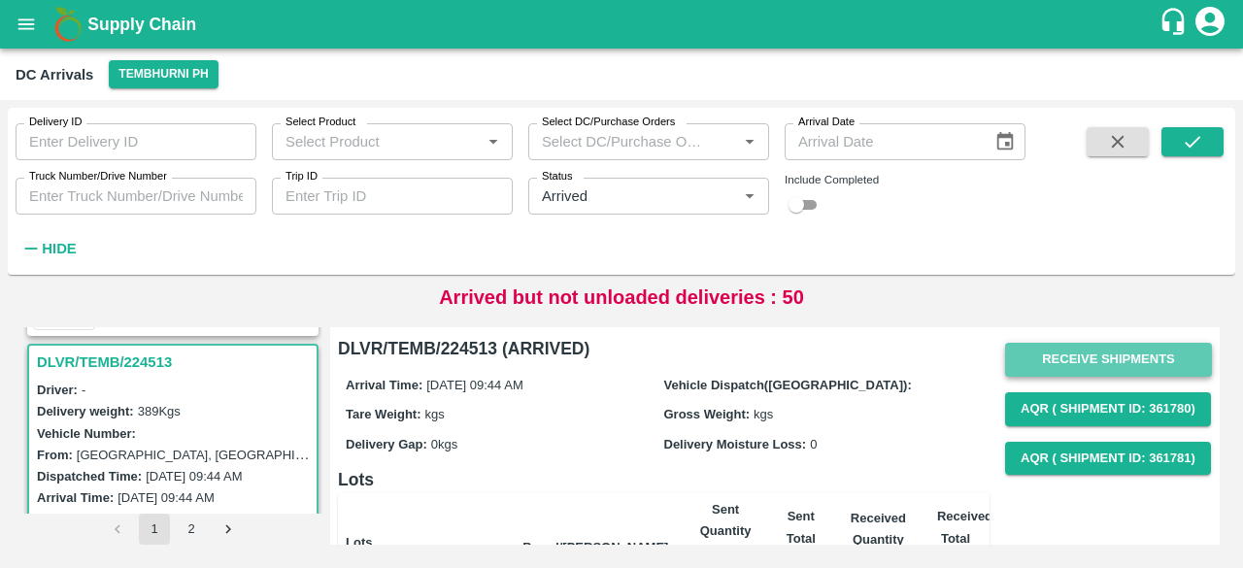
click at [1094, 358] on button "Receive Shipments" at bounding box center [1108, 360] width 207 height 34
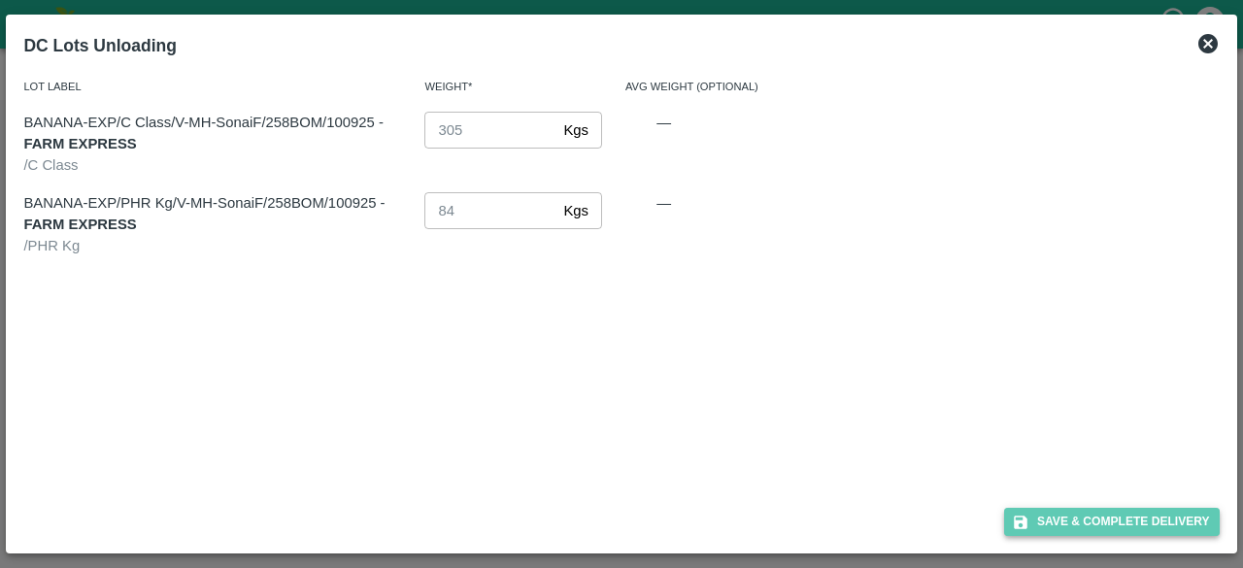
click at [1105, 527] on button "Save & Complete Delivery" at bounding box center [1112, 522] width 216 height 28
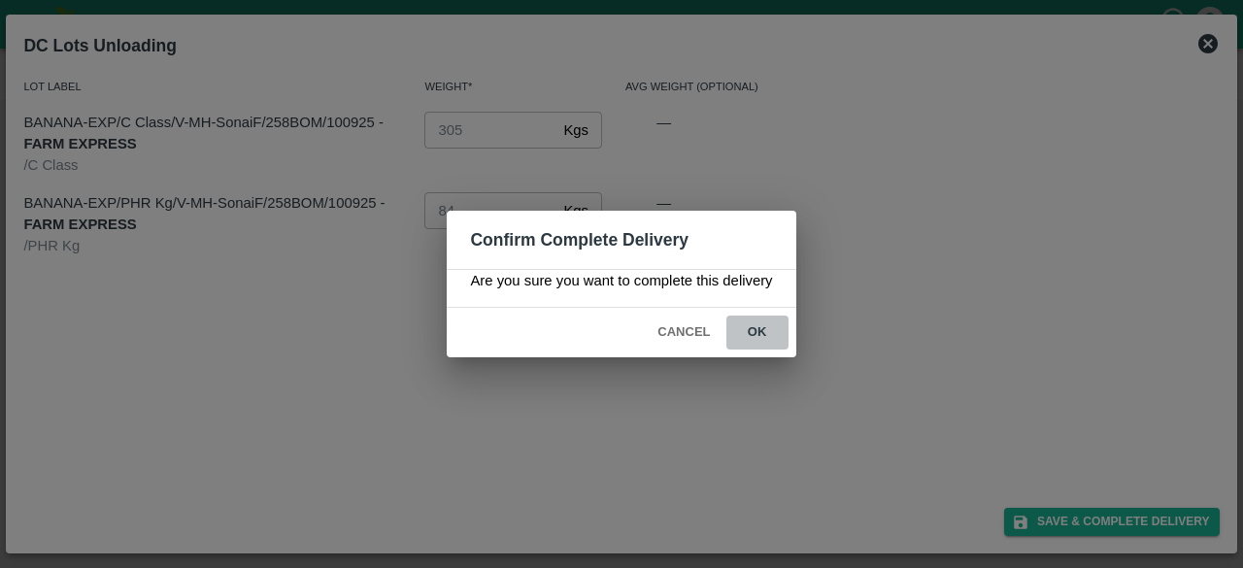
click at [762, 337] on button "ok" at bounding box center [757, 332] width 62 height 34
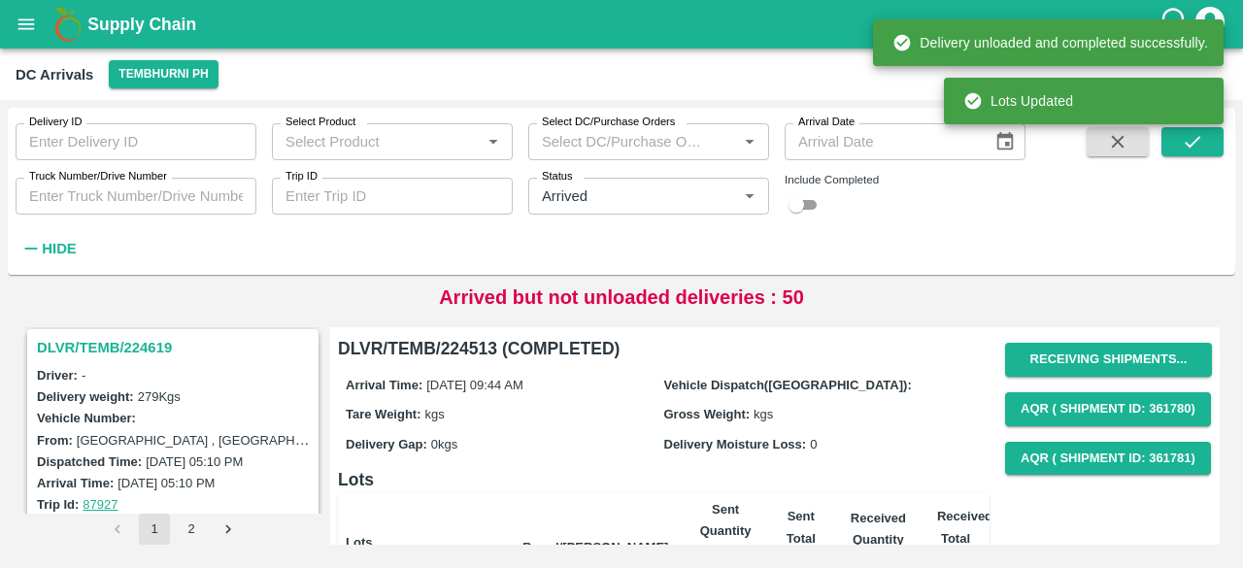
scroll to position [5826, 0]
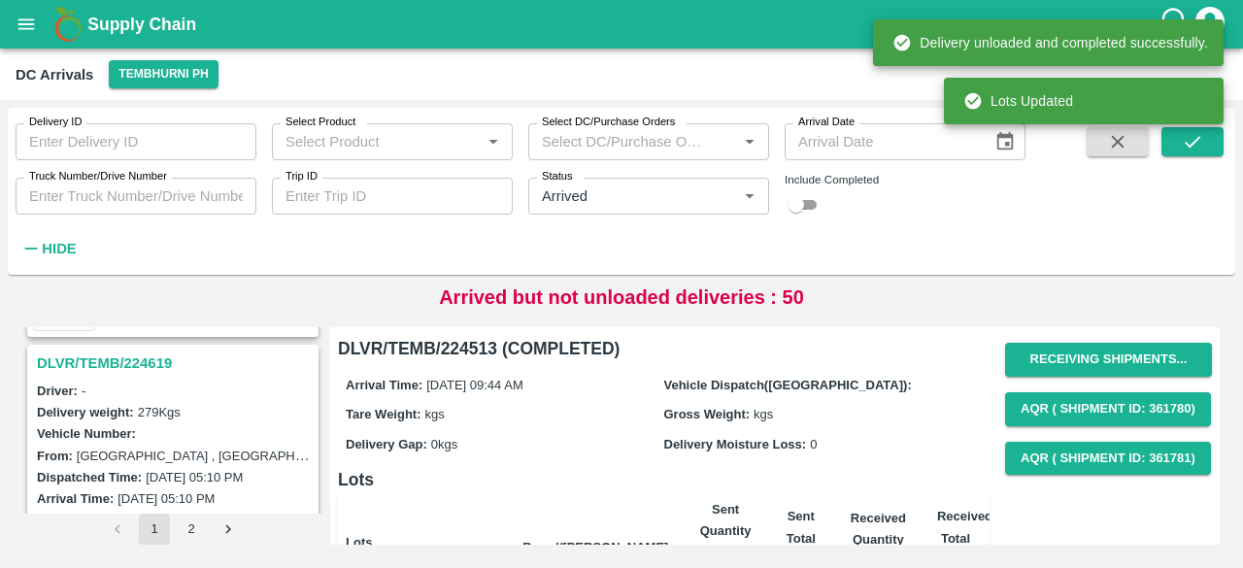
click at [126, 350] on h3 "DLVR/TEMB/224619" at bounding box center [176, 362] width 278 height 25
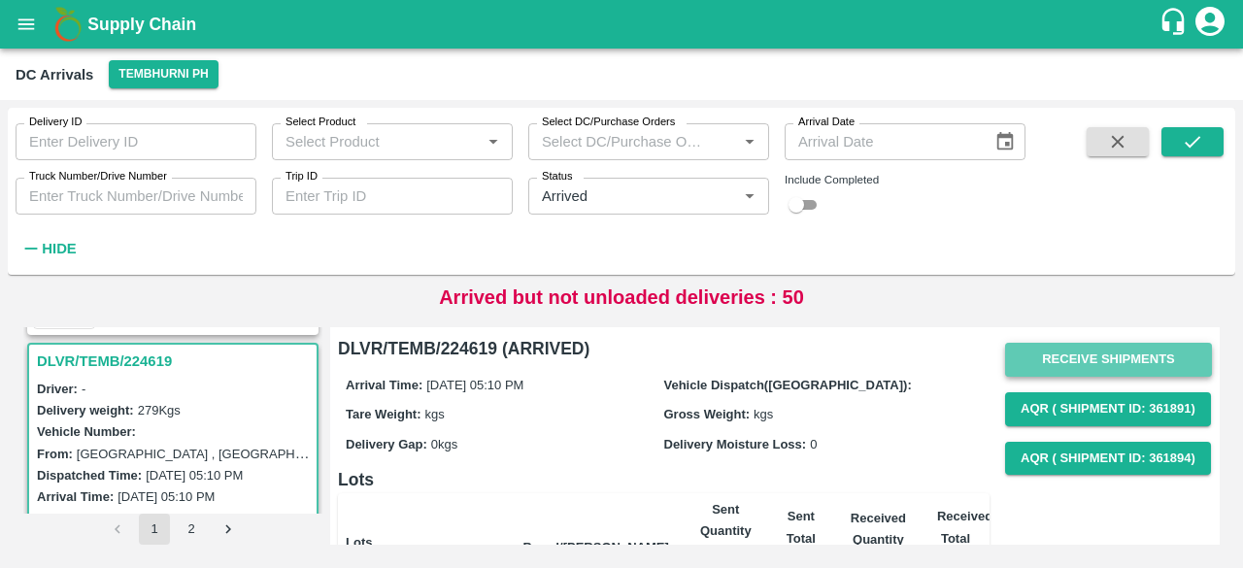
click at [1085, 355] on button "Receive Shipments" at bounding box center [1108, 360] width 207 height 34
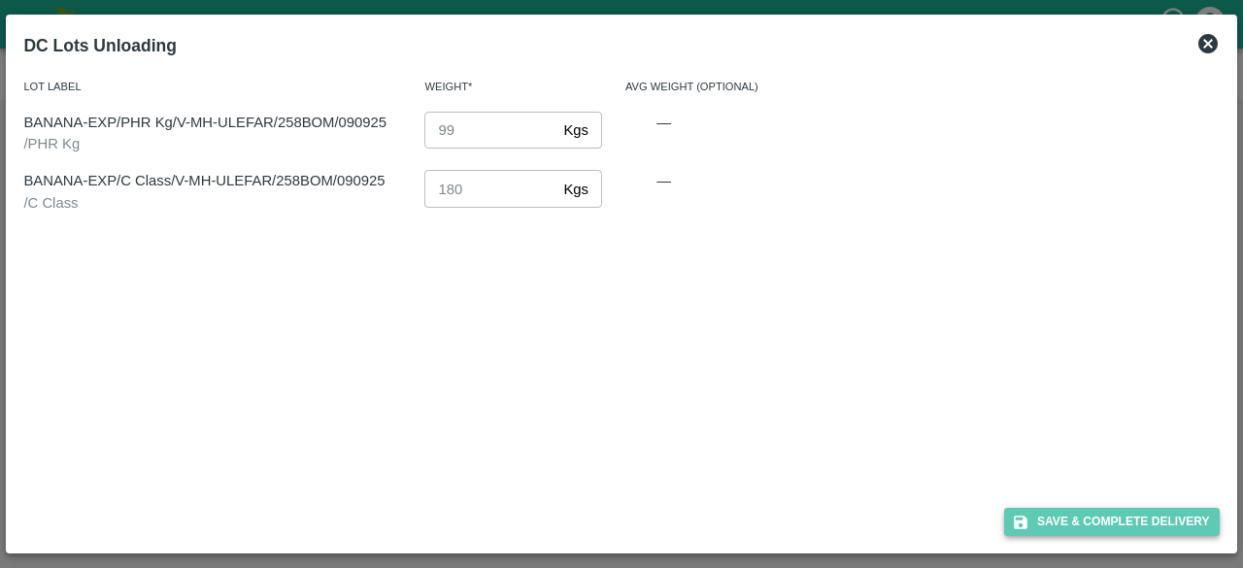
click at [1115, 528] on button "Save & Complete Delivery" at bounding box center [1112, 522] width 216 height 28
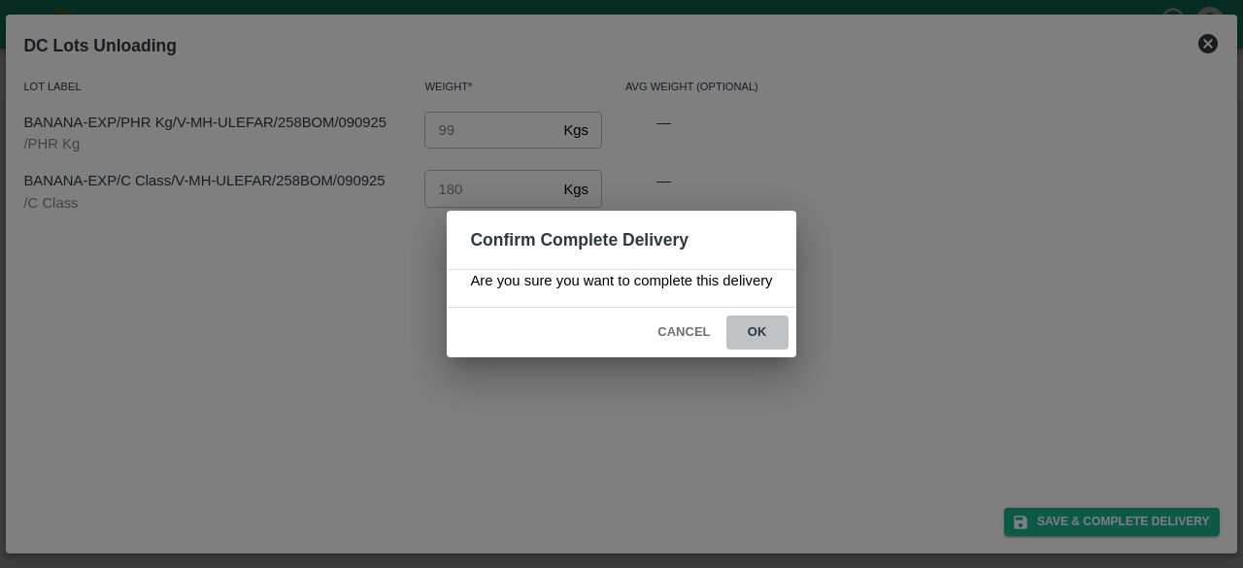
click at [751, 319] on button "ok" at bounding box center [757, 332] width 62 height 34
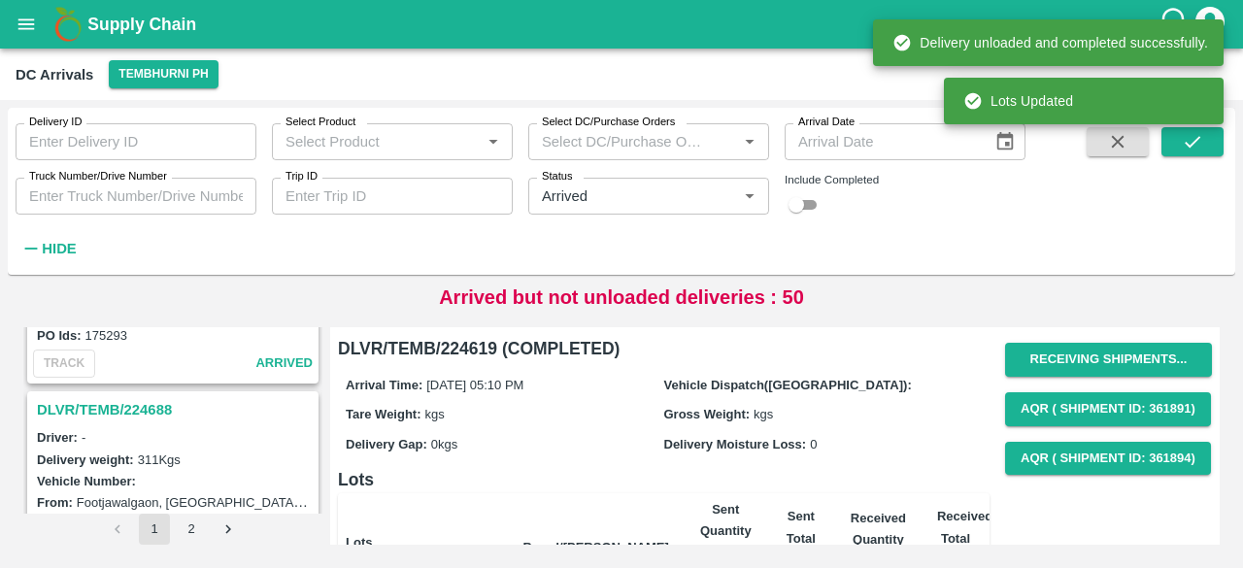
click at [139, 397] on h3 "DLVR/TEMB/224688" at bounding box center [176, 409] width 278 height 25
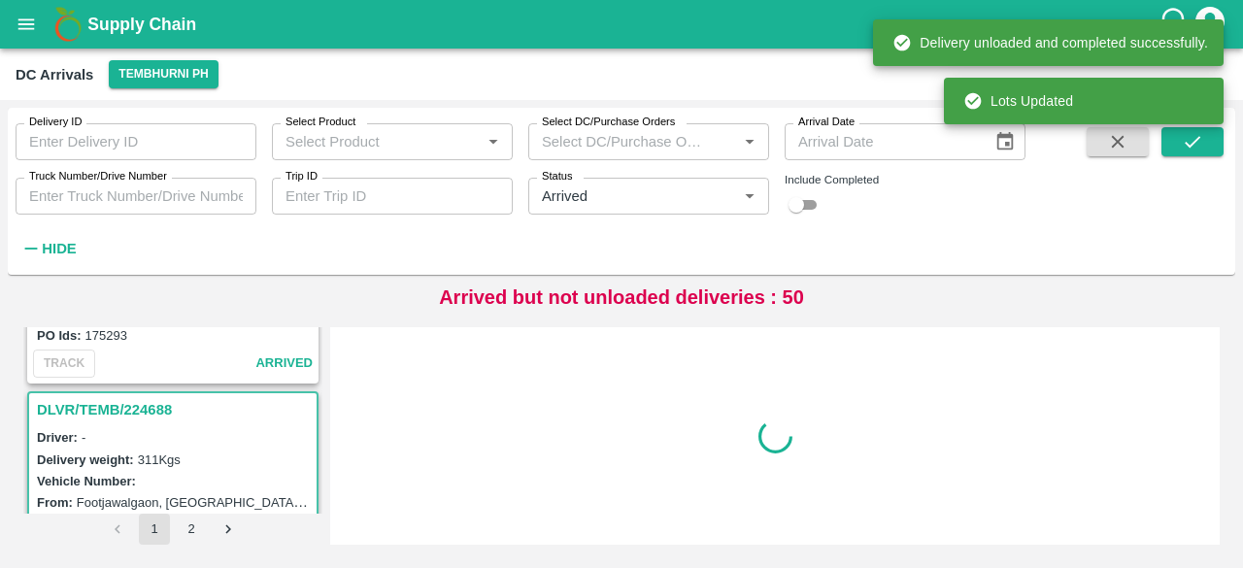
scroll to position [5575, 0]
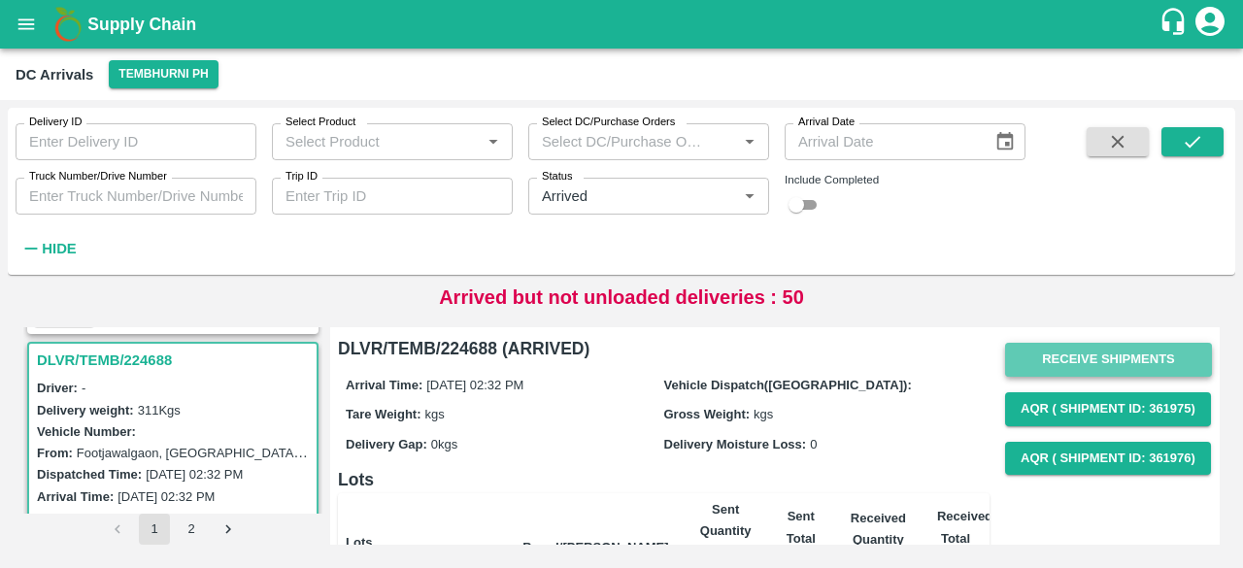
click at [1079, 364] on button "Receive Shipments" at bounding box center [1108, 360] width 207 height 34
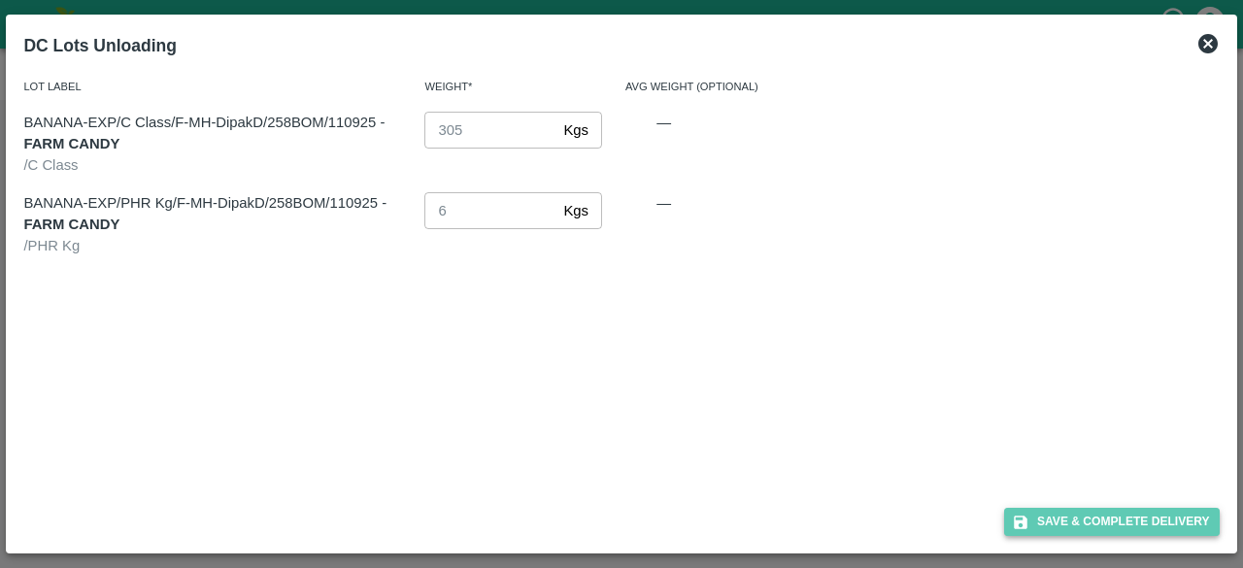
click at [1122, 527] on button "Save & Complete Delivery" at bounding box center [1112, 522] width 216 height 28
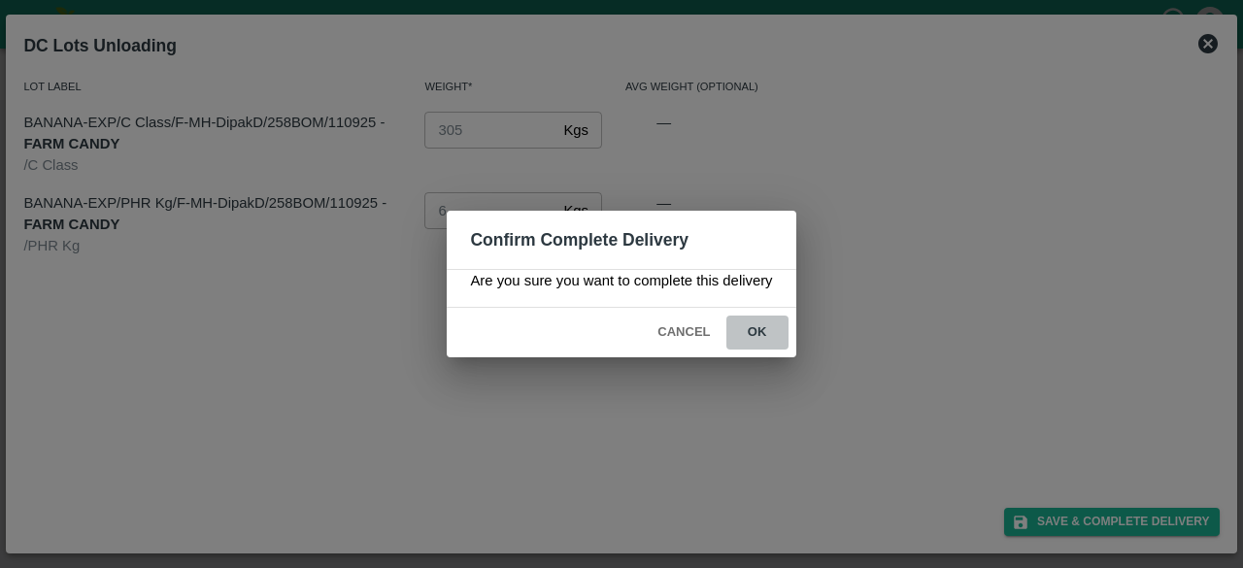
click at [753, 320] on button "ok" at bounding box center [757, 332] width 62 height 34
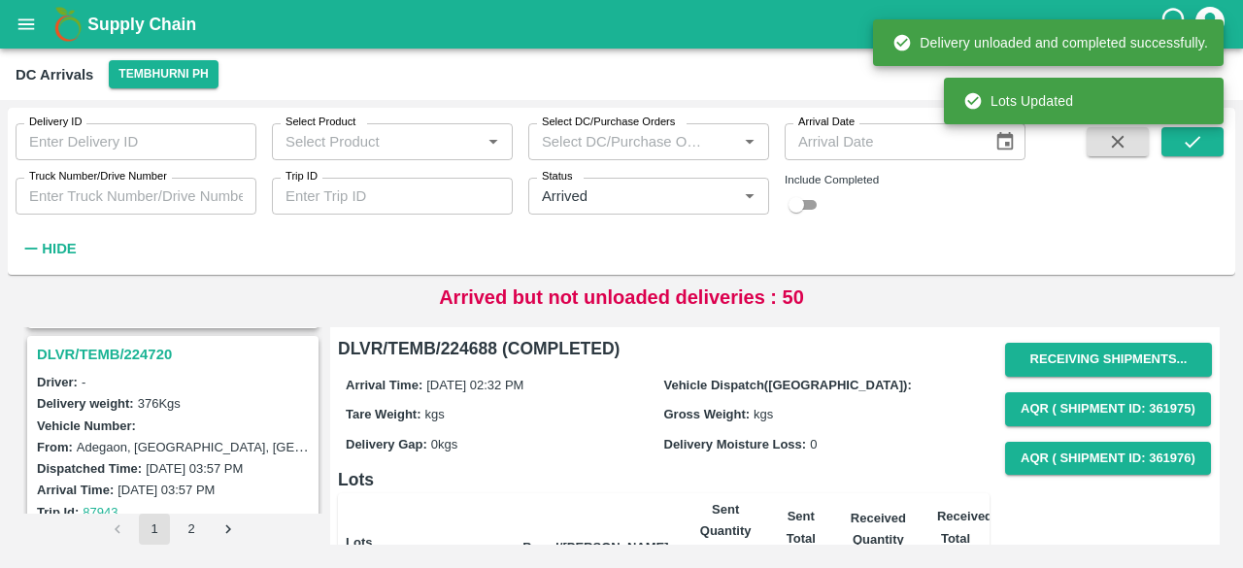
scroll to position [5225, 0]
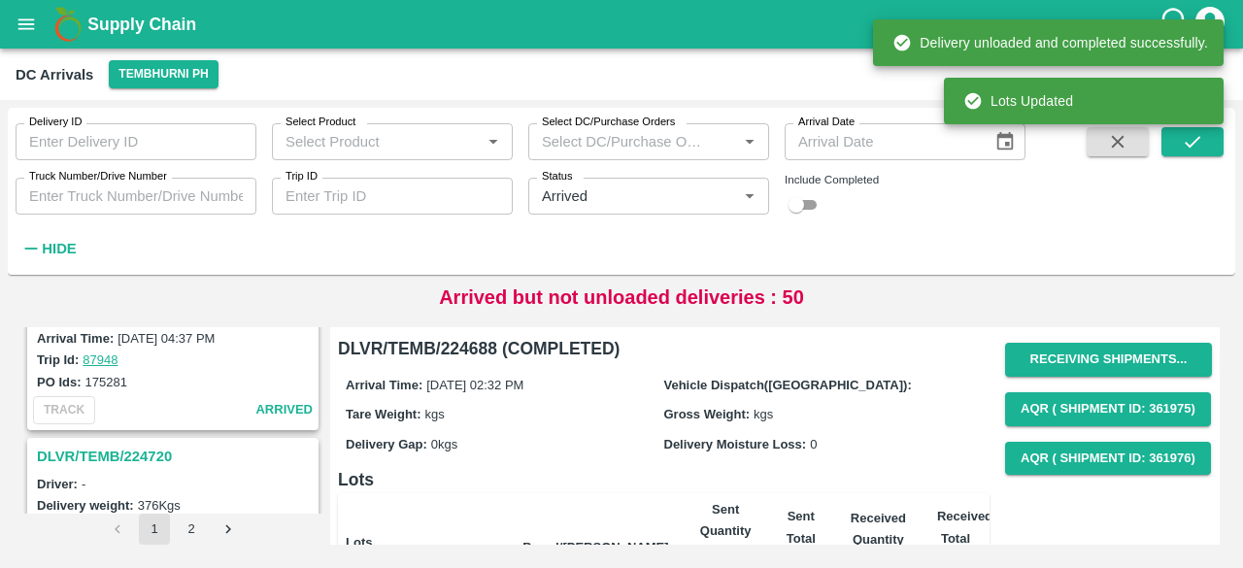
click at [125, 444] on h3 "DLVR/TEMB/224720" at bounding box center [176, 456] width 278 height 25
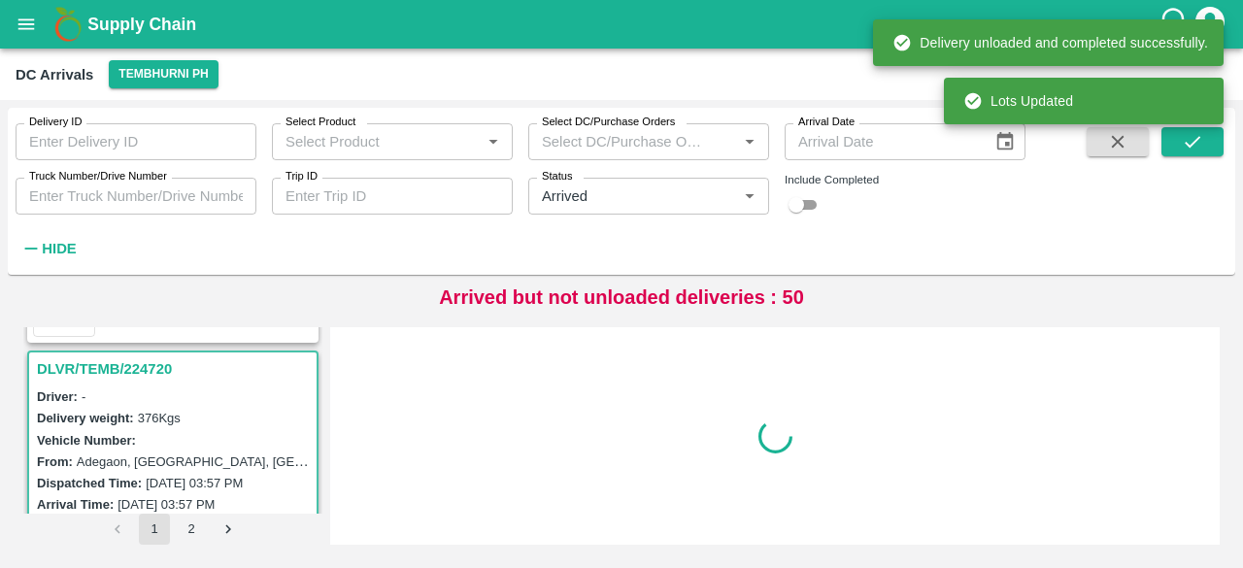
scroll to position [5321, 0]
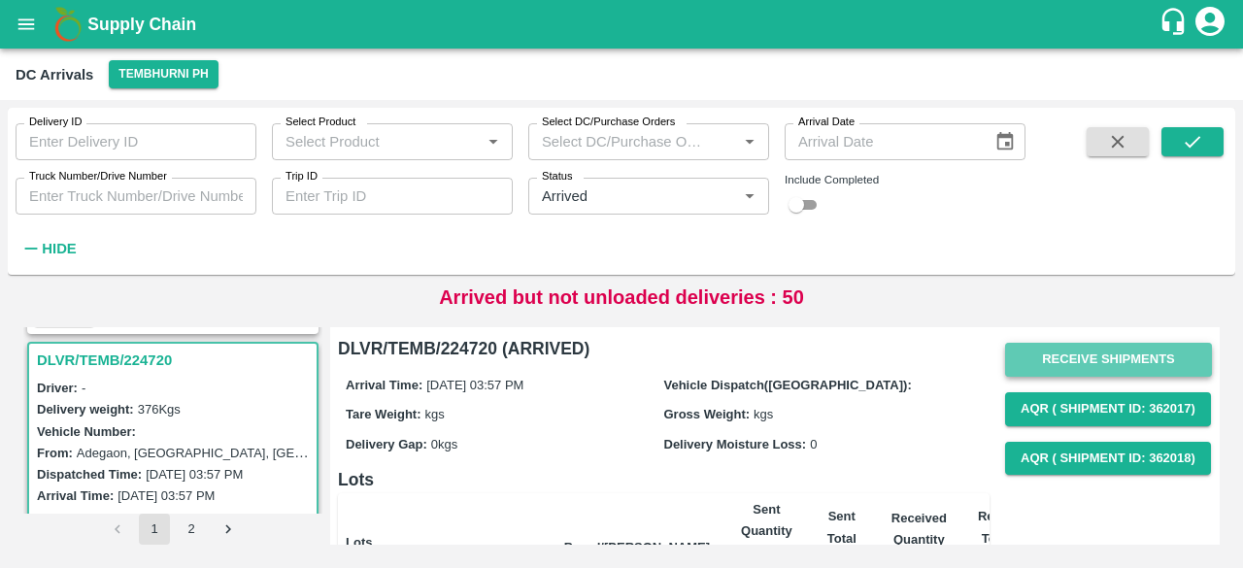
click at [1091, 348] on button "Receive Shipments" at bounding box center [1108, 360] width 207 height 34
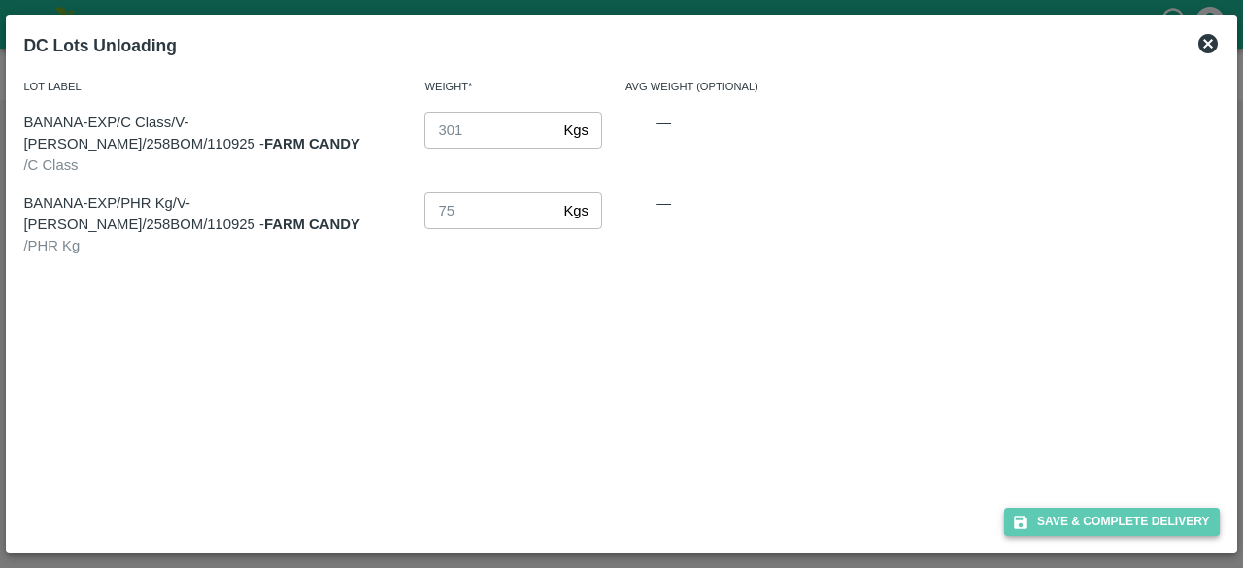
click at [1124, 524] on button "Save & Complete Delivery" at bounding box center [1112, 522] width 216 height 28
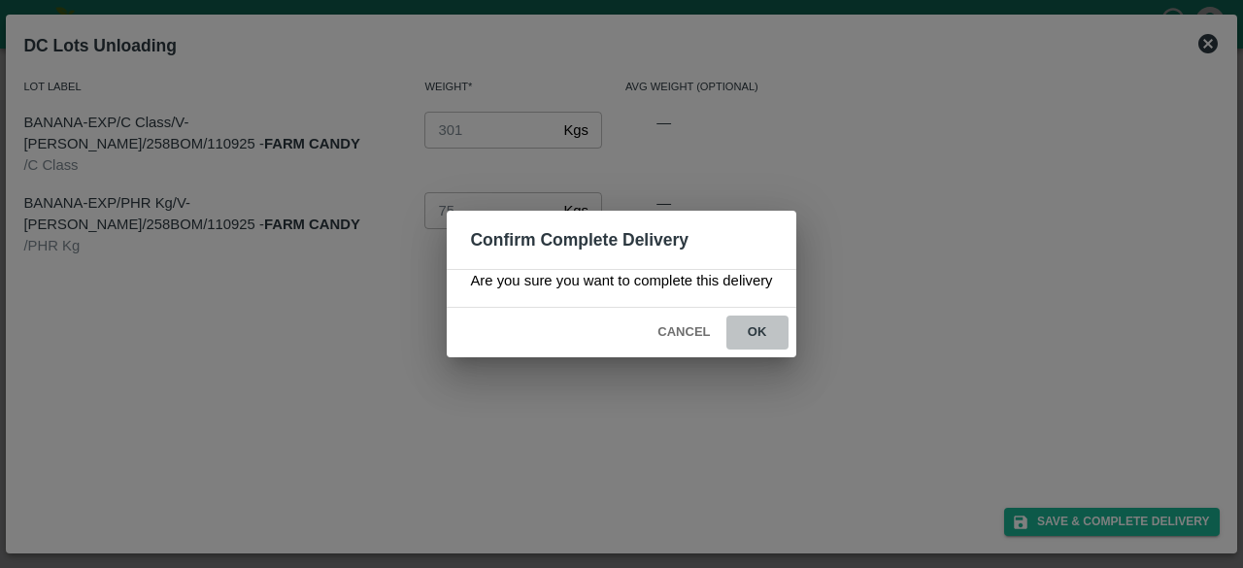
click at [756, 328] on button "ok" at bounding box center [757, 332] width 62 height 34
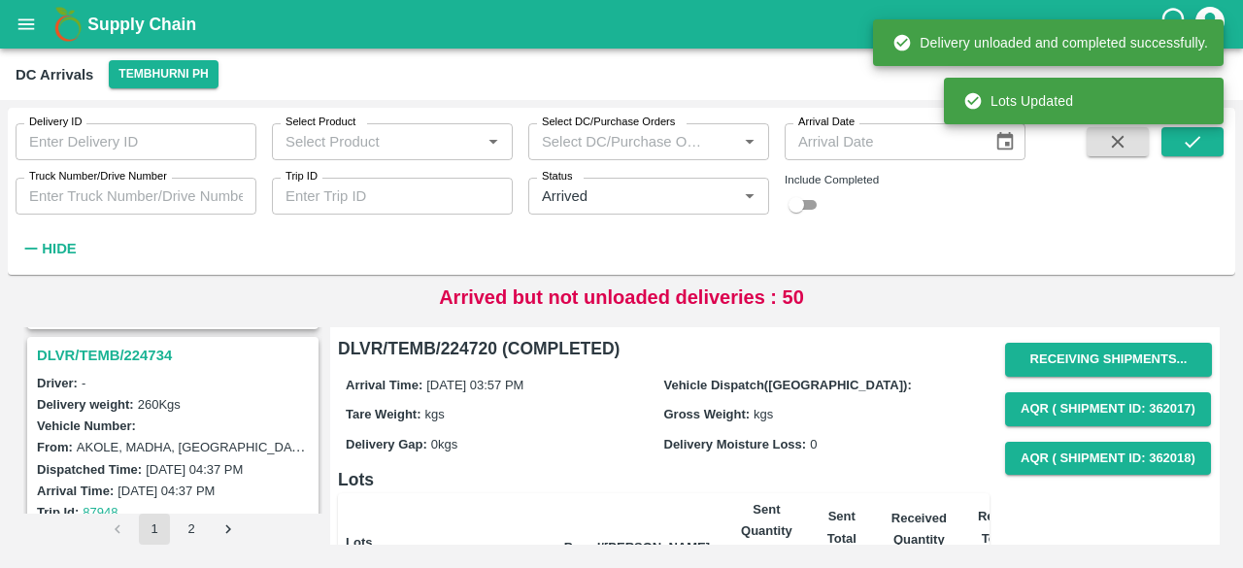
scroll to position [5071, 0]
click at [136, 345] on h3 "DLVR/TEMB/224734" at bounding box center [176, 357] width 278 height 25
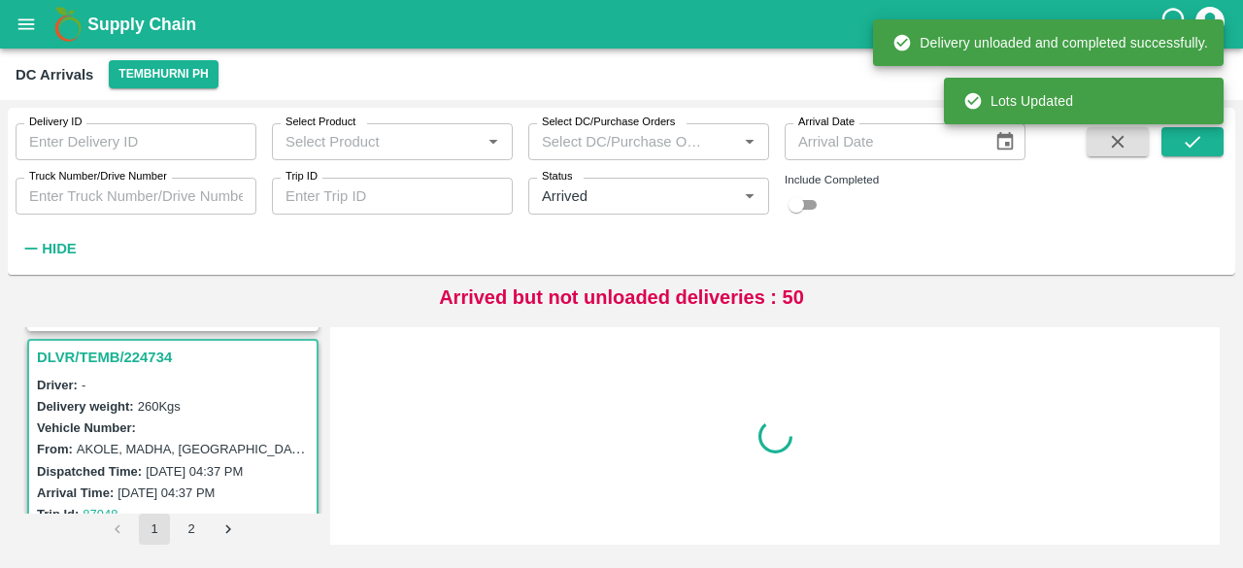
scroll to position [5069, 0]
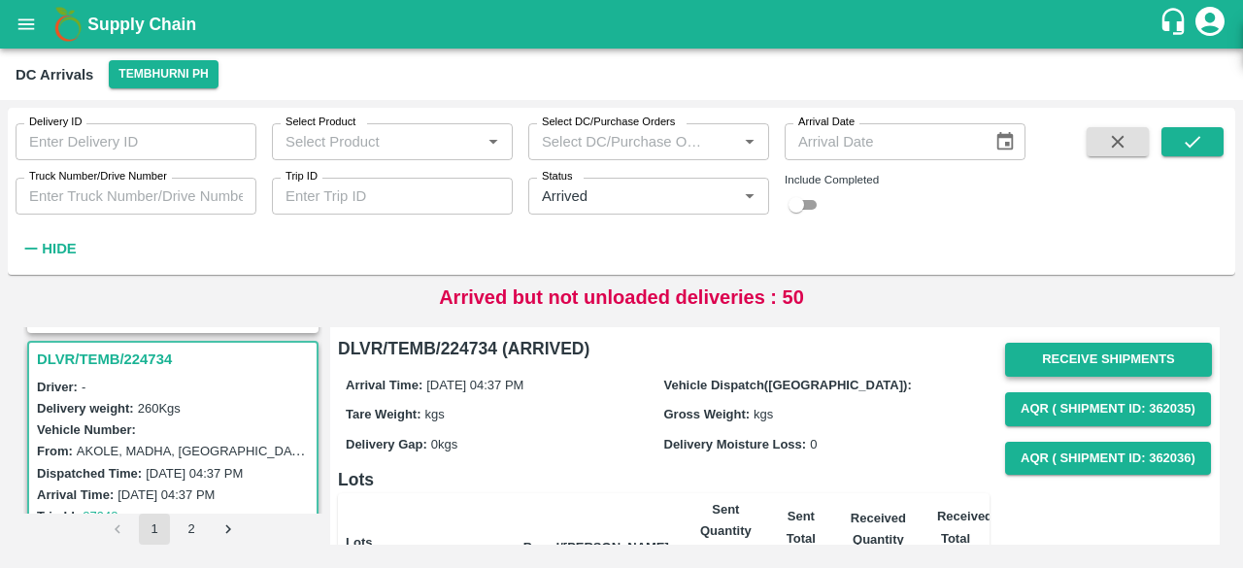
click at [1091, 369] on button "Receive Shipments" at bounding box center [1108, 360] width 207 height 34
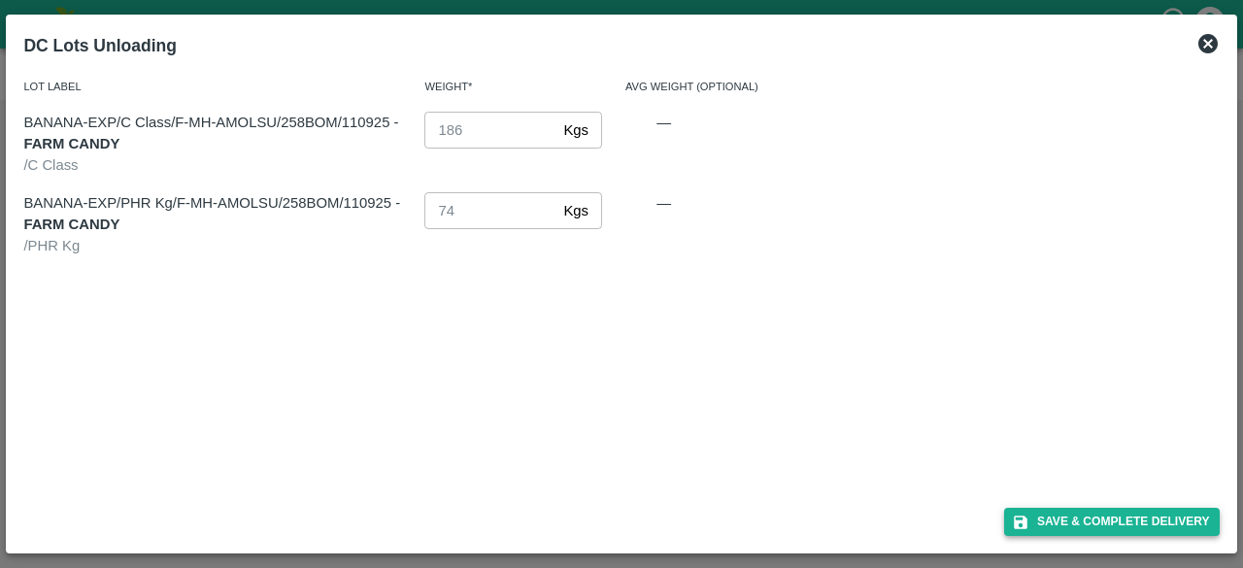
click at [1109, 517] on button "Save & Complete Delivery" at bounding box center [1112, 522] width 216 height 28
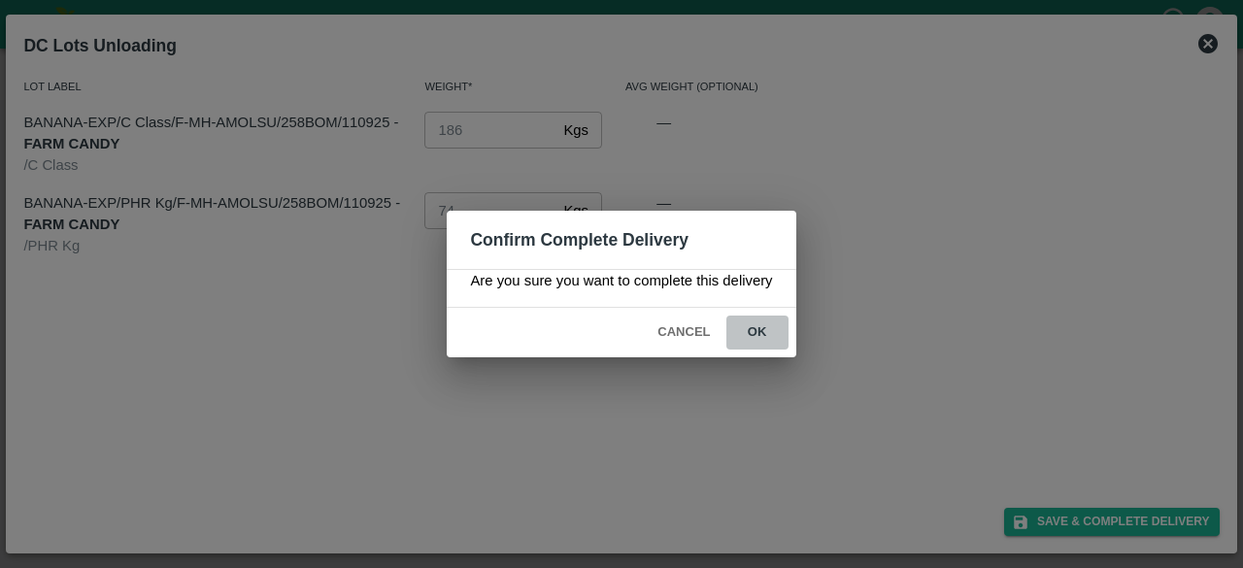
click at [760, 342] on button "ok" at bounding box center [757, 332] width 62 height 34
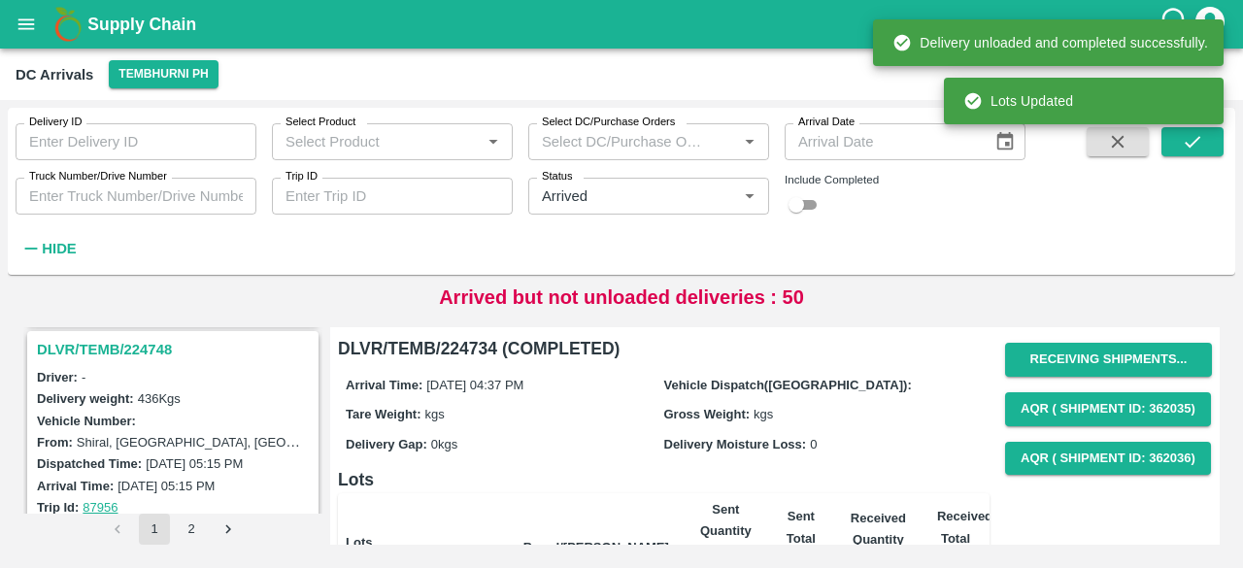
scroll to position [4824, 0]
click at [124, 338] on h3 "DLVR/TEMB/224748" at bounding box center [176, 350] width 278 height 25
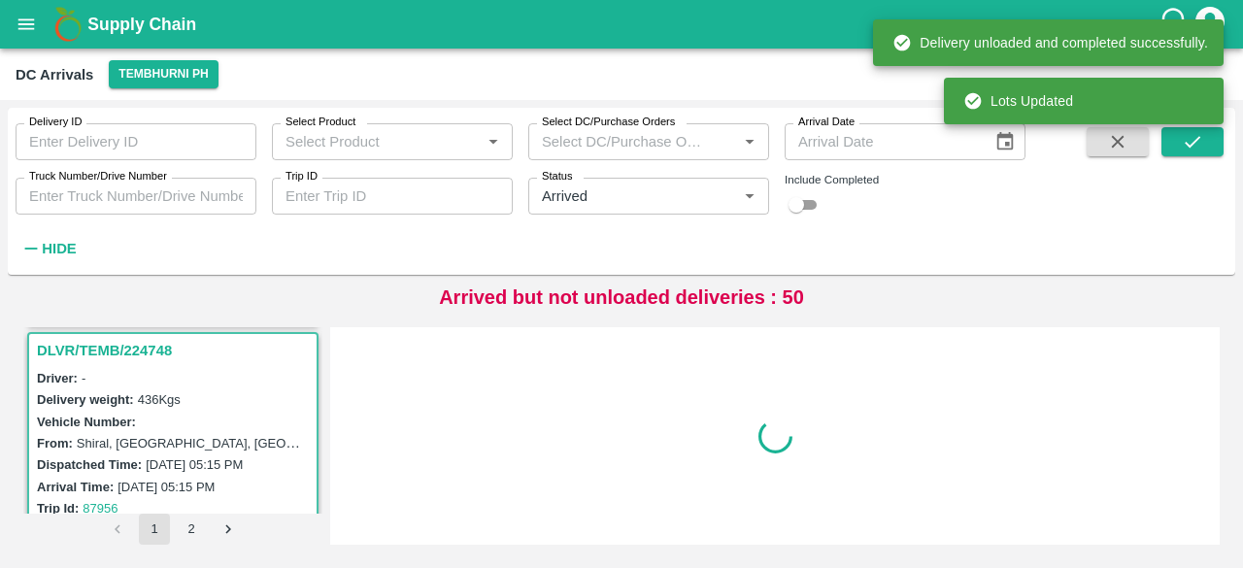
scroll to position [4816, 0]
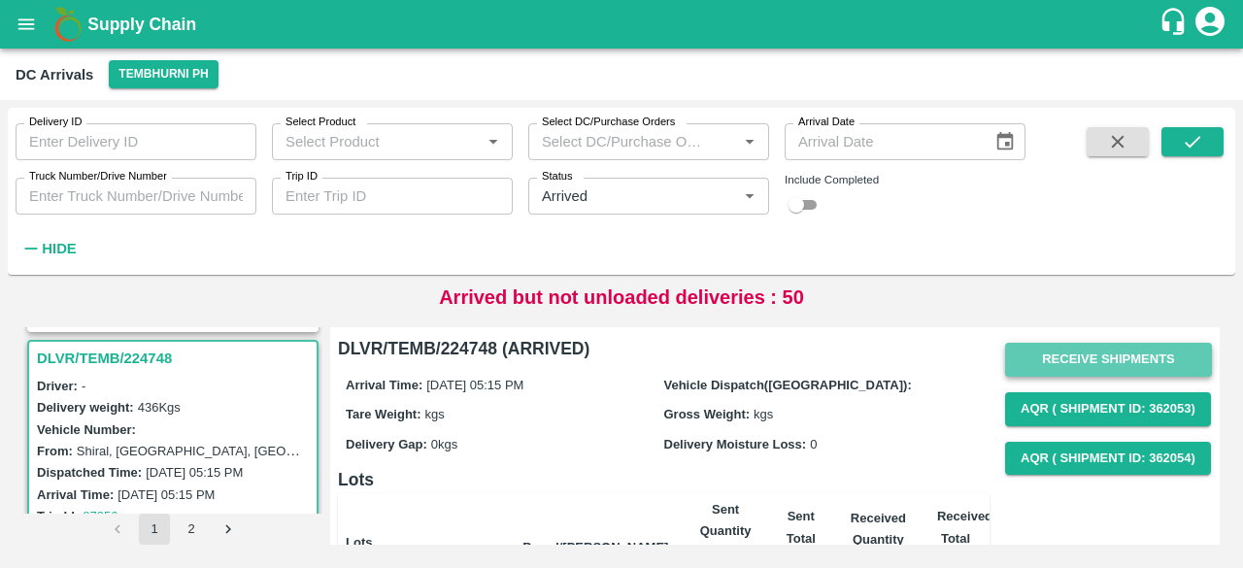
click at [1079, 355] on button "Receive Shipments" at bounding box center [1108, 360] width 207 height 34
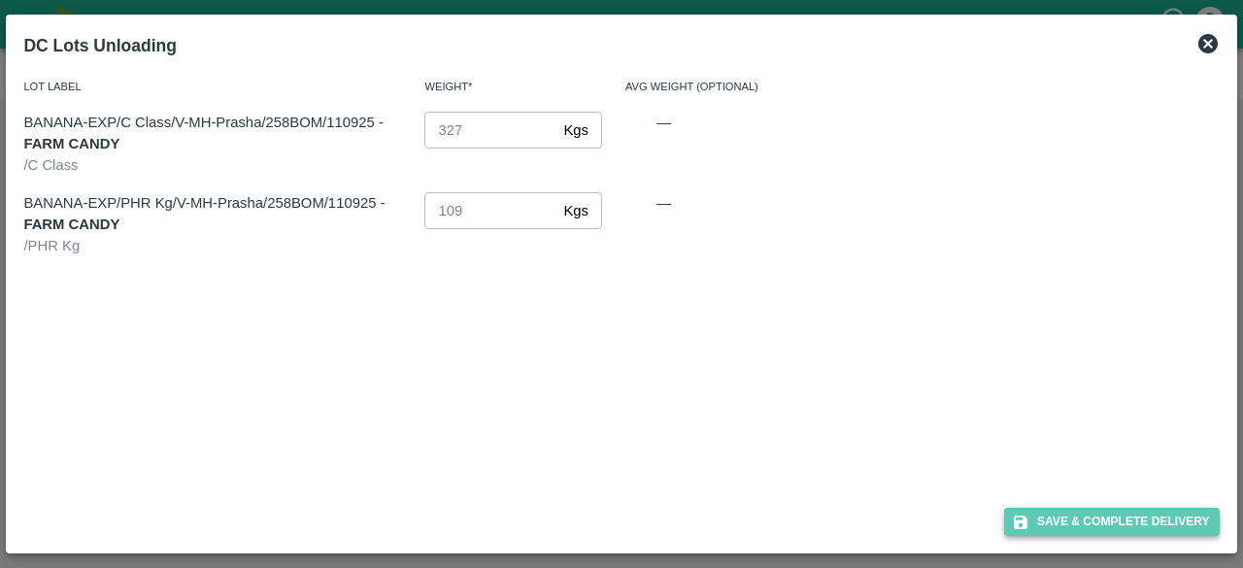
click at [1115, 521] on button "Save & Complete Delivery" at bounding box center [1112, 522] width 216 height 28
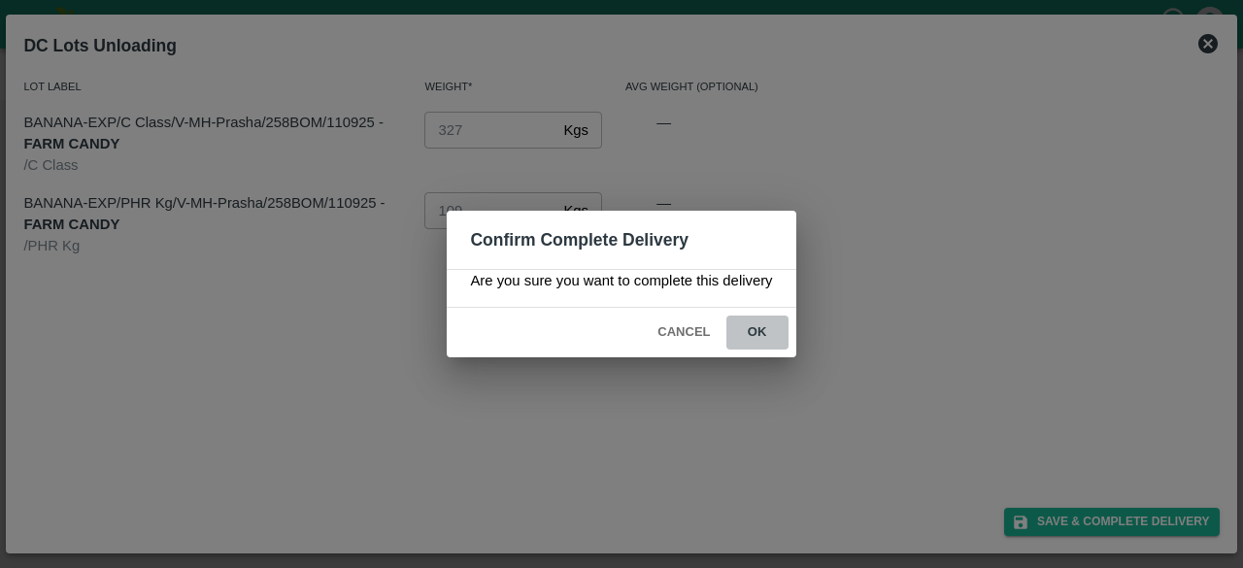
click at [759, 331] on button "ok" at bounding box center [757, 332] width 62 height 34
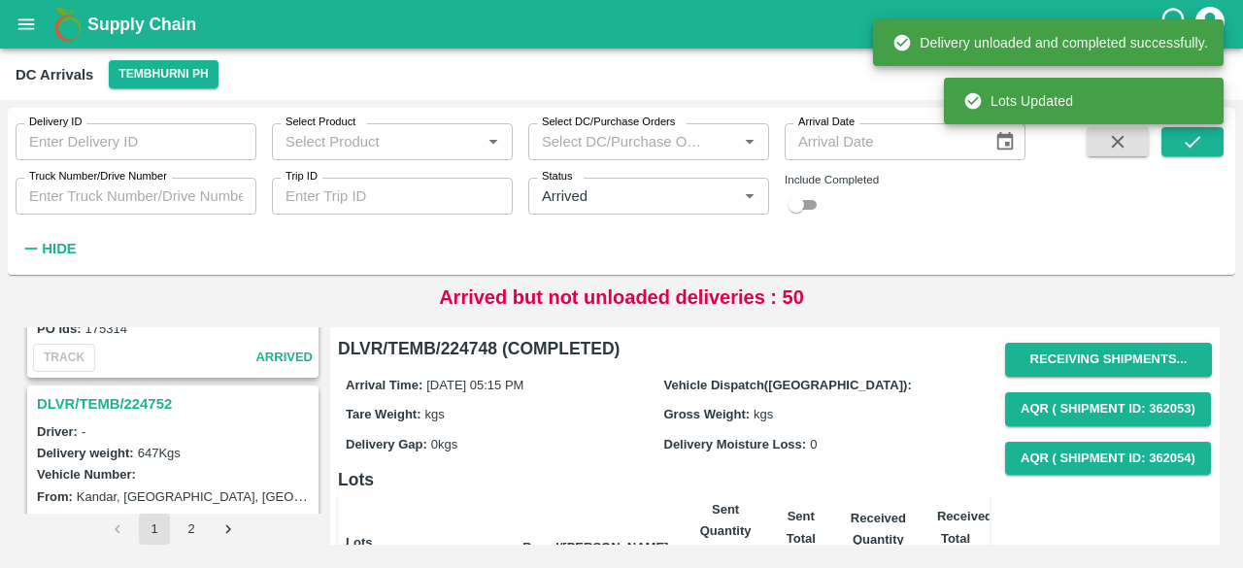
click at [132, 391] on h3 "DLVR/TEMB/224752" at bounding box center [176, 403] width 278 height 25
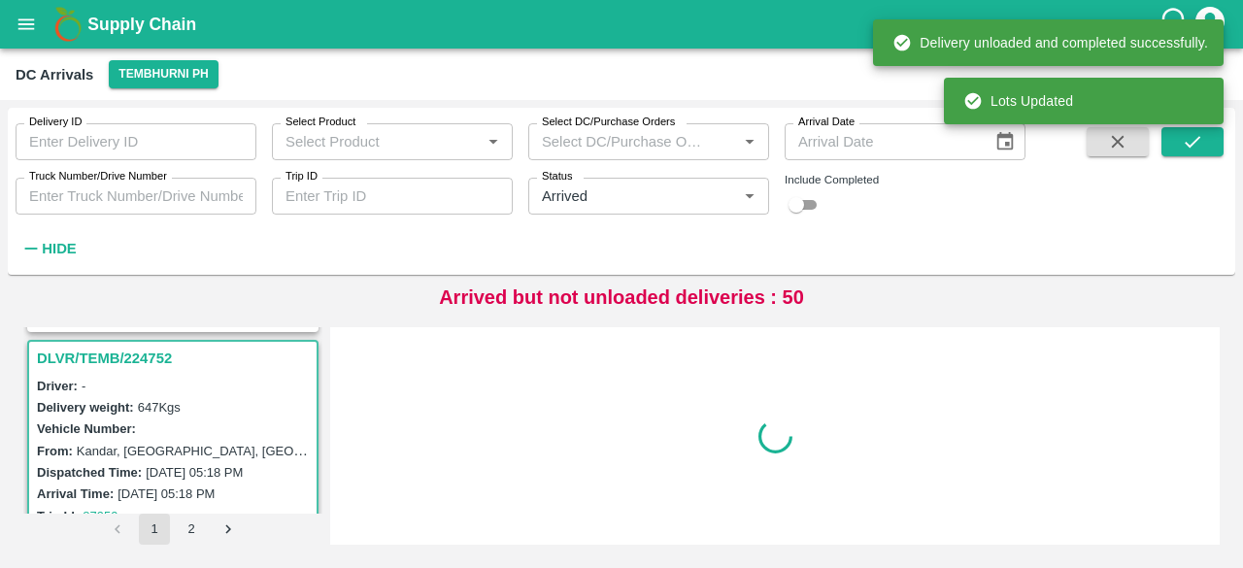
scroll to position [4562, 0]
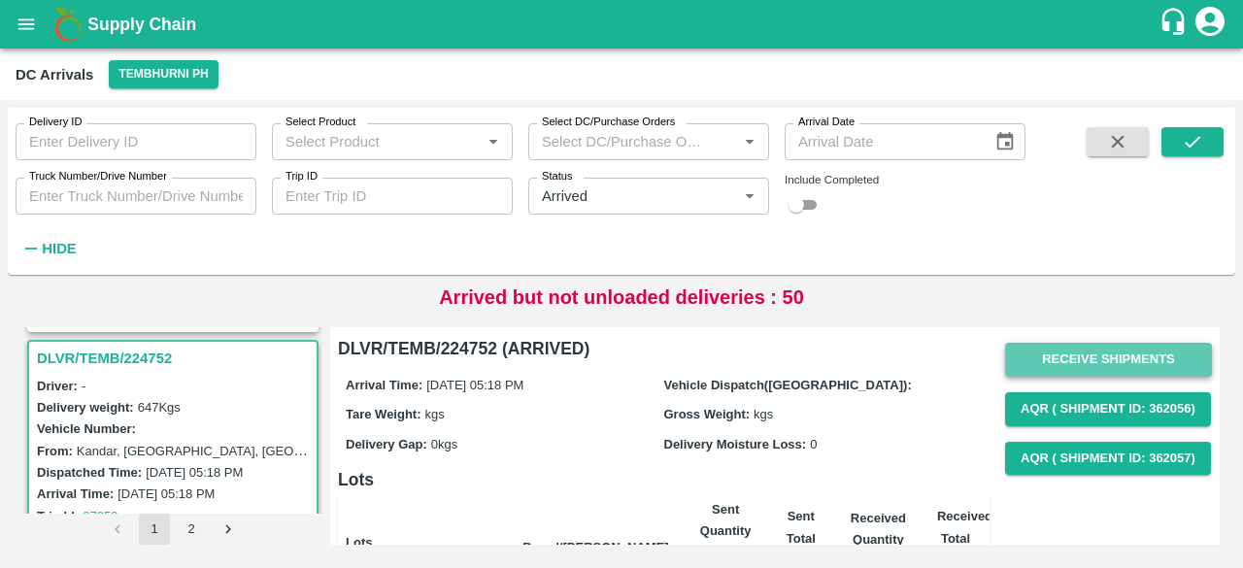
click at [1092, 370] on button "Receive Shipments" at bounding box center [1108, 360] width 207 height 34
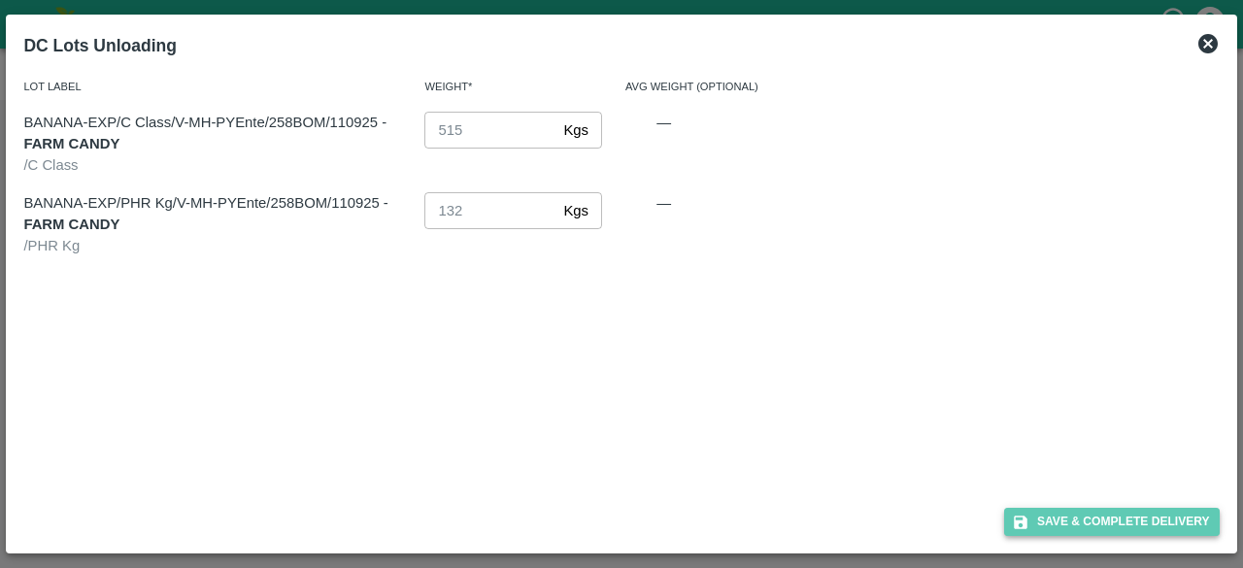
click at [1128, 535] on button "Save & Complete Delivery" at bounding box center [1112, 522] width 216 height 28
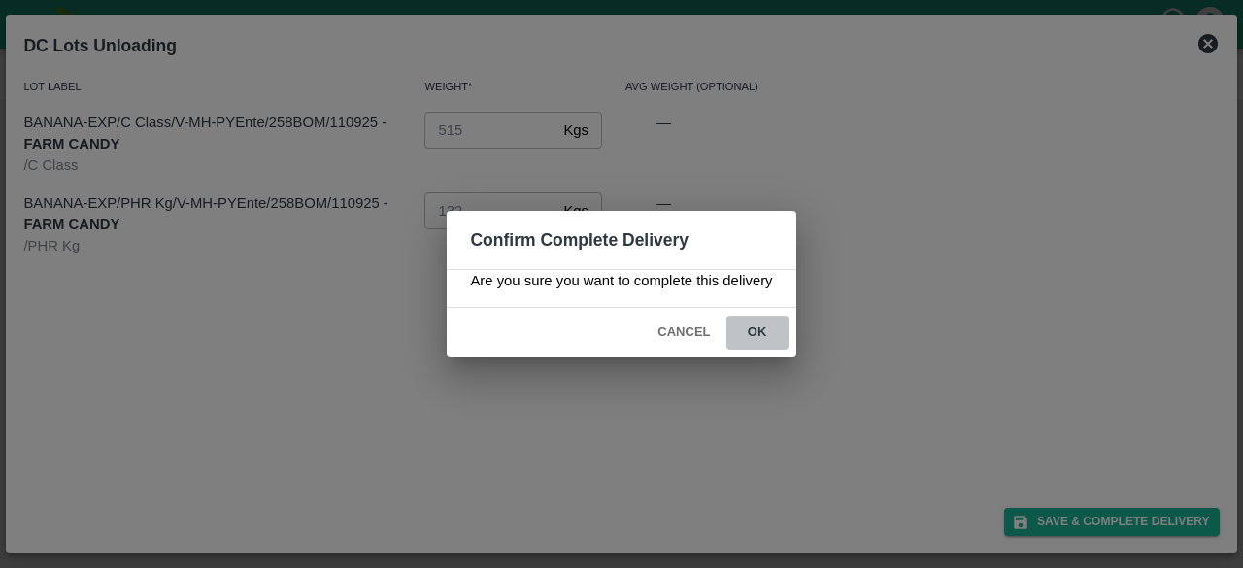
click at [755, 334] on button "ok" at bounding box center [757, 332] width 62 height 34
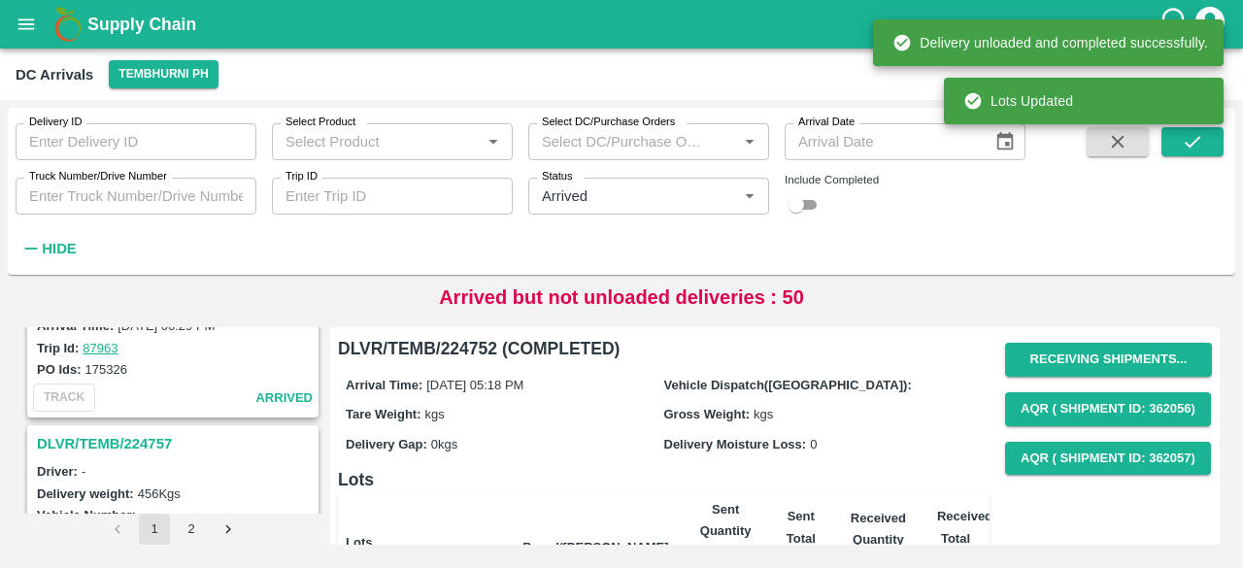
click at [134, 431] on h3 "DLVR/TEMB/224757" at bounding box center [176, 443] width 278 height 25
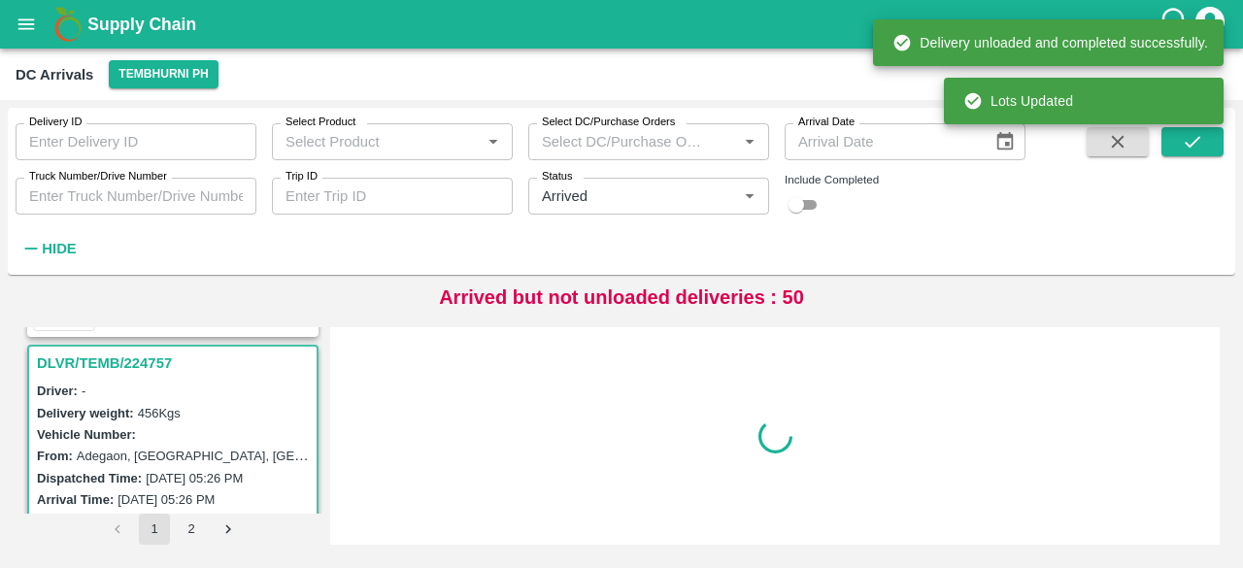
scroll to position [4310, 0]
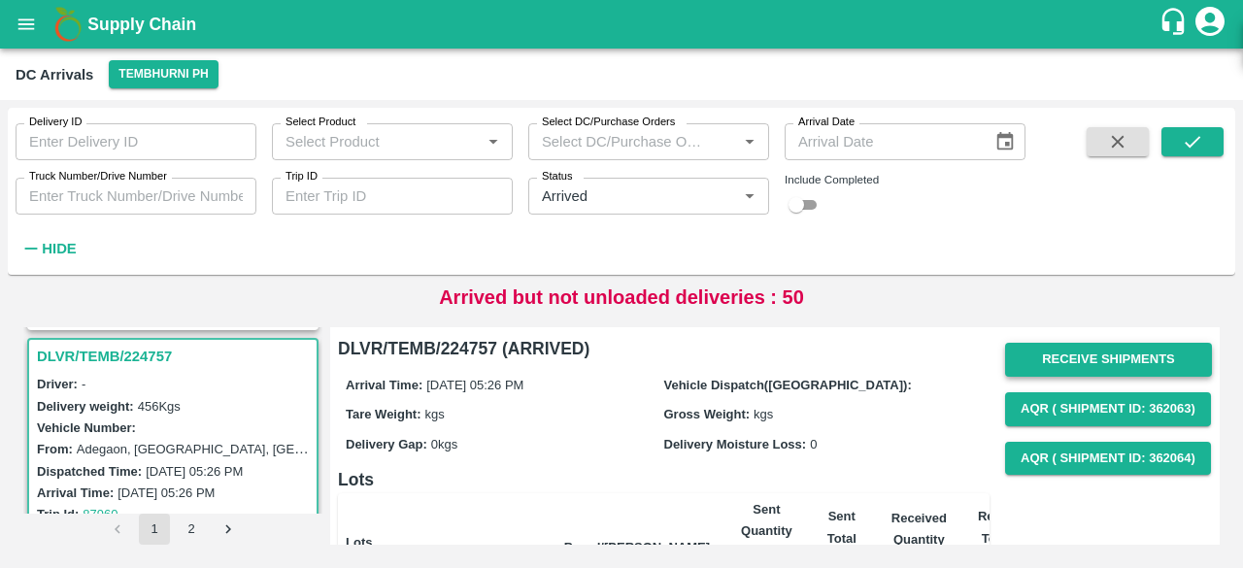
click at [1089, 362] on button "Receive Shipments" at bounding box center [1108, 360] width 207 height 34
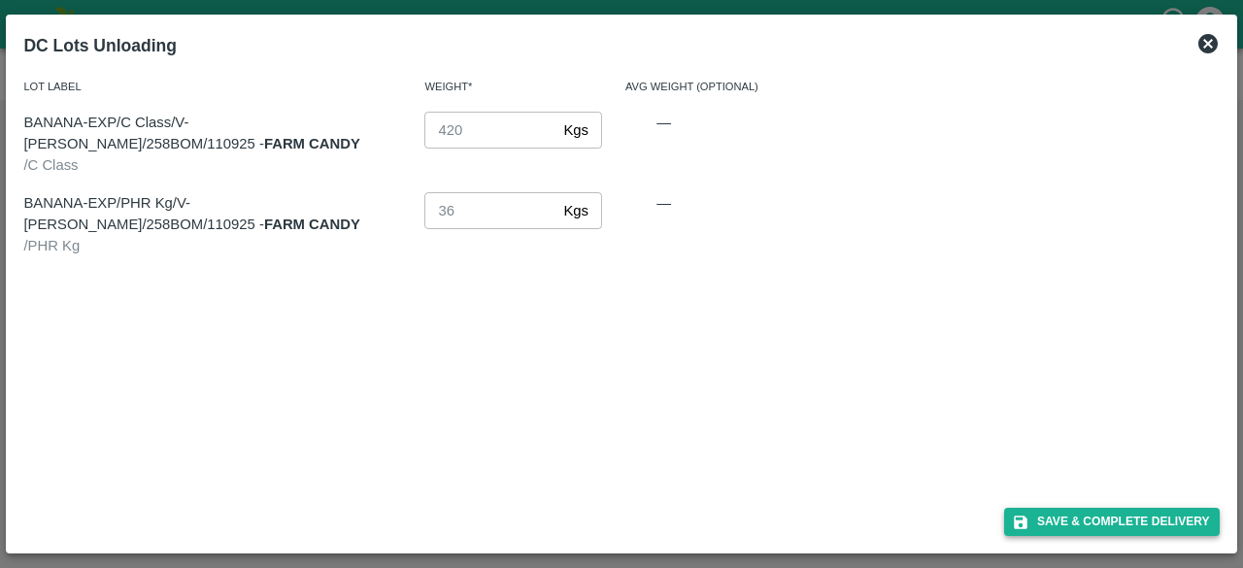
click at [1116, 518] on button "Save & Complete Delivery" at bounding box center [1112, 522] width 216 height 28
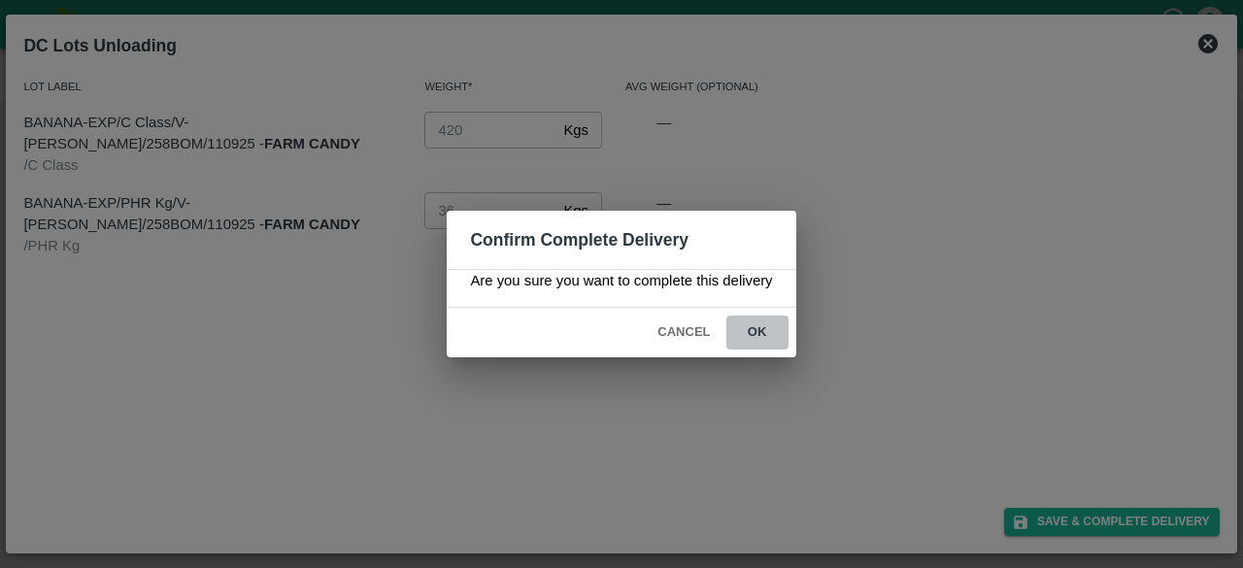
click at [751, 337] on button "ok" at bounding box center [757, 332] width 62 height 34
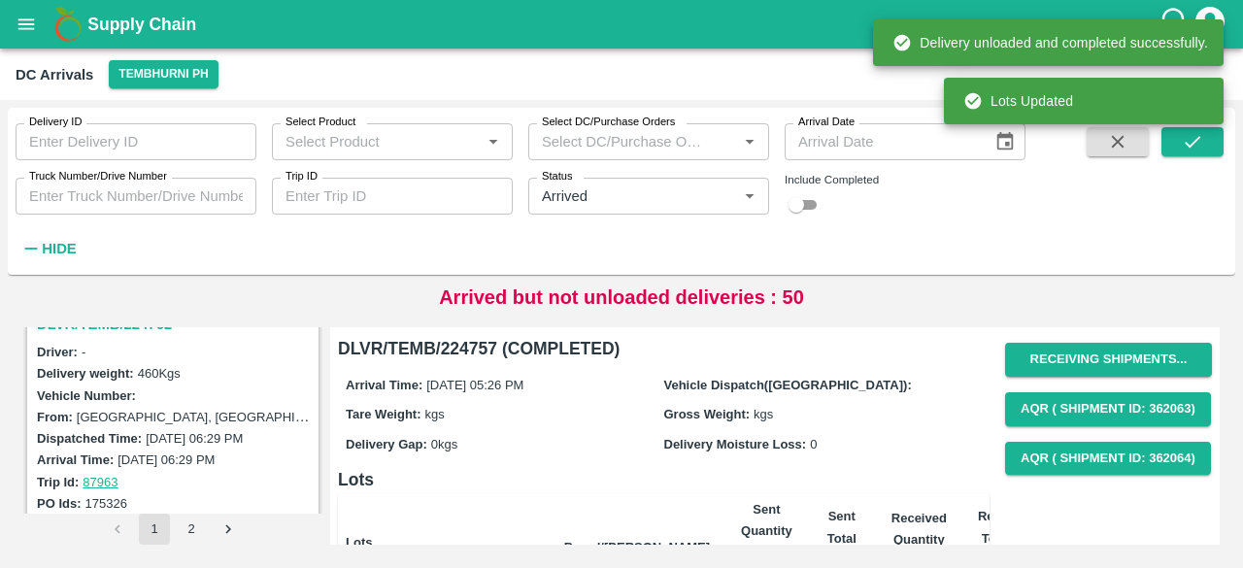
scroll to position [4061, 0]
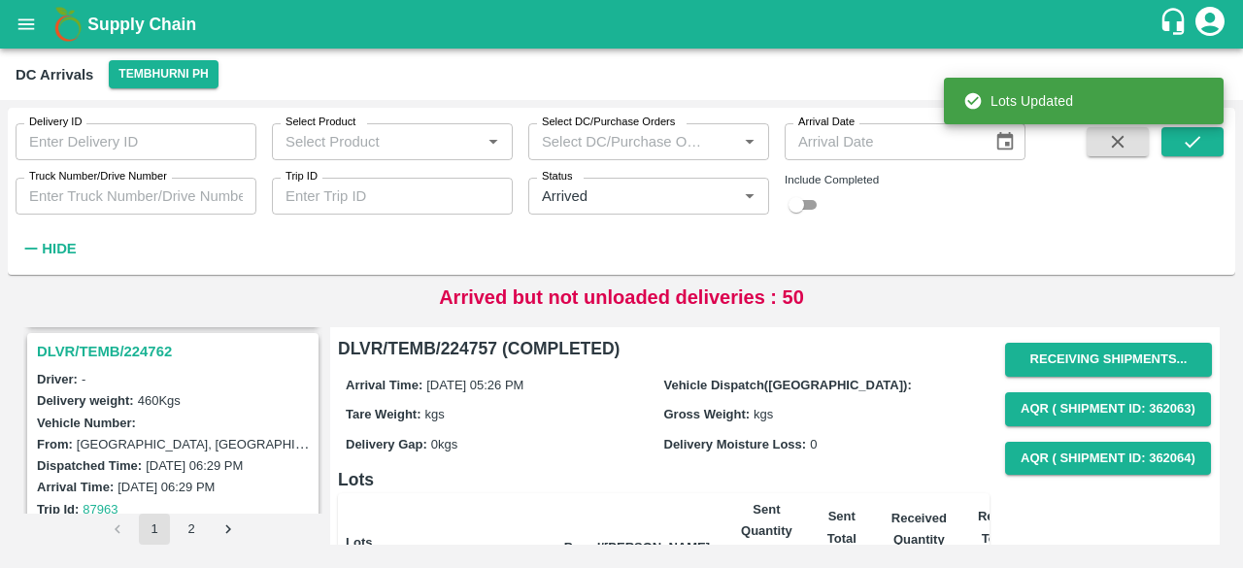
click at [136, 339] on h3 "DLVR/TEMB/224762" at bounding box center [176, 351] width 278 height 25
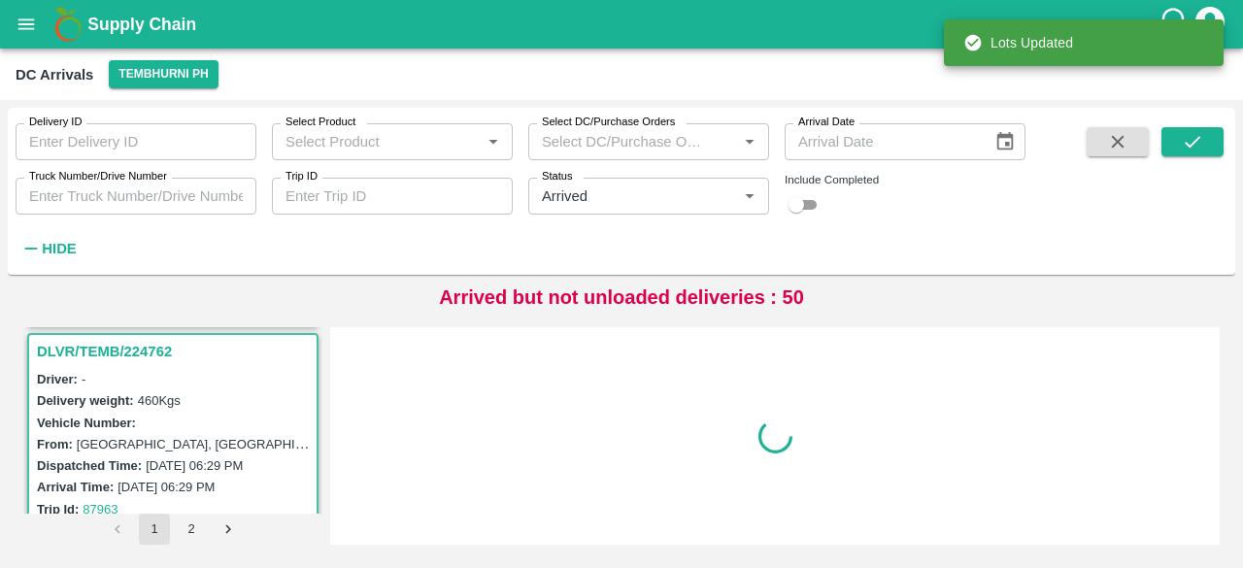
scroll to position [4057, 0]
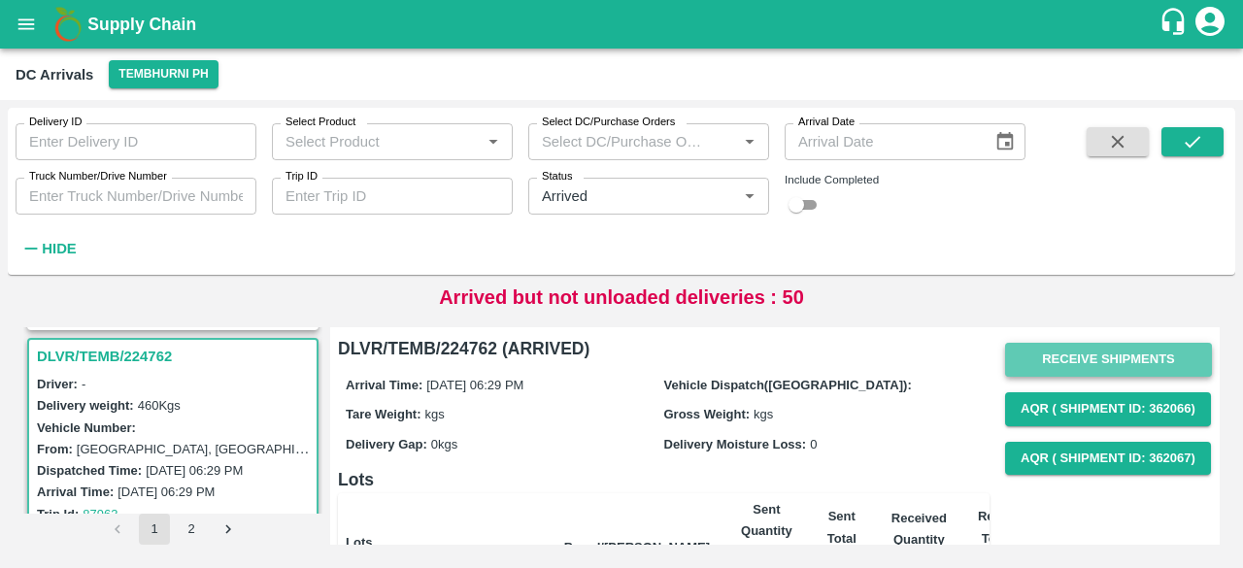
click at [1081, 348] on button "Receive Shipments" at bounding box center [1108, 360] width 207 height 34
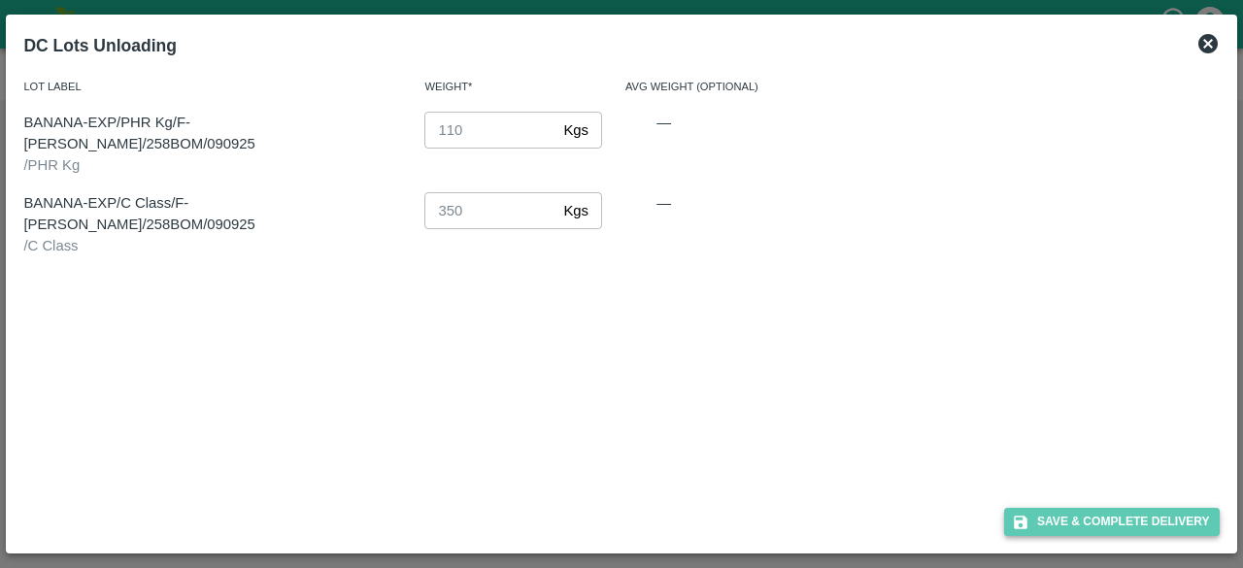
click at [1114, 525] on button "Save & Complete Delivery" at bounding box center [1112, 522] width 216 height 28
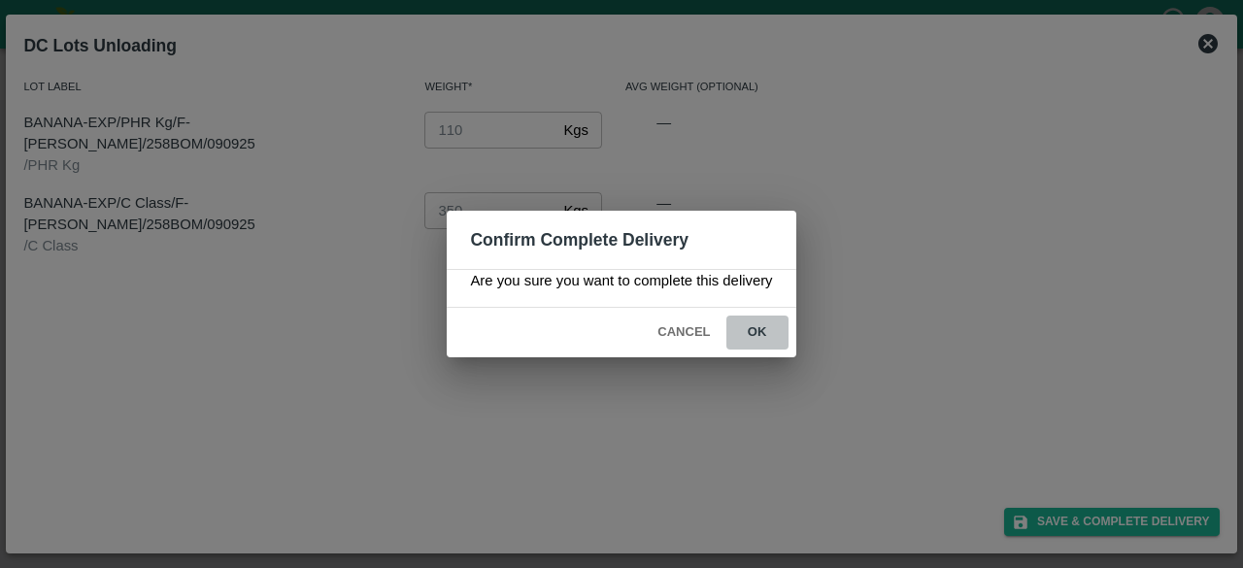
click at [757, 333] on button "ok" at bounding box center [757, 332] width 62 height 34
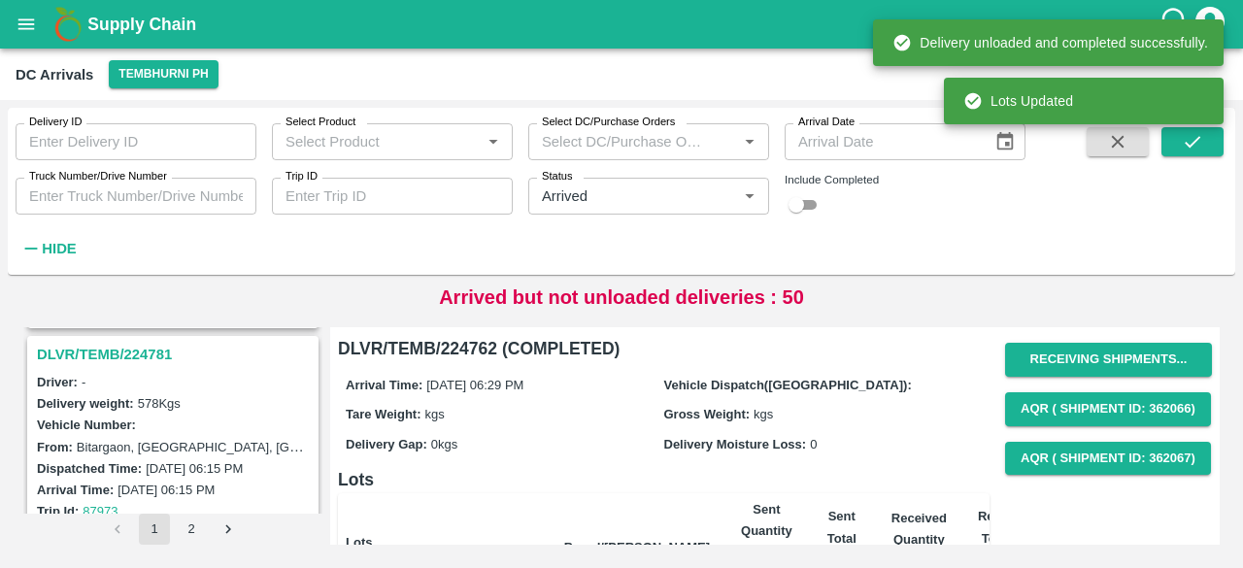
scroll to position [3804, 0]
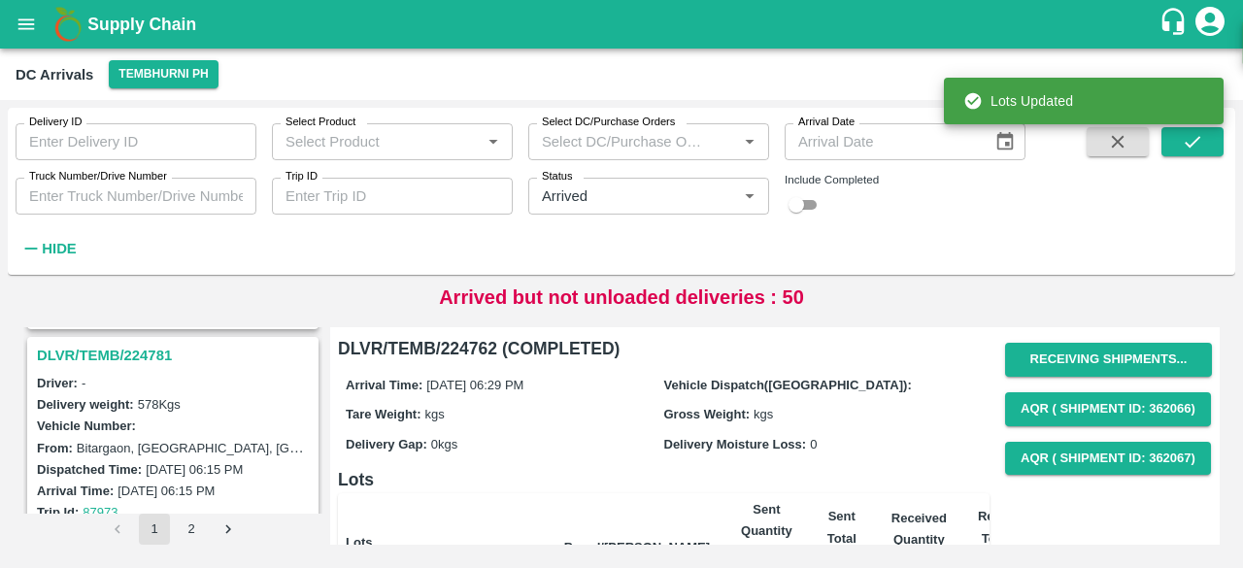
click at [126, 350] on h3 "DLVR/TEMB/224781" at bounding box center [176, 355] width 278 height 25
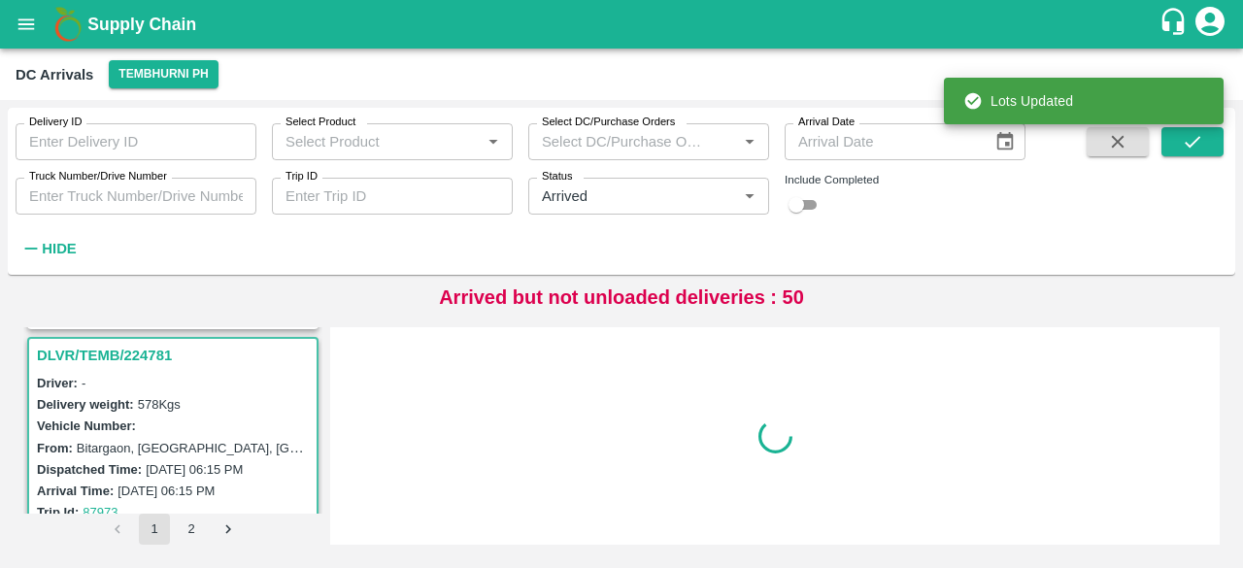
scroll to position [3803, 0]
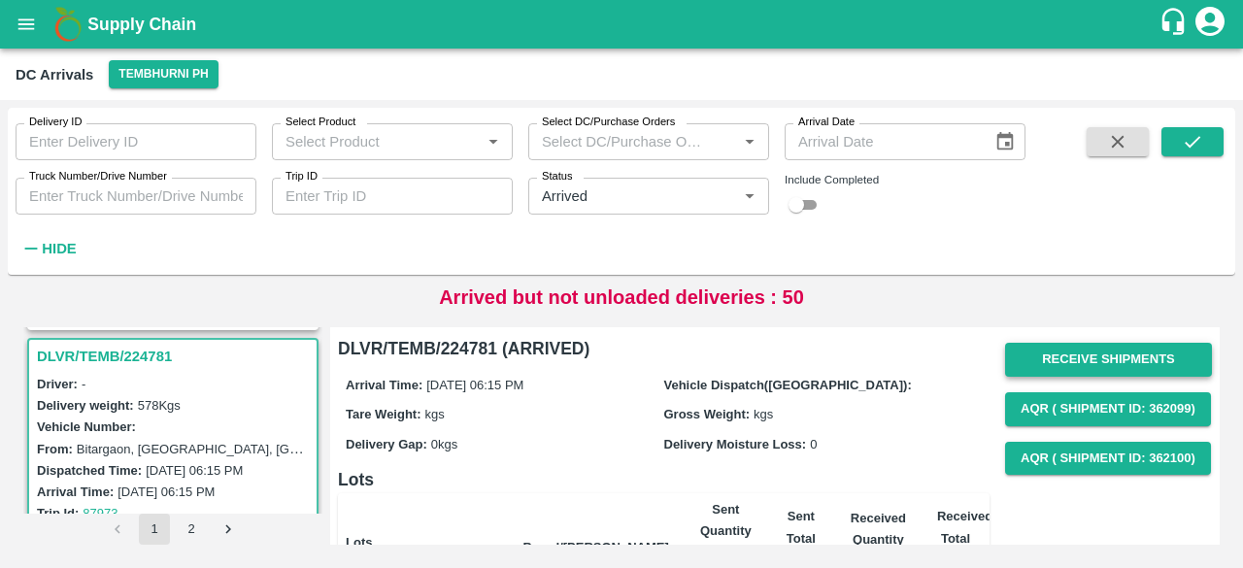
click at [1091, 363] on button "Receive Shipments" at bounding box center [1108, 360] width 207 height 34
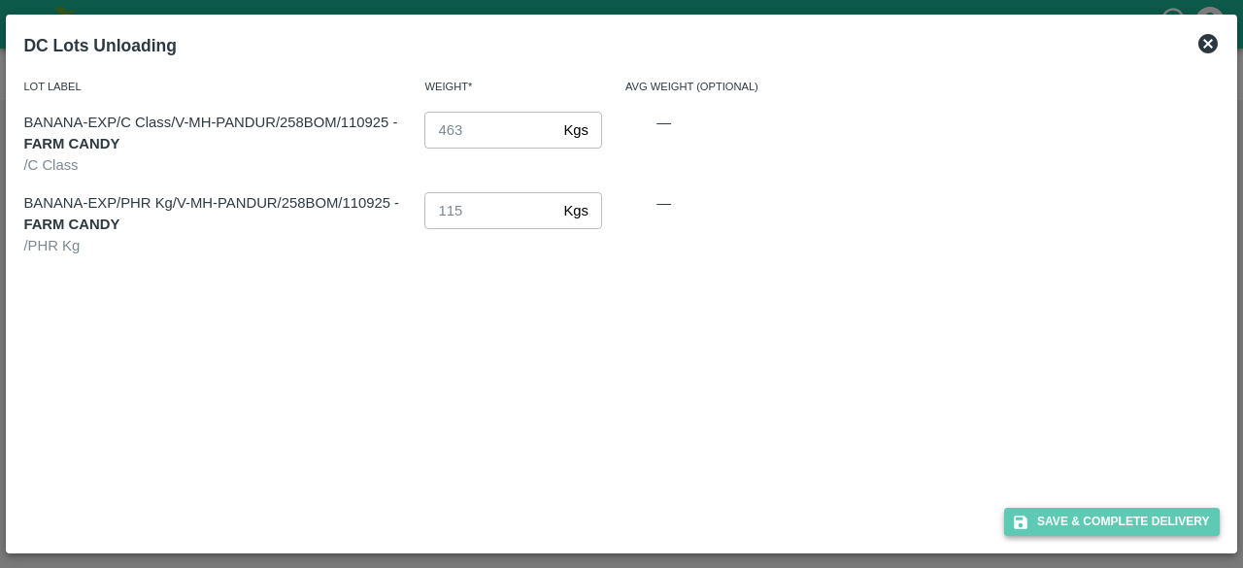
click at [1124, 523] on button "Save & Complete Delivery" at bounding box center [1112, 522] width 216 height 28
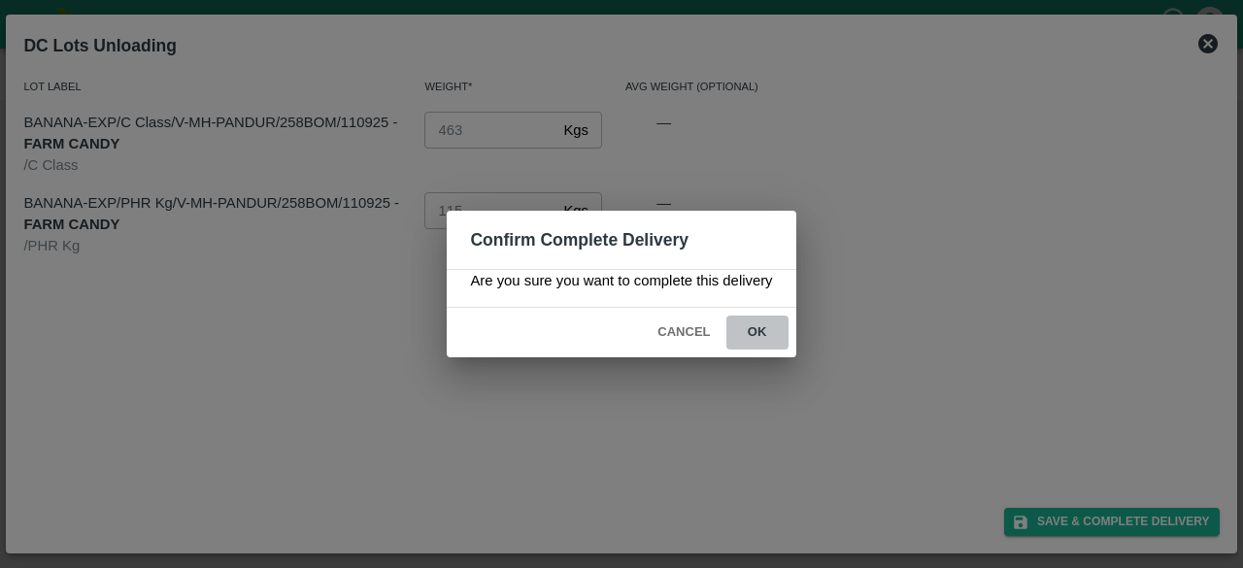
click at [752, 321] on button "ok" at bounding box center [757, 332] width 62 height 34
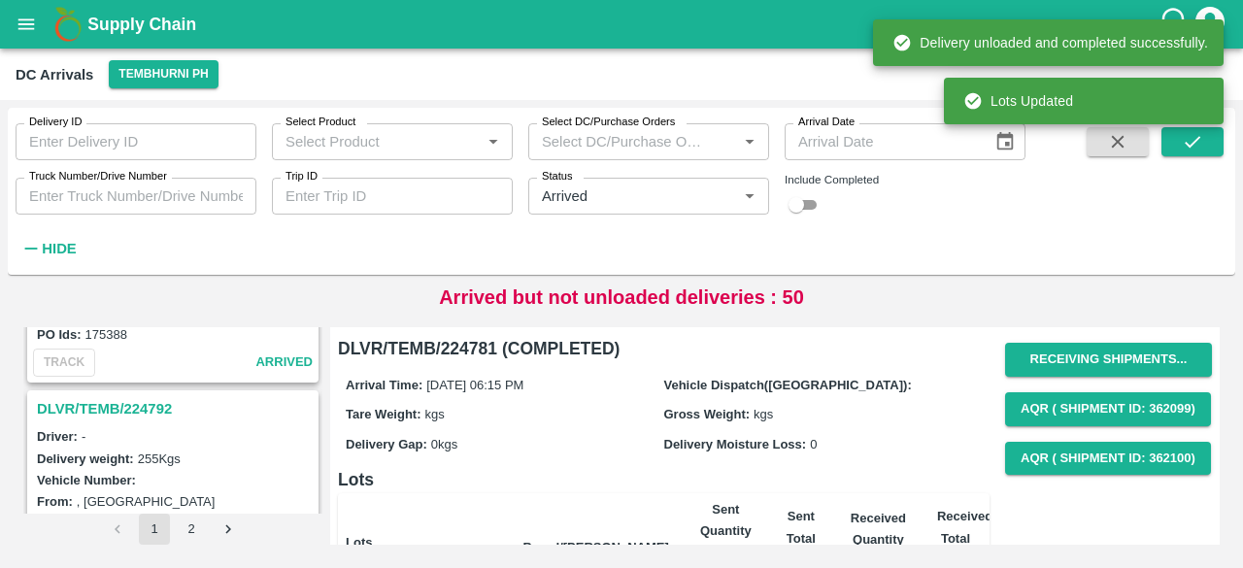
scroll to position [3493, 0]
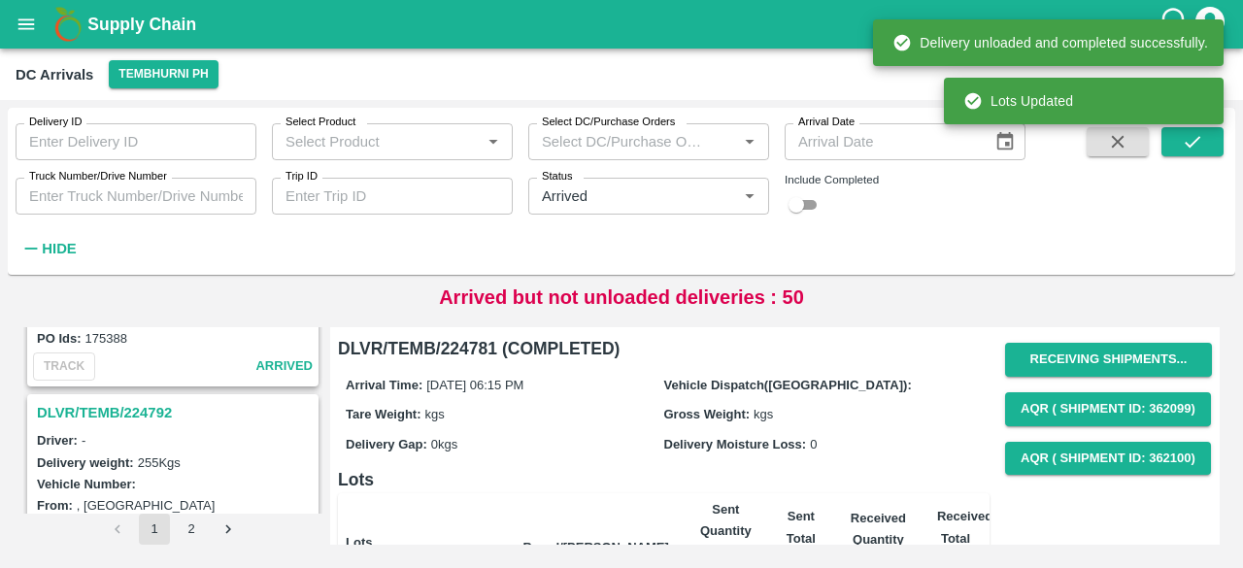
click at [128, 400] on h3 "DLVR/TEMB/224792" at bounding box center [176, 412] width 278 height 25
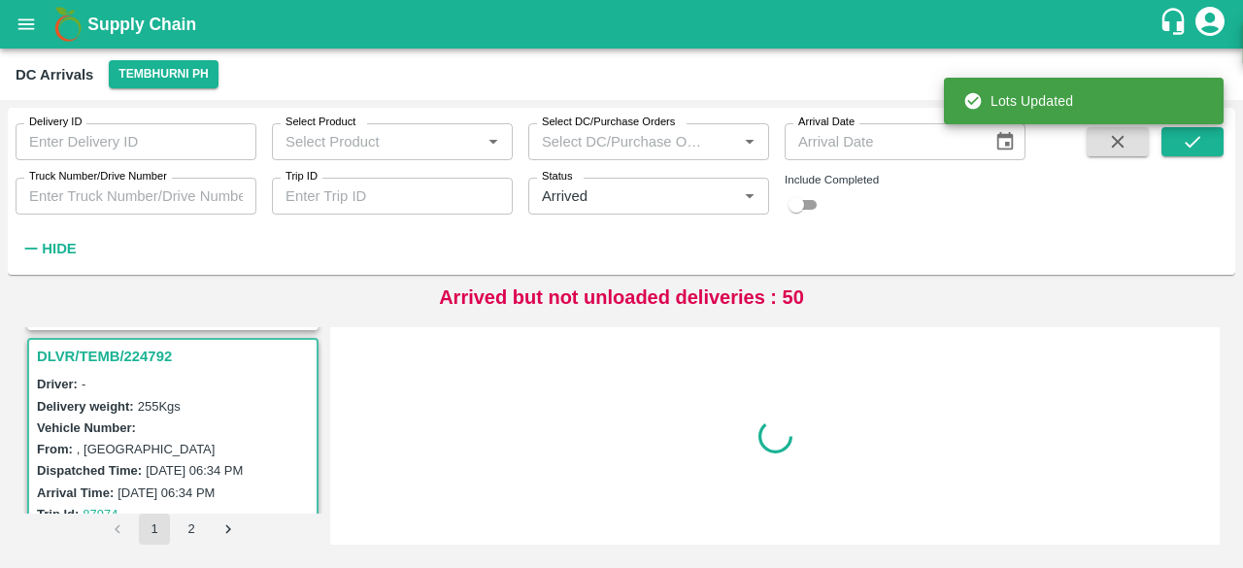
scroll to position [3551, 0]
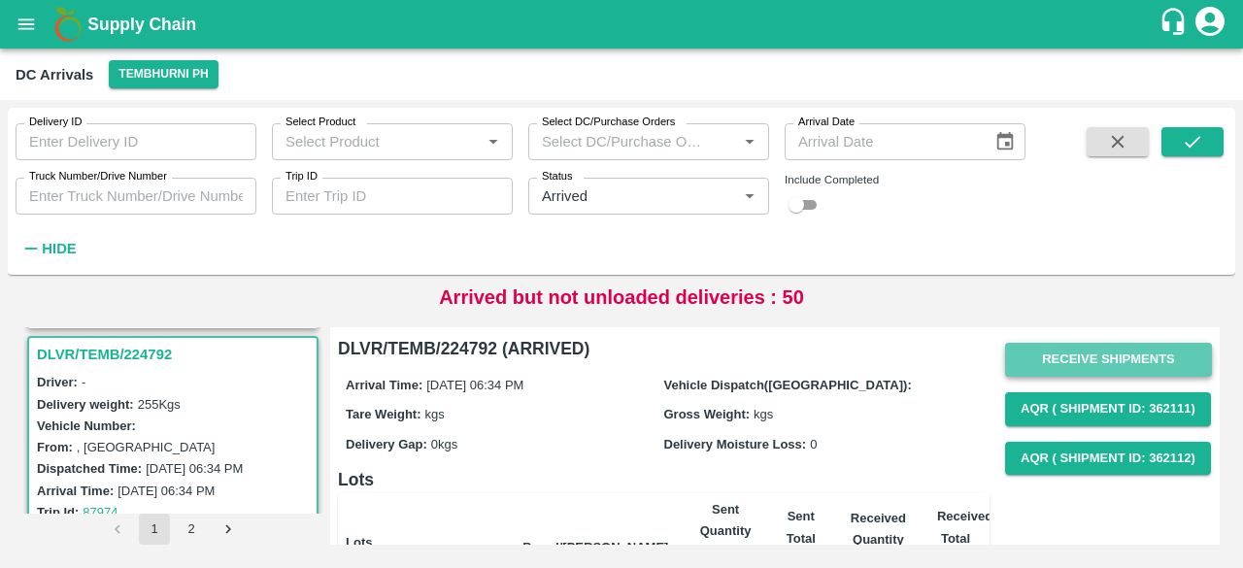
click at [1086, 352] on button "Receive Shipments" at bounding box center [1108, 360] width 207 height 34
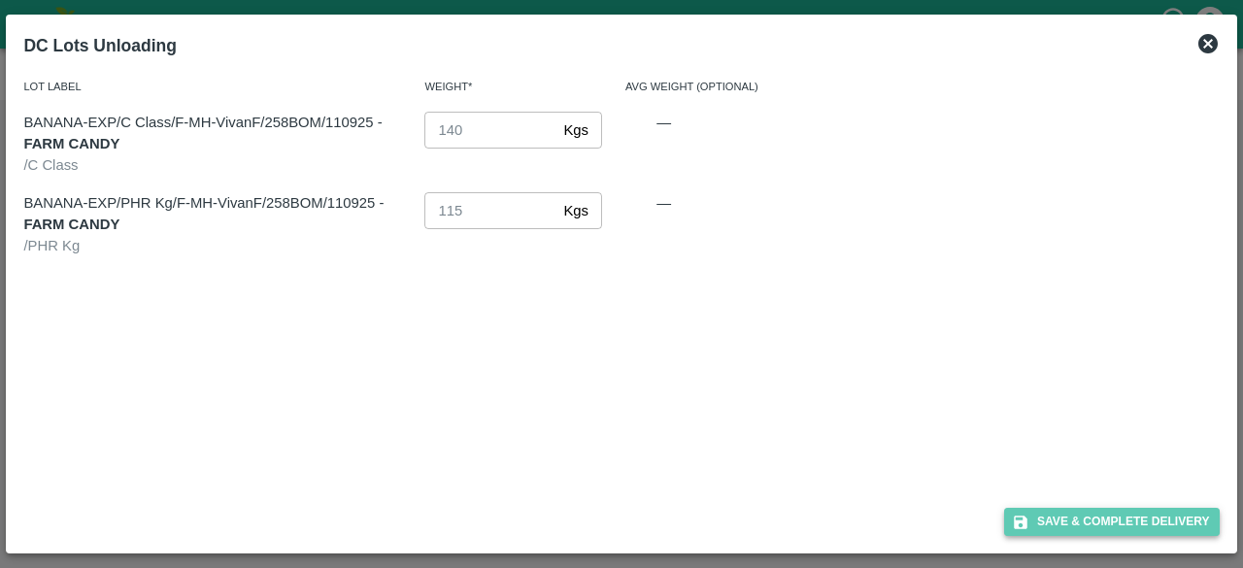
click at [1093, 514] on button "Save & Complete Delivery" at bounding box center [1112, 522] width 216 height 28
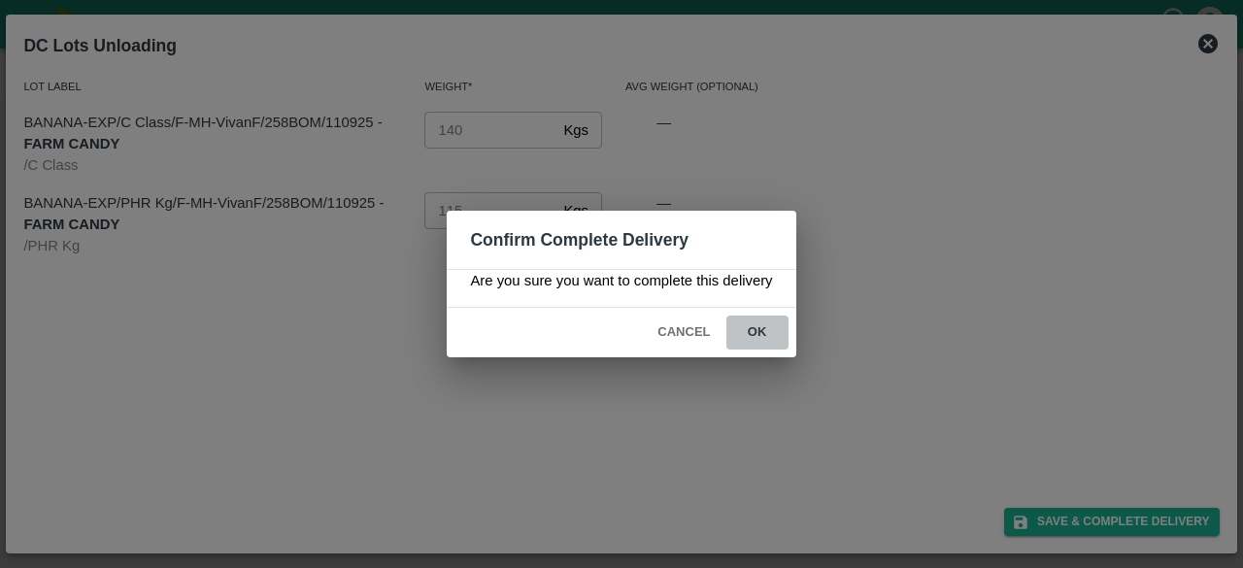
click at [752, 331] on button "ok" at bounding box center [757, 332] width 62 height 34
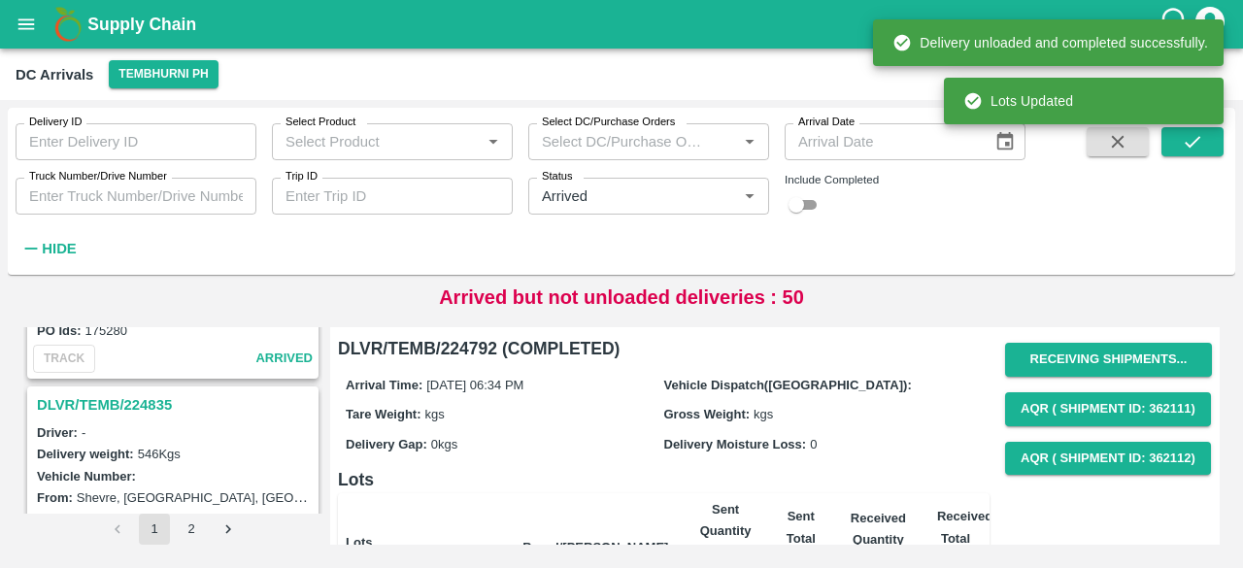
click at [116, 392] on h3 "DLVR/TEMB/224835" at bounding box center [176, 404] width 278 height 25
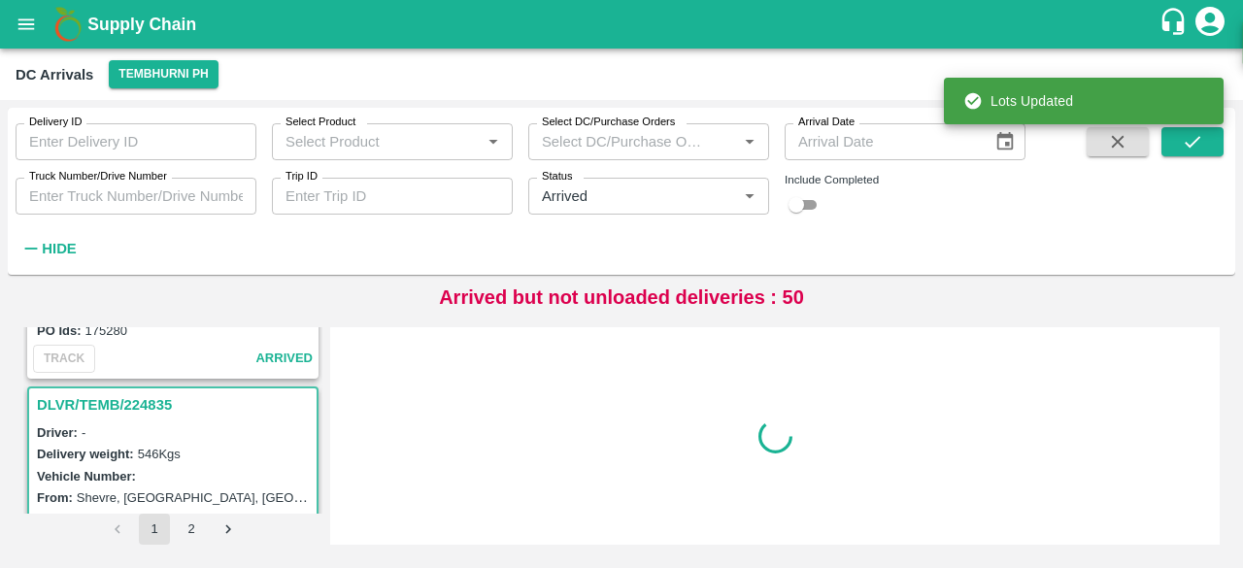
scroll to position [3298, 0]
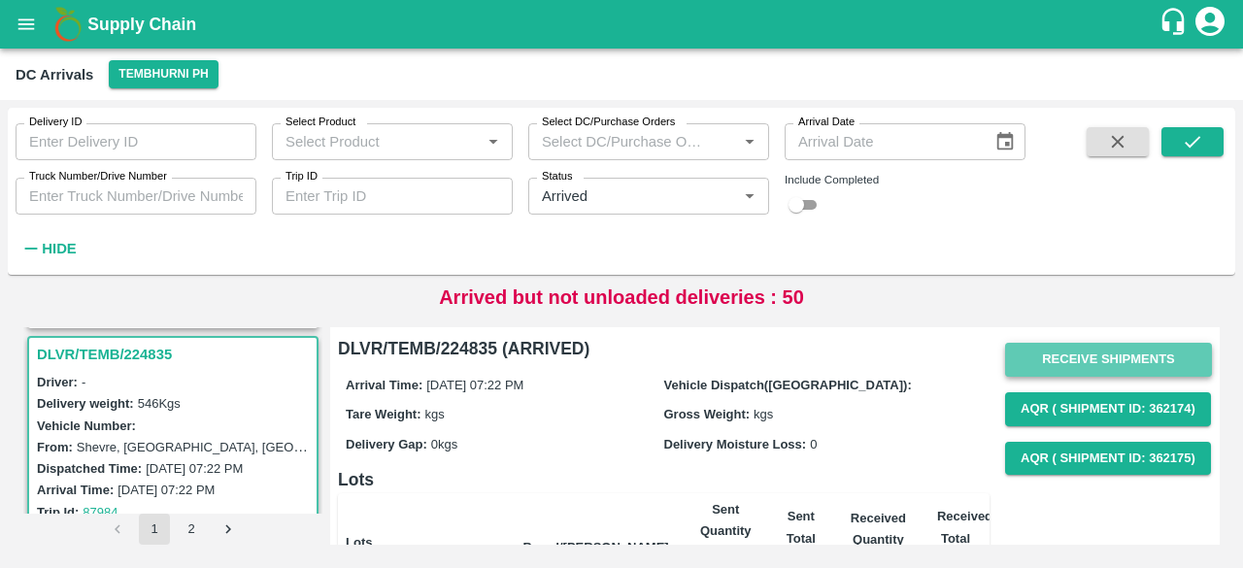
click at [1105, 343] on button "Receive Shipments" at bounding box center [1108, 360] width 207 height 34
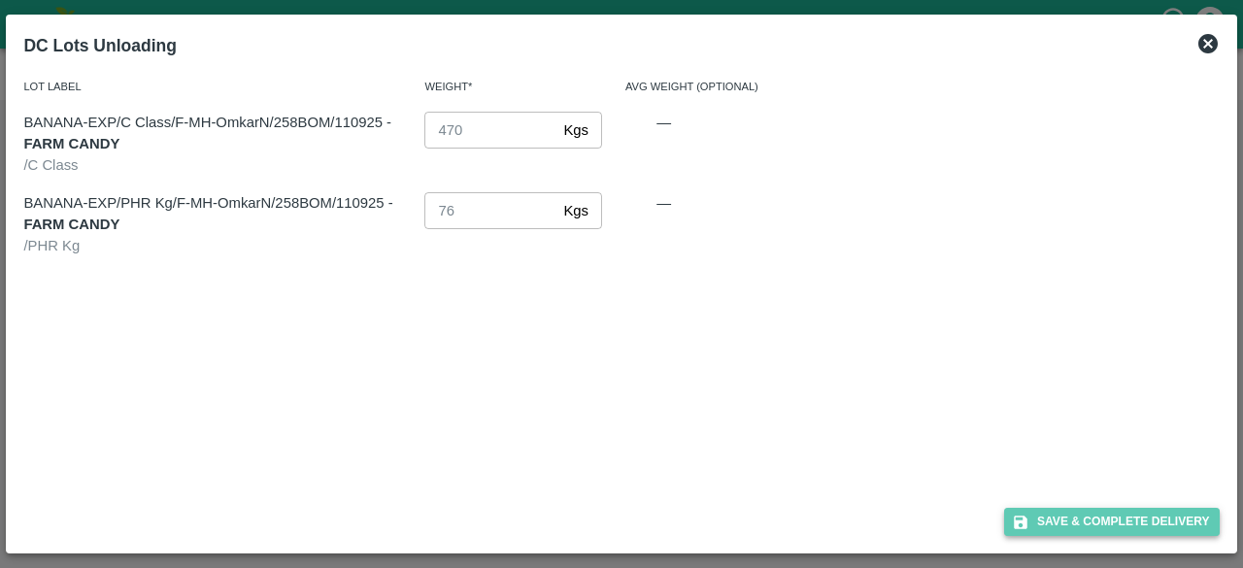
click at [1113, 516] on button "Save & Complete Delivery" at bounding box center [1112, 522] width 216 height 28
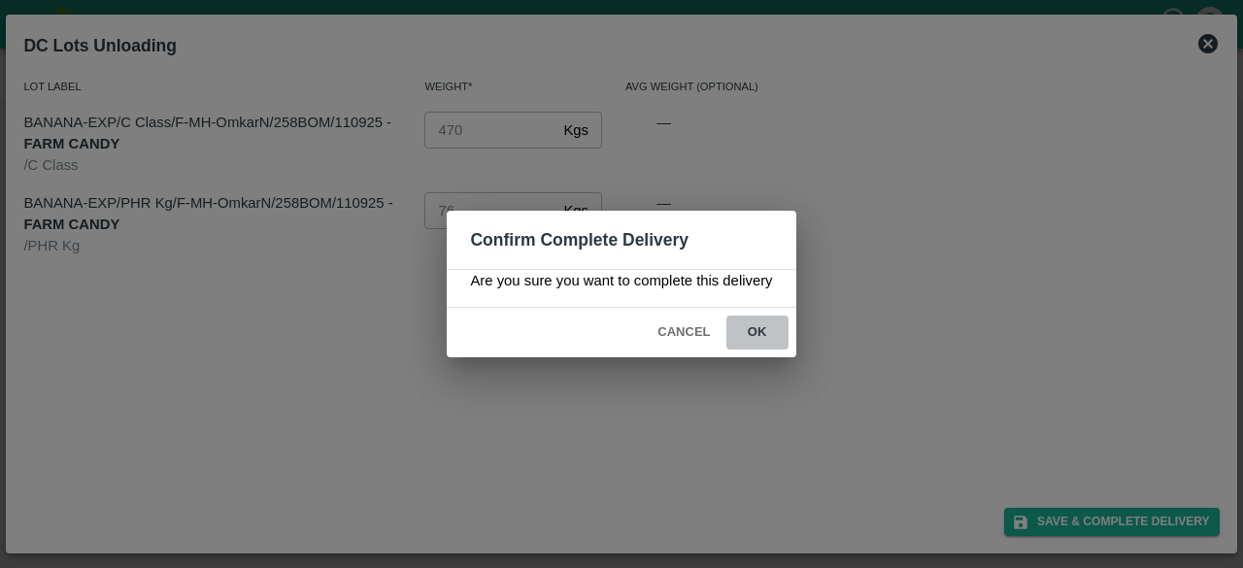
click at [753, 333] on button "ok" at bounding box center [757, 332] width 62 height 34
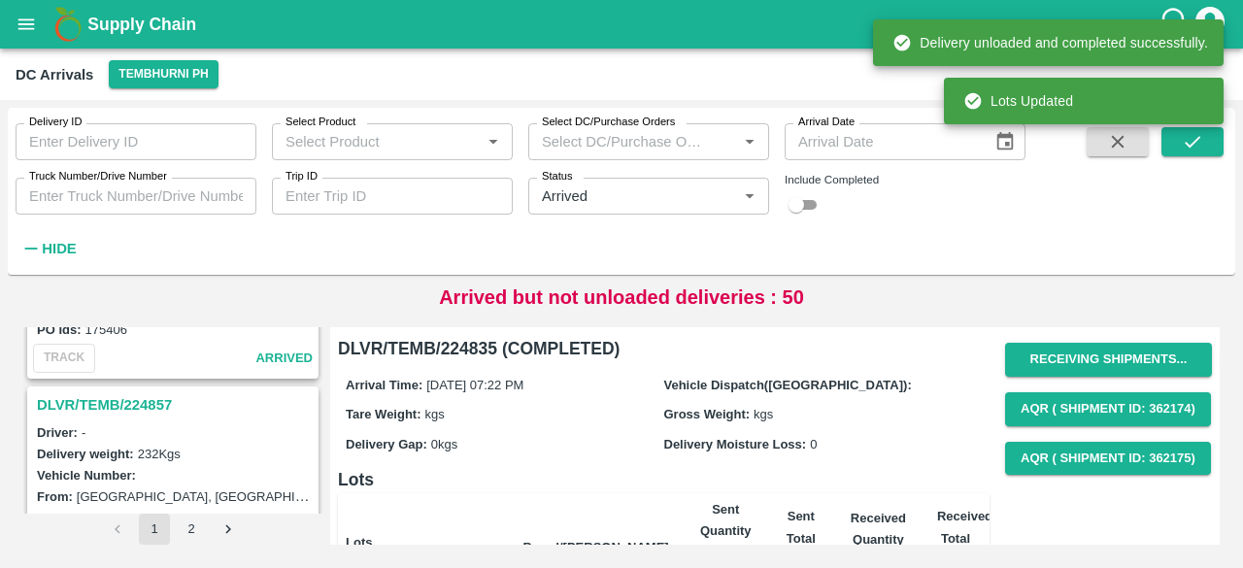
scroll to position [2992, 0]
click at [131, 394] on h3 "DLVR/TEMB/224857" at bounding box center [176, 406] width 278 height 25
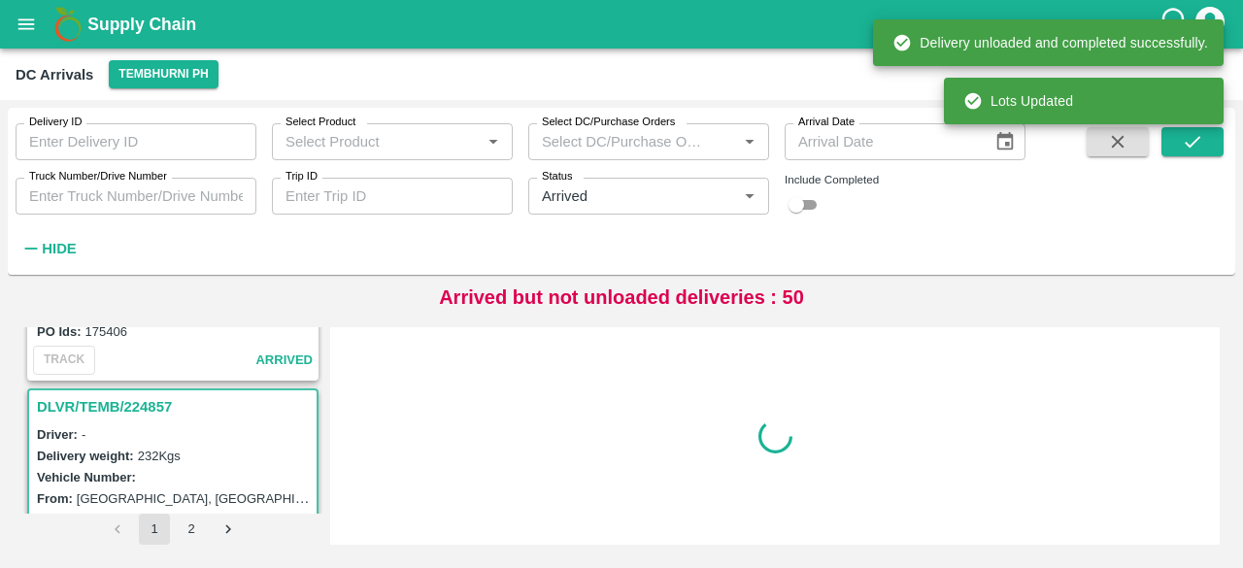
scroll to position [3044, 0]
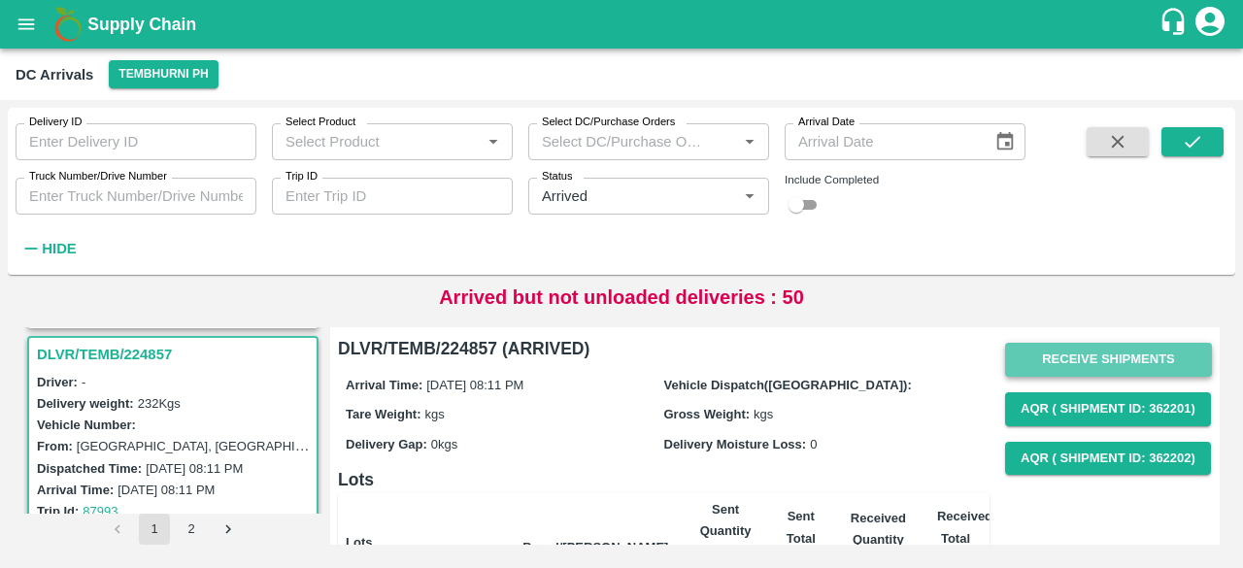
click at [1091, 358] on button "Receive Shipments" at bounding box center [1108, 360] width 207 height 34
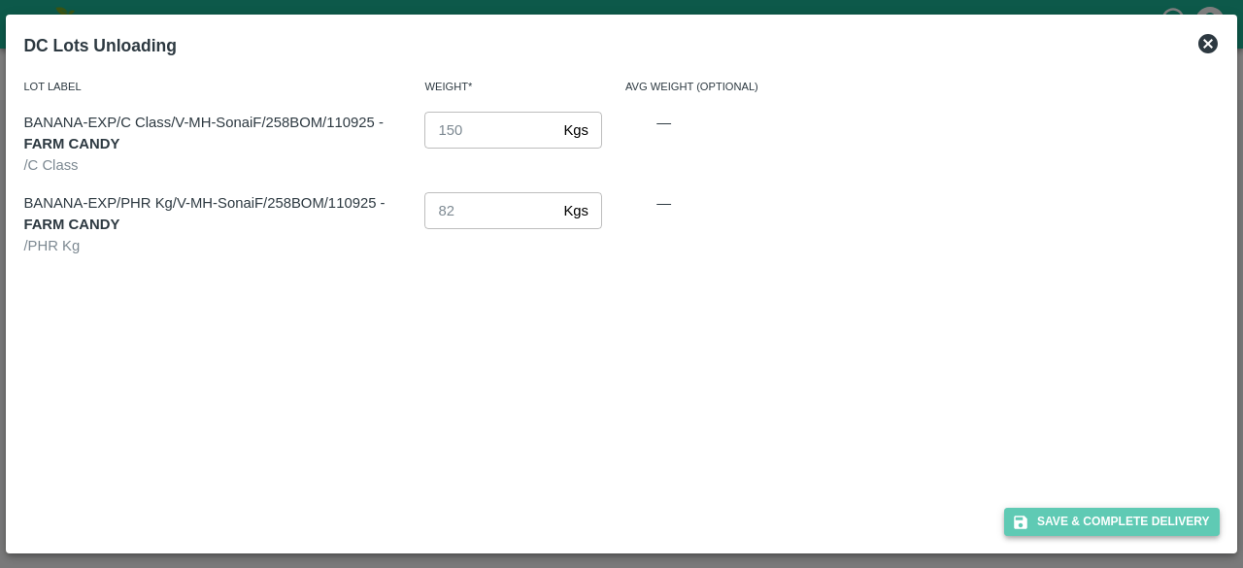
click at [1101, 516] on button "Save & Complete Delivery" at bounding box center [1112, 522] width 216 height 28
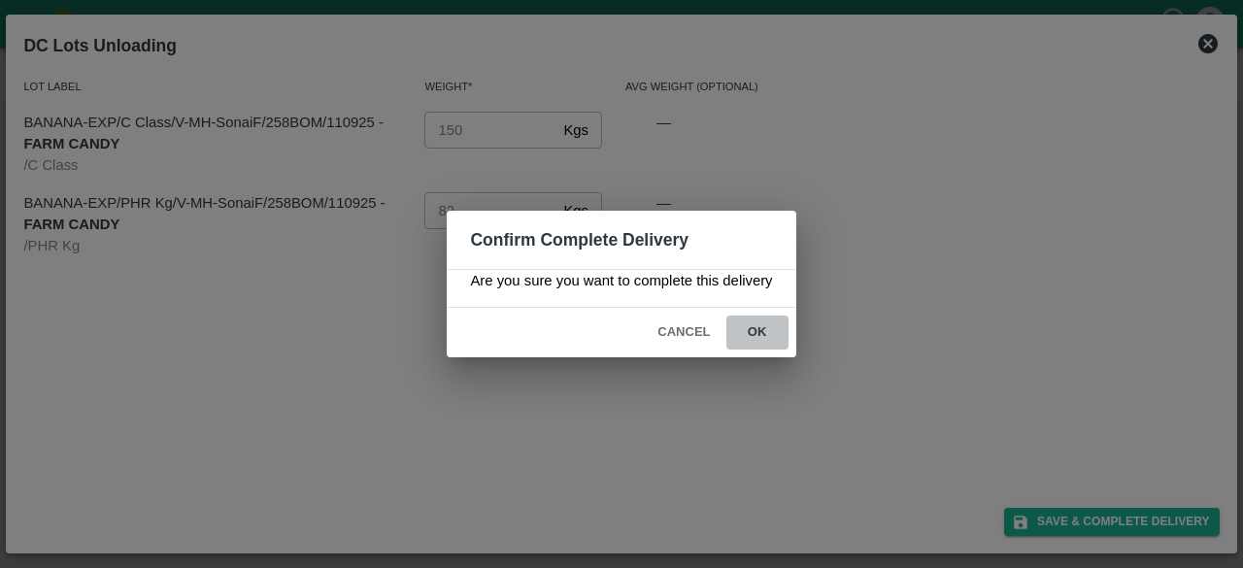
click at [759, 328] on button "ok" at bounding box center [757, 332] width 62 height 34
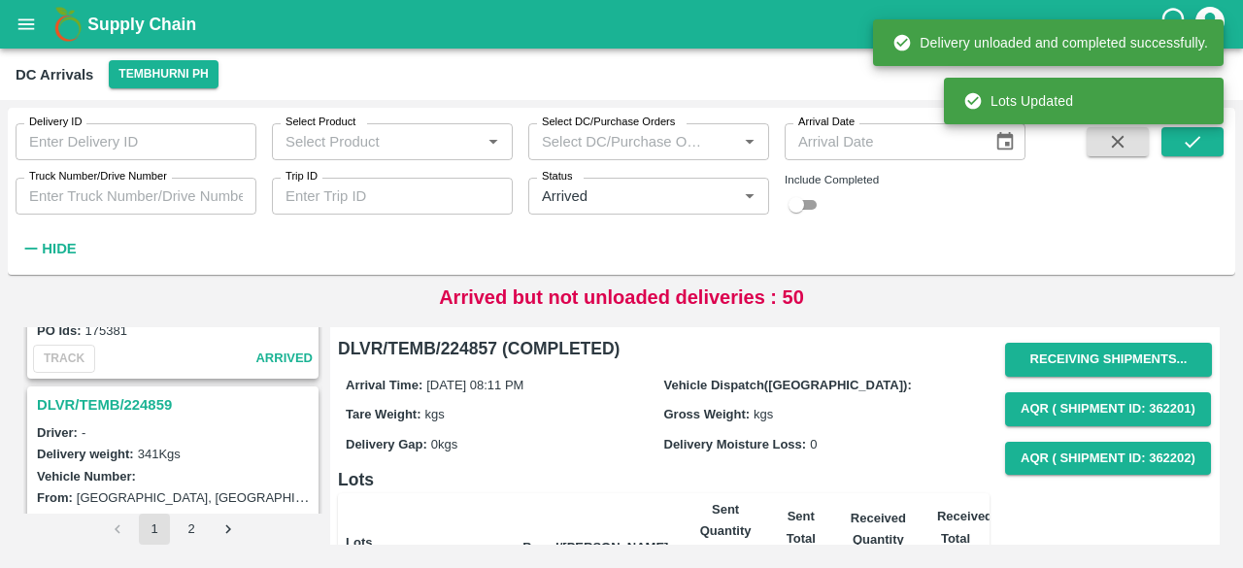
click at [144, 398] on h3 "DLVR/TEMB/224859" at bounding box center [176, 404] width 278 height 25
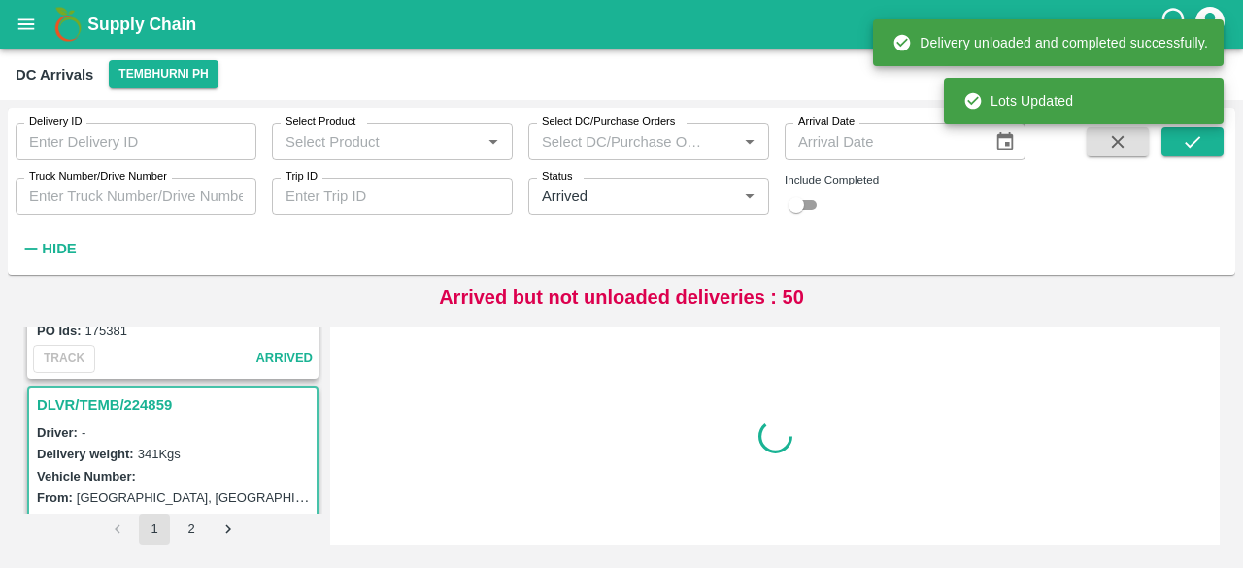
scroll to position [2792, 0]
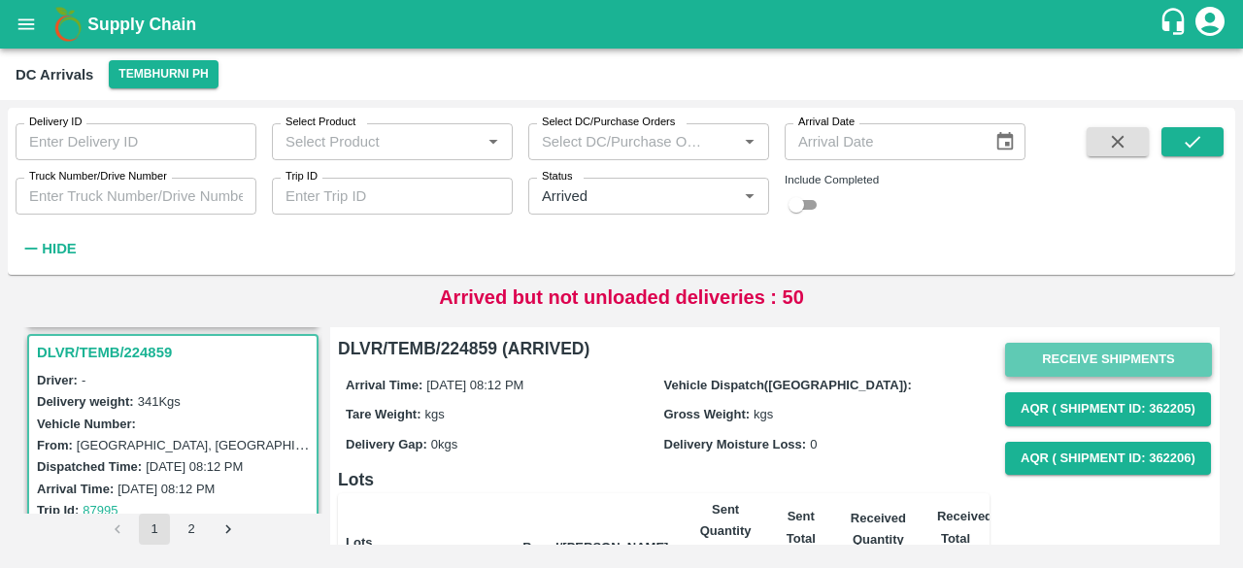
click at [1097, 367] on button "Receive Shipments" at bounding box center [1108, 360] width 207 height 34
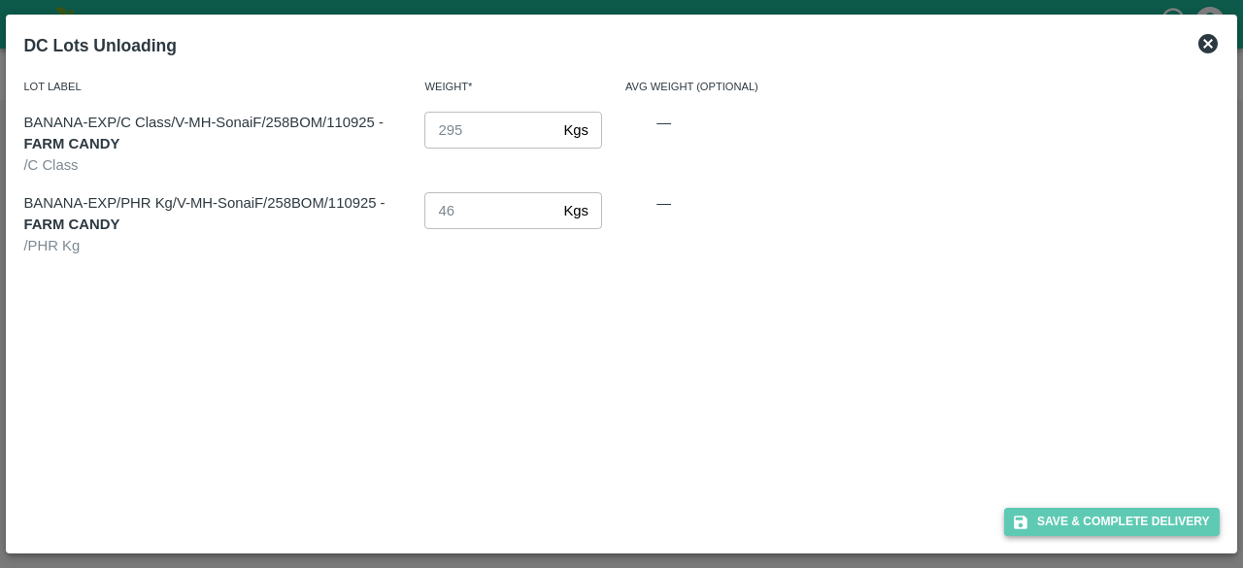
click at [1110, 514] on button "Save & Complete Delivery" at bounding box center [1112, 522] width 216 height 28
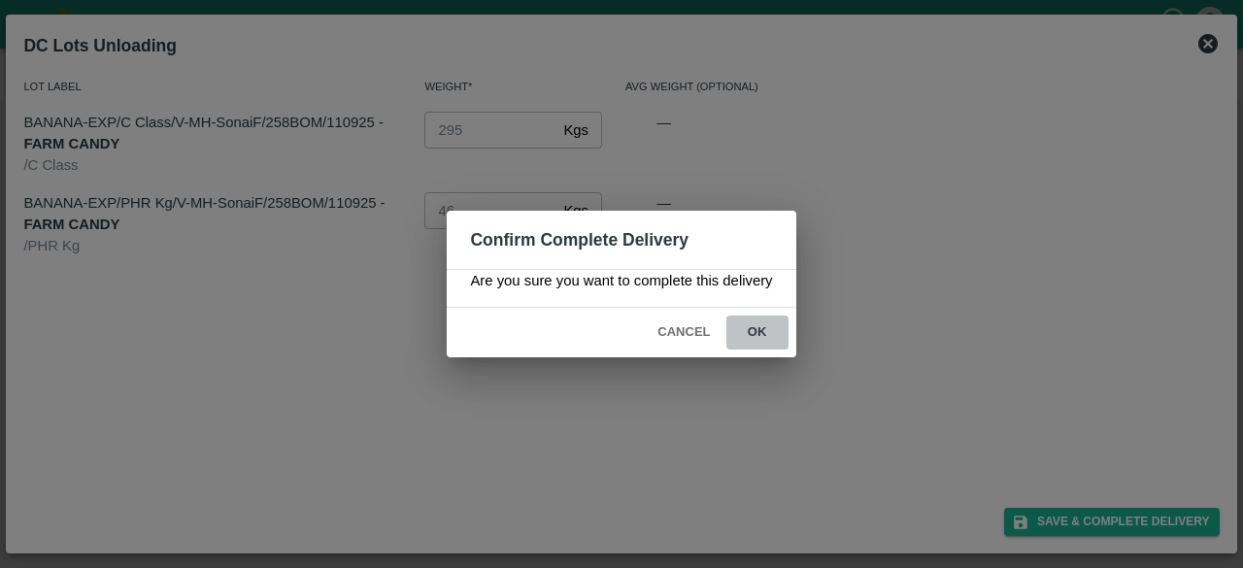
click at [760, 332] on button "ok" at bounding box center [757, 332] width 62 height 34
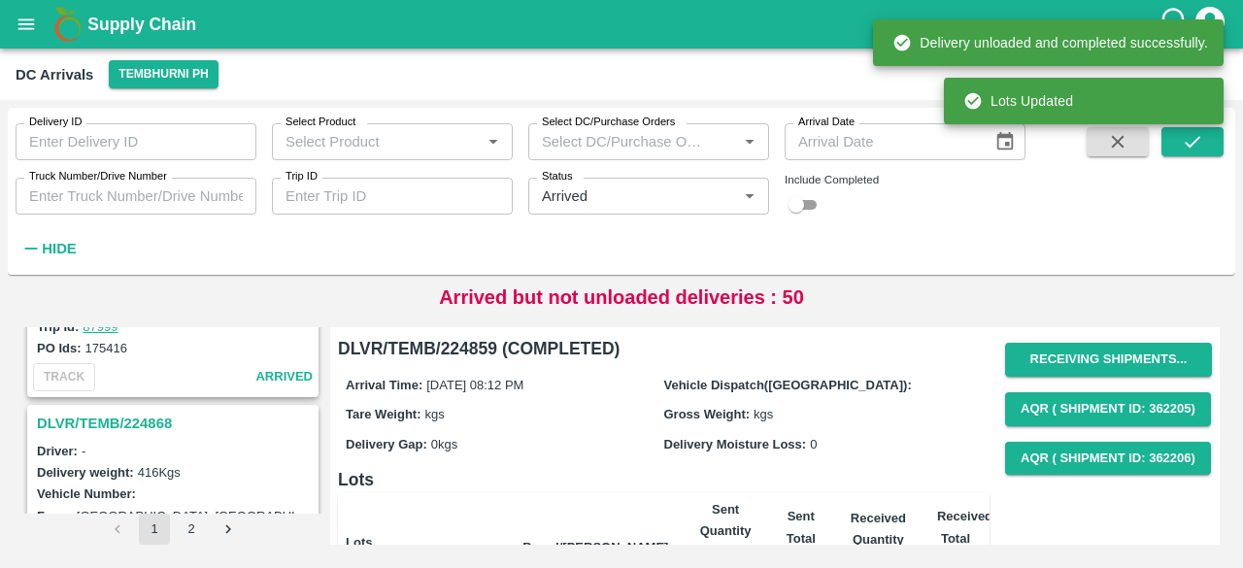
click at [116, 411] on h3 "DLVR/TEMB/224868" at bounding box center [176, 423] width 278 height 25
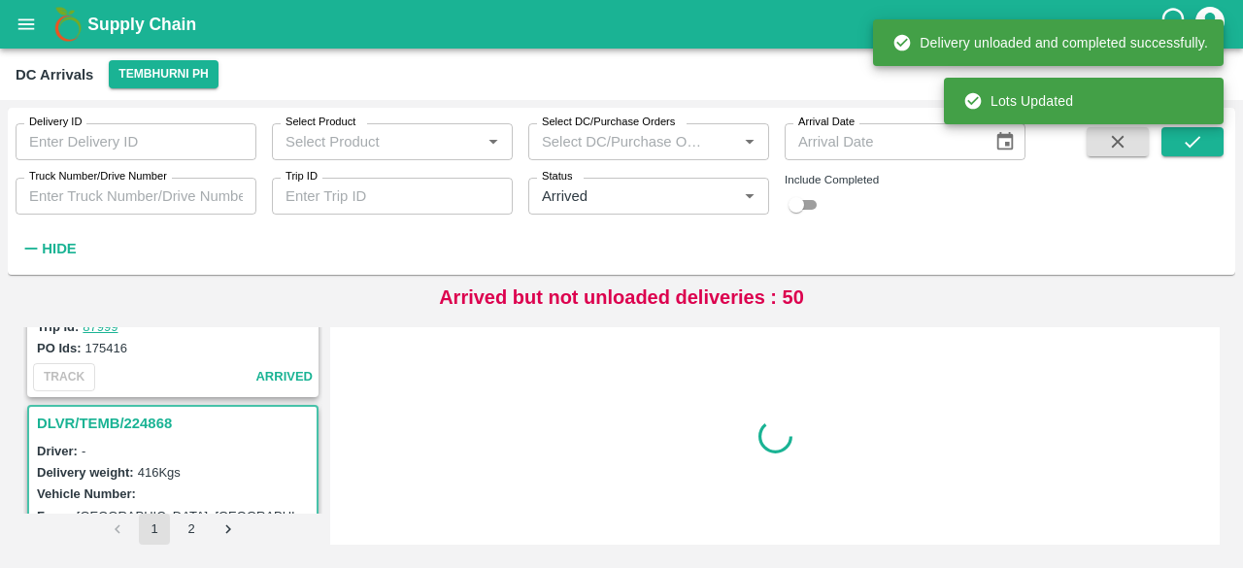
scroll to position [2537, 0]
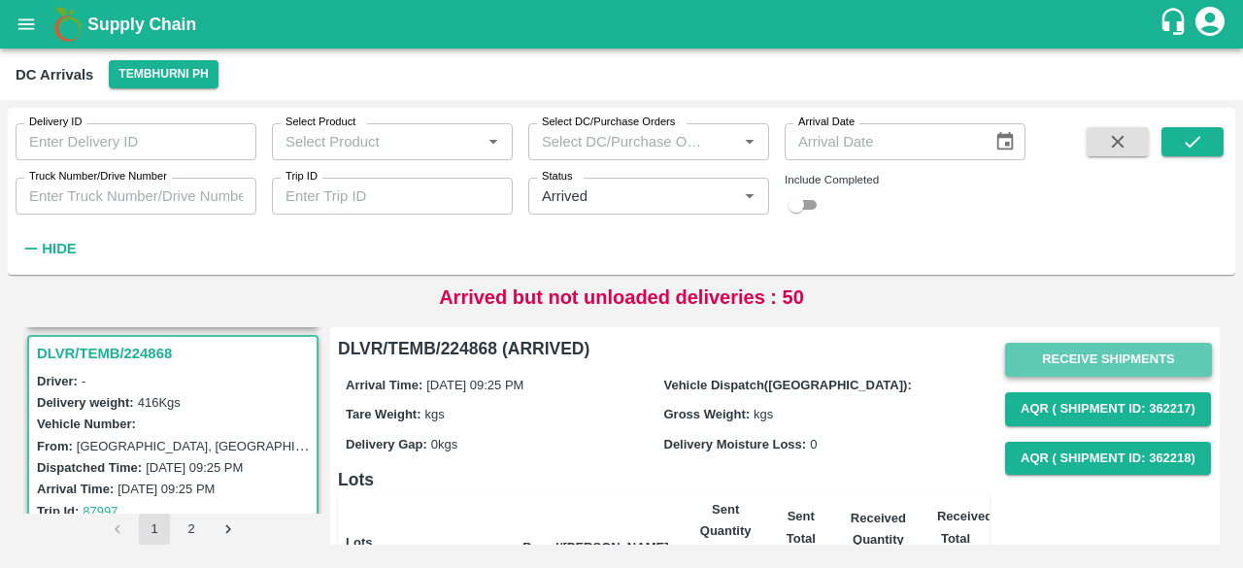
click at [1088, 371] on button "Receive Shipments" at bounding box center [1108, 360] width 207 height 34
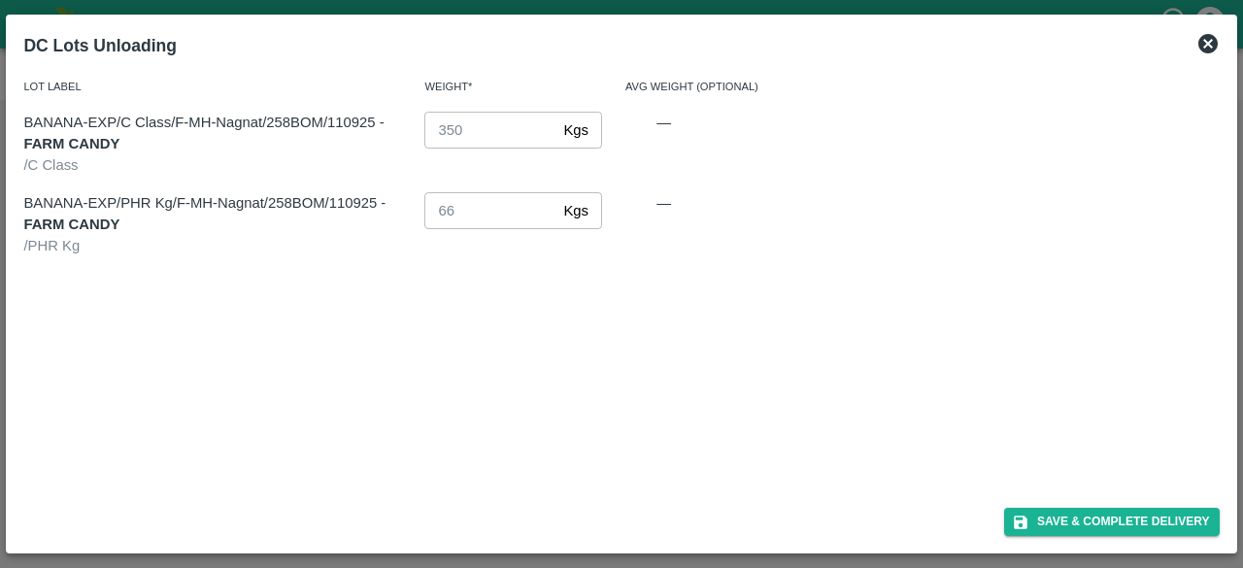
click at [1122, 543] on div "Save & Complete Delivery" at bounding box center [621, 517] width 1210 height 51
click at [1115, 524] on button "Save & Complete Delivery" at bounding box center [1112, 522] width 216 height 28
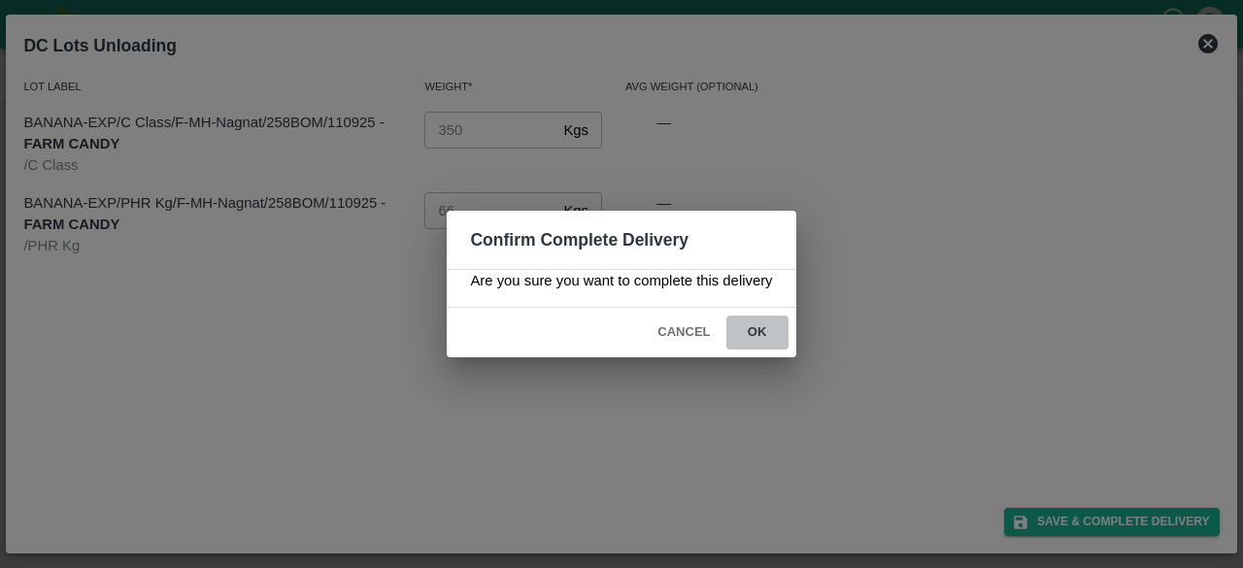
click at [763, 330] on button "ok" at bounding box center [757, 332] width 62 height 34
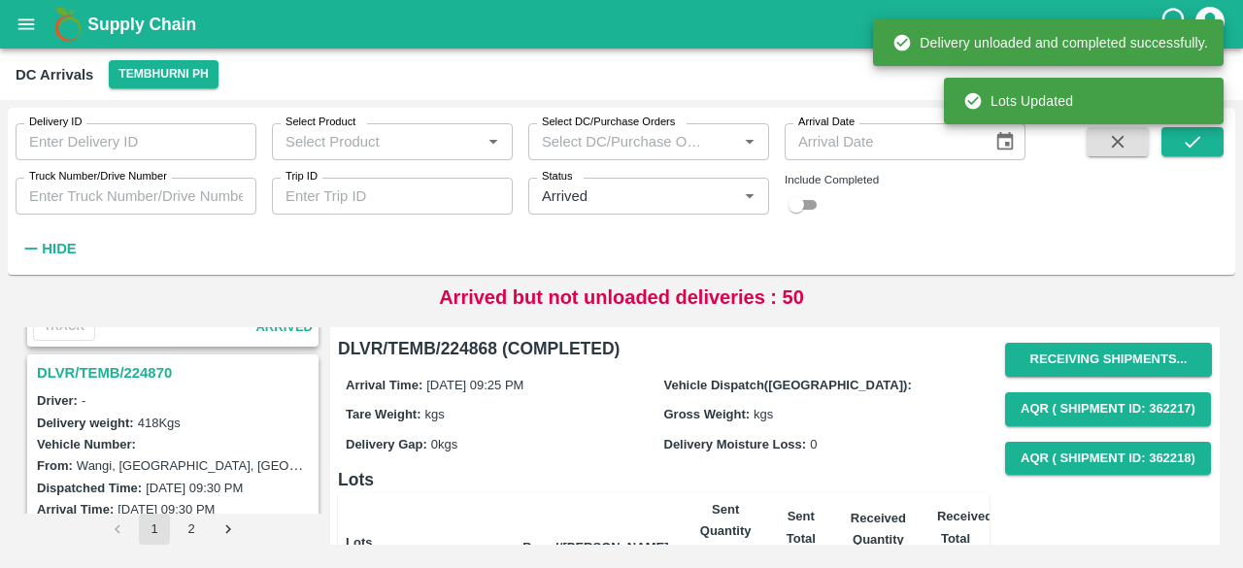
click at [128, 360] on h3 "DLVR/TEMB/224870" at bounding box center [176, 372] width 278 height 25
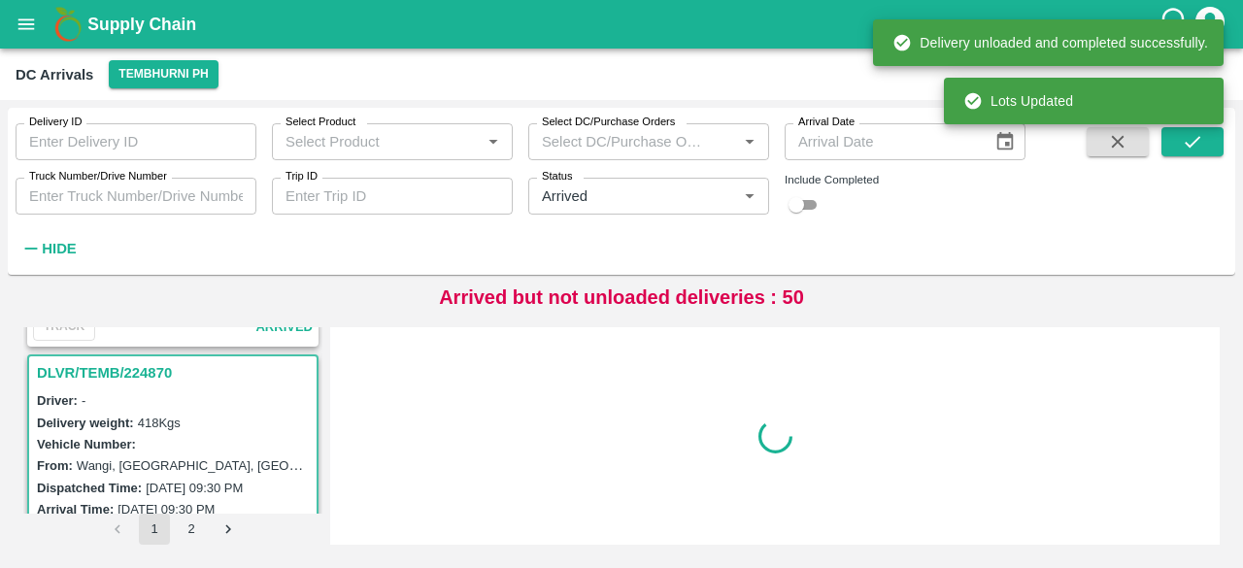
scroll to position [2285, 0]
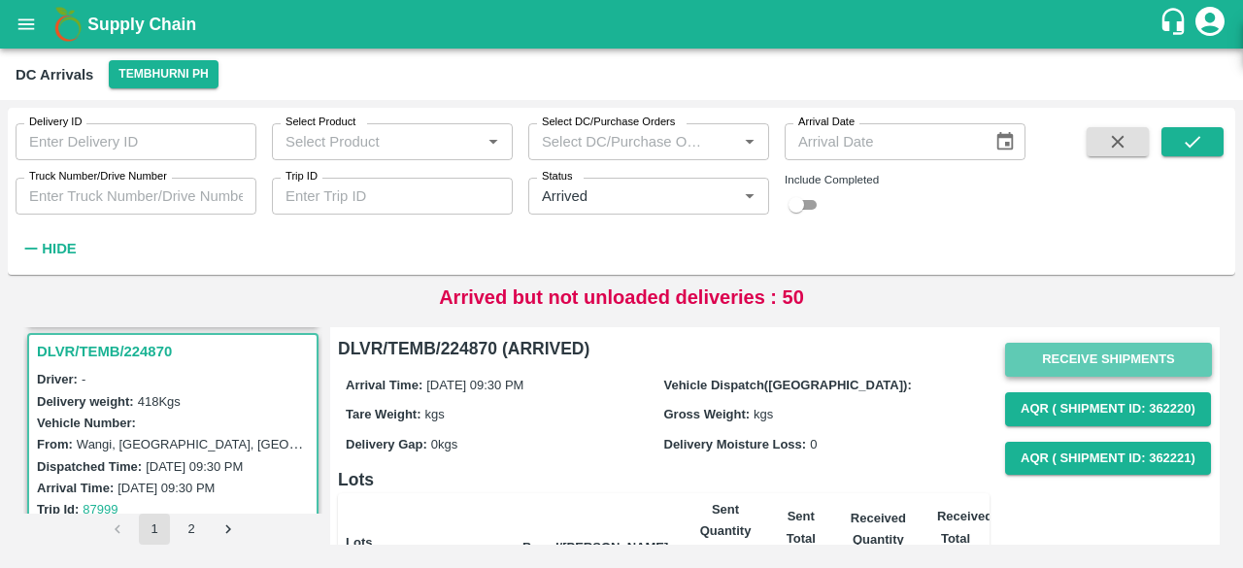
click at [1068, 359] on button "Receive Shipments" at bounding box center [1108, 360] width 207 height 34
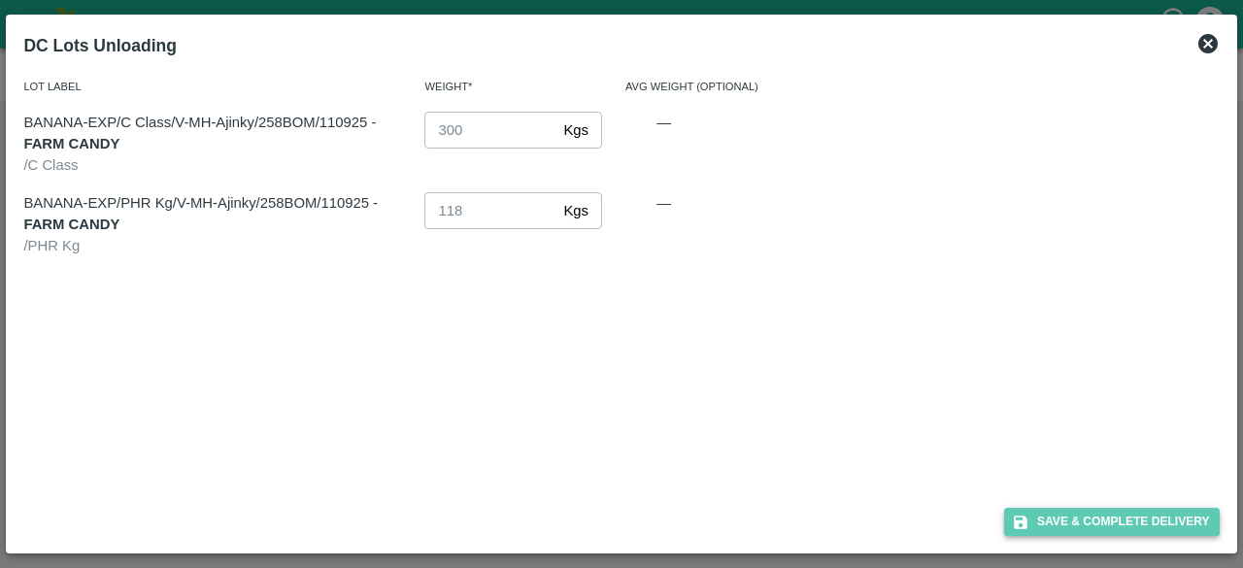
click at [1130, 508] on button "Save & Complete Delivery" at bounding box center [1112, 522] width 216 height 28
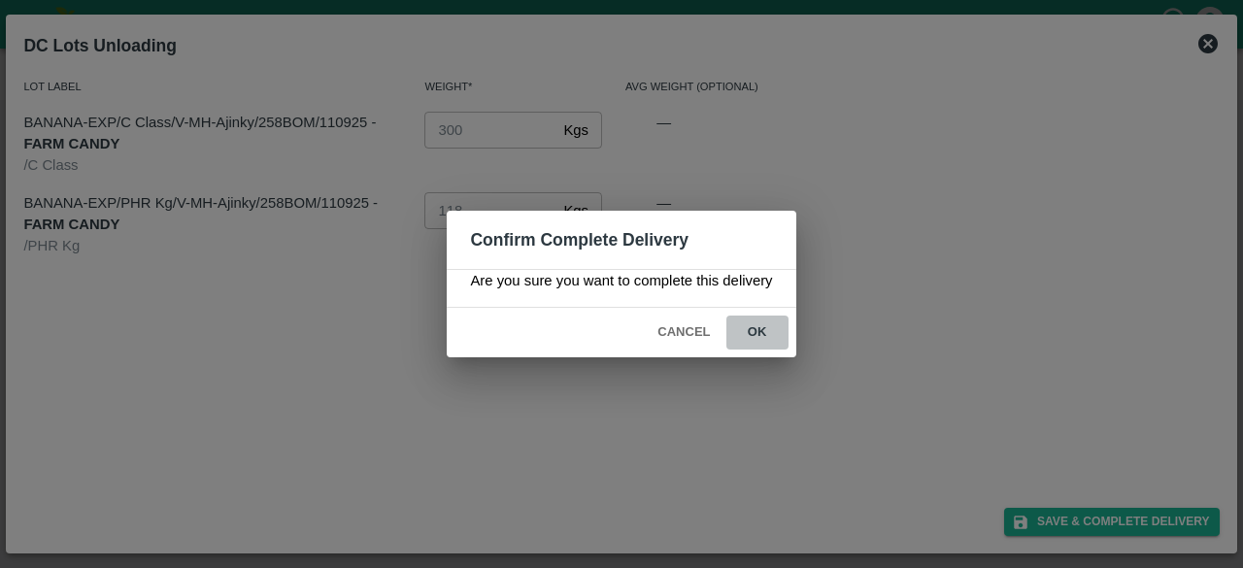
click at [759, 337] on button "ok" at bounding box center [757, 332] width 62 height 34
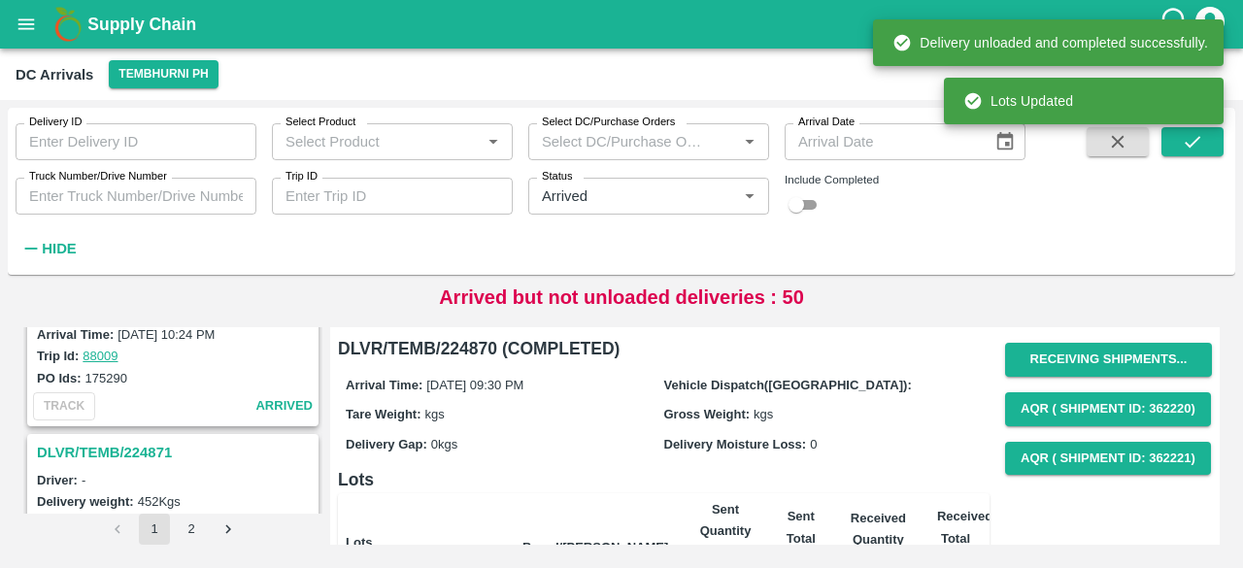
click at [116, 442] on h3 "DLVR/TEMB/224871" at bounding box center [176, 452] width 278 height 25
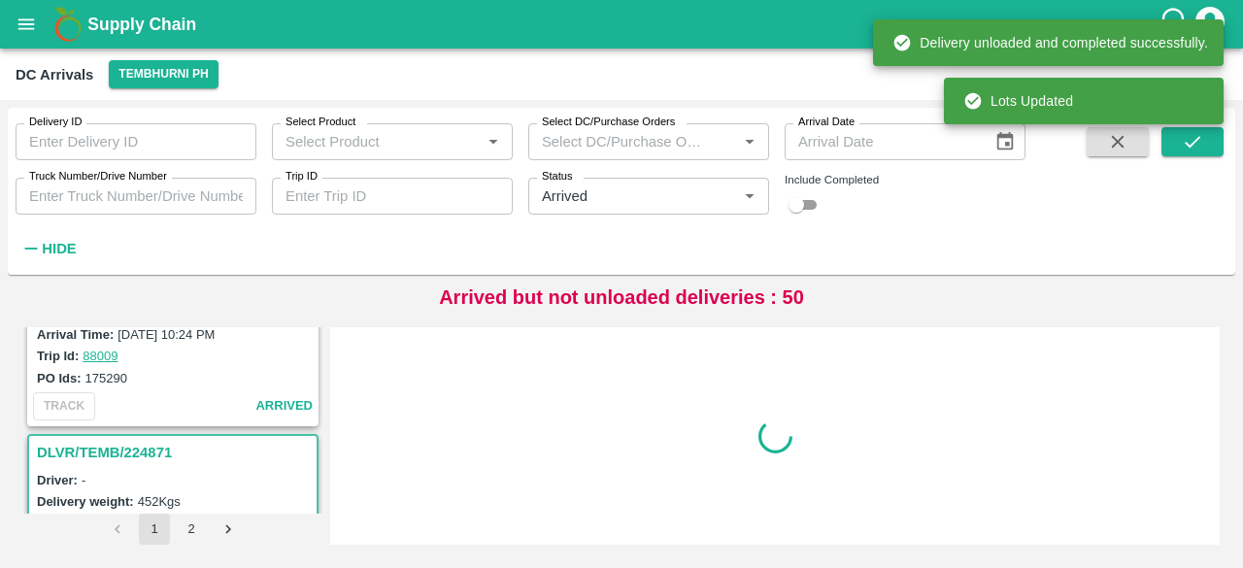
scroll to position [2032, 0]
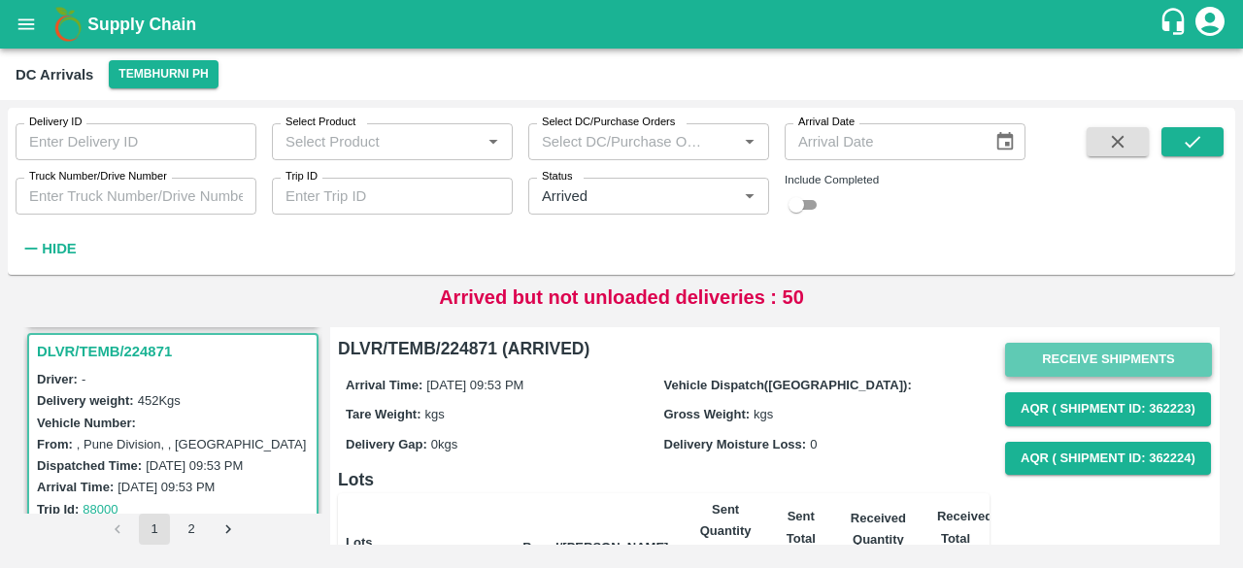
click at [1097, 361] on button "Receive Shipments" at bounding box center [1108, 360] width 207 height 34
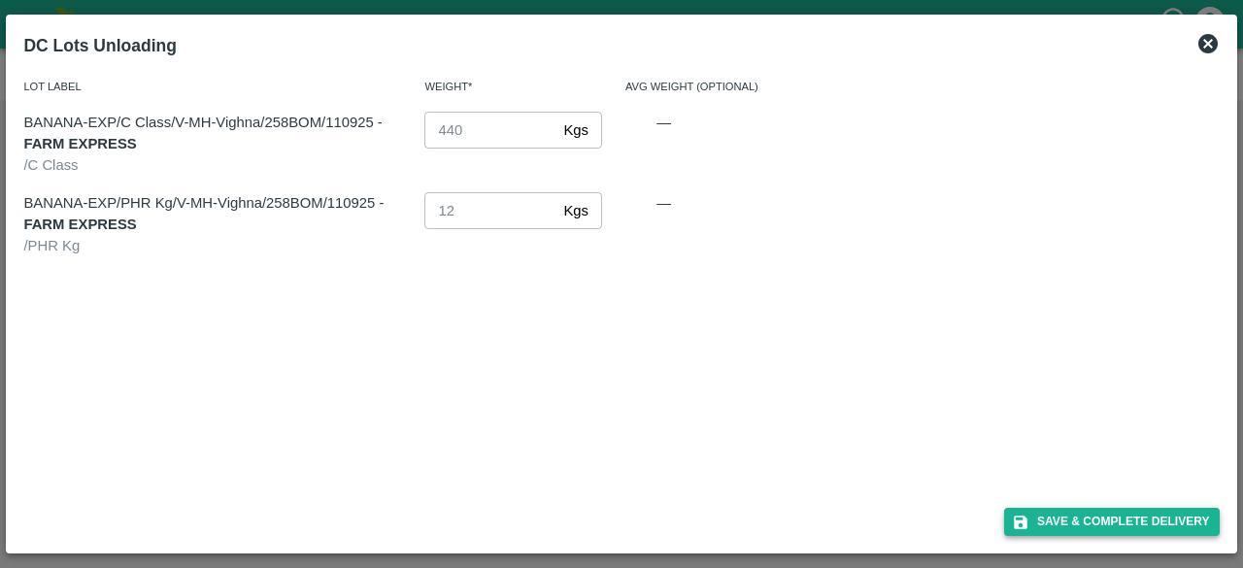
click at [1085, 527] on button "Save & Complete Delivery" at bounding box center [1112, 522] width 216 height 28
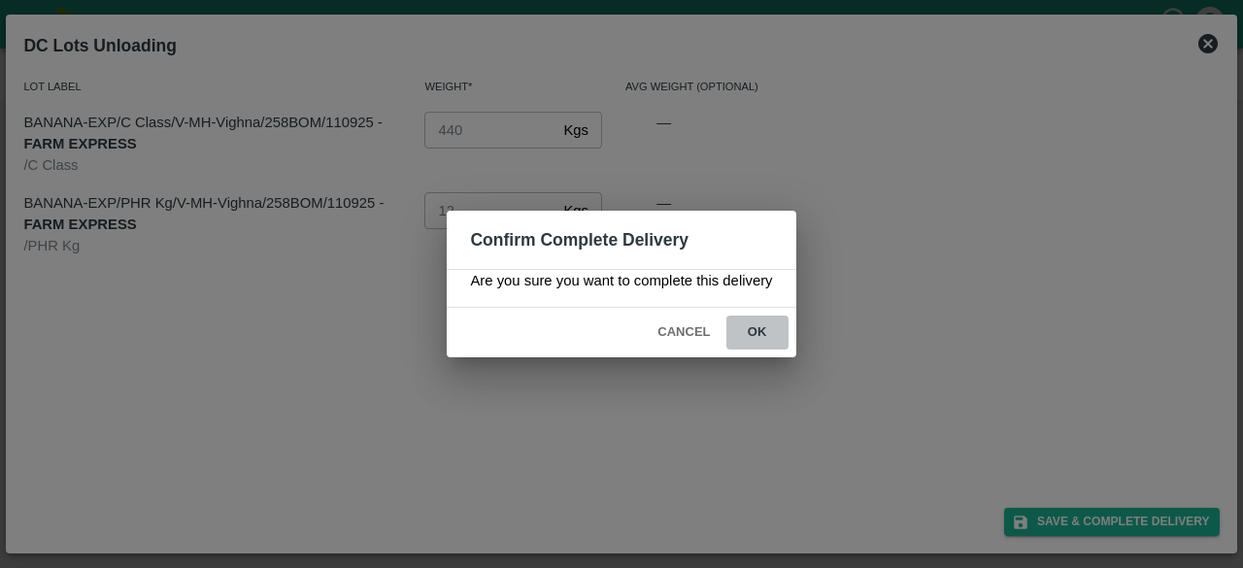
click at [754, 329] on button "ok" at bounding box center [757, 332] width 62 height 34
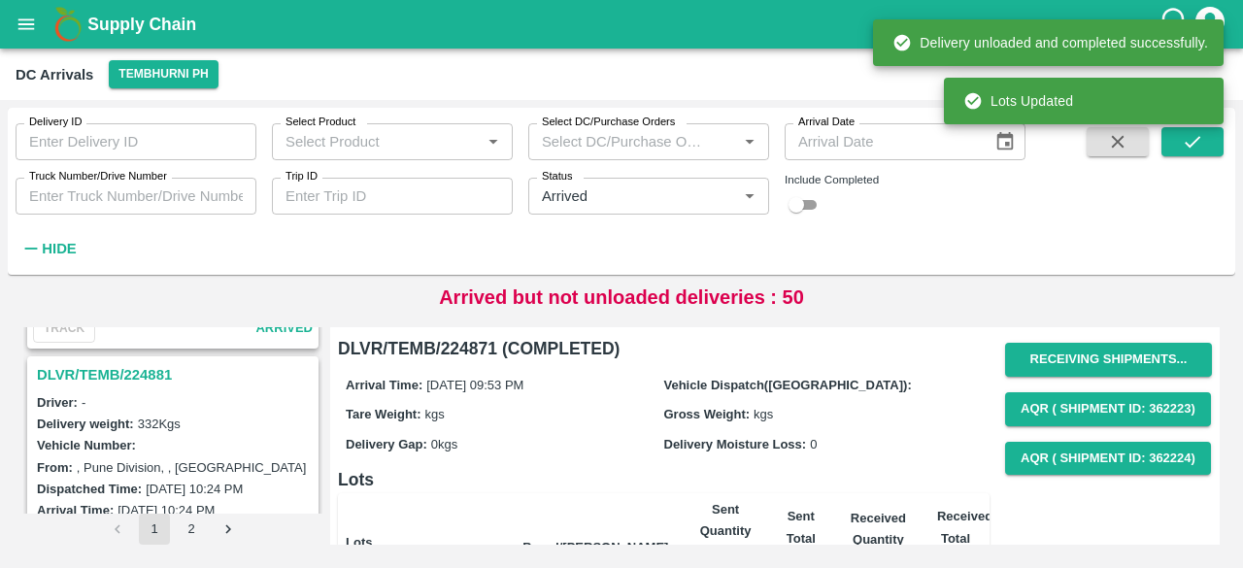
scroll to position [1754, 0]
click at [103, 363] on h3 "DLVR/TEMB/224881" at bounding box center [176, 375] width 278 height 25
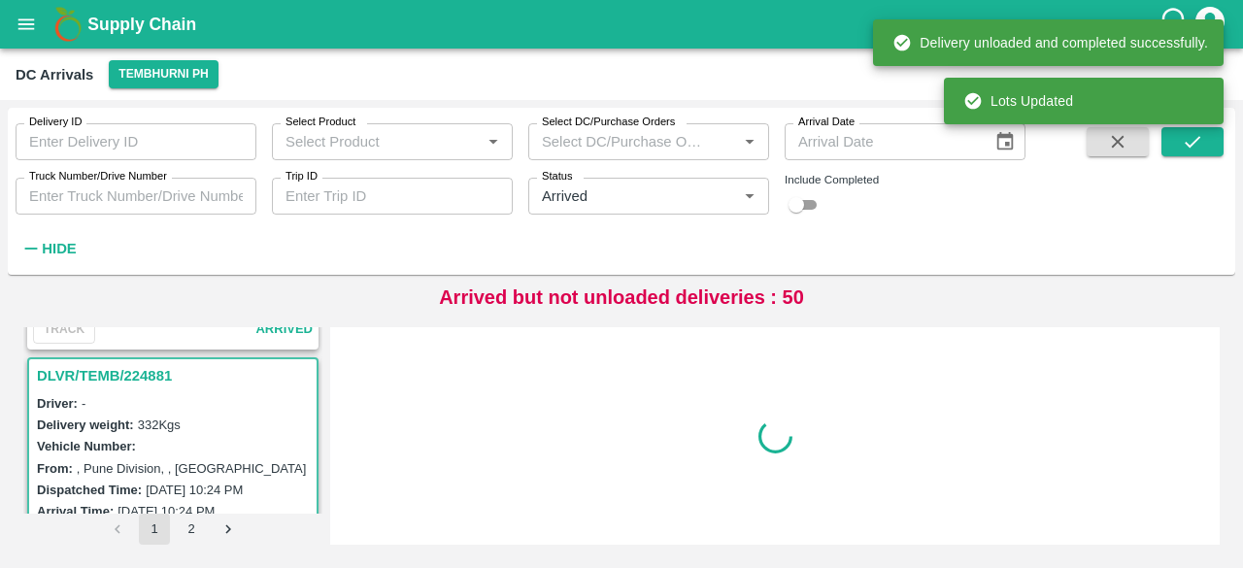
scroll to position [1778, 0]
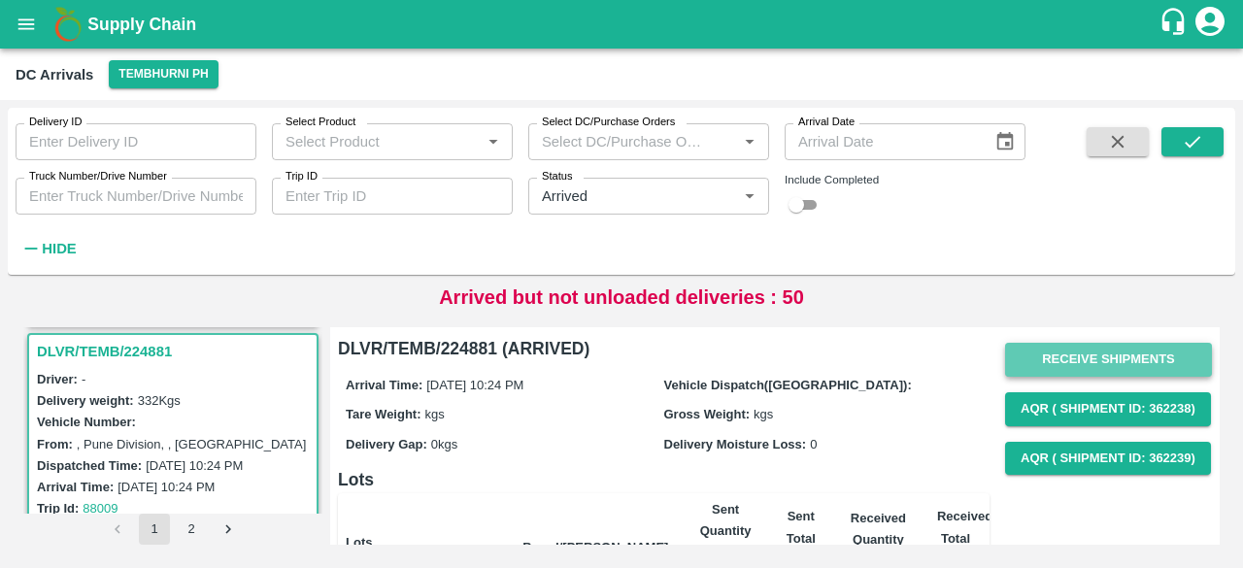
click at [1085, 355] on button "Receive Shipments" at bounding box center [1108, 360] width 207 height 34
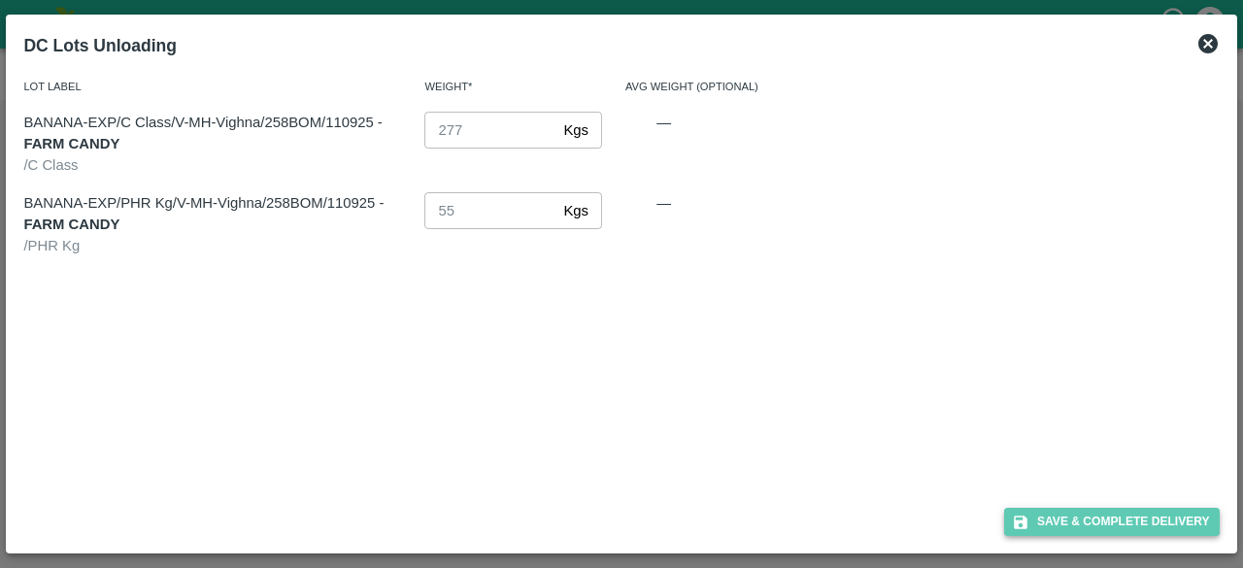
click at [1103, 521] on button "Save & Complete Delivery" at bounding box center [1112, 522] width 216 height 28
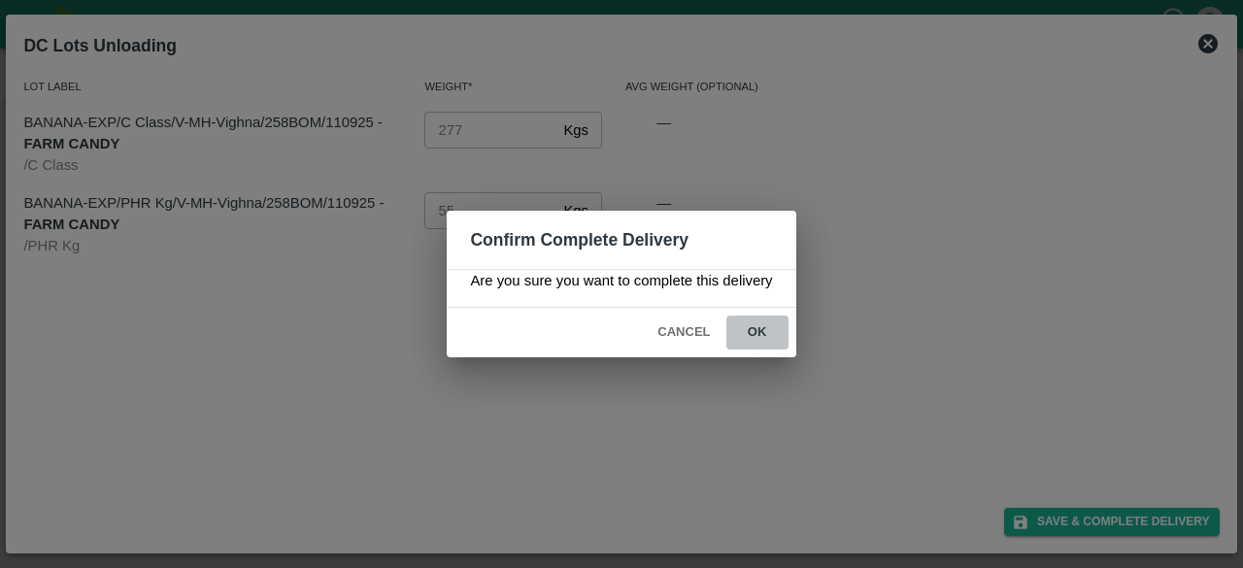
click at [755, 331] on button "ok" at bounding box center [757, 332] width 62 height 34
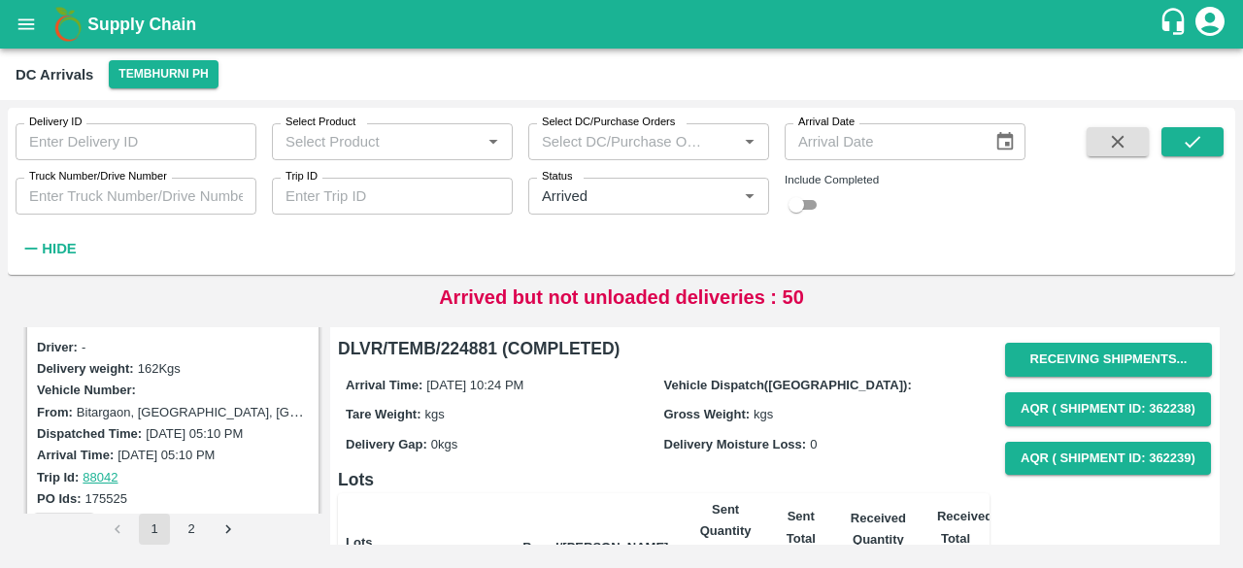
scroll to position [431, 0]
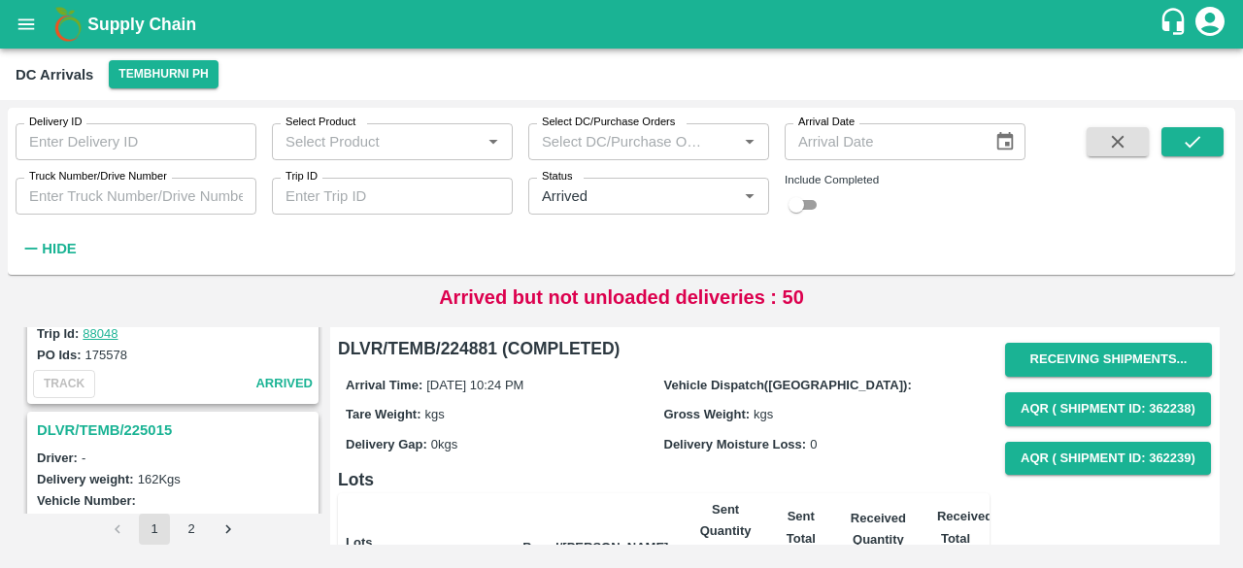
click at [130, 423] on h3 "DLVR/TEMB/225015" at bounding box center [176, 429] width 278 height 25
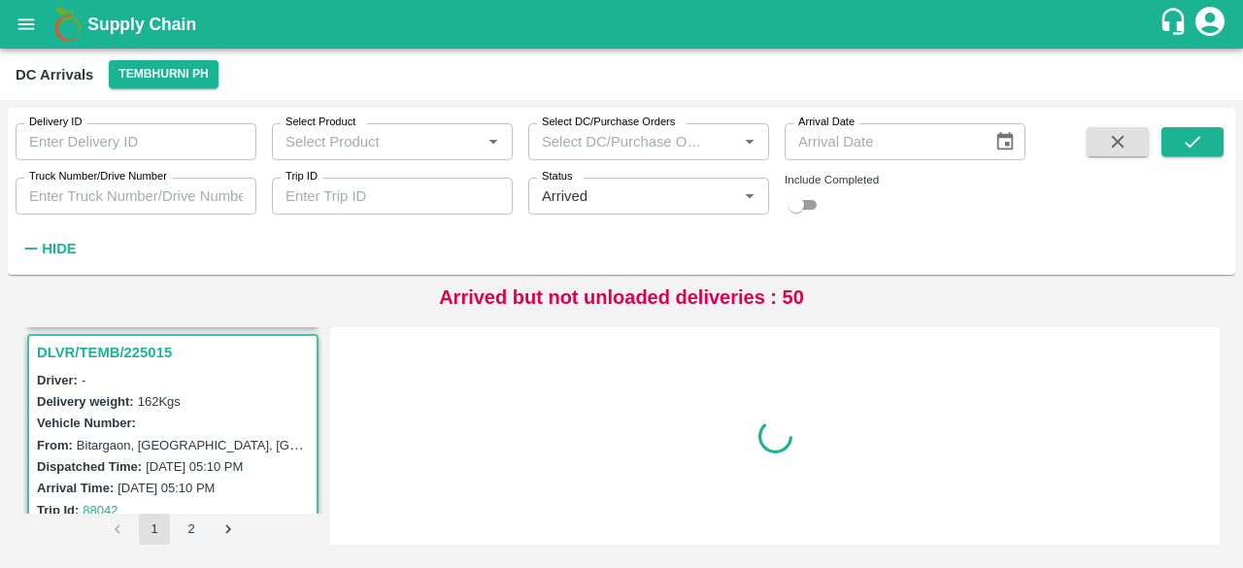
scroll to position [514, 0]
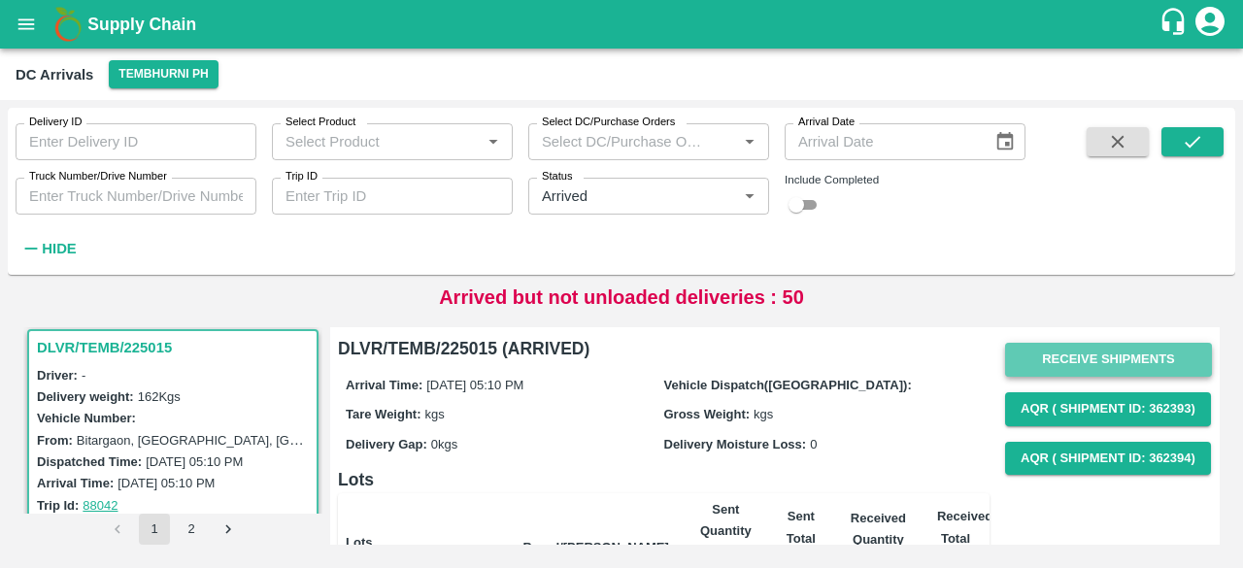
click at [1112, 347] on button "Receive Shipments" at bounding box center [1108, 360] width 207 height 34
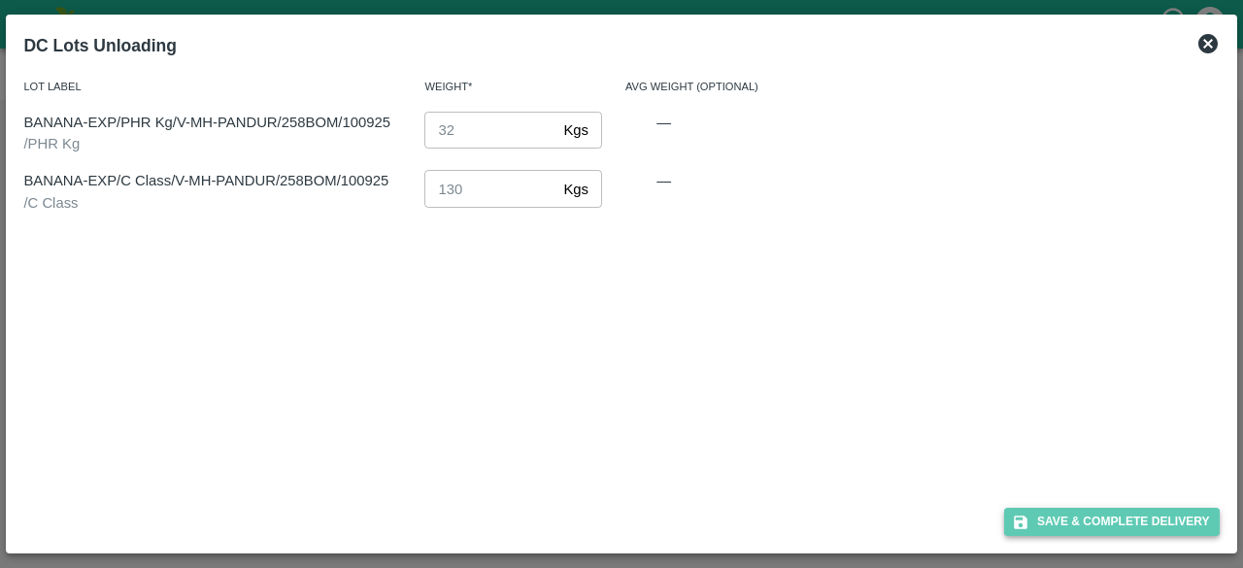
click at [1095, 533] on button "Save & Complete Delivery" at bounding box center [1112, 522] width 216 height 28
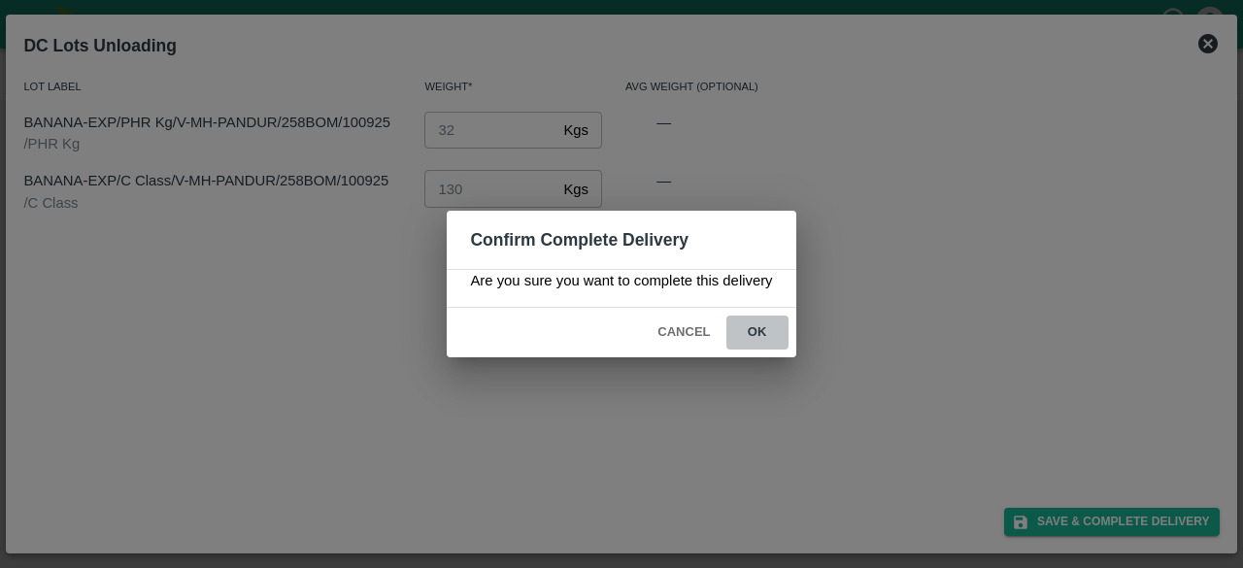
click at [759, 333] on button "ok" at bounding box center [757, 332] width 62 height 34
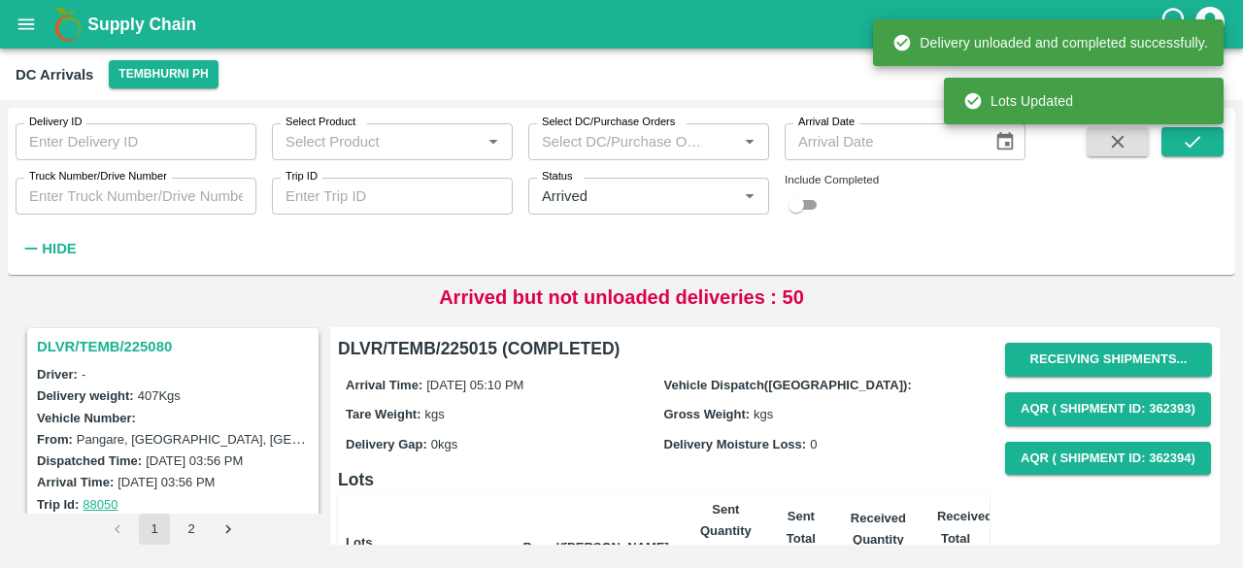
scroll to position [0, 0]
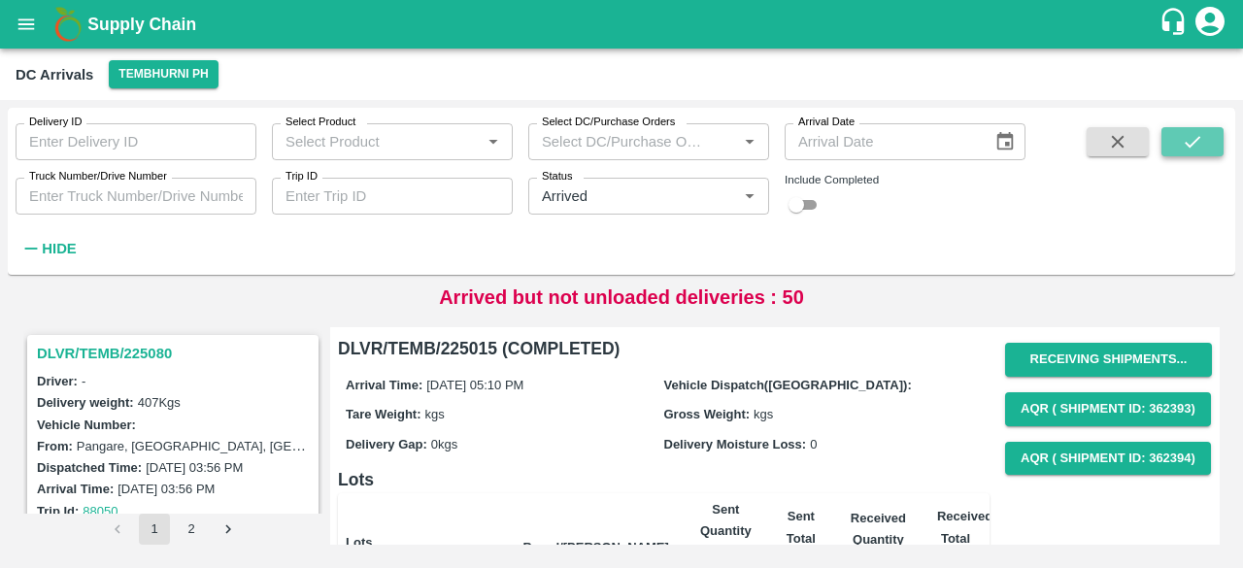
click at [1180, 139] on button "submit" at bounding box center [1192, 141] width 62 height 29
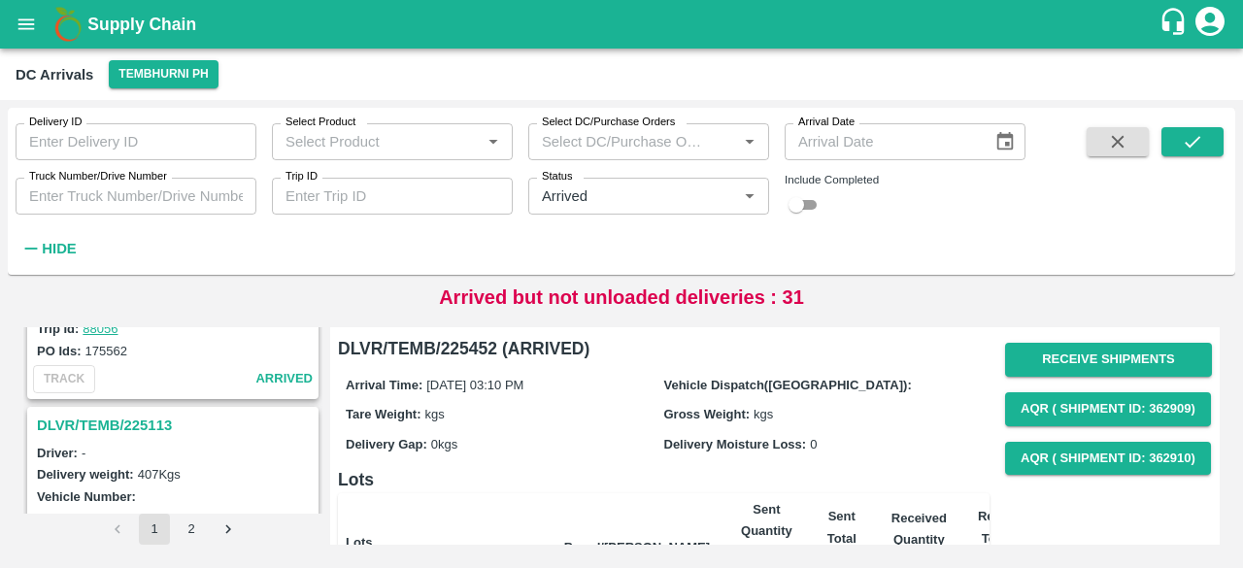
scroll to position [6148, 0]
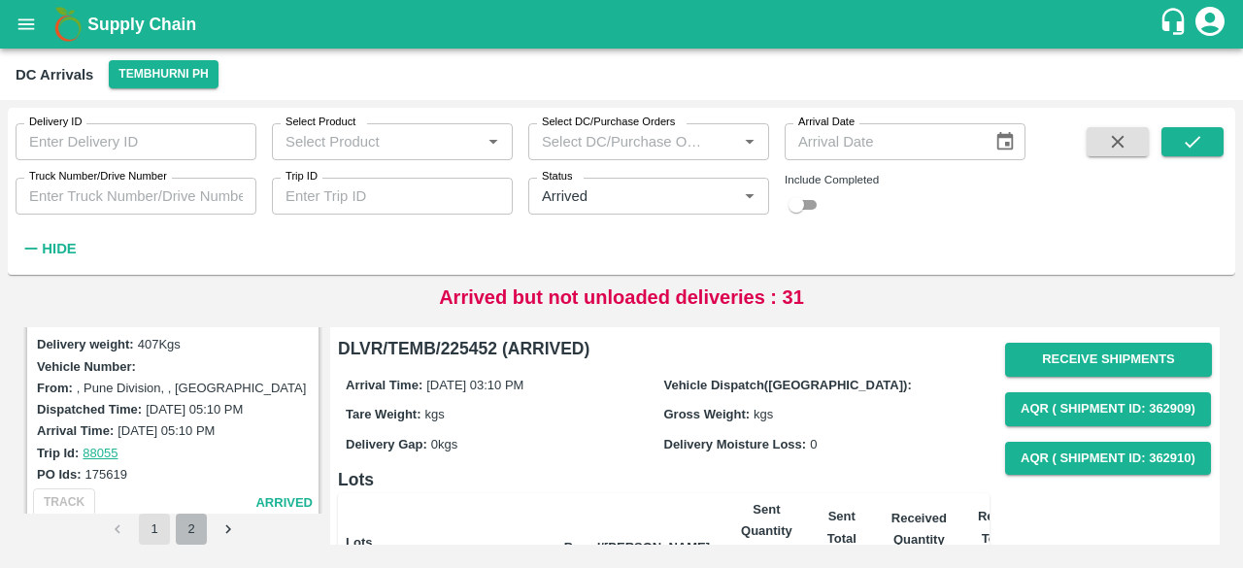
click at [187, 535] on button "2" at bounding box center [191, 529] width 31 height 31
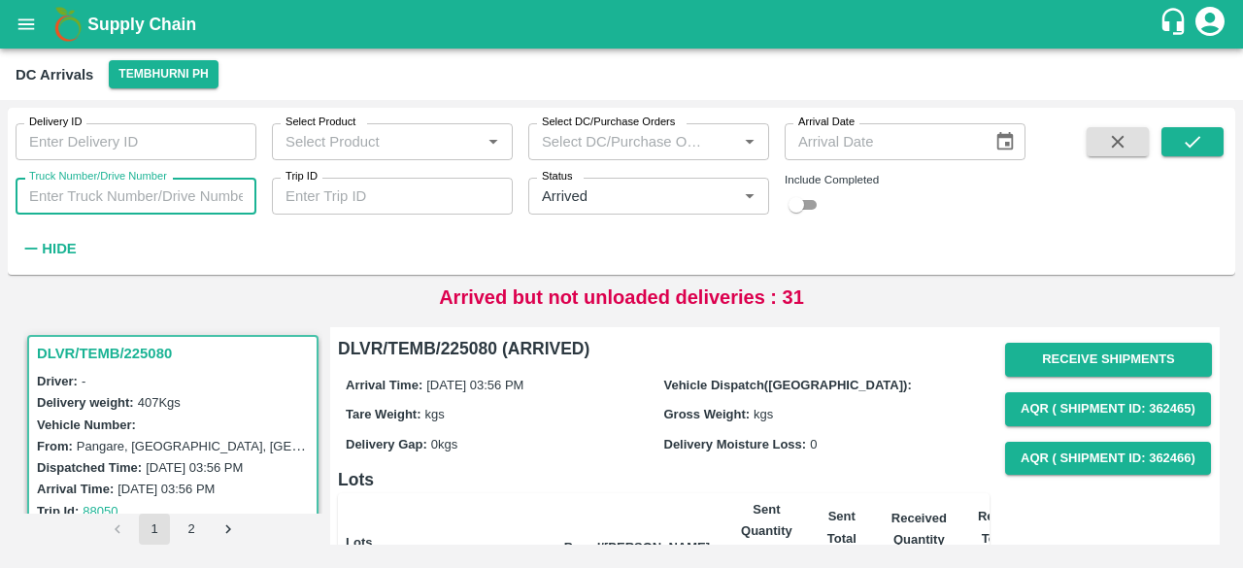
click at [116, 197] on input "Truck Number/Drive Number" at bounding box center [136, 196] width 241 height 37
click at [721, 195] on icon "Clear" at bounding box center [725, 196] width 18 height 18
type input "1104"
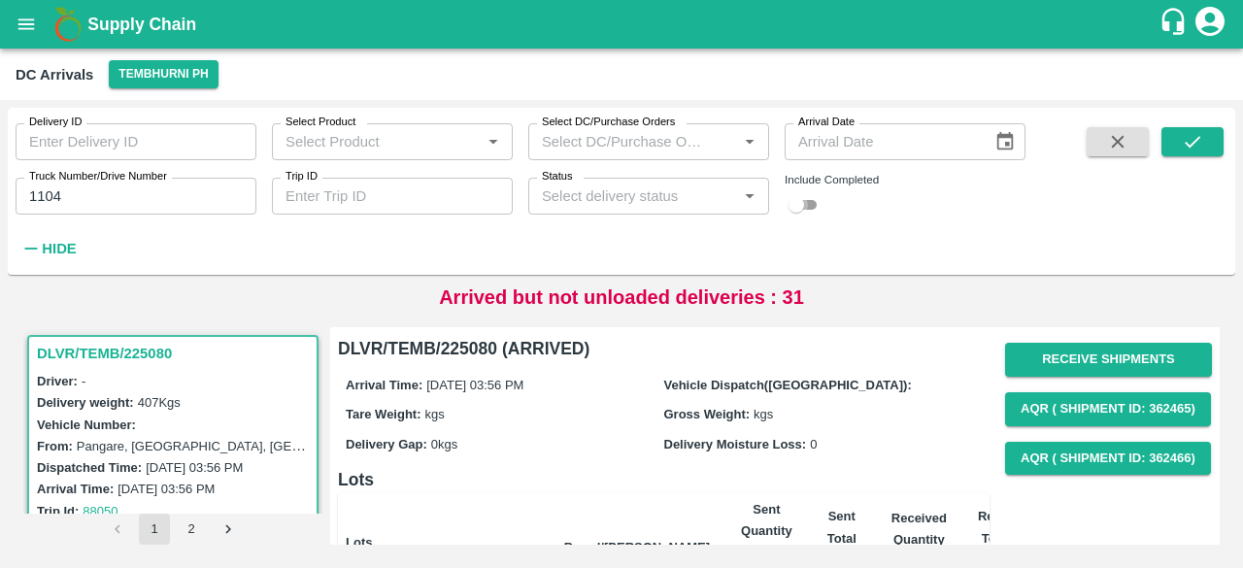
click at [797, 205] on input "checkbox" at bounding box center [796, 204] width 70 height 23
checkbox input "true"
click at [1190, 137] on icon "submit" at bounding box center [1191, 141] width 21 height 21
